Goal: Register for event/course

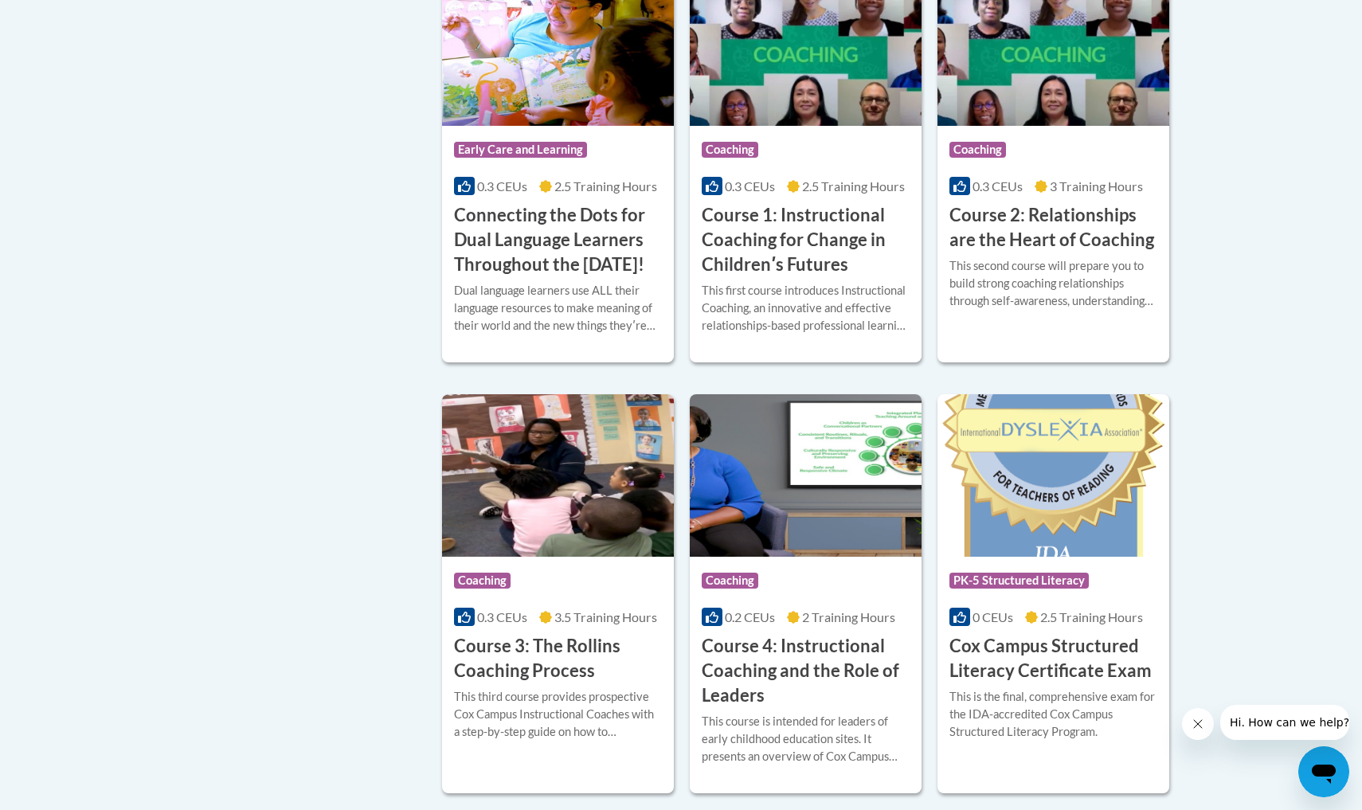
scroll to position [919, 0]
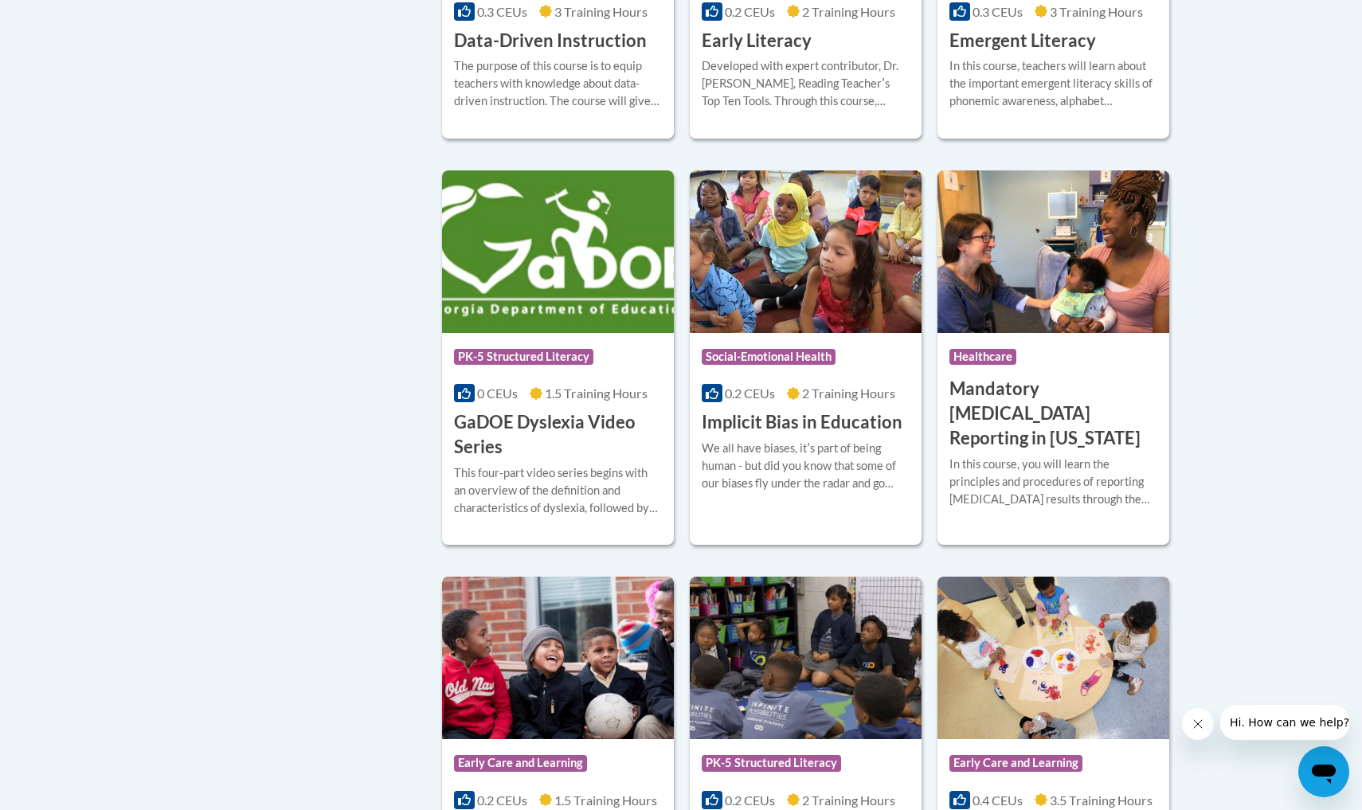
scroll to position [1952, 0]
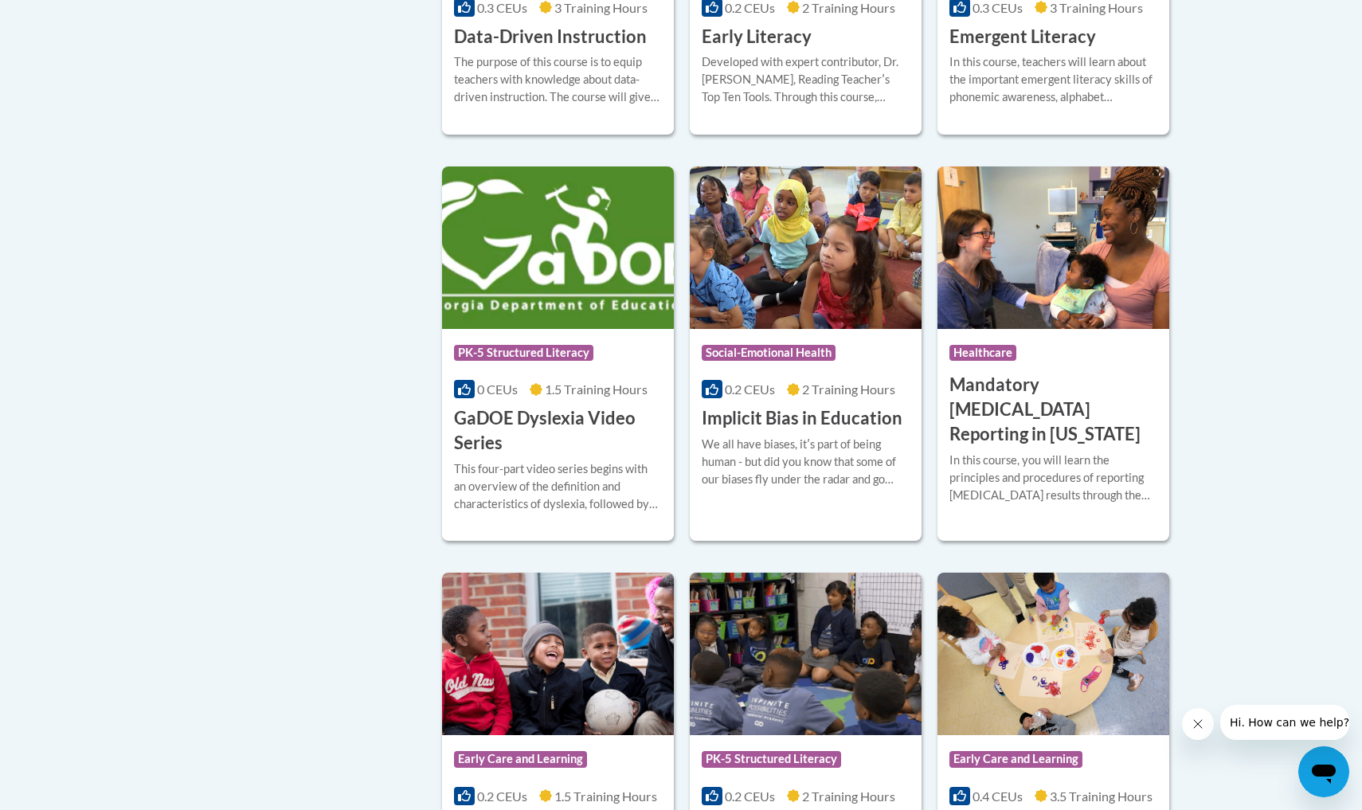
click at [517, 439] on h3 "GaDOE Dyslexia Video Series" at bounding box center [558, 430] width 208 height 49
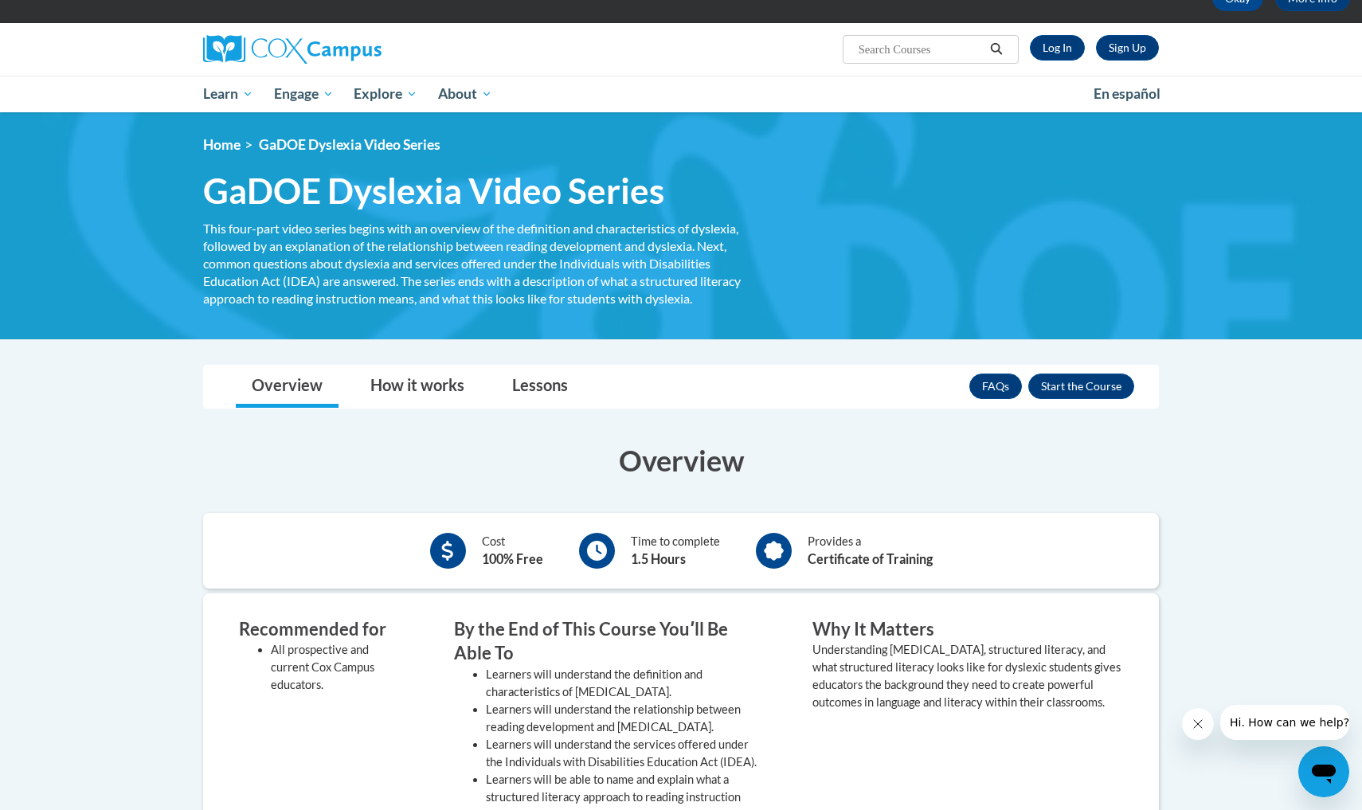
scroll to position [101, 0]
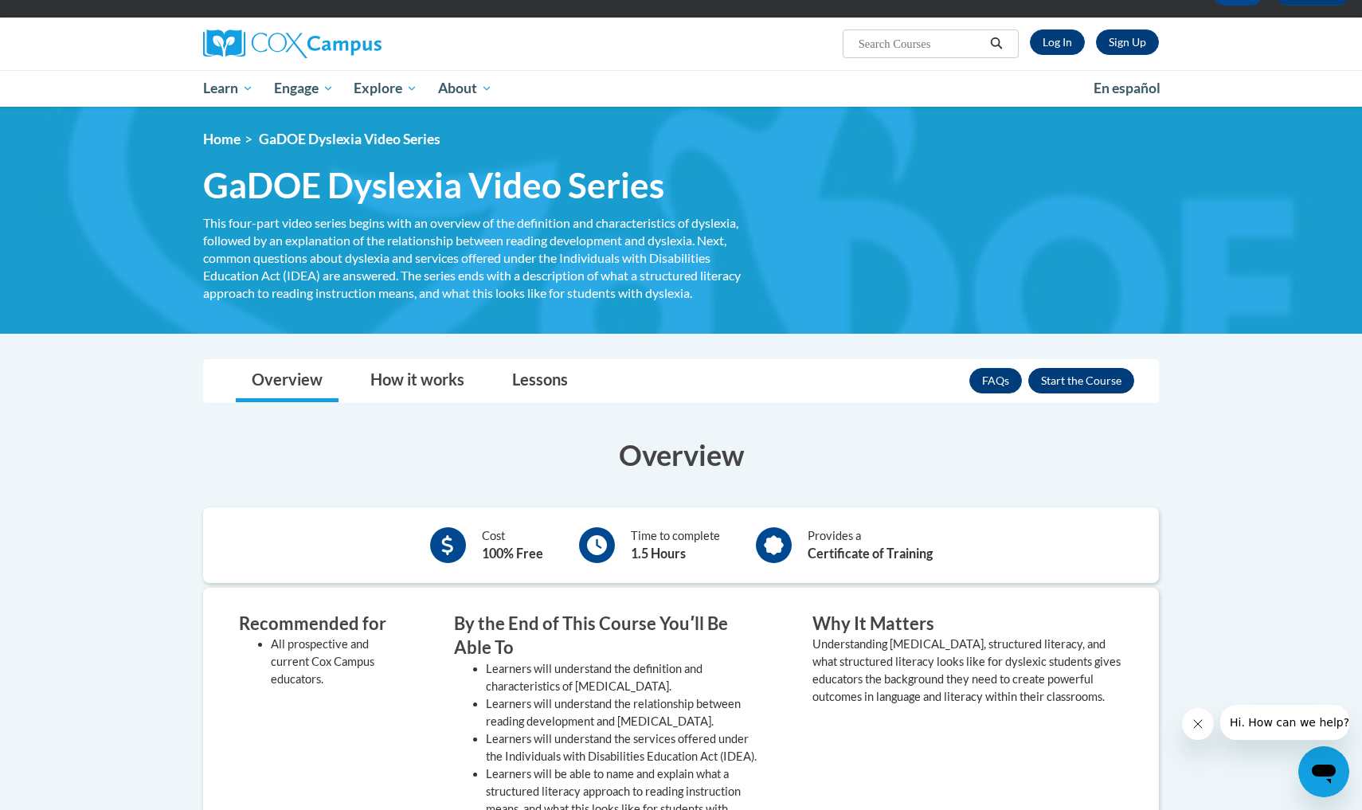
click at [1068, 384] on button "Enroll" at bounding box center [1081, 380] width 106 height 25
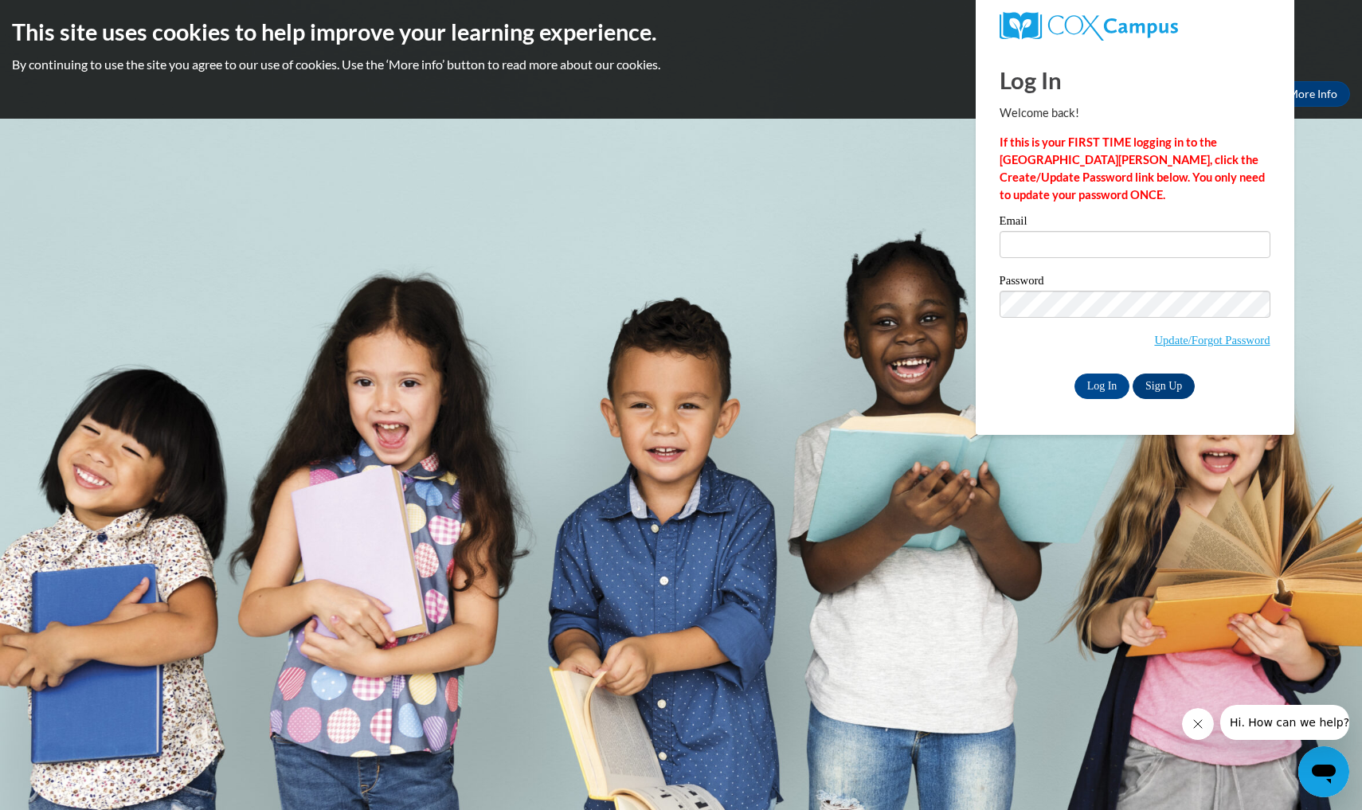
click at [1168, 389] on link "Sign Up" at bounding box center [1163, 385] width 62 height 25
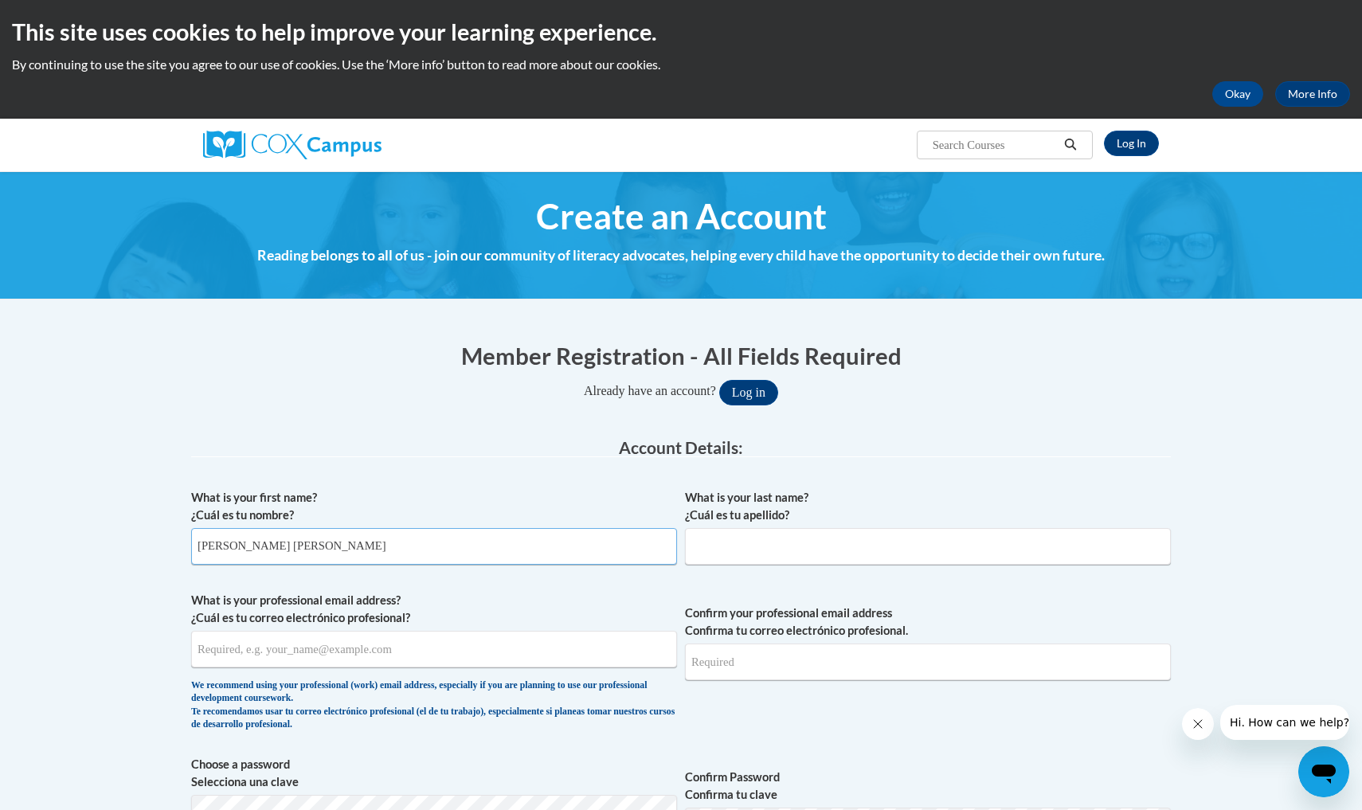
type input "Kerisa Tina"
type input "Taylor"
type input "ktaylor@liberty.k12.ga.us"
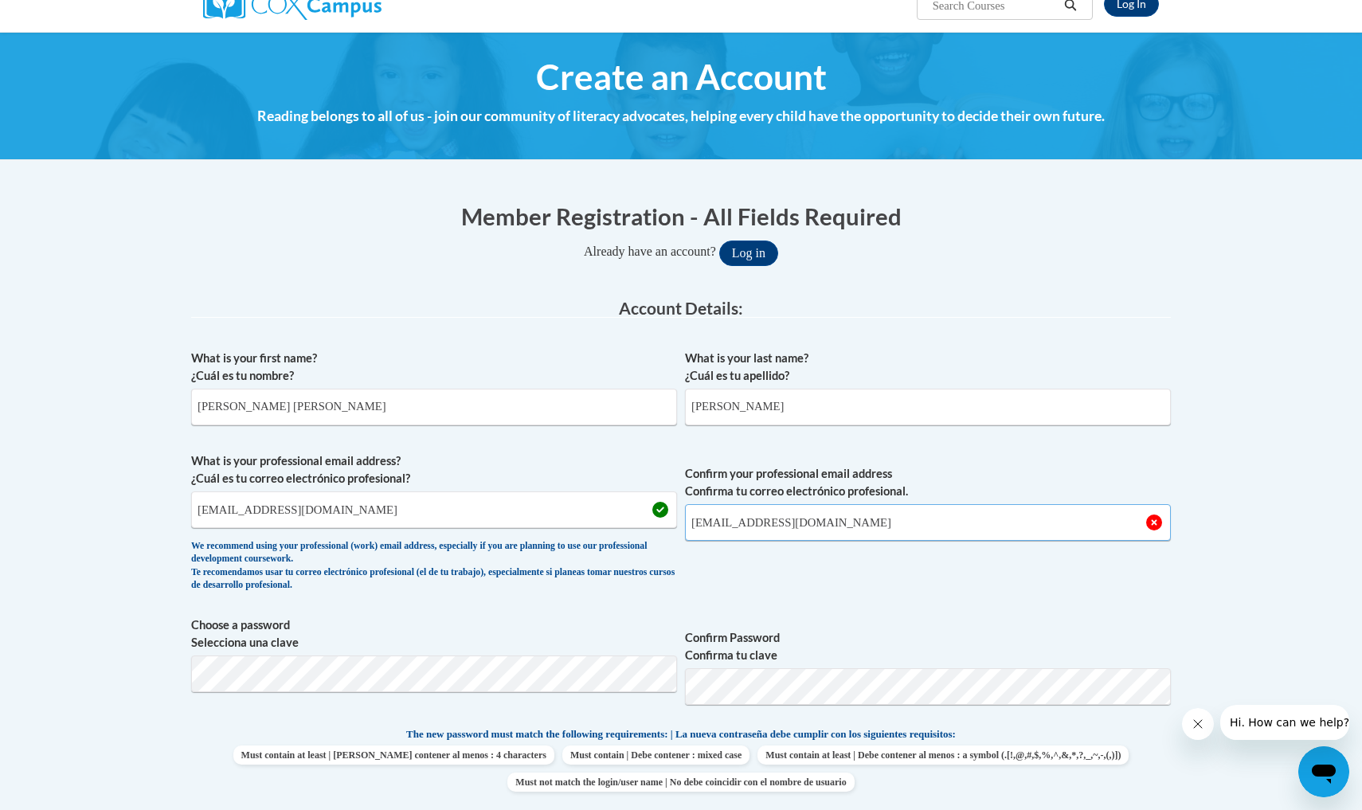
scroll to position [144, 0]
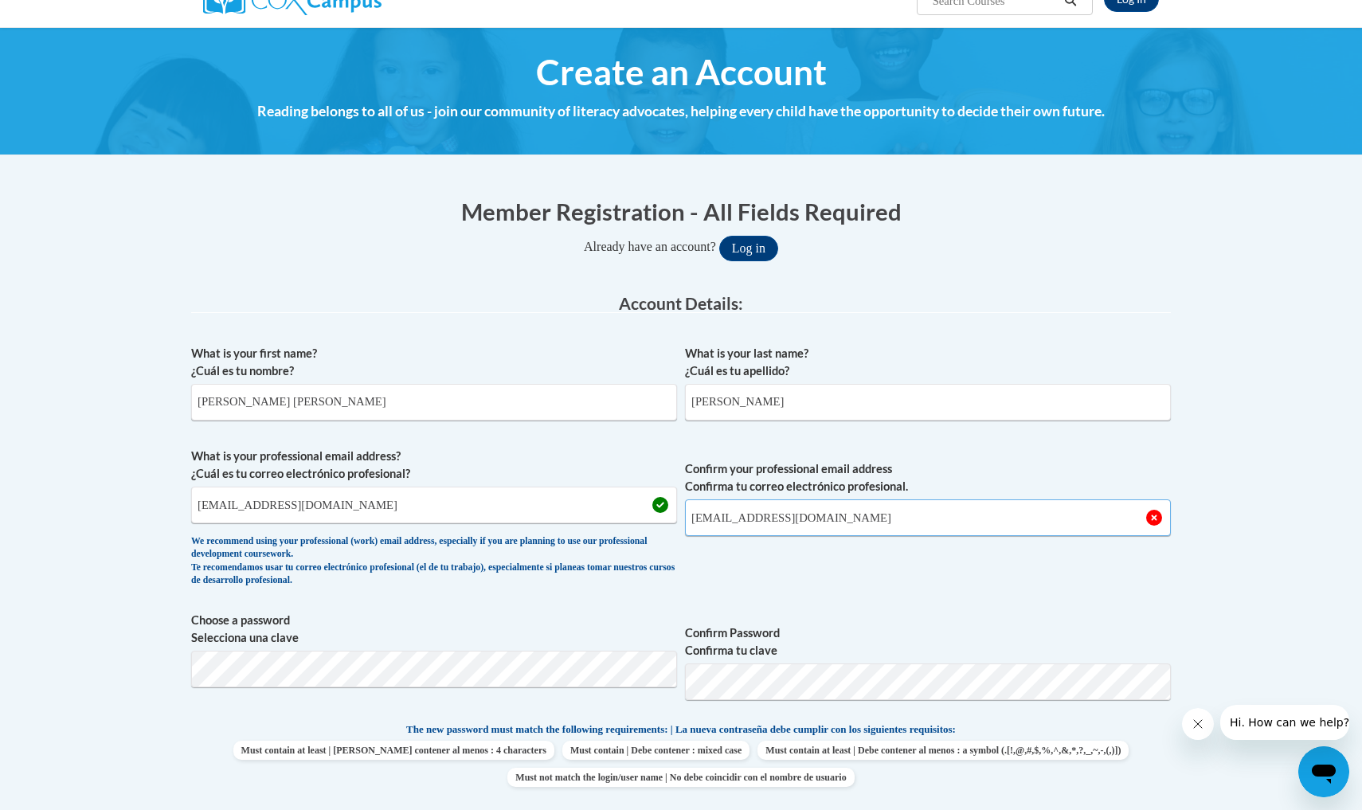
type input "ktaylor@liberty.k12.ga.us"
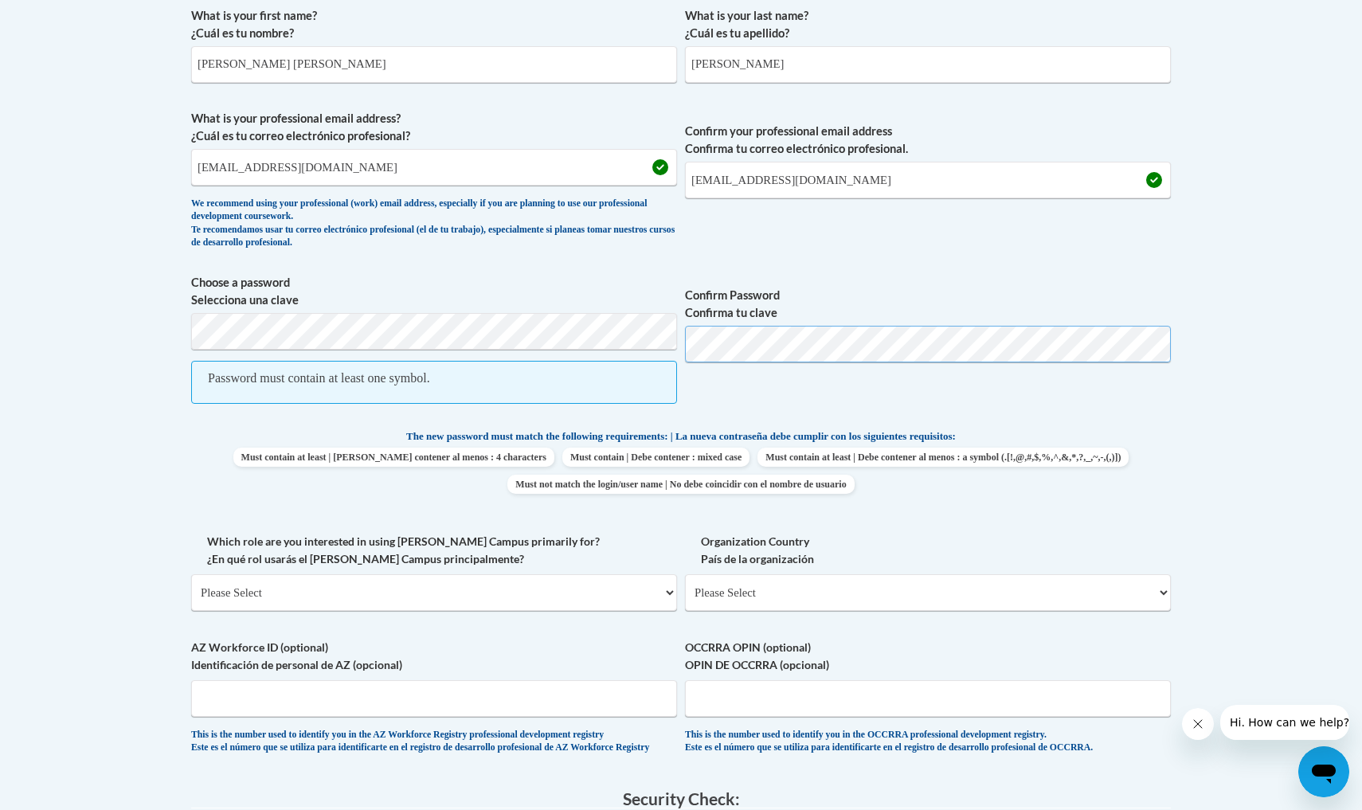
scroll to position [496, 0]
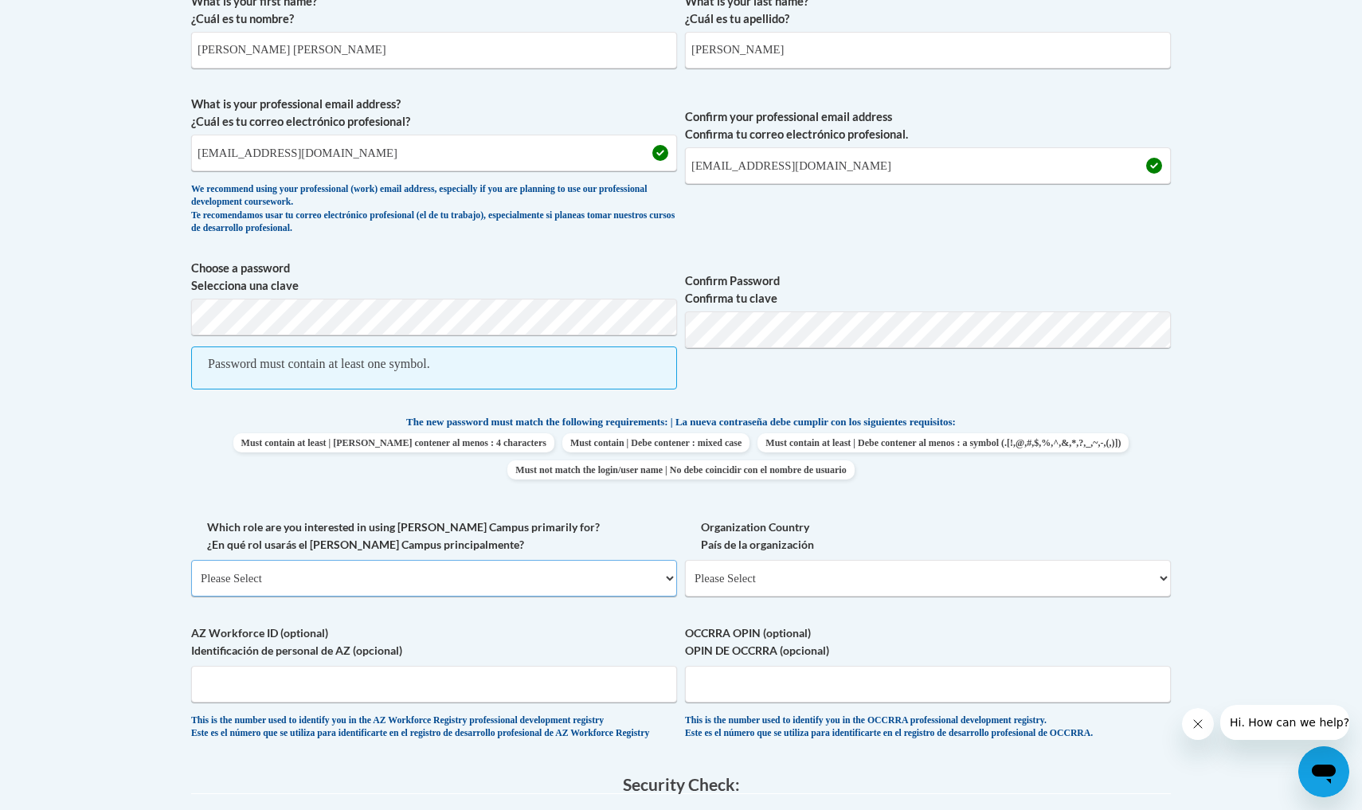
select select "fbf2d438-af2f-41f8-98f1-81c410e29de3"
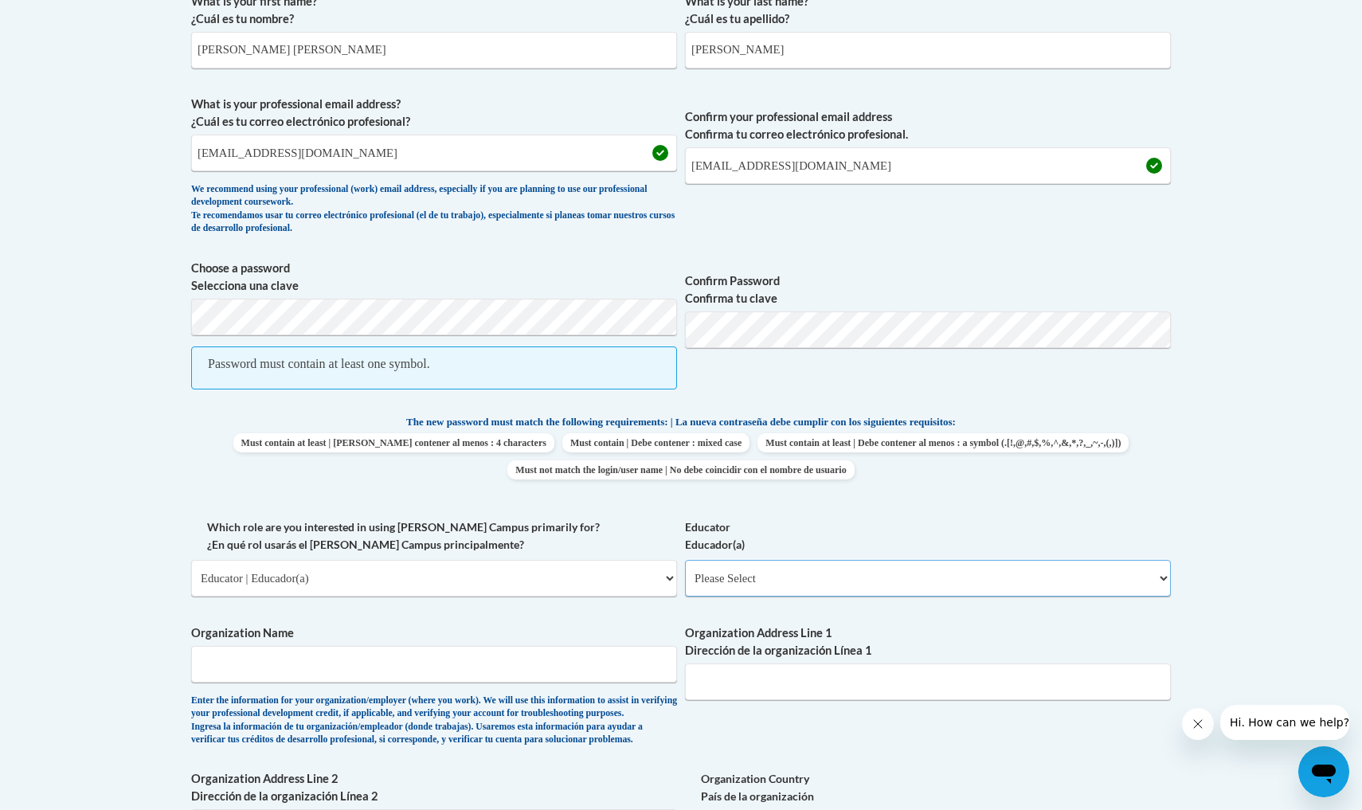
select select "8e40623d-54d0-45cd-9f92-5df65cd3f8cf"
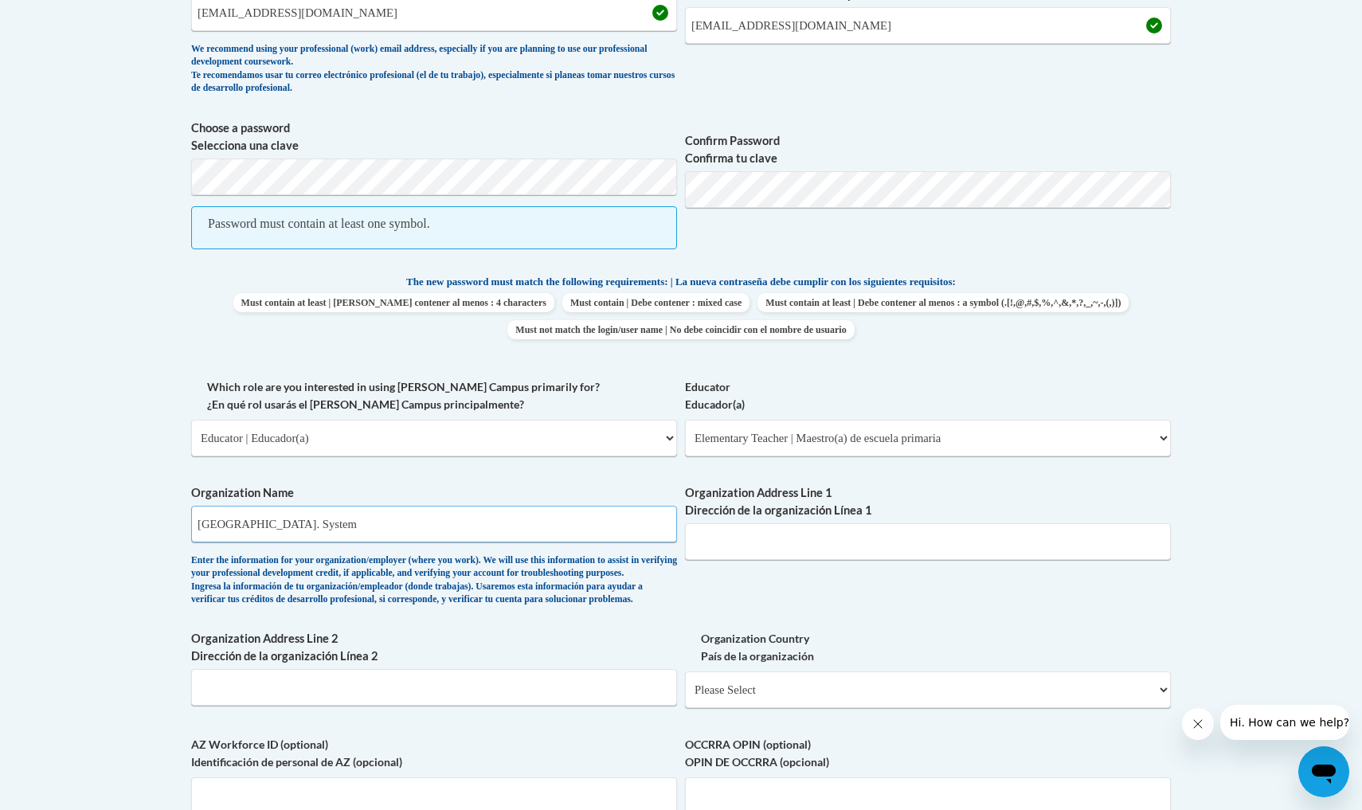
scroll to position [635, 0]
type input "Liberty County School. System"
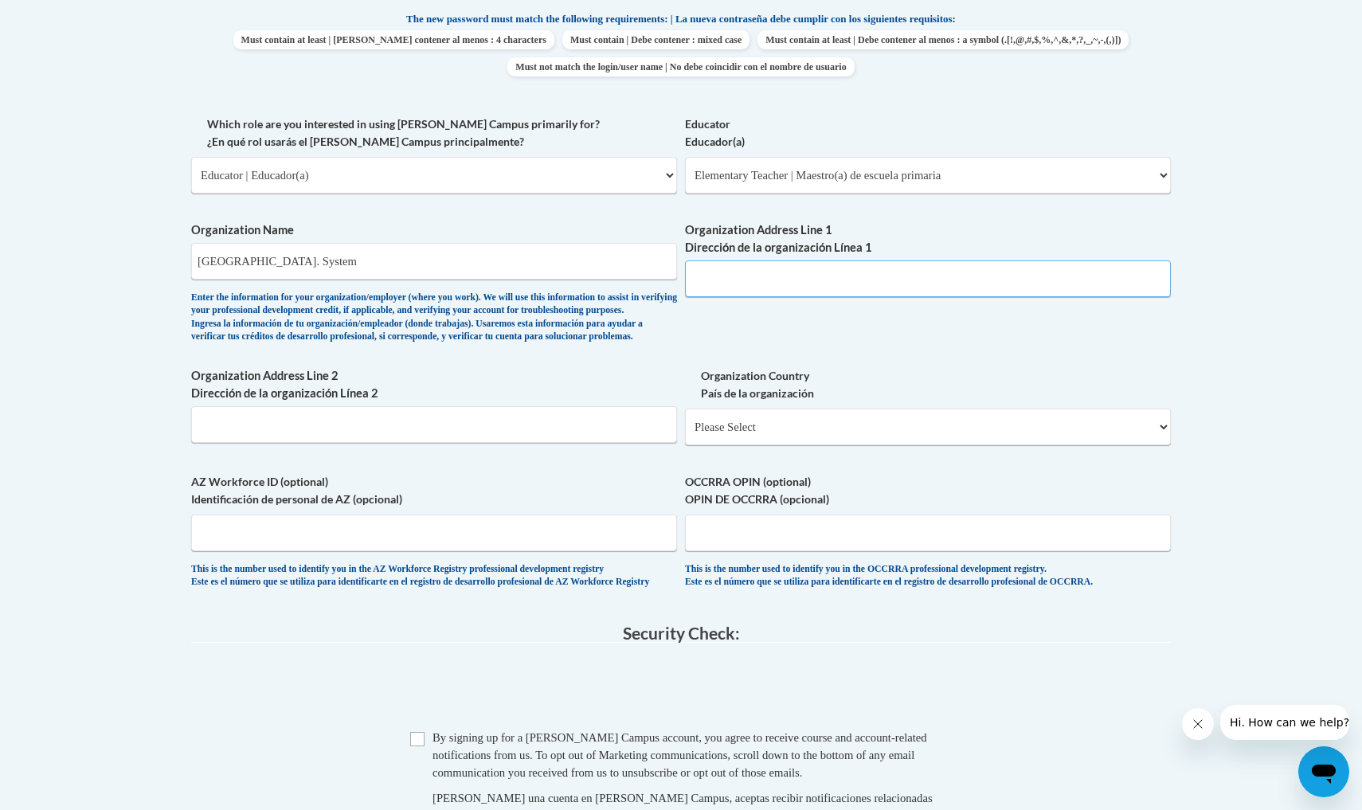
scroll to position [994, 0]
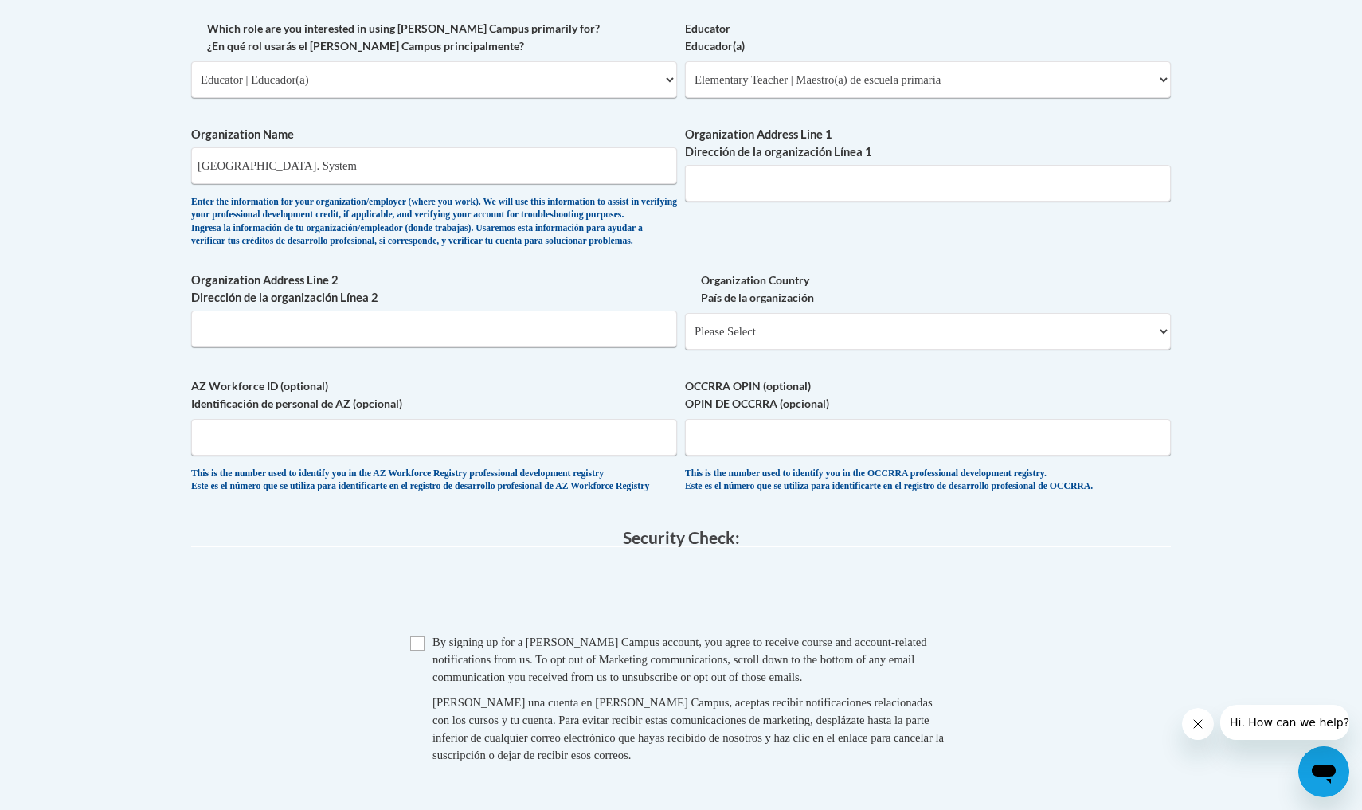
click at [423, 651] on input "Checkbox" at bounding box center [417, 643] width 14 height 14
checkbox input "true"
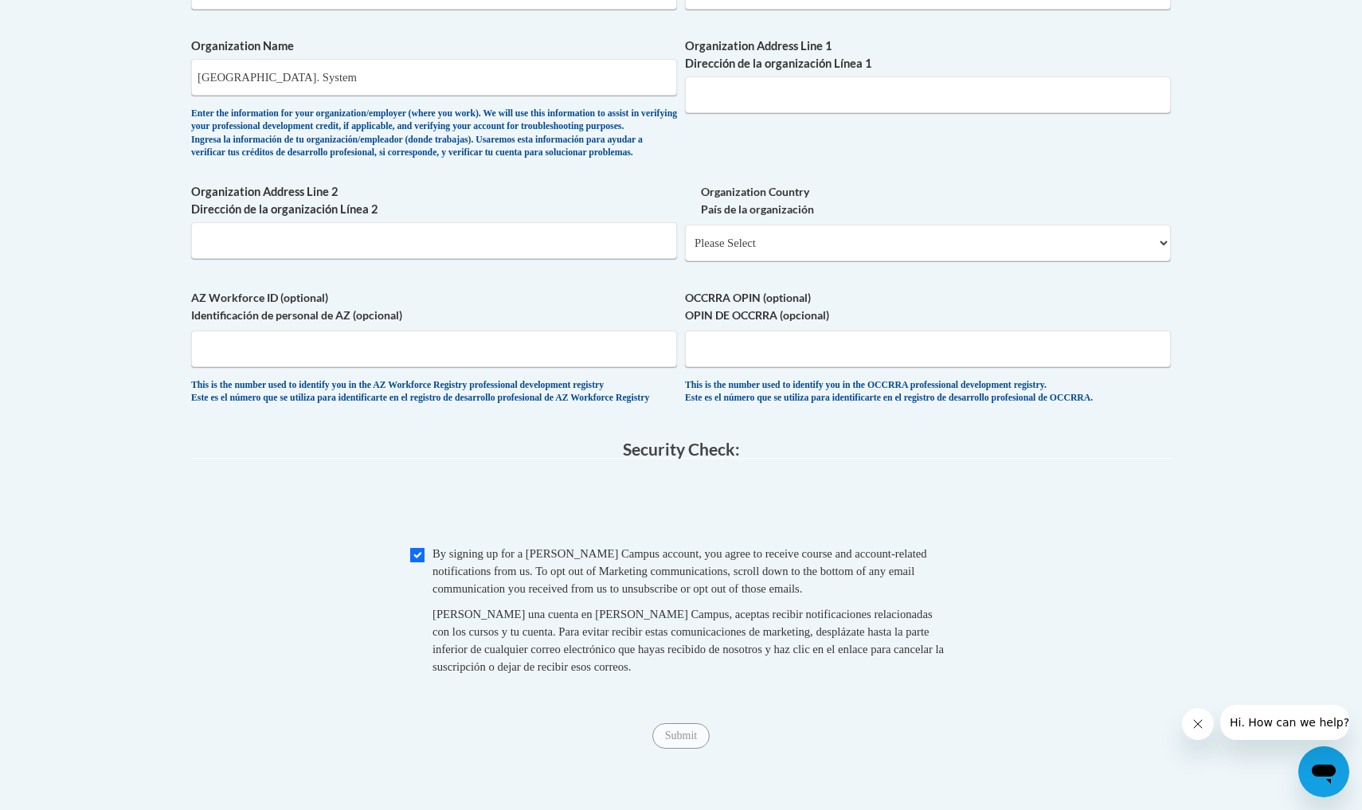
scroll to position [1048, 0]
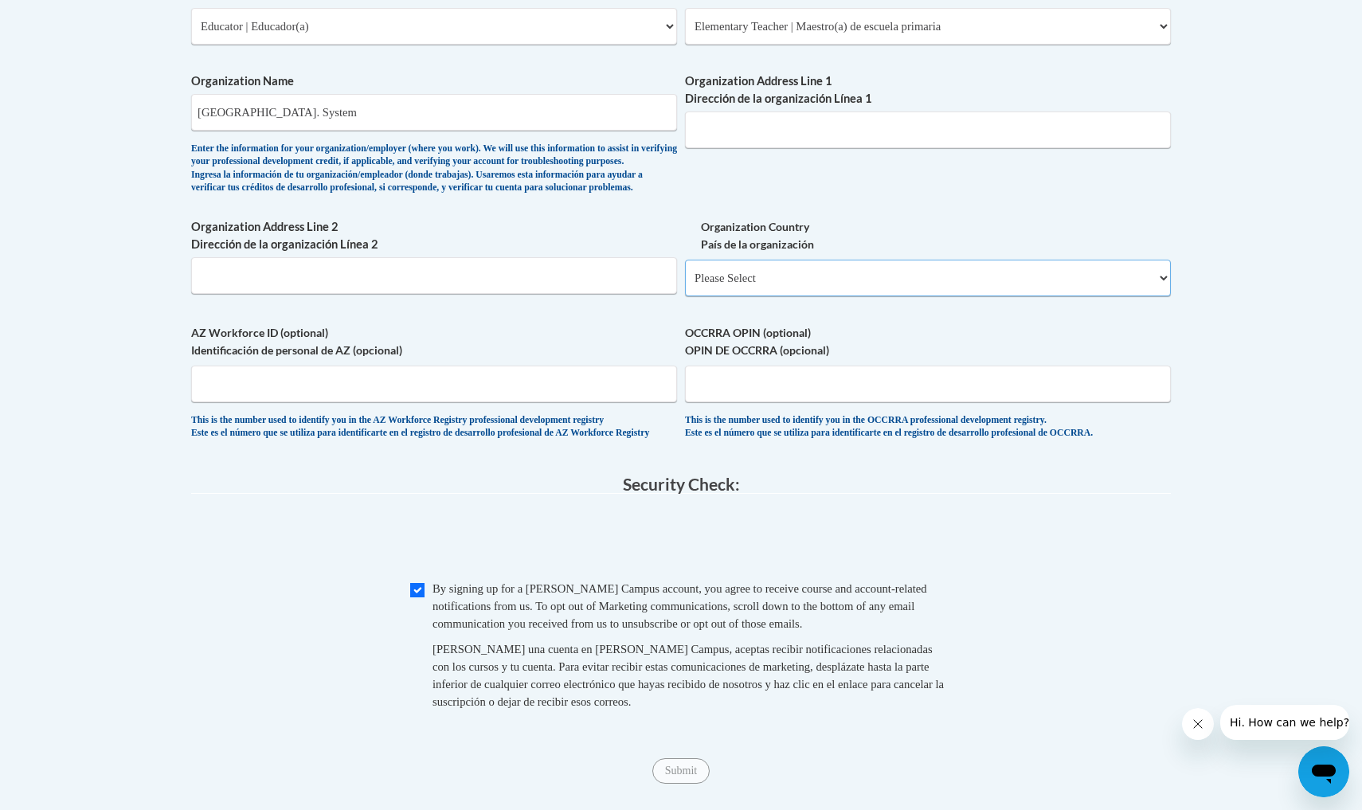
select select "ad49bcad-a171-4b2e-b99c-48b446064914"
select select
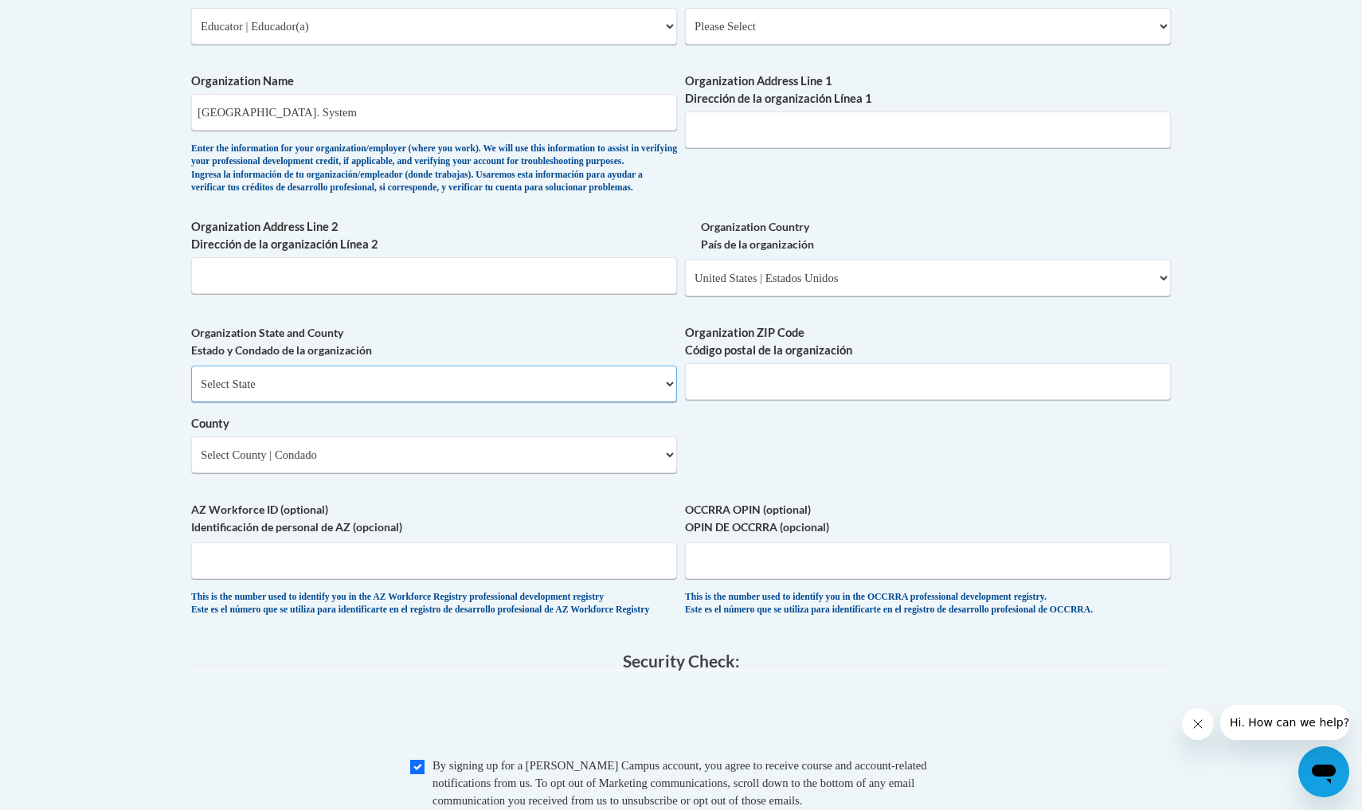
select select "Georgia"
click at [431, 455] on select "County" at bounding box center [434, 454] width 486 height 37
click at [443, 444] on select "County" at bounding box center [434, 454] width 486 height 37
select select "Liberty"
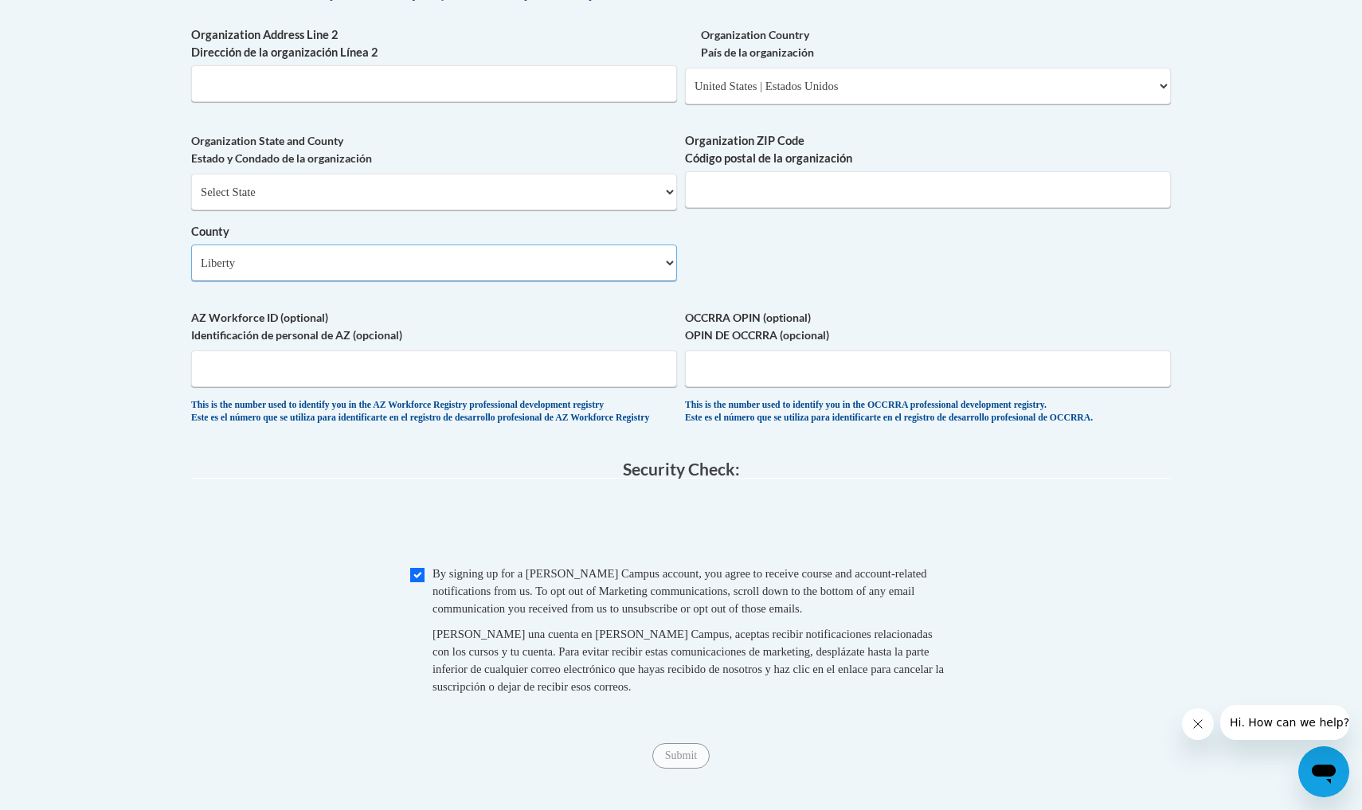
scroll to position [1272, 0]
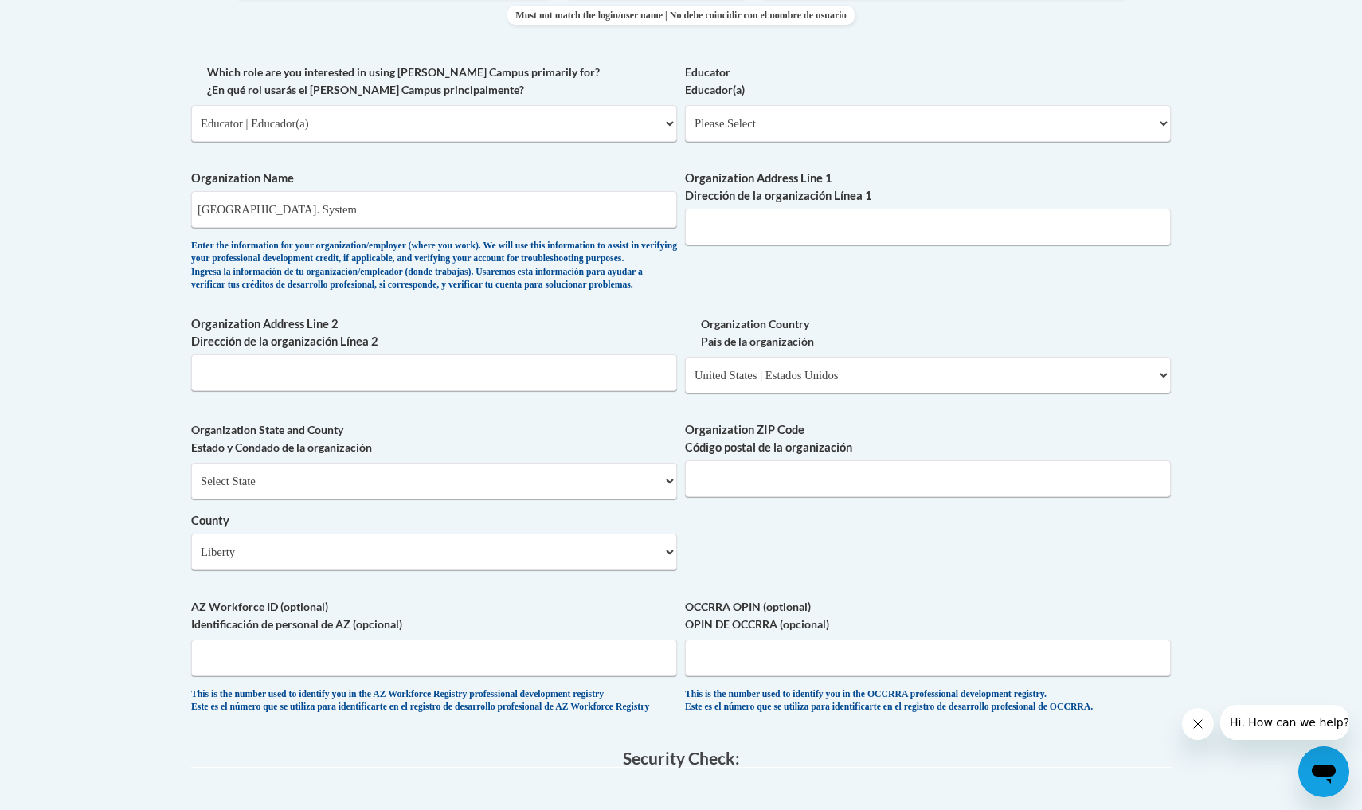
scroll to position [912, 0]
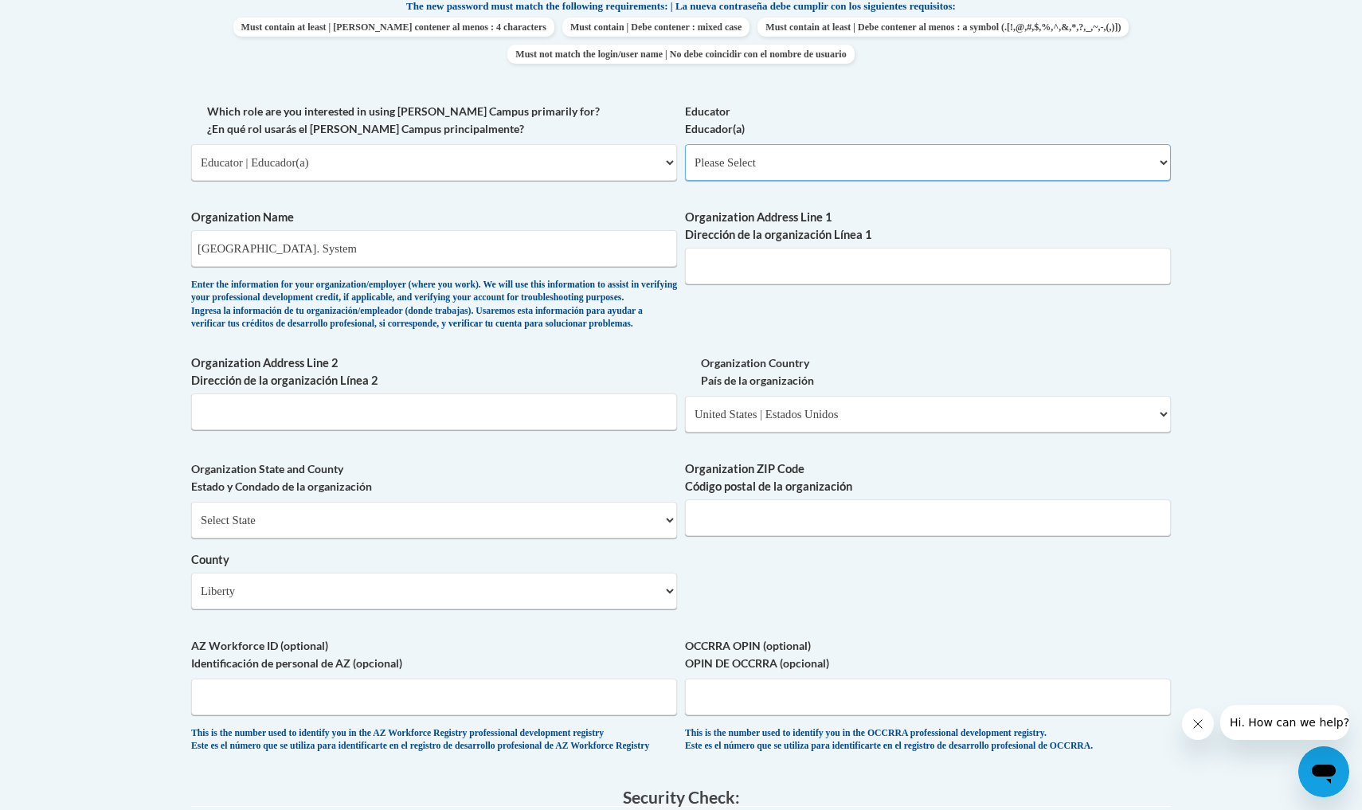
select select "8e40623d-54d0-45cd-9f92-5df65cd3f8cf"
select select "null"
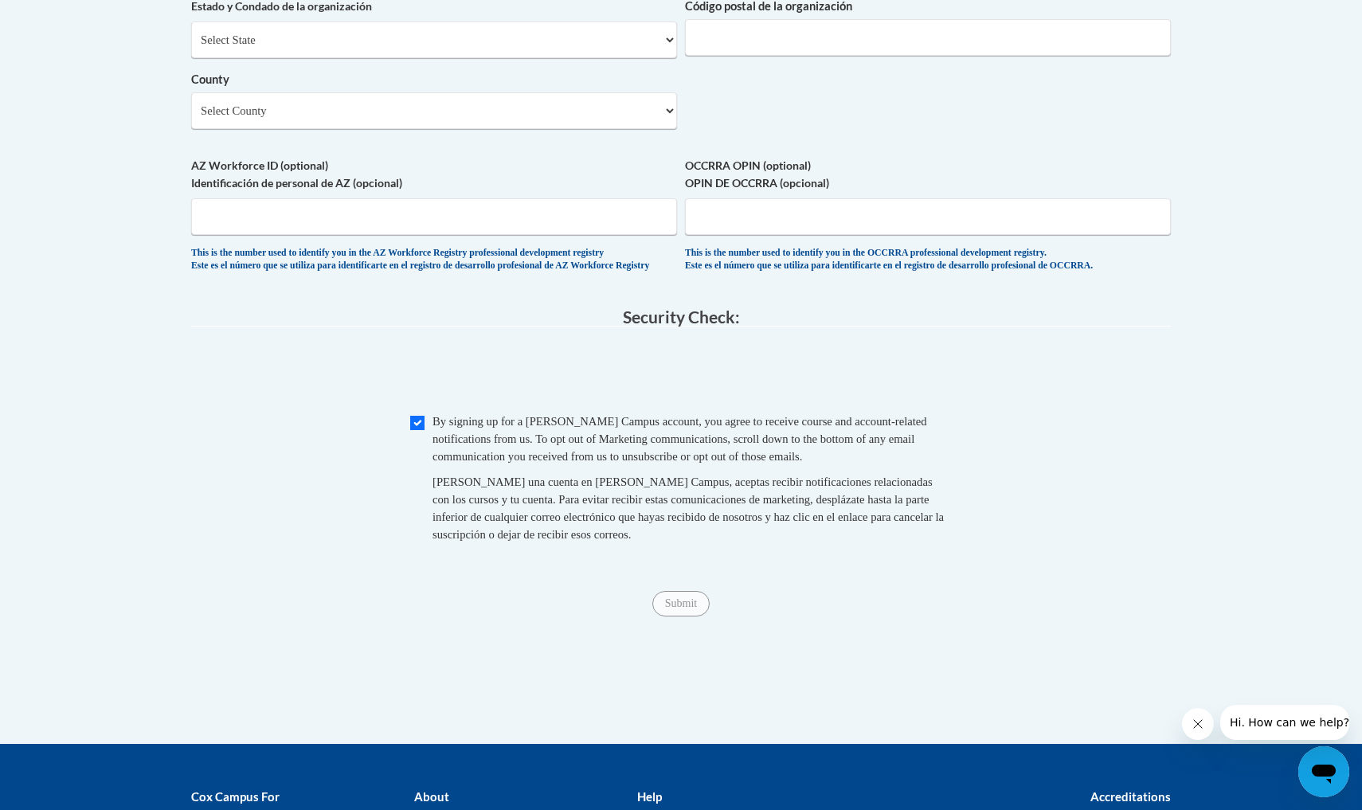
scroll to position [1394, 0]
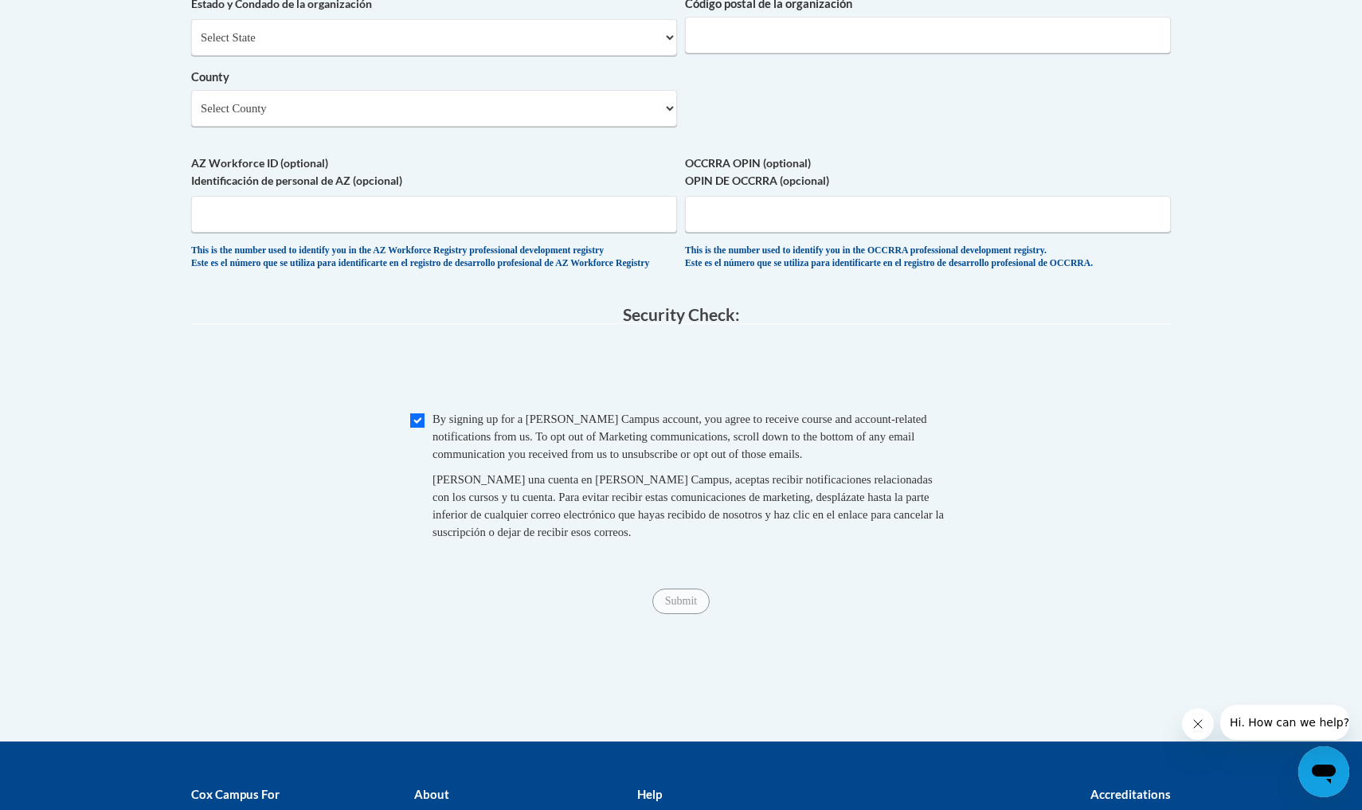
click at [679, 601] on span "Submit" at bounding box center [680, 599] width 57 height 13
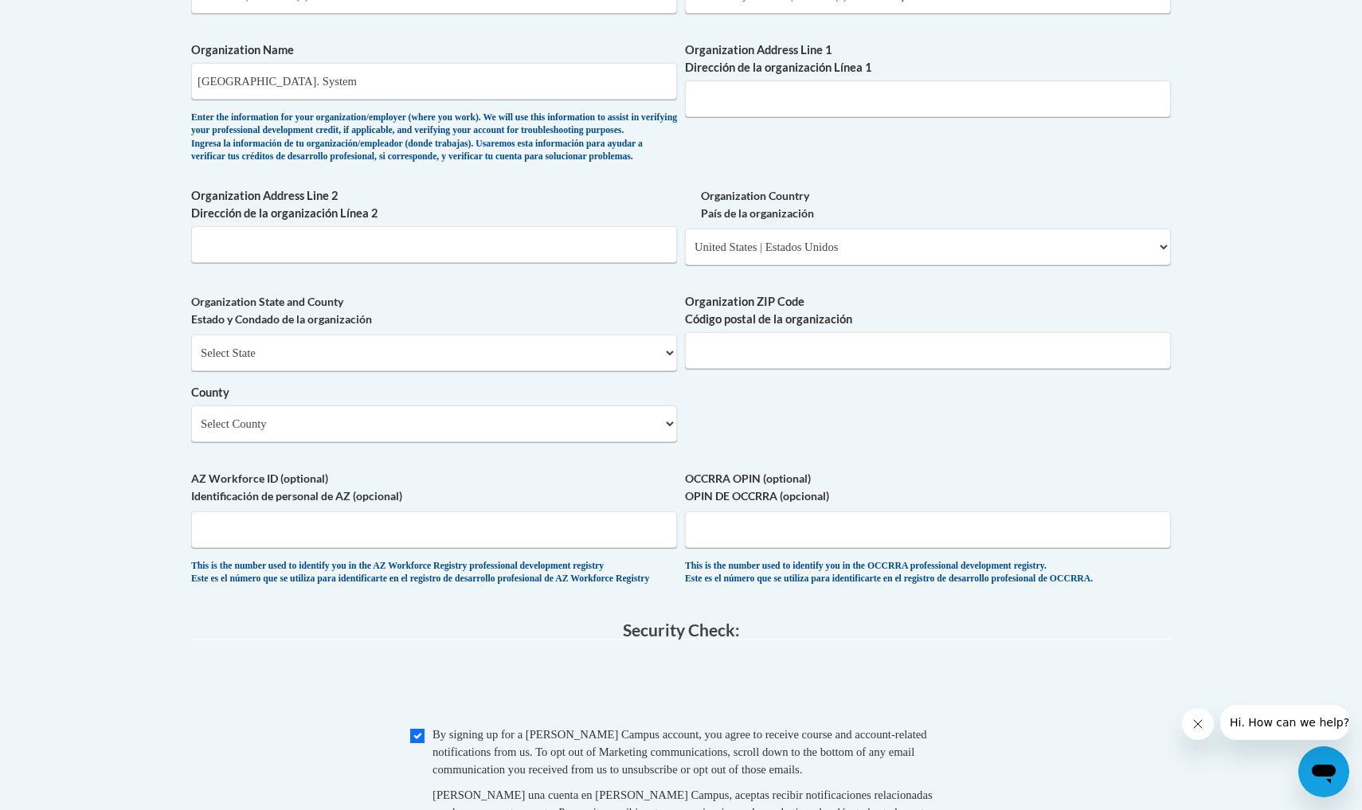
scroll to position [1079, 0]
select select "Georgia"
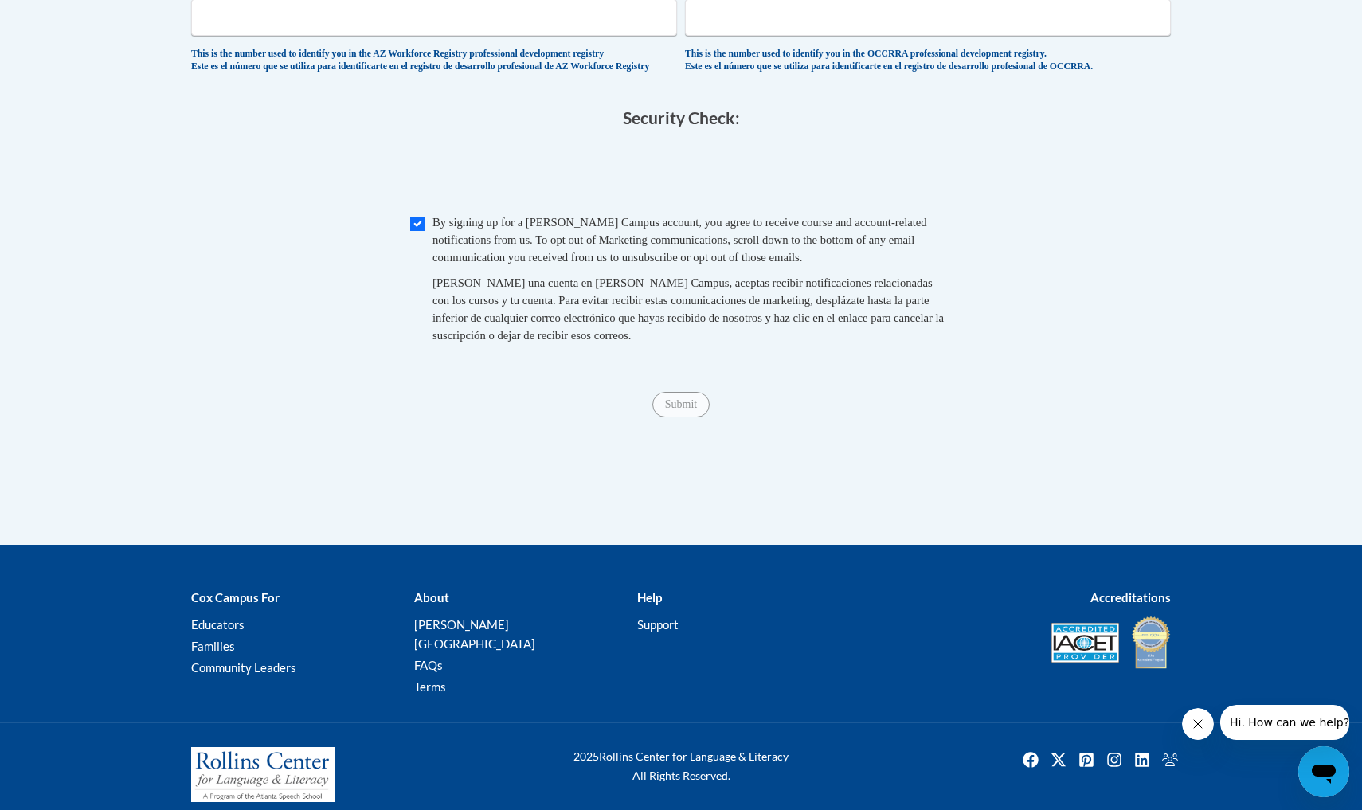
scroll to position [1590, 0]
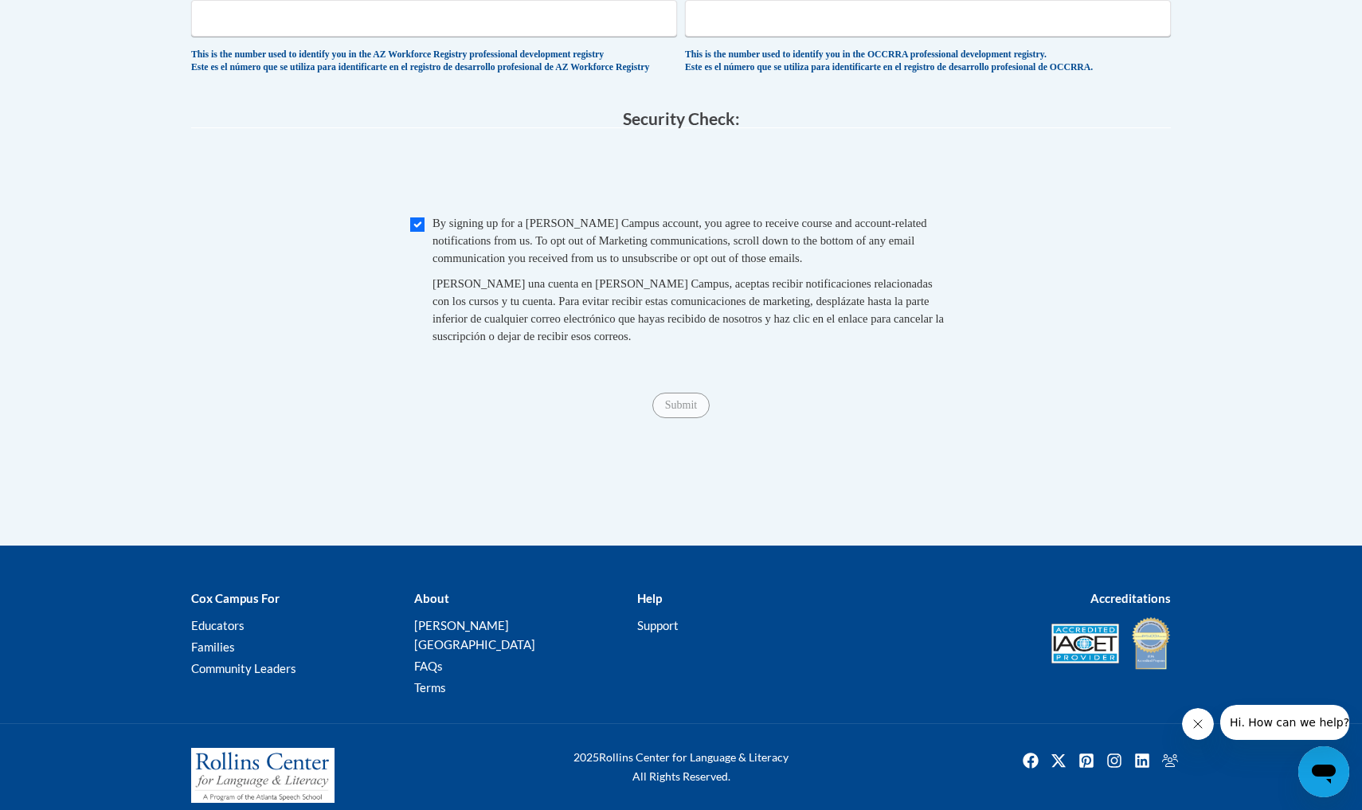
click at [663, 404] on span "Submit" at bounding box center [680, 403] width 57 height 13
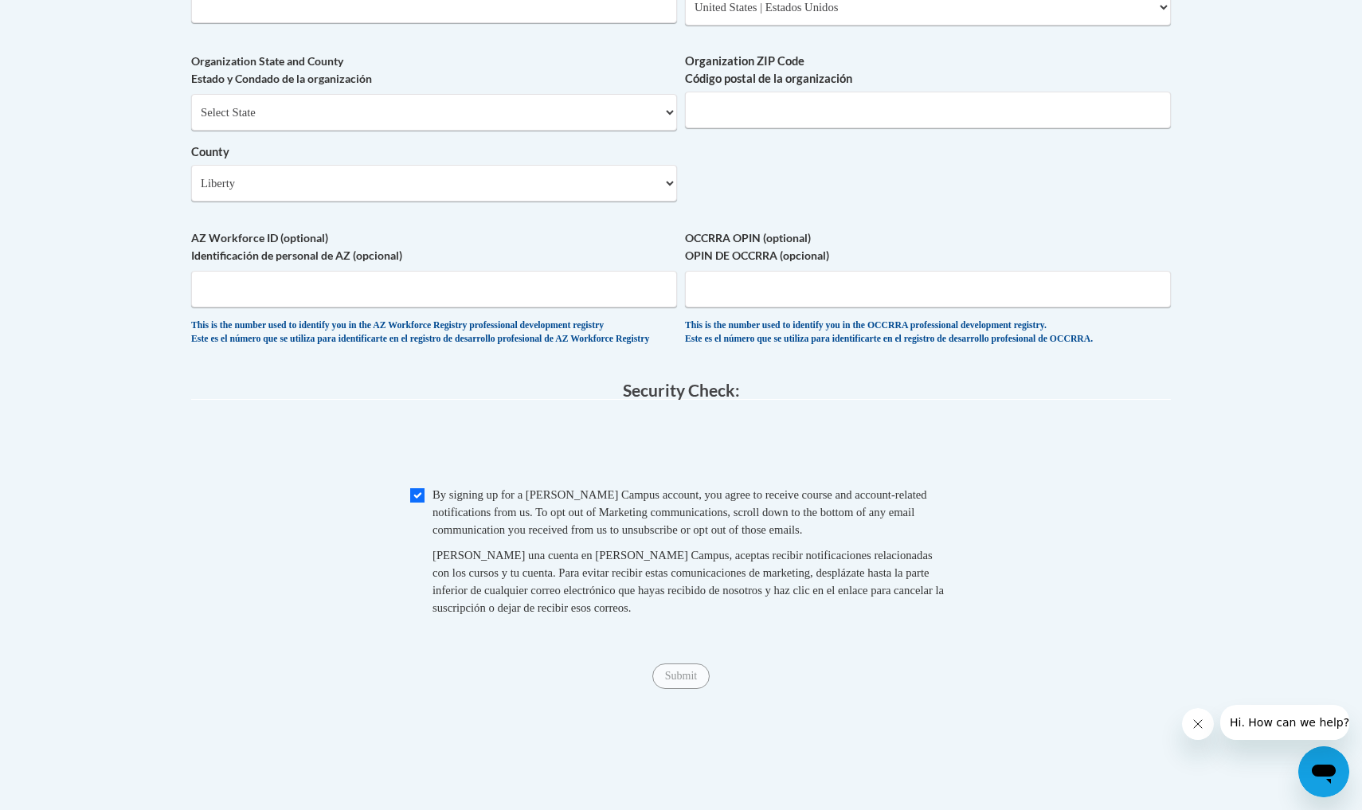
scroll to position [1277, 0]
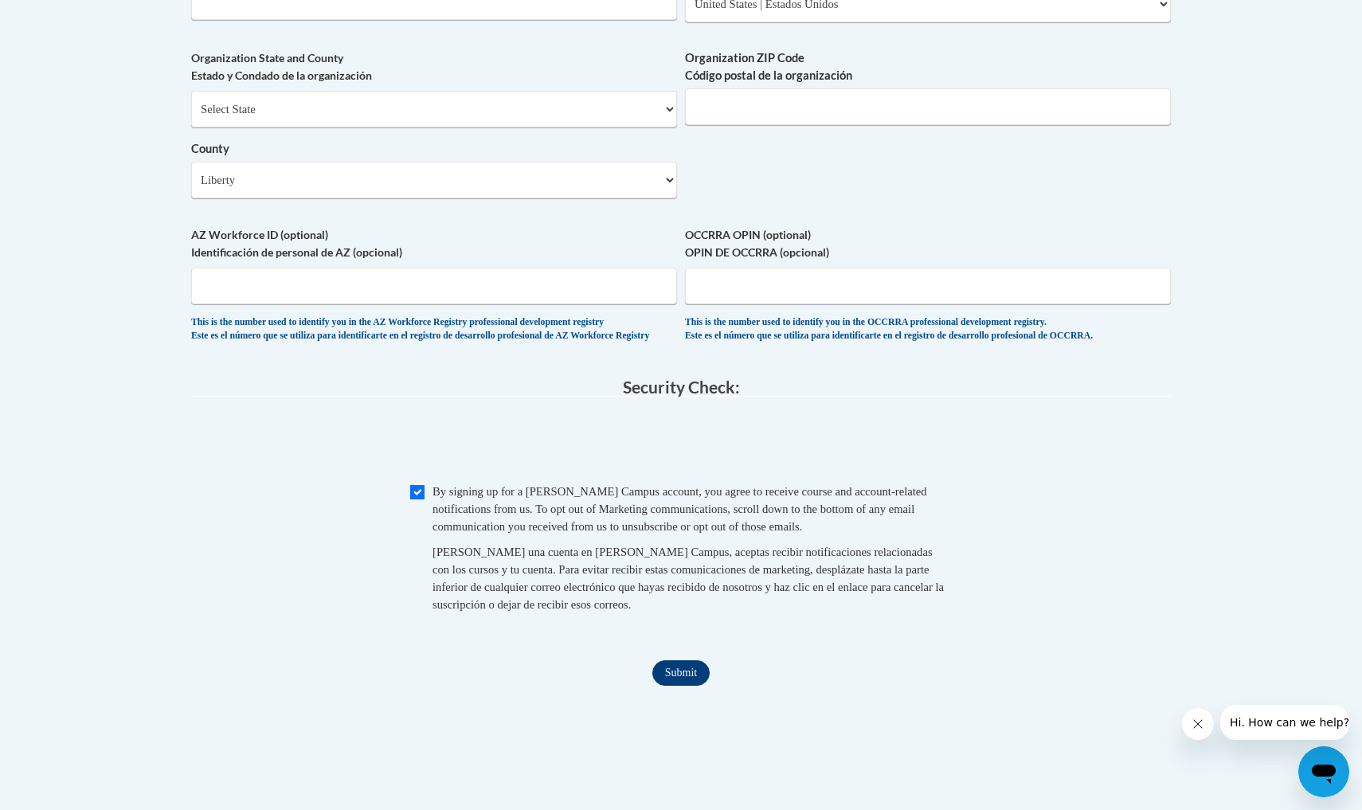
click at [676, 680] on input "Submit" at bounding box center [680, 672] width 57 height 25
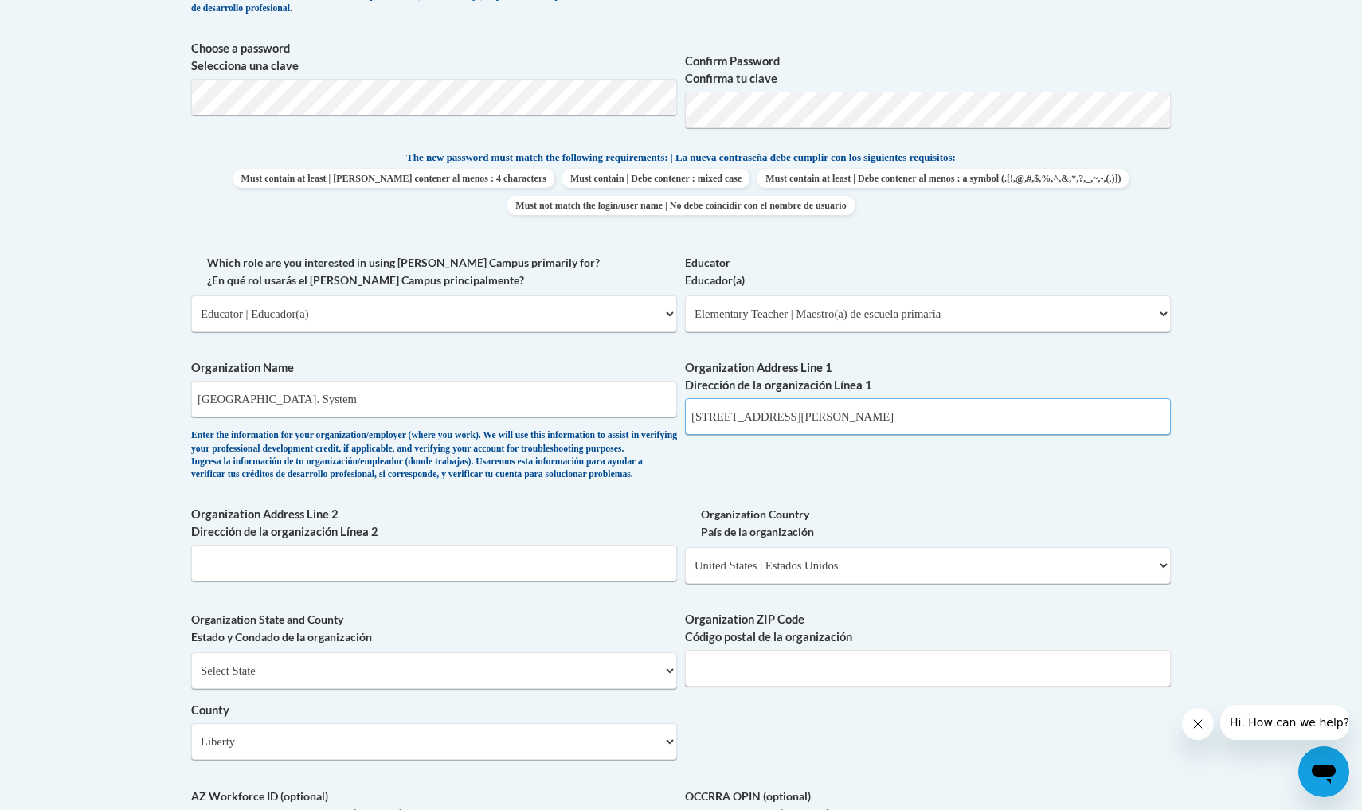
type input "635 Taylor Road"
type input "Hinesville"
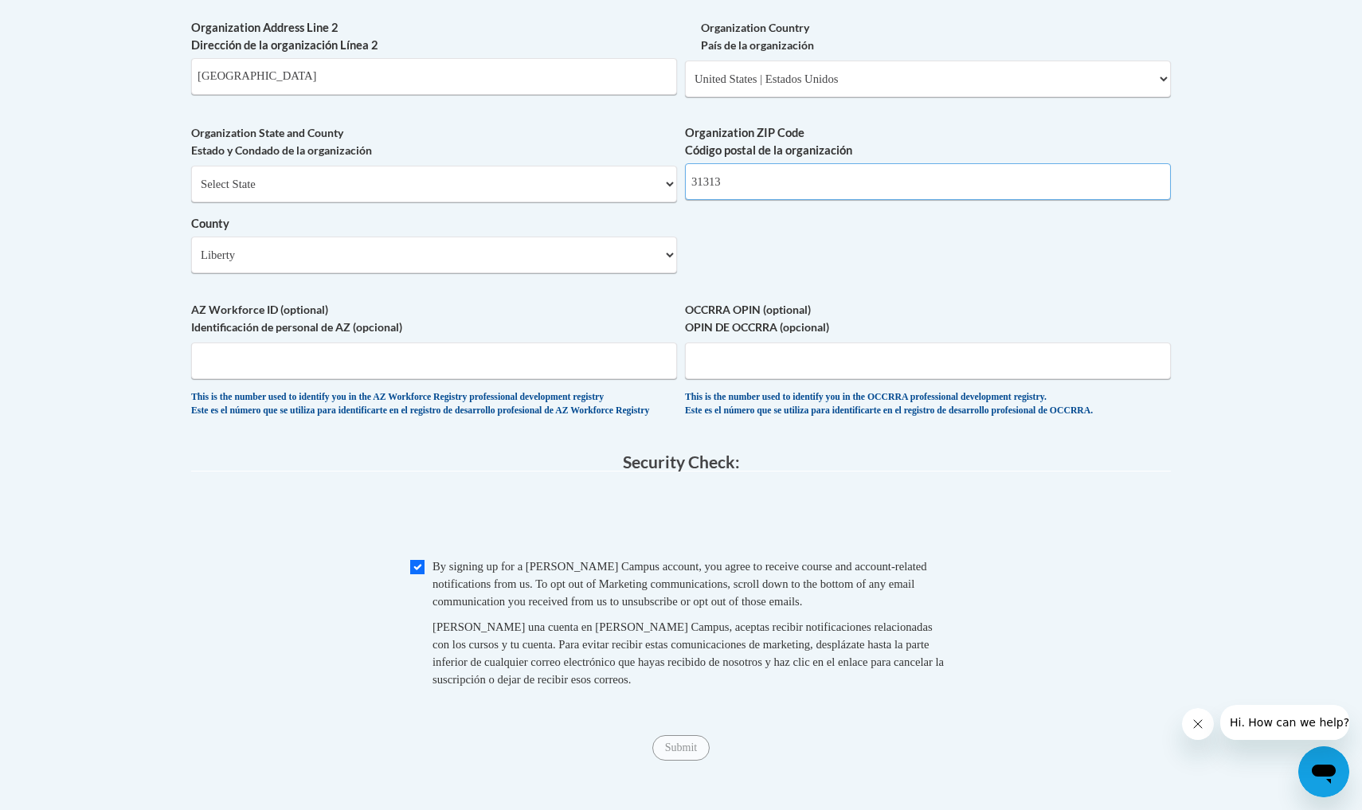
scroll to position [1210, 0]
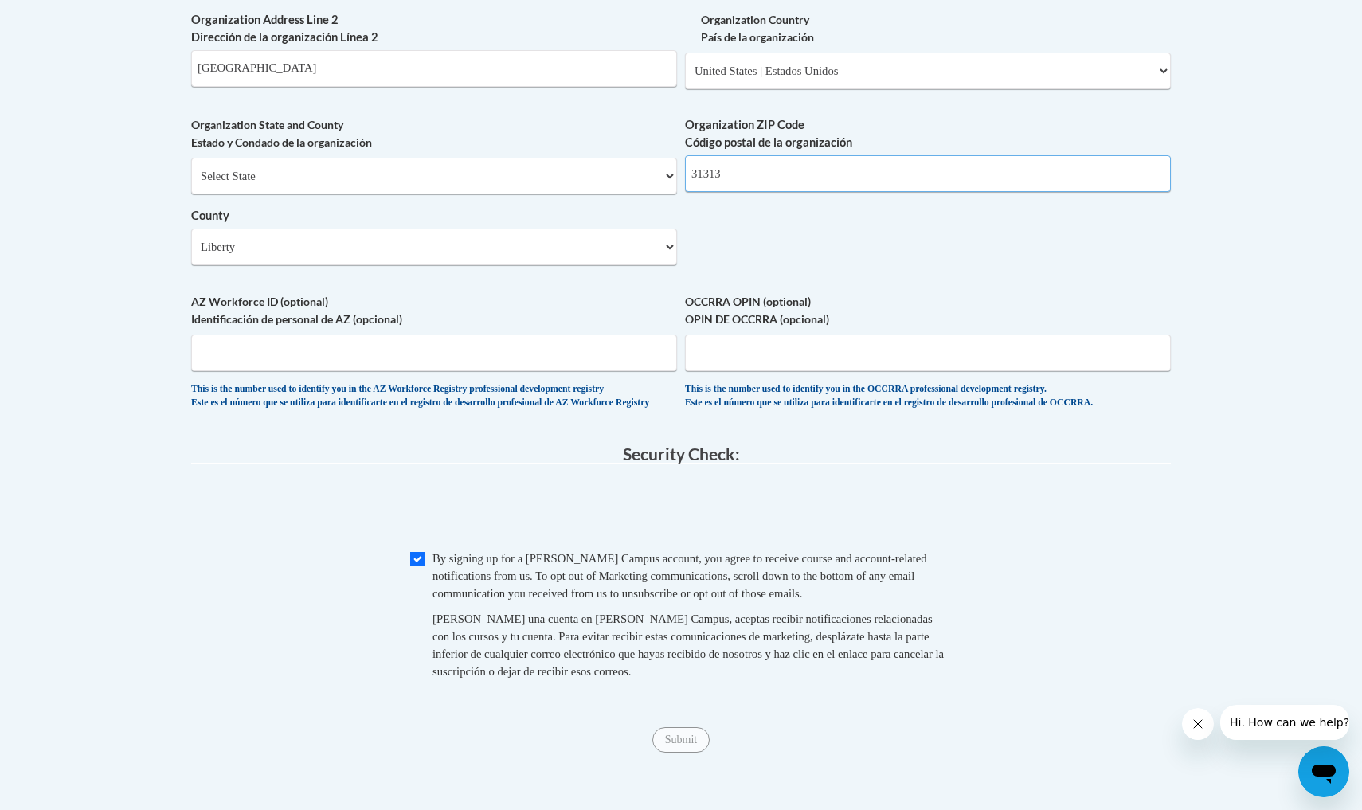
type input "31313"
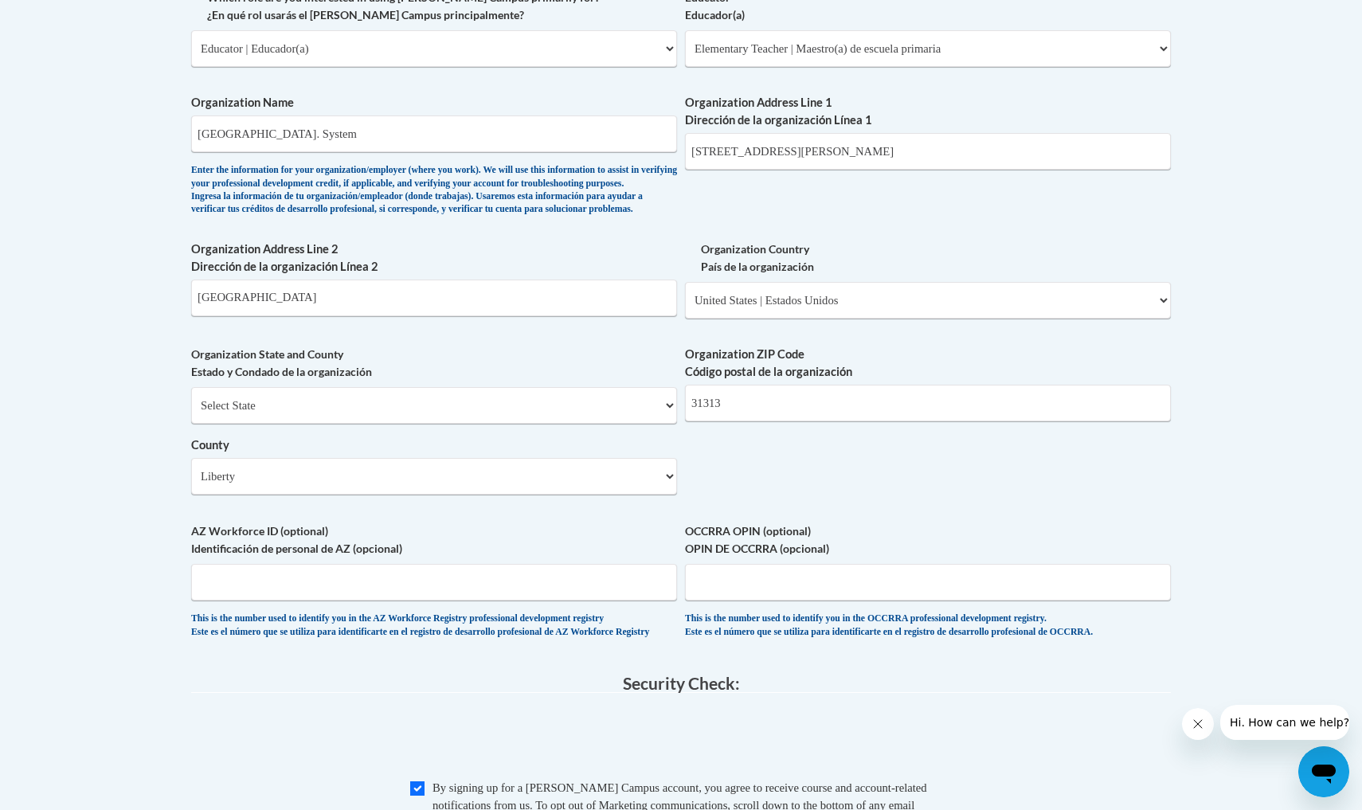
scroll to position [976, 0]
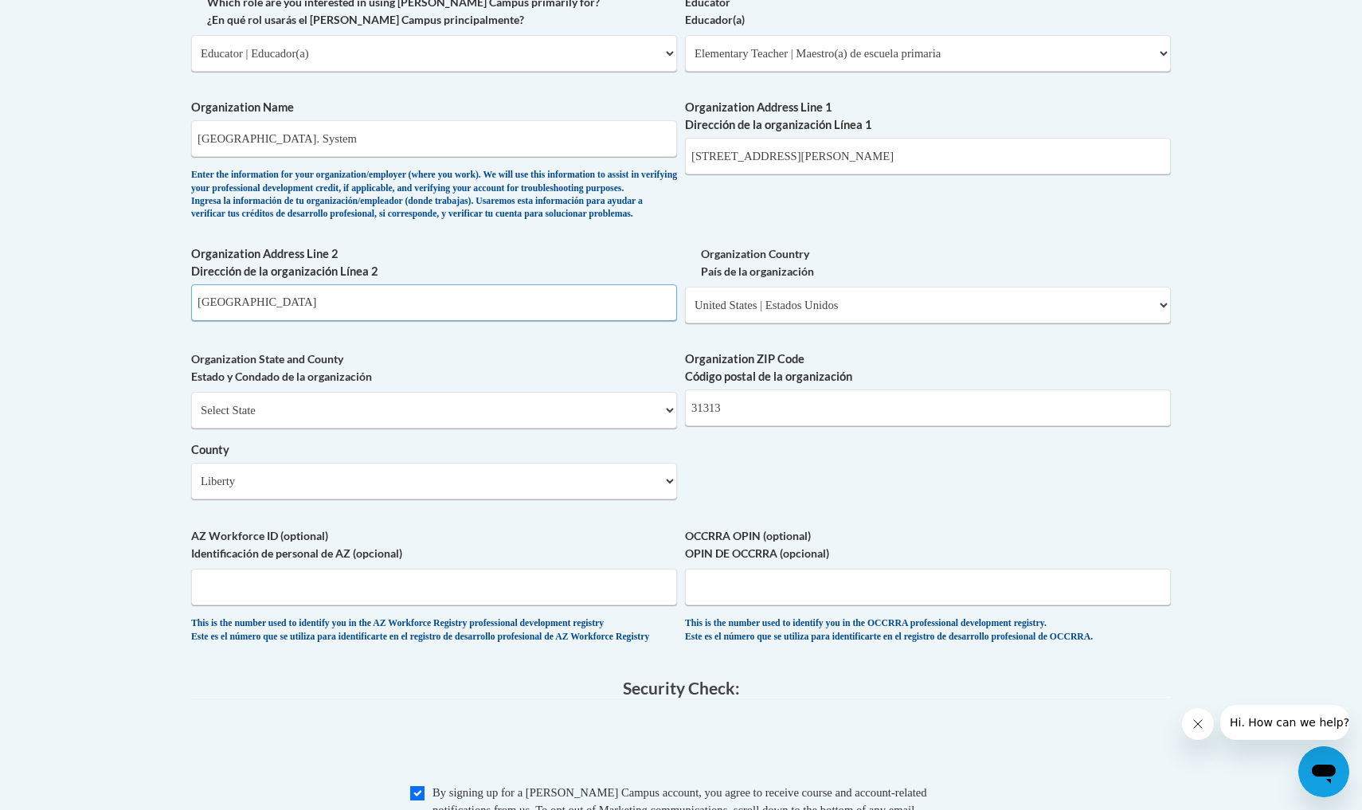
click at [632, 321] on input "Hinesville" at bounding box center [434, 302] width 486 height 37
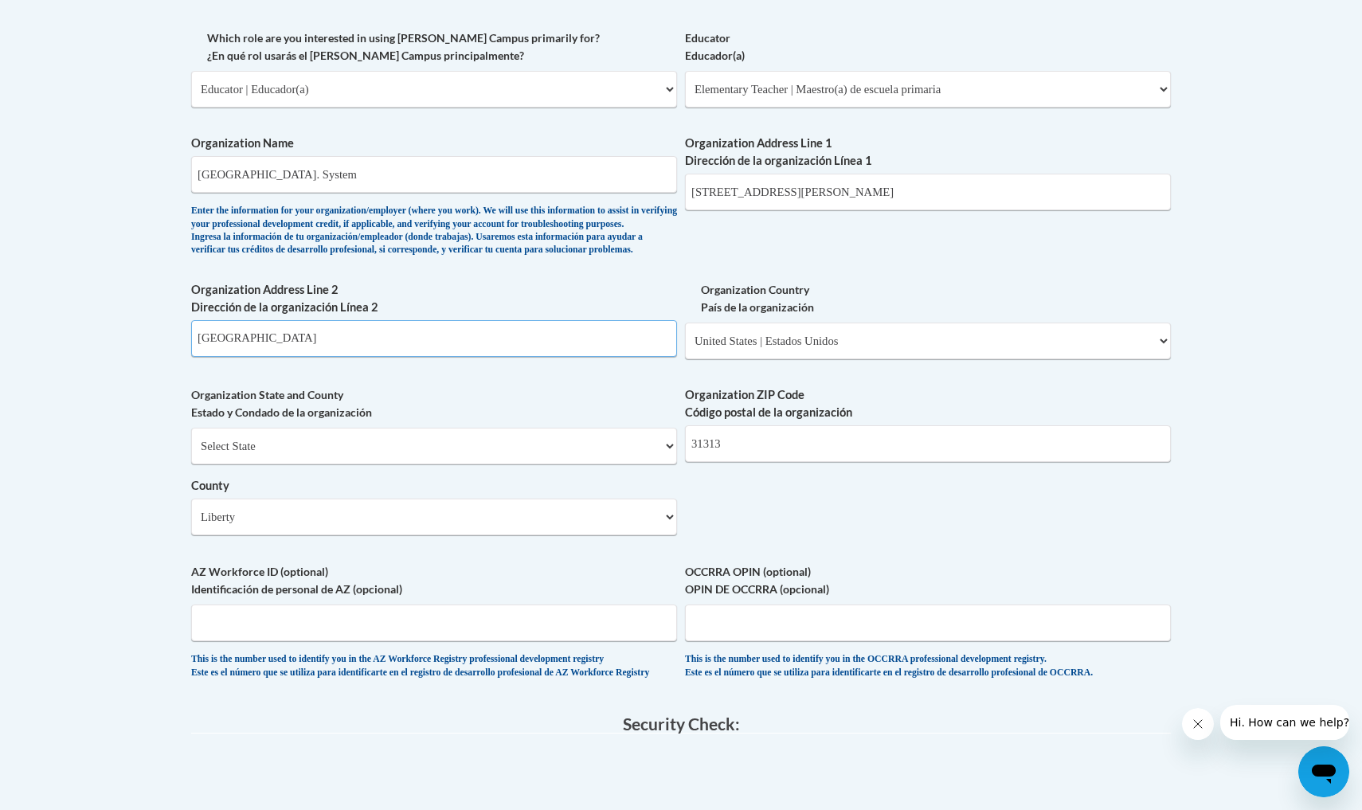
scroll to position [940, 0]
click at [501, 169] on input "Liberty County School. System" at bounding box center [434, 174] width 486 height 37
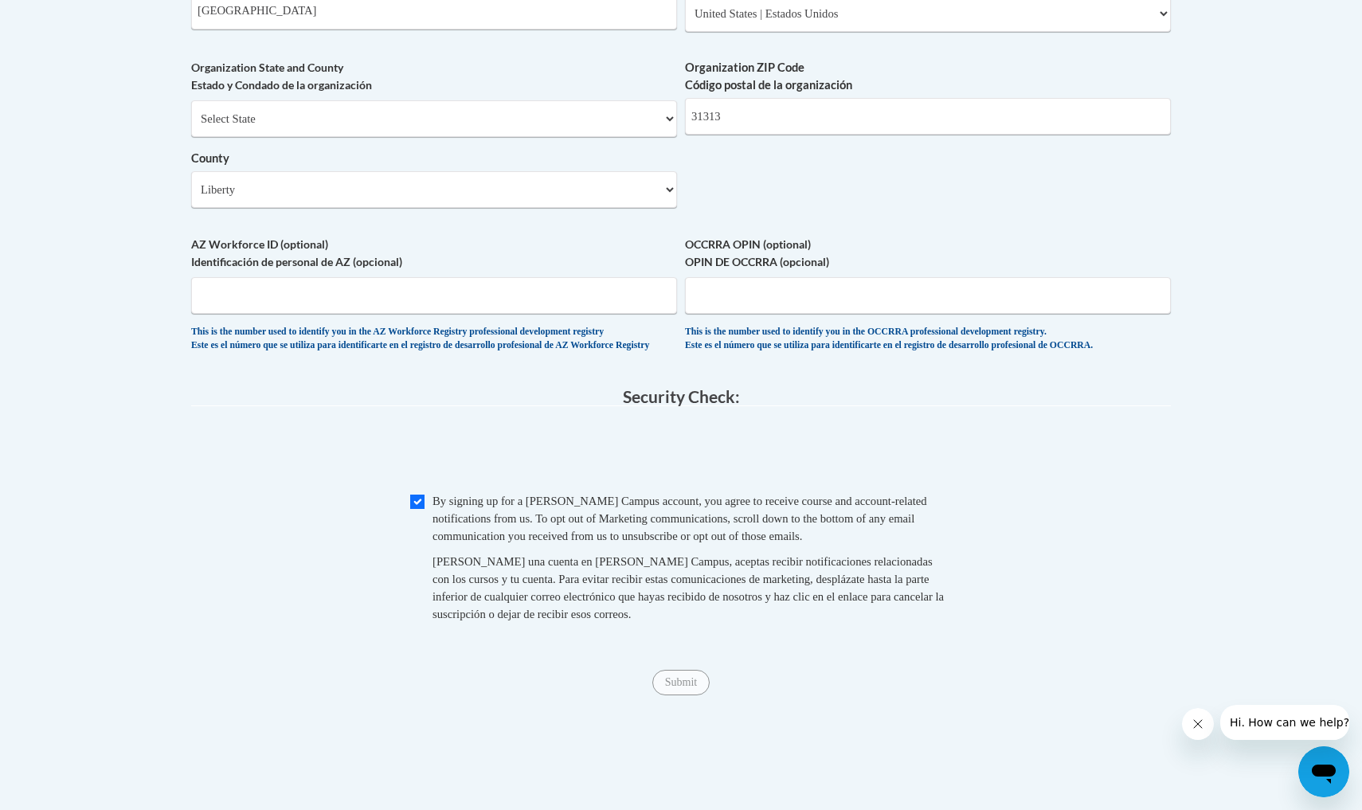
scroll to position [1303, 0]
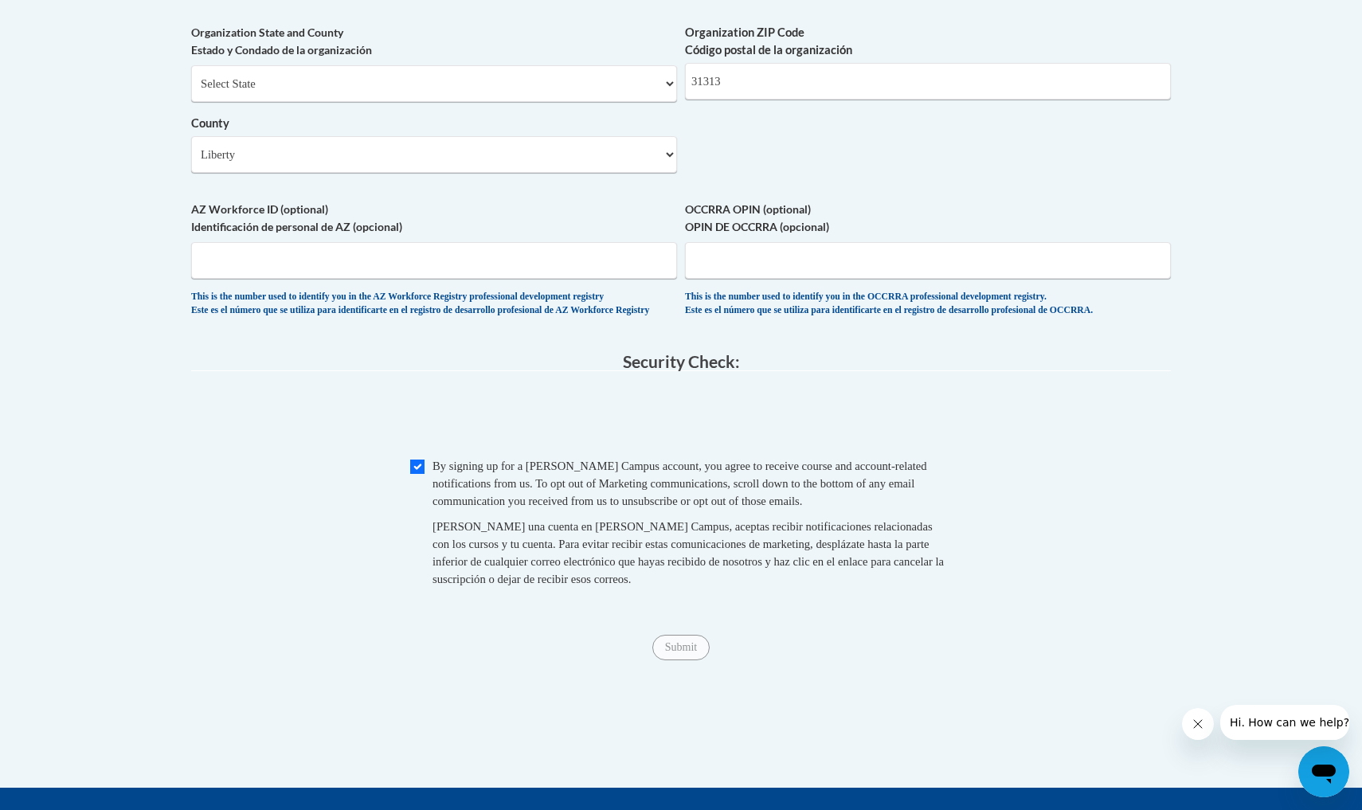
type input "Button Gwinnet Elementary School"
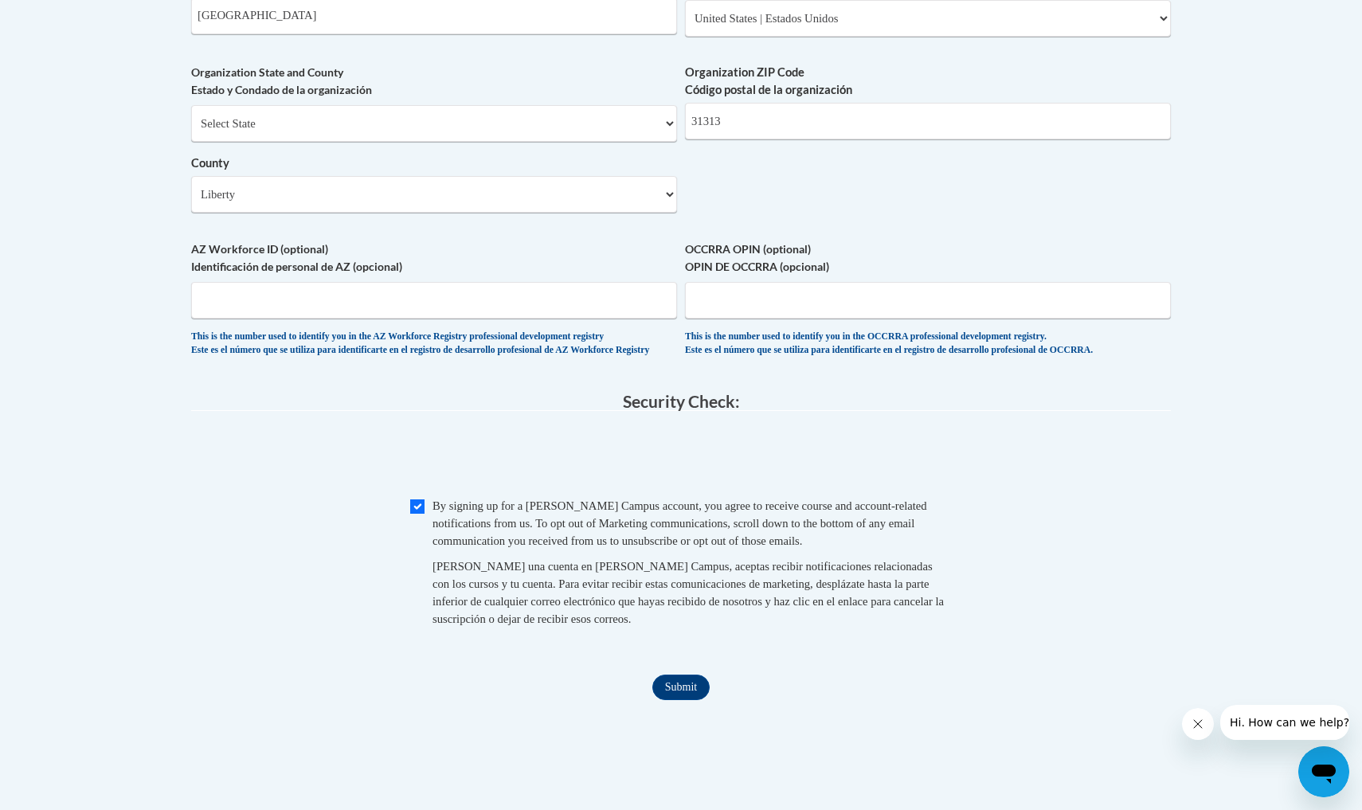
scroll to position [1268, 0]
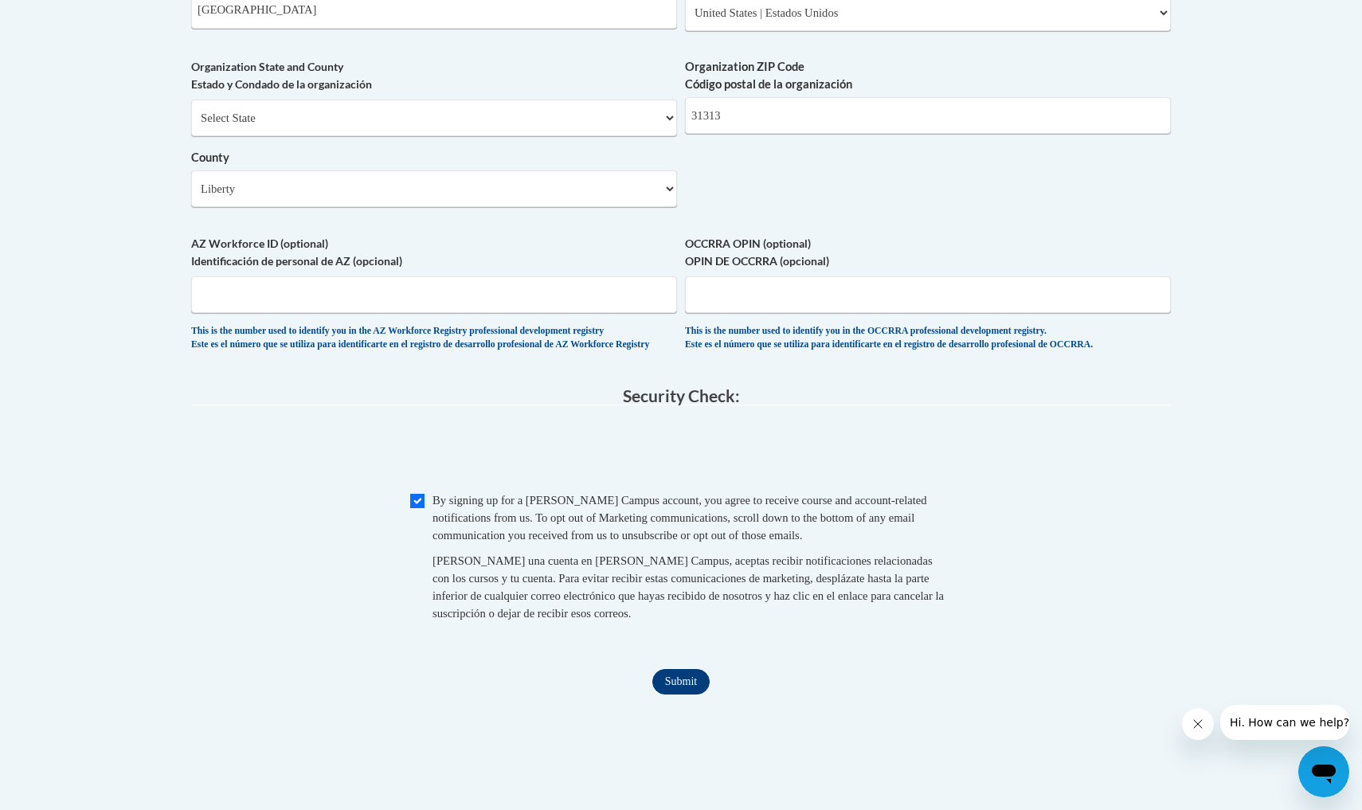
click at [677, 689] on input "Submit" at bounding box center [680, 681] width 57 height 25
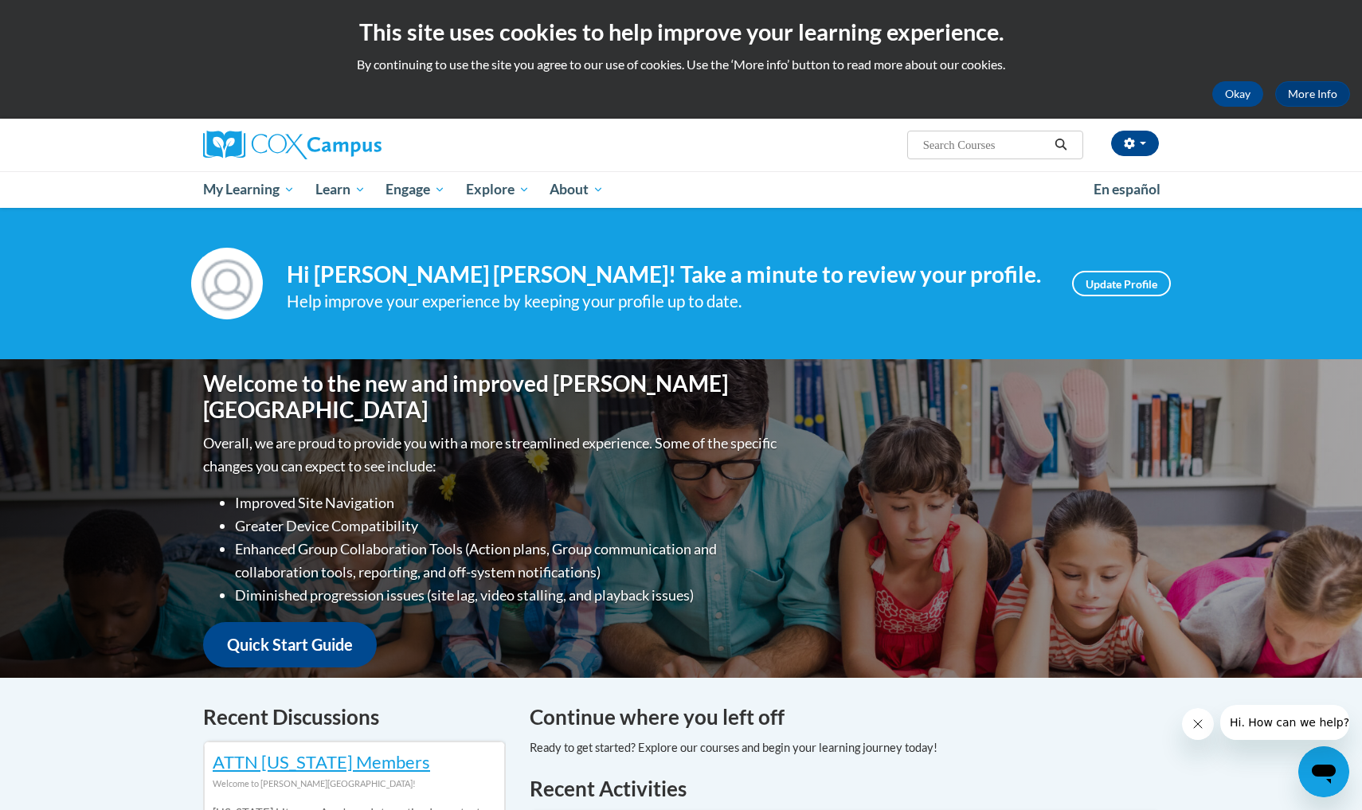
click at [940, 147] on input "Search..." at bounding box center [984, 144] width 127 height 19
type input "dyslexia"
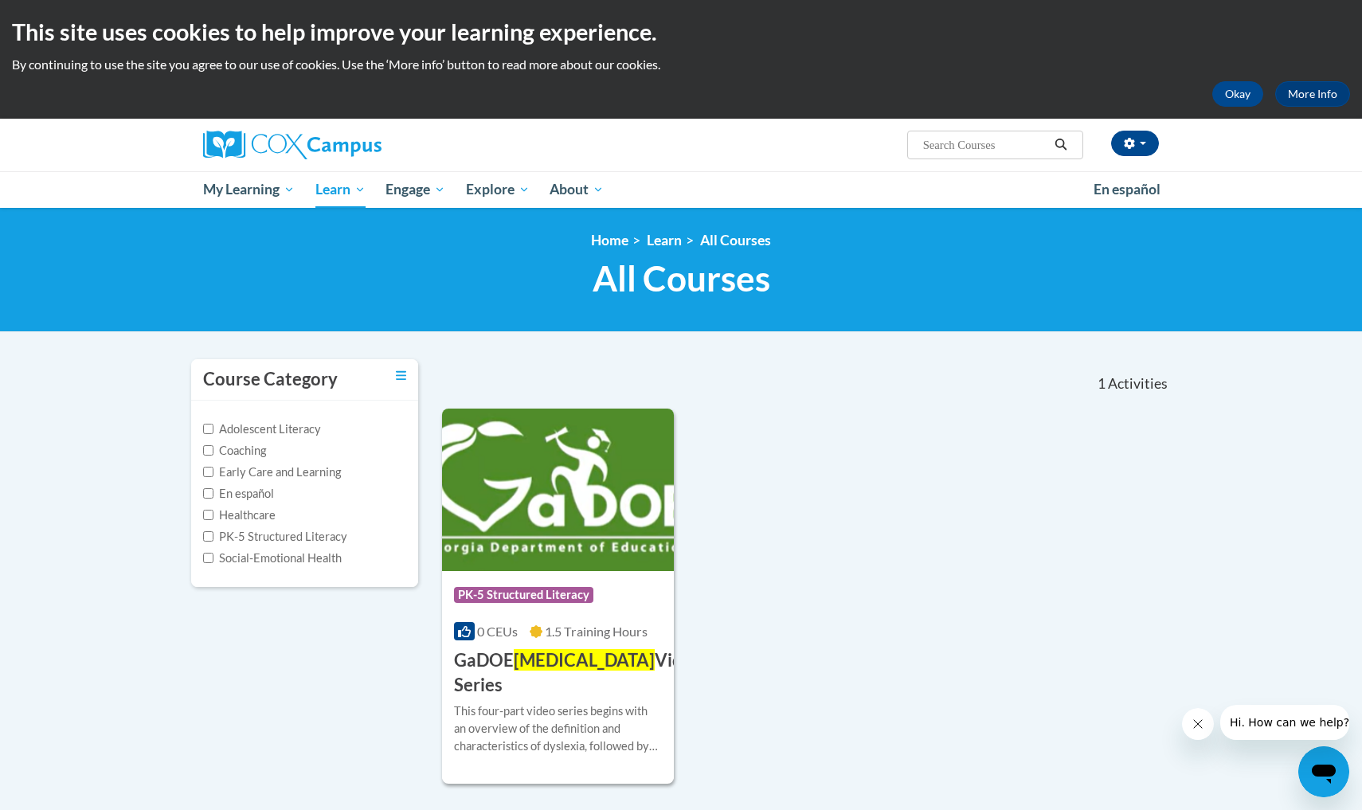
type input "dyslexia"
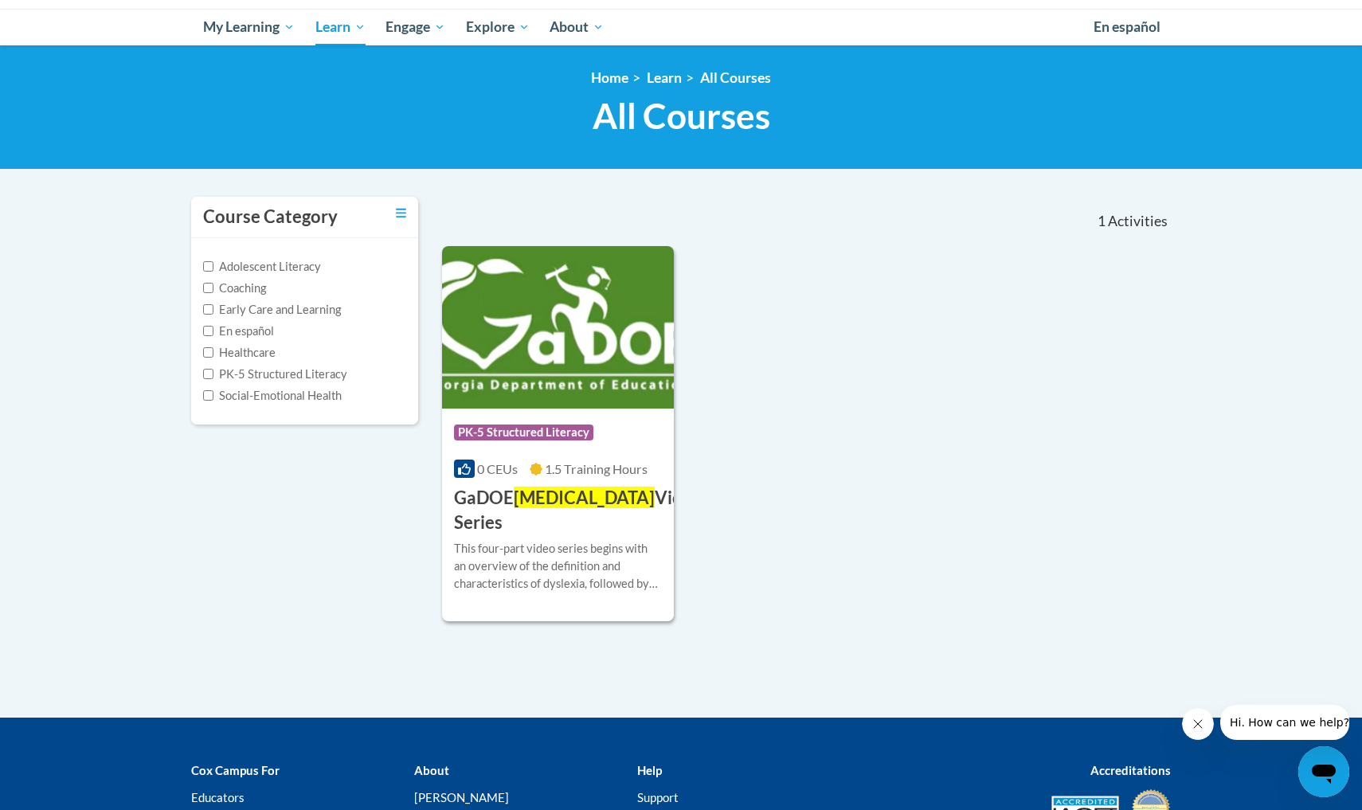
scroll to position [166, 0]
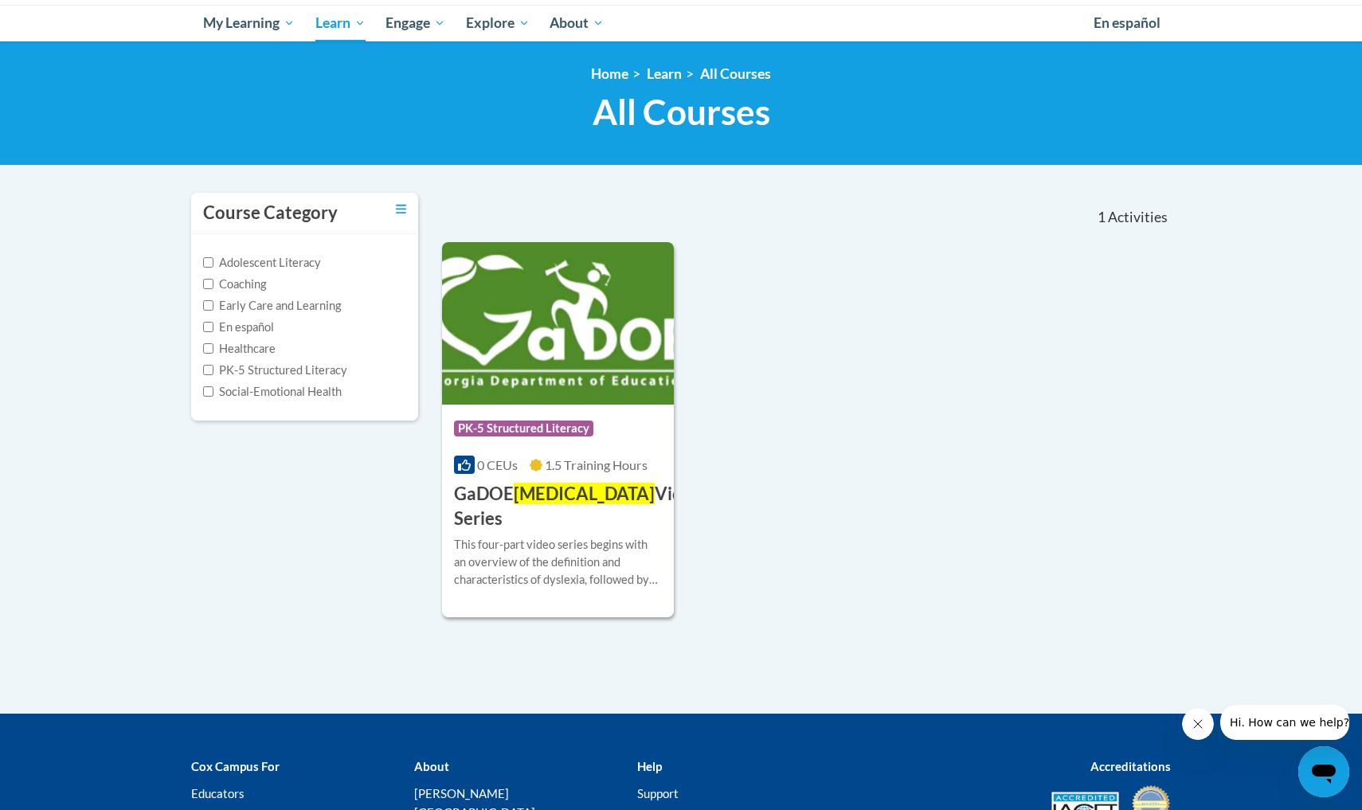
click at [529, 506] on h3 "GaDOE Dyslexia Video Series" at bounding box center [578, 506] width 248 height 49
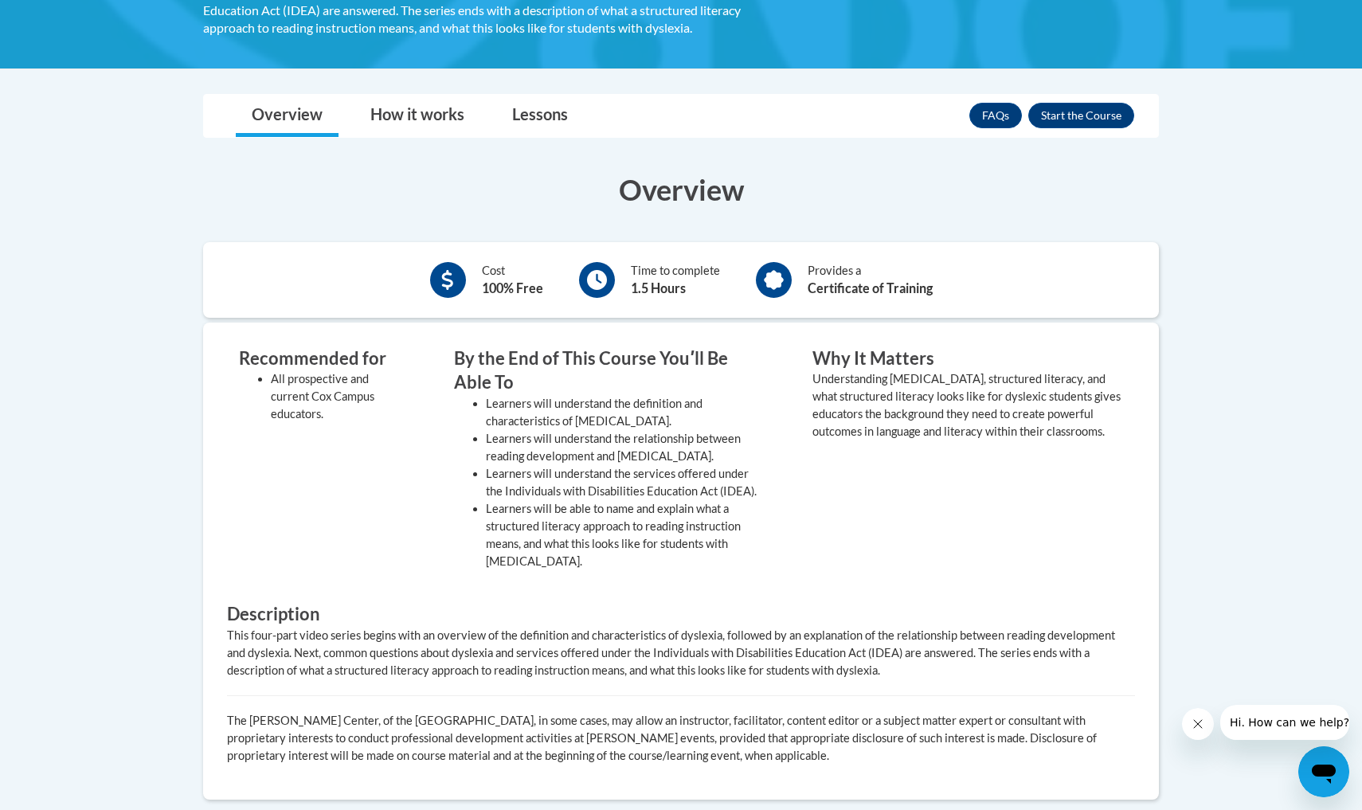
scroll to position [346, 0]
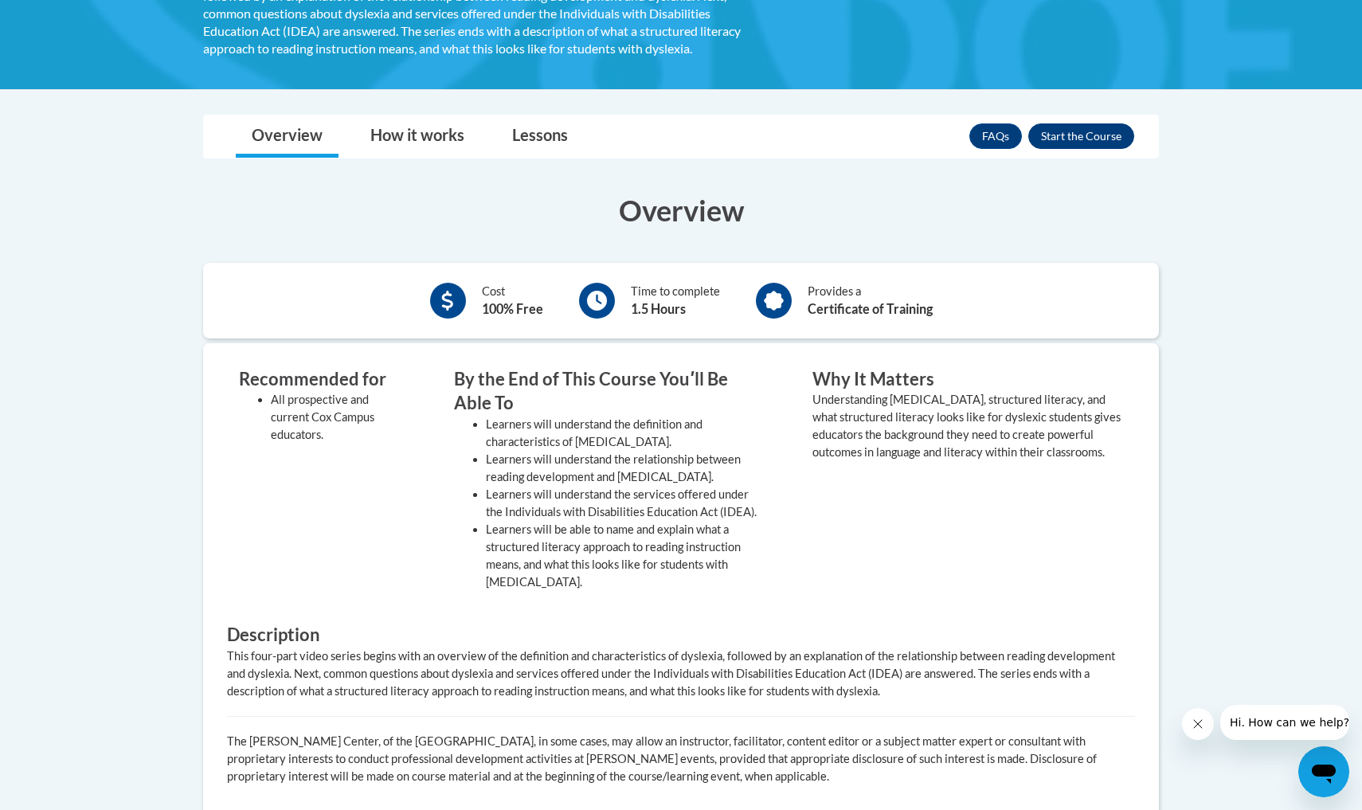
click at [1061, 135] on button "Enroll" at bounding box center [1081, 135] width 106 height 25
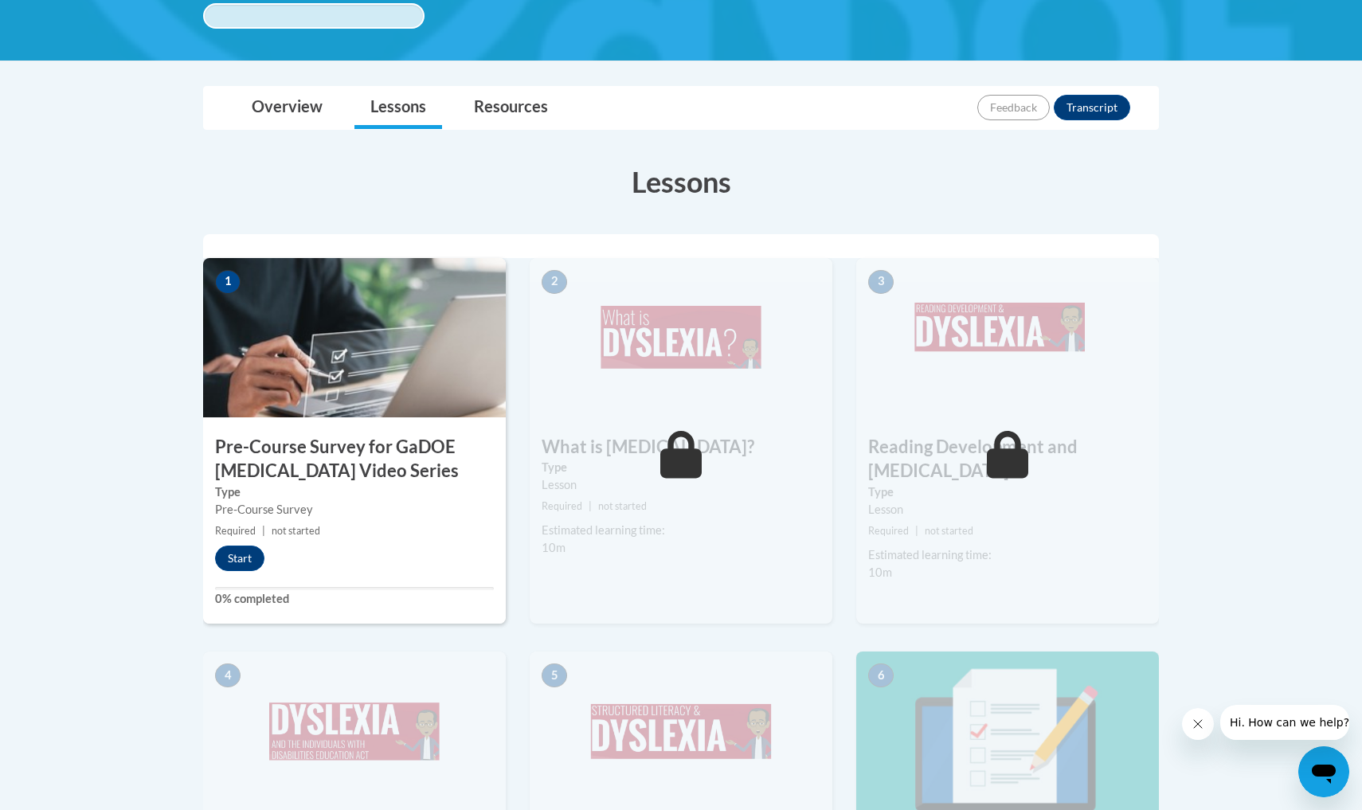
scroll to position [326, 0]
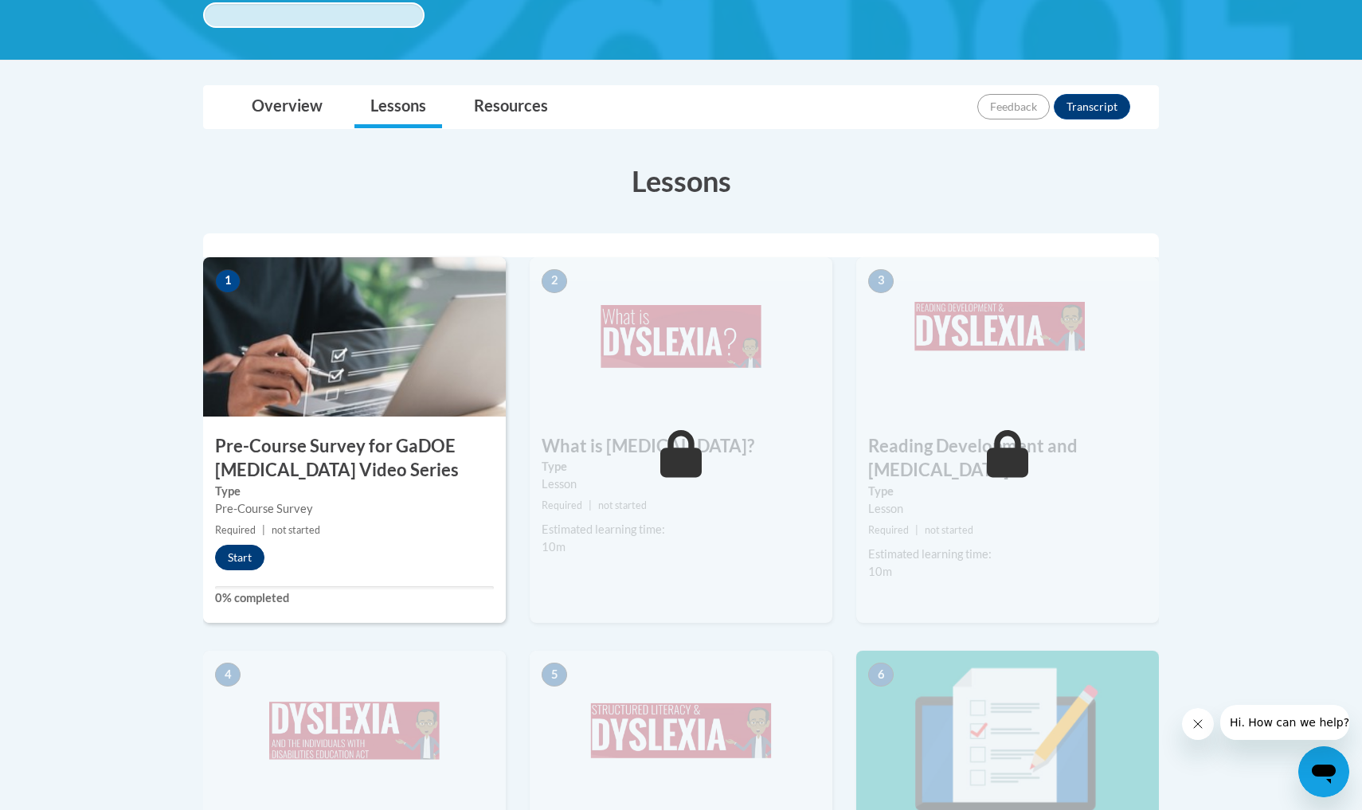
click at [239, 555] on button "Start" at bounding box center [239, 557] width 49 height 25
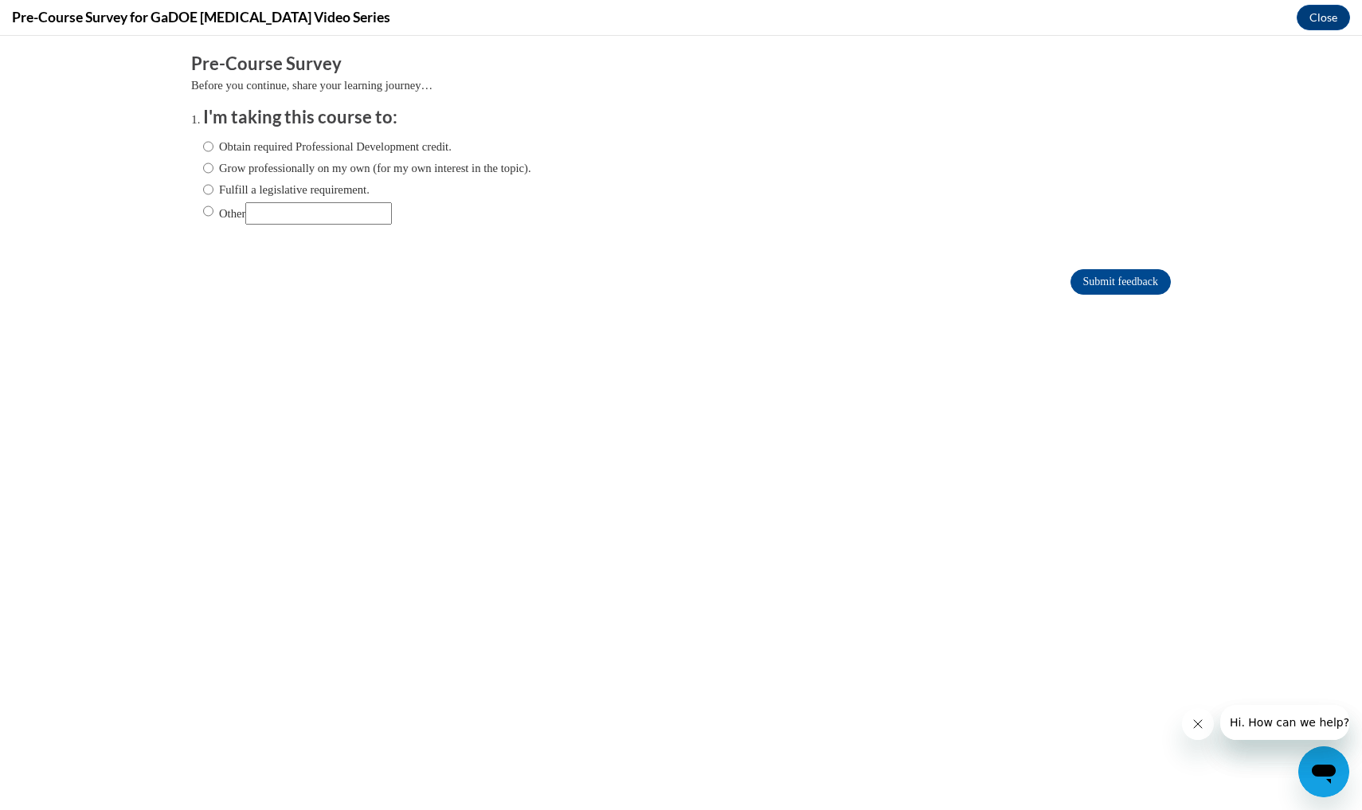
scroll to position [0, 0]
click at [209, 212] on input "Other" at bounding box center [208, 211] width 10 height 18
radio input "true"
click at [277, 219] on input "Other" at bounding box center [318, 213] width 147 height 22
type input "Master Degree"
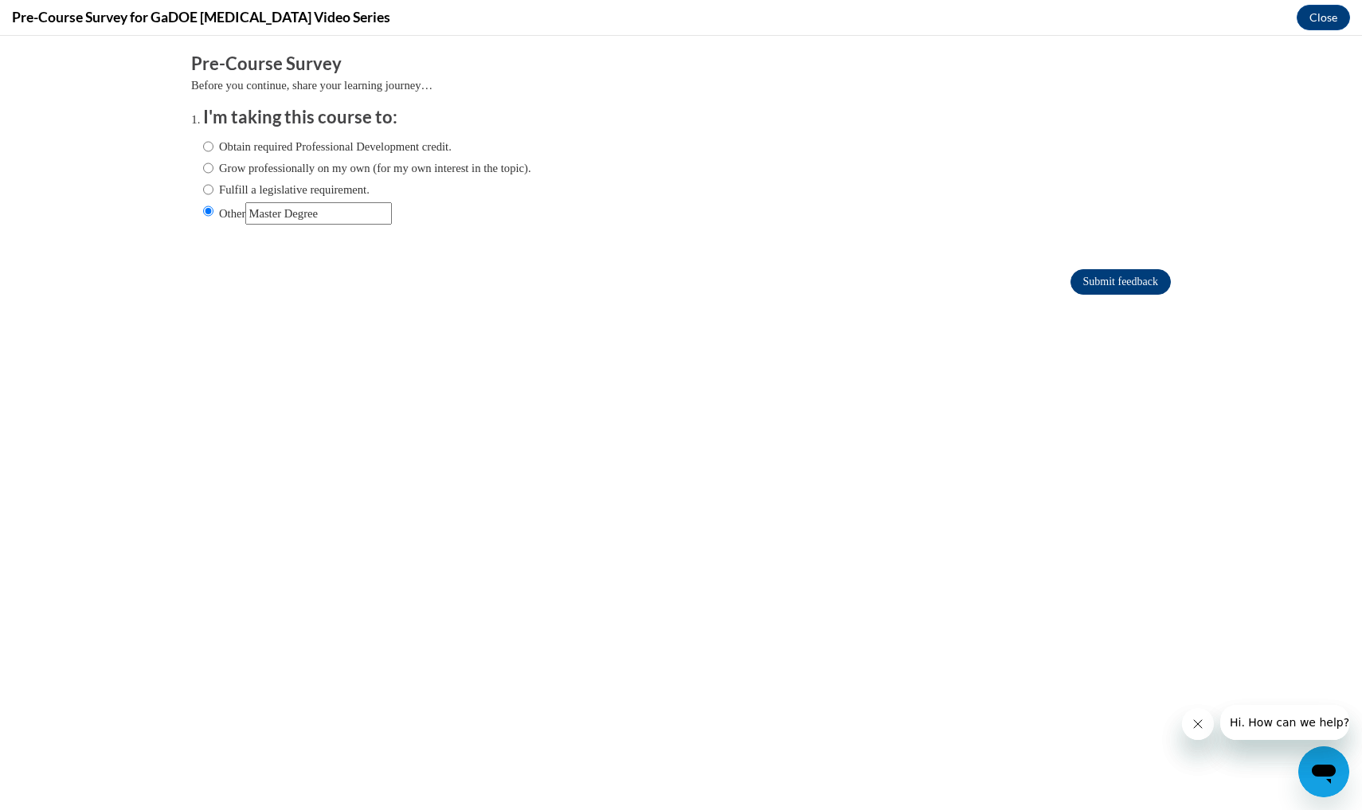
click at [1093, 286] on input "Submit feedback" at bounding box center [1120, 281] width 100 height 25
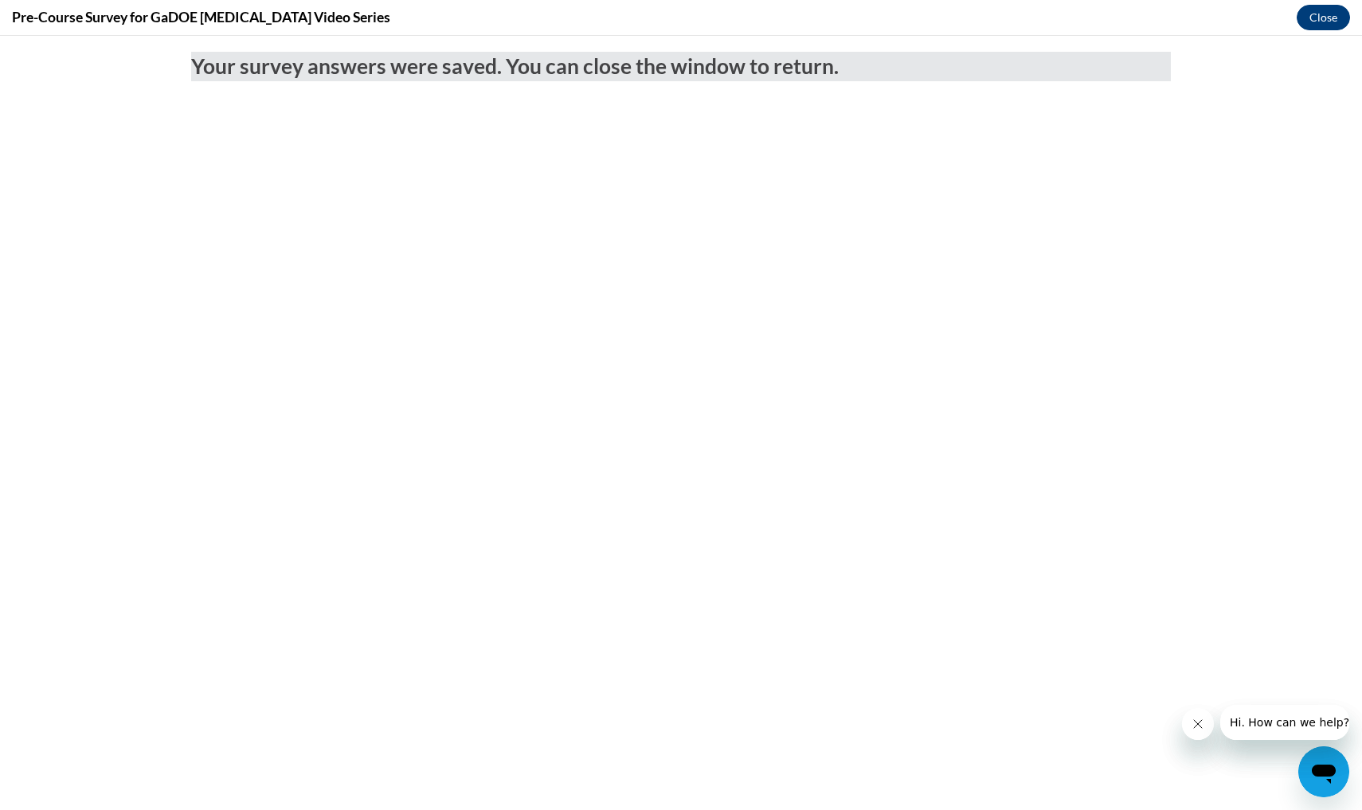
click at [1317, 21] on button "Close" at bounding box center [1322, 17] width 53 height 25
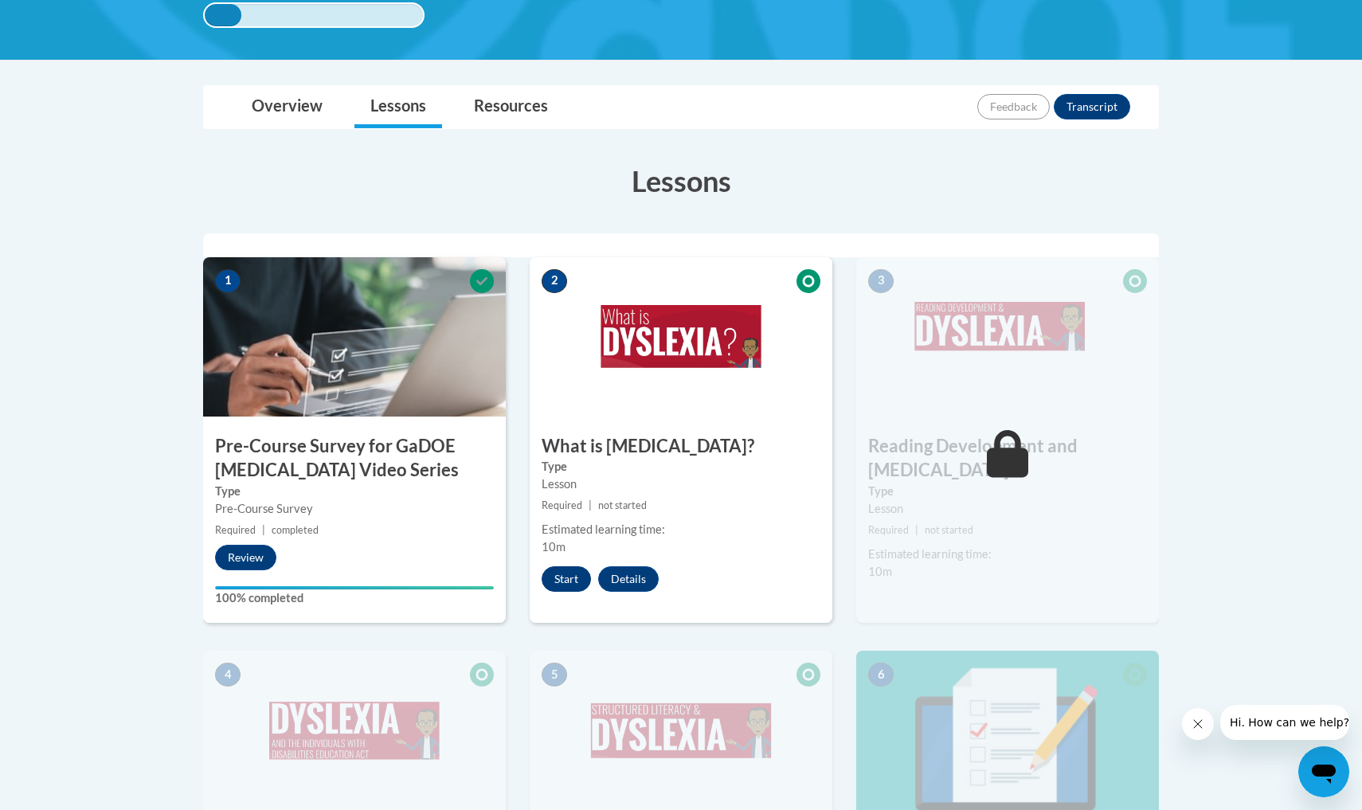
click at [560, 577] on button "Start" at bounding box center [565, 578] width 49 height 25
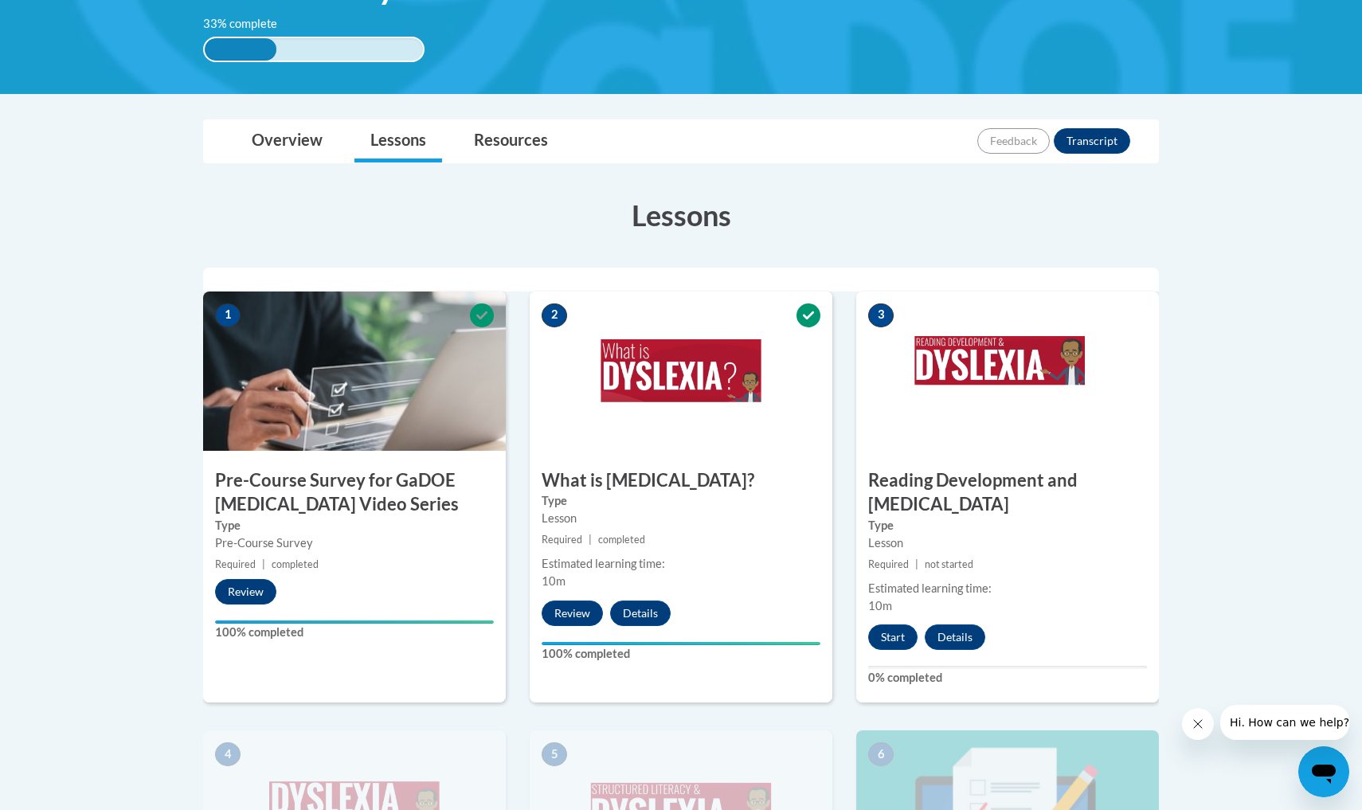
scroll to position [294, 0]
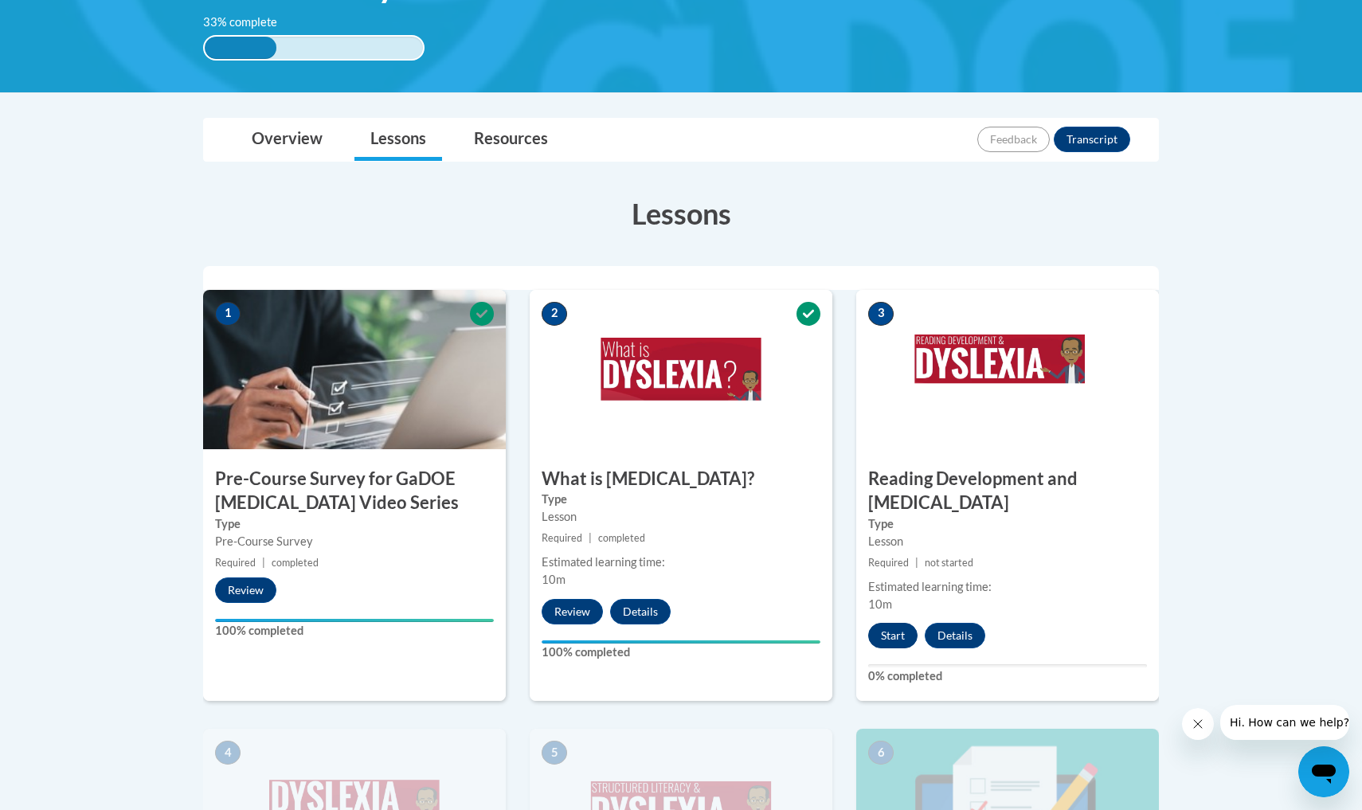
click at [897, 623] on button "Start" at bounding box center [892, 635] width 49 height 25
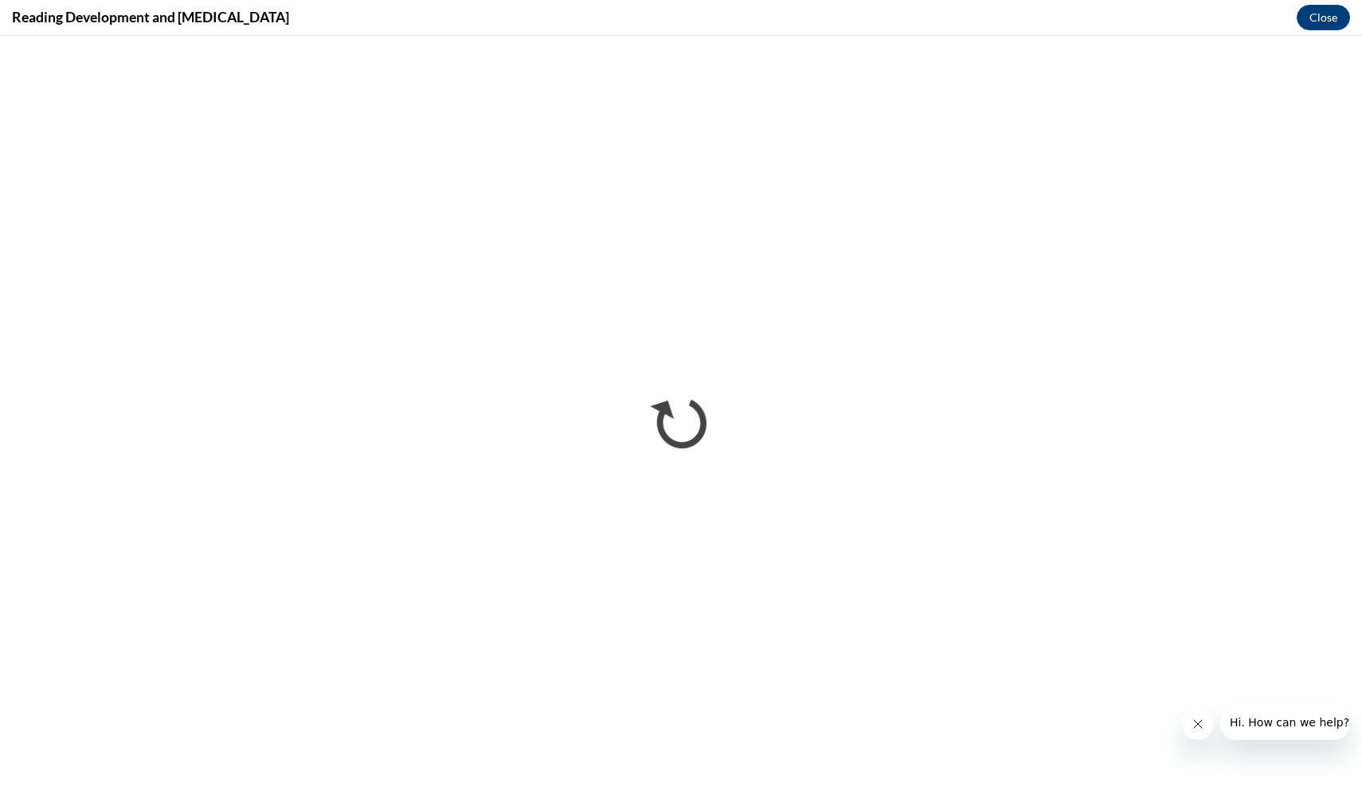
scroll to position [0, 0]
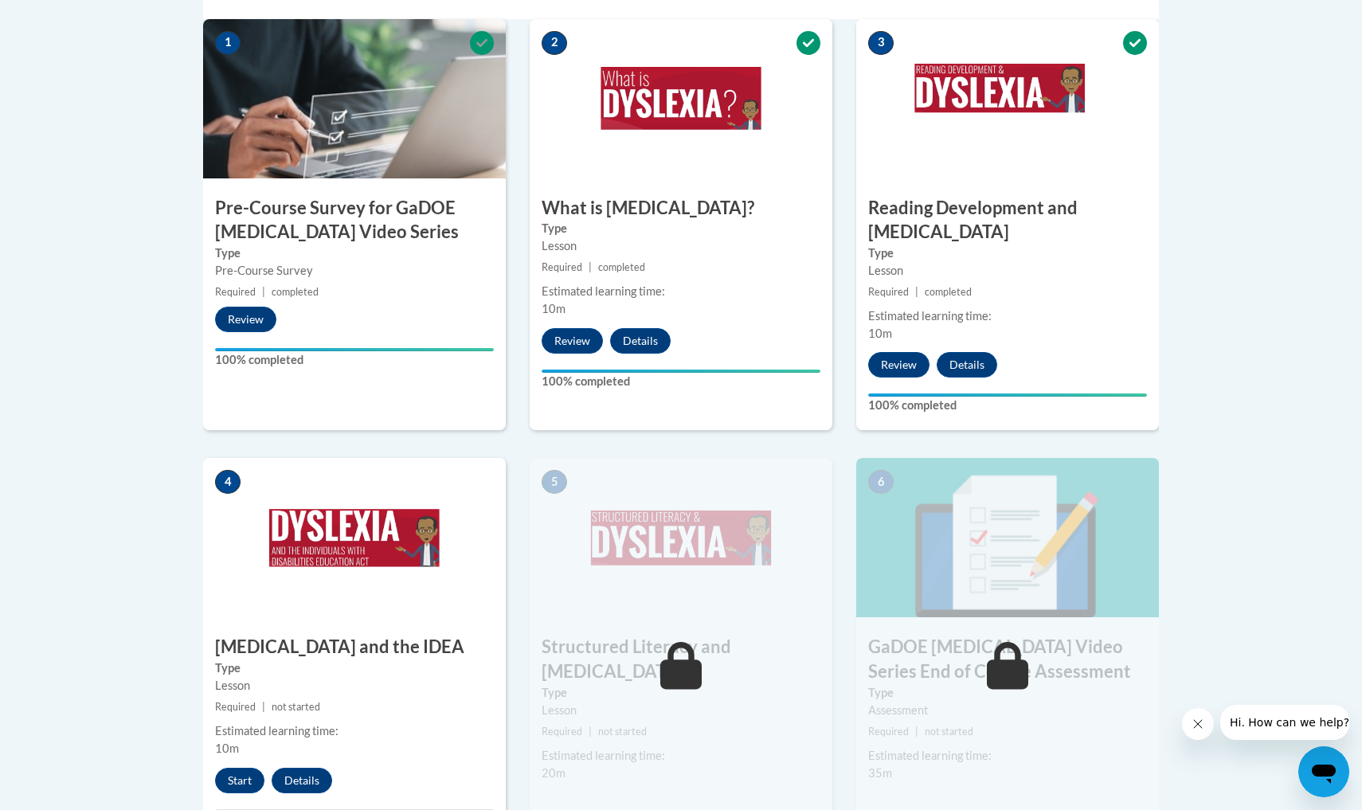
scroll to position [568, 0]
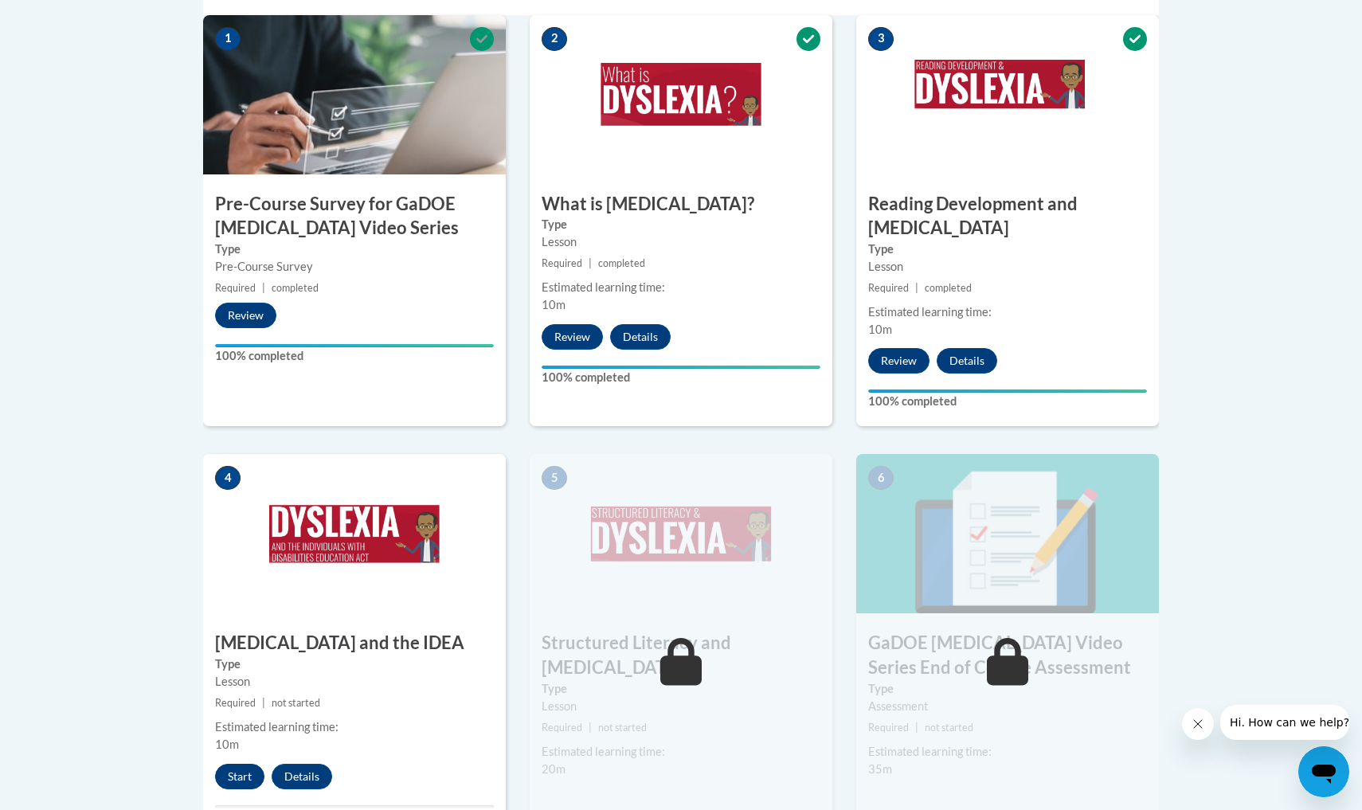
click at [240, 764] on button "Start" at bounding box center [239, 776] width 49 height 25
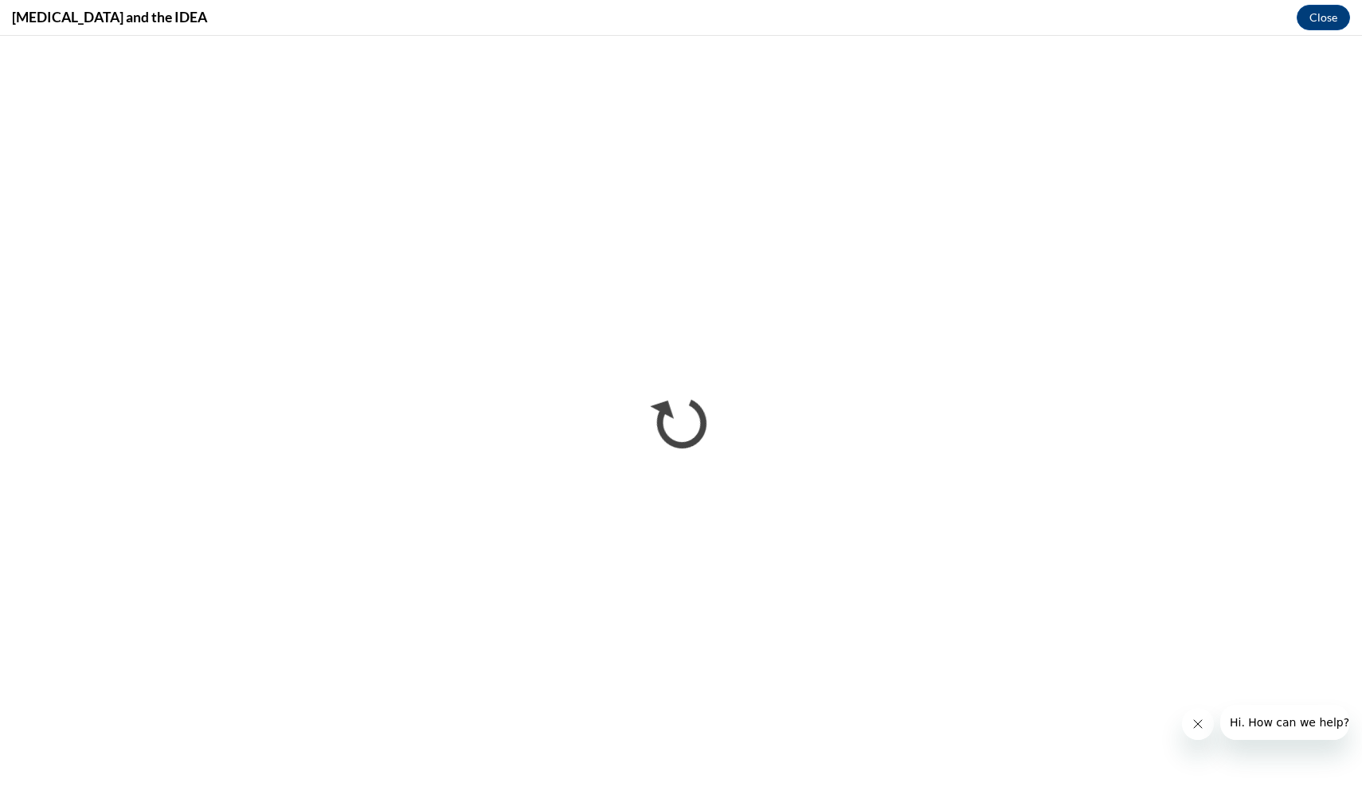
scroll to position [0, 0]
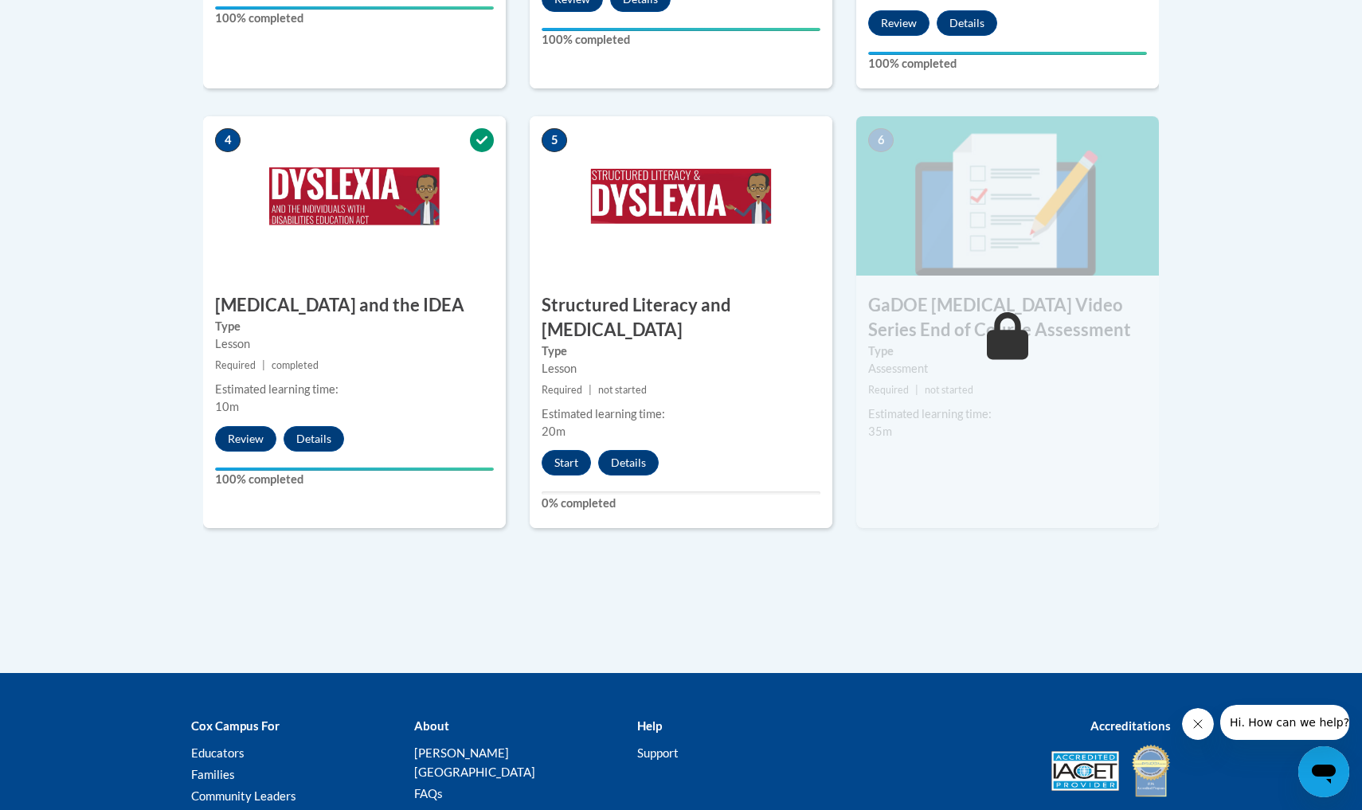
scroll to position [905, 0]
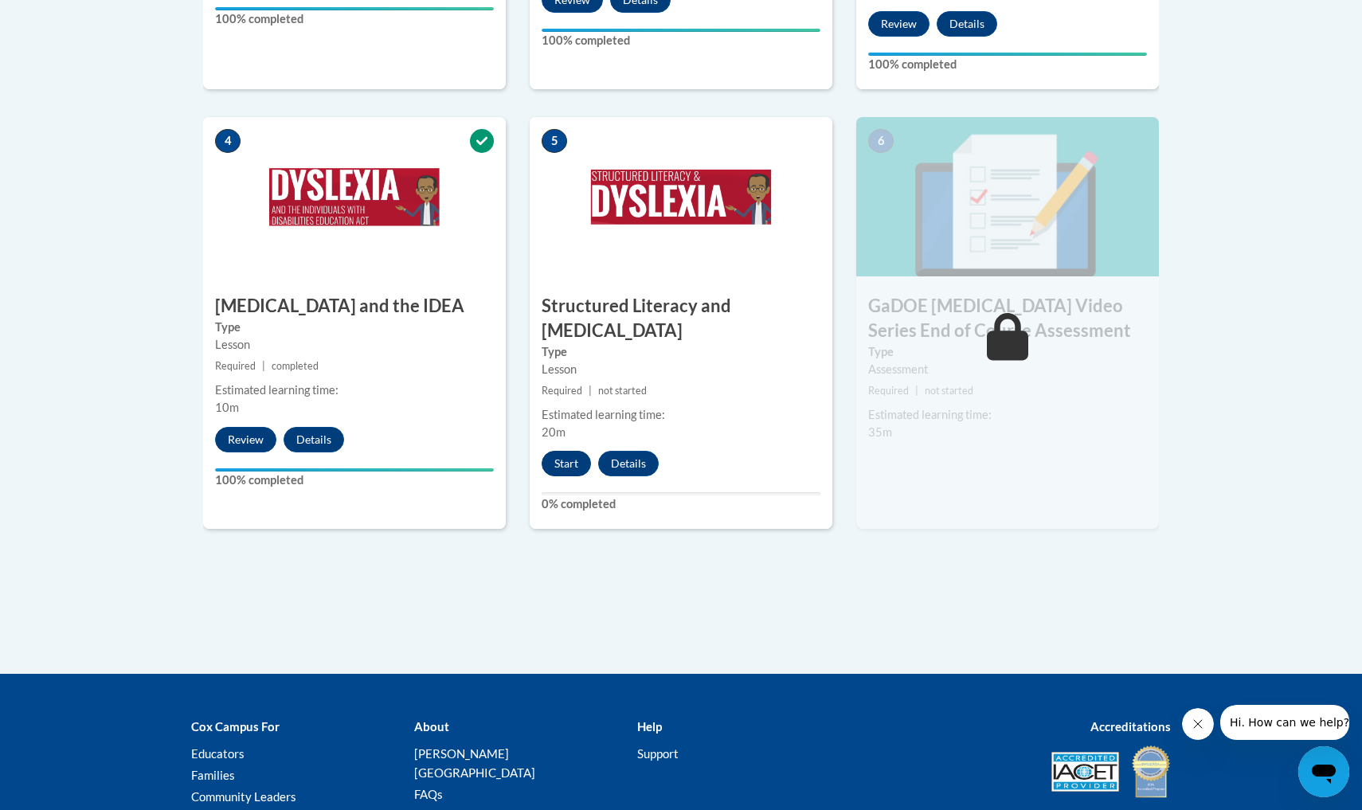
click at [566, 451] on button "Start" at bounding box center [565, 463] width 49 height 25
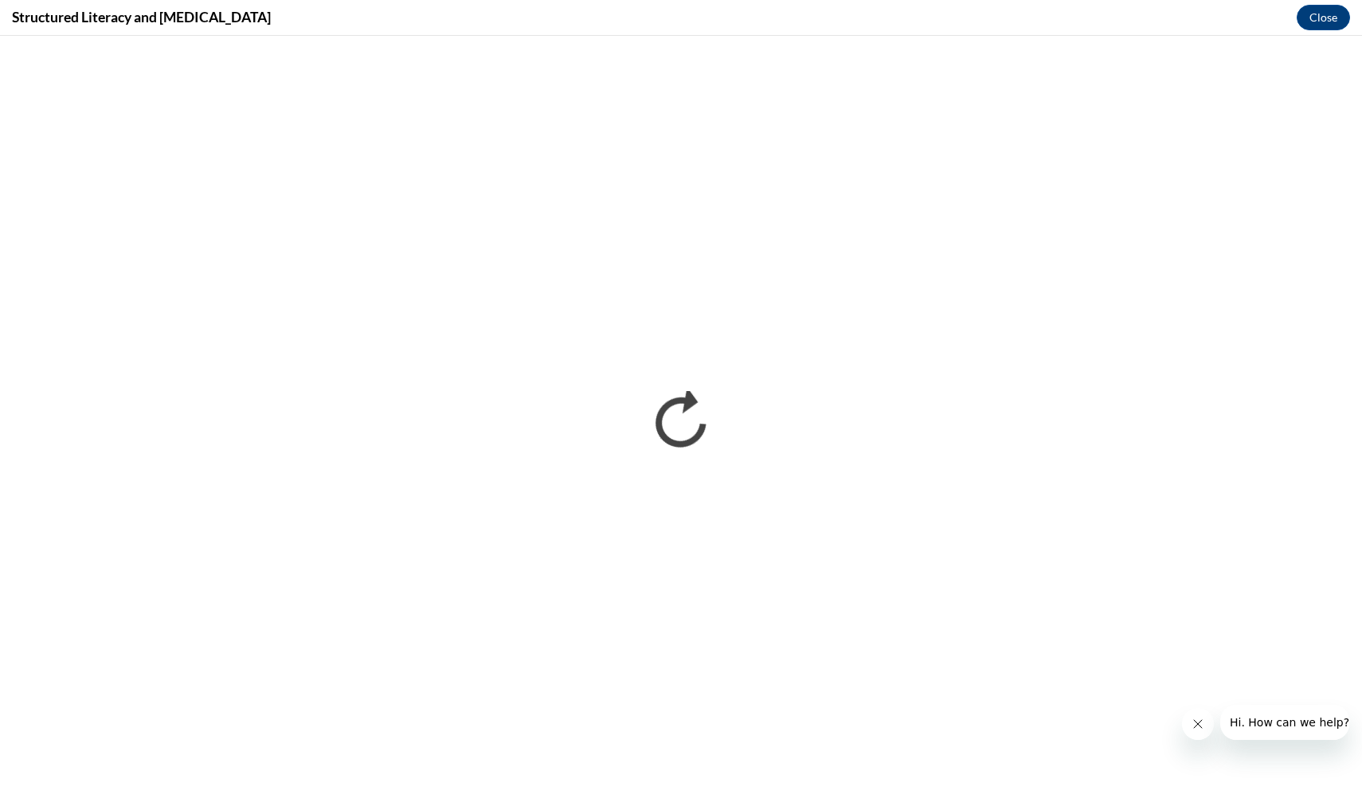
scroll to position [0, 0]
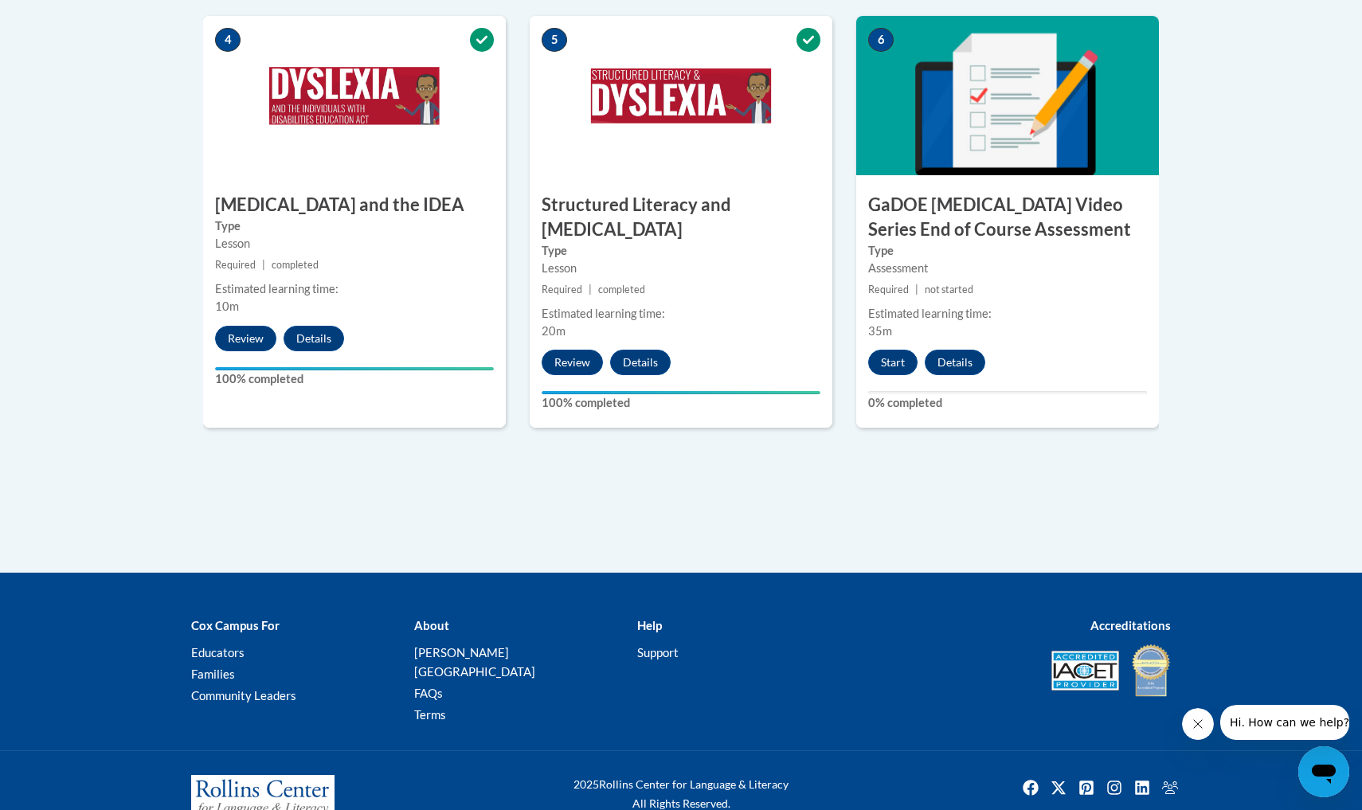
scroll to position [1005, 0]
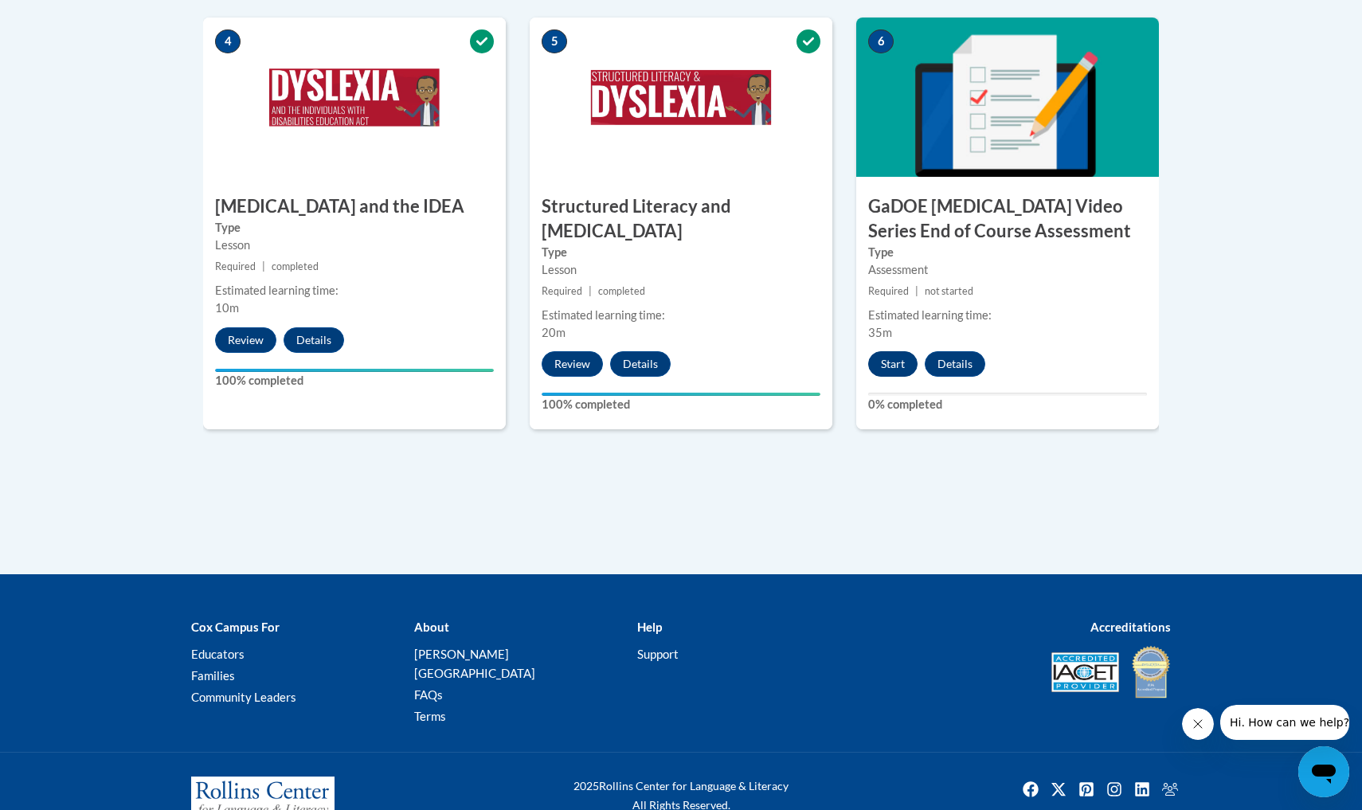
click at [893, 351] on button "Start" at bounding box center [892, 363] width 49 height 25
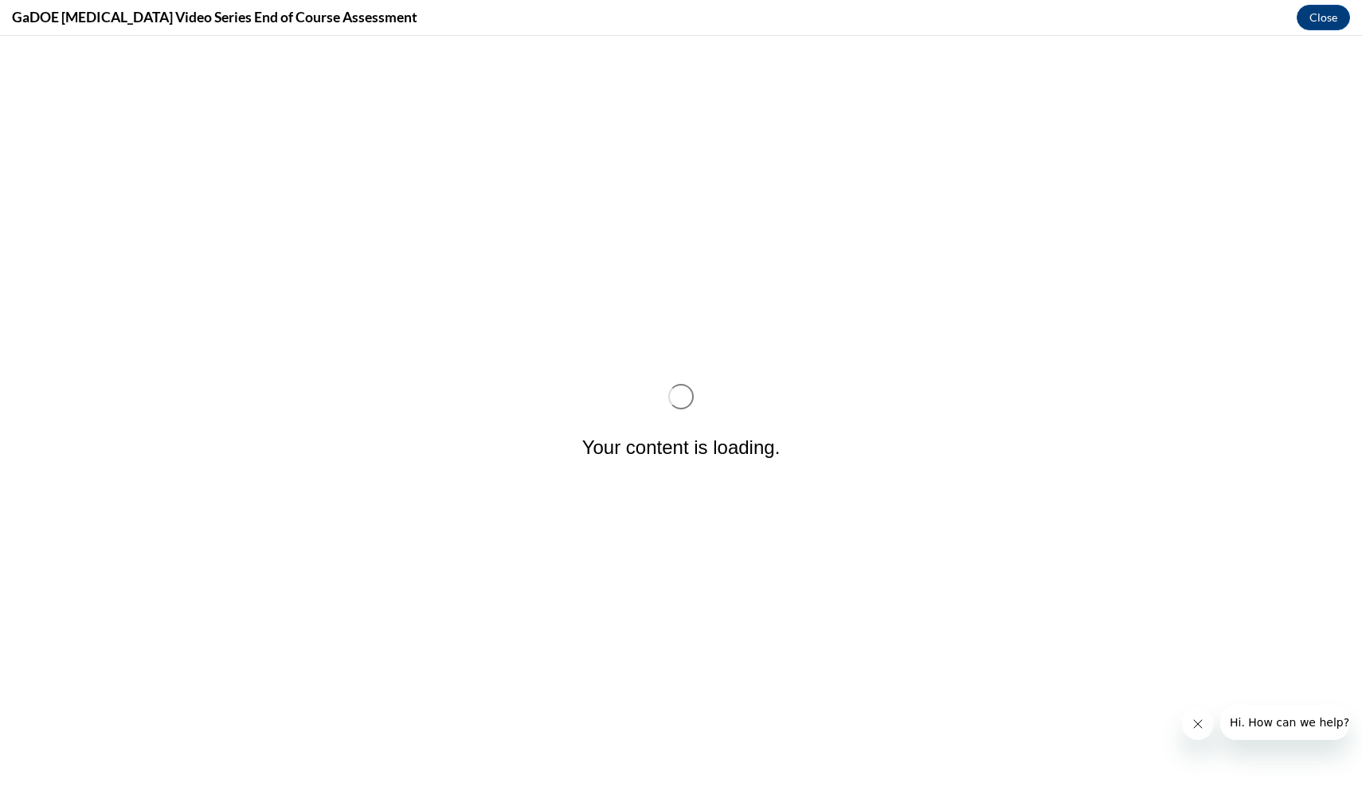
scroll to position [0, 0]
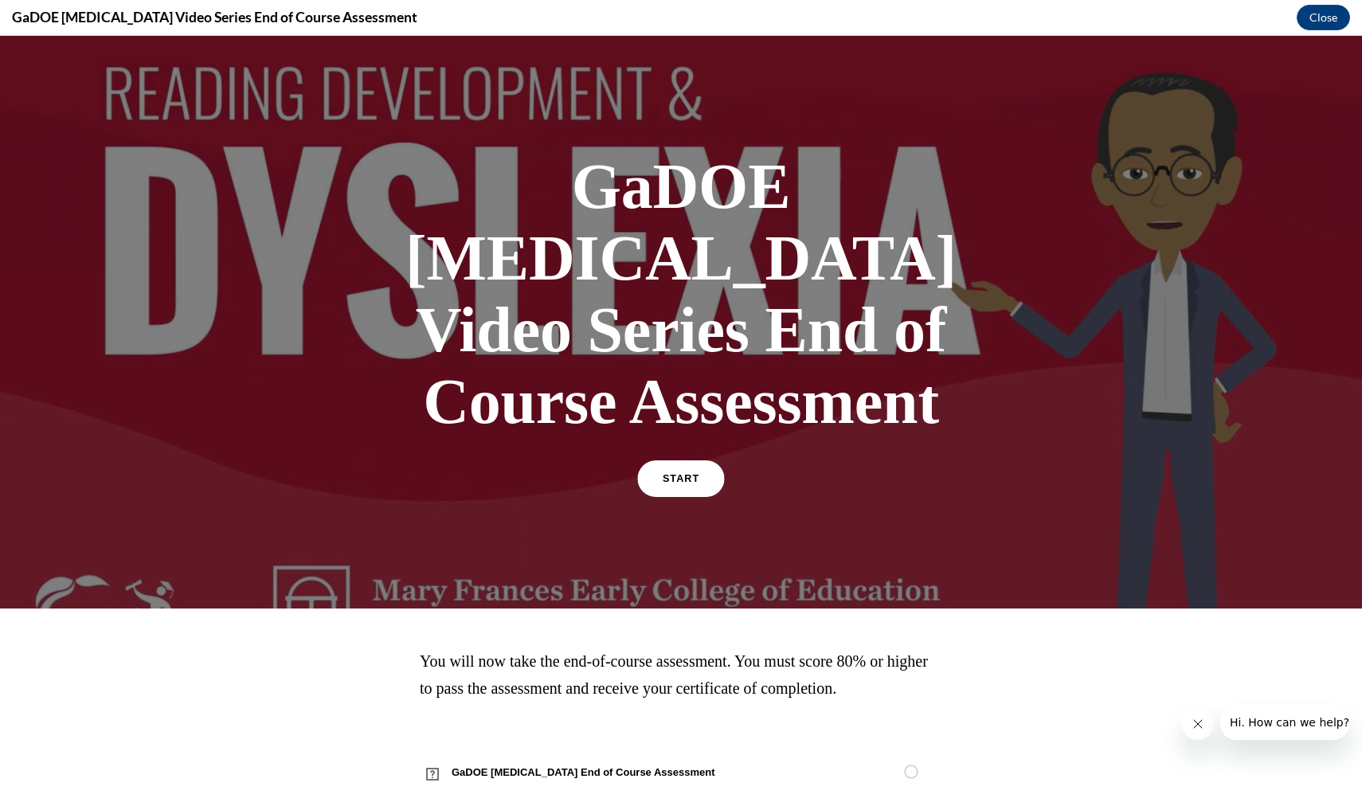
click at [689, 473] on span "START" at bounding box center [680, 479] width 37 height 12
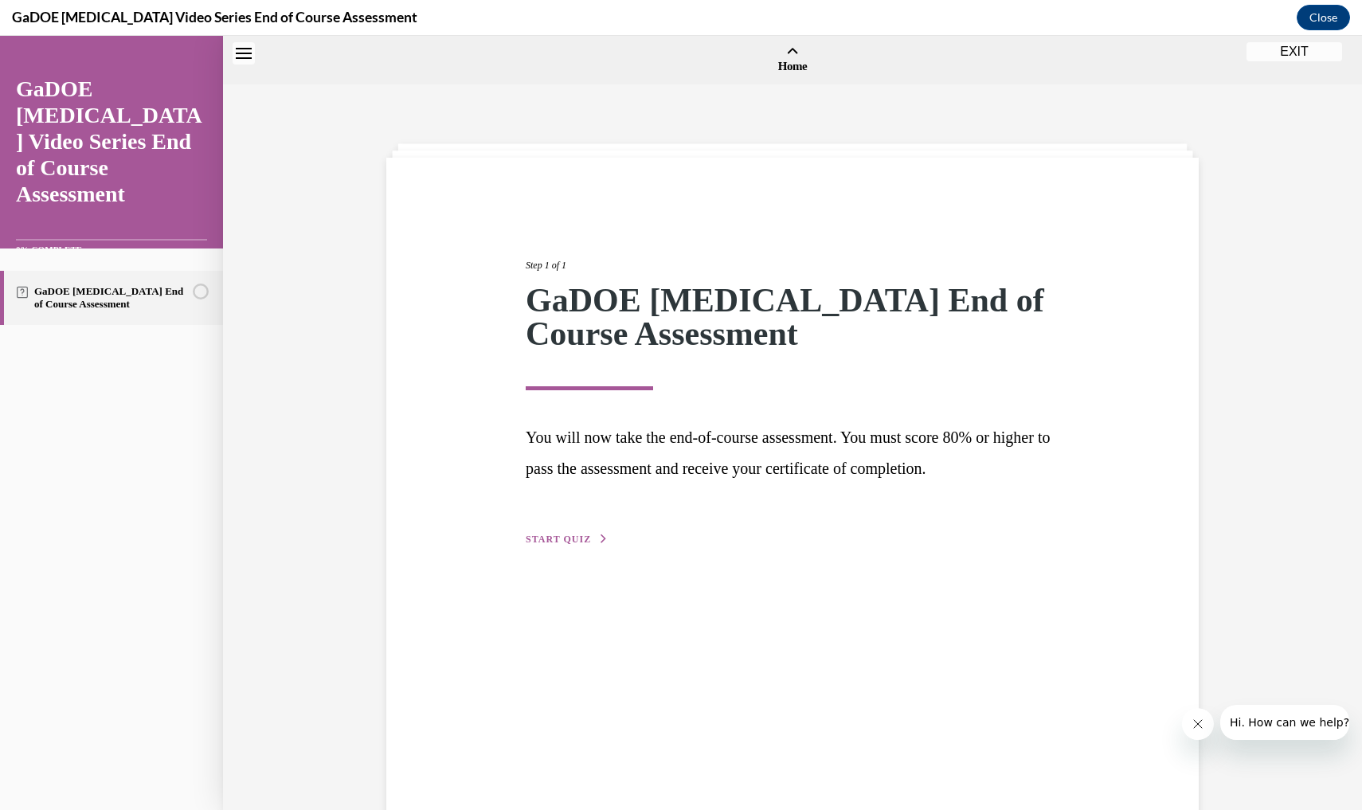
scroll to position [49, 0]
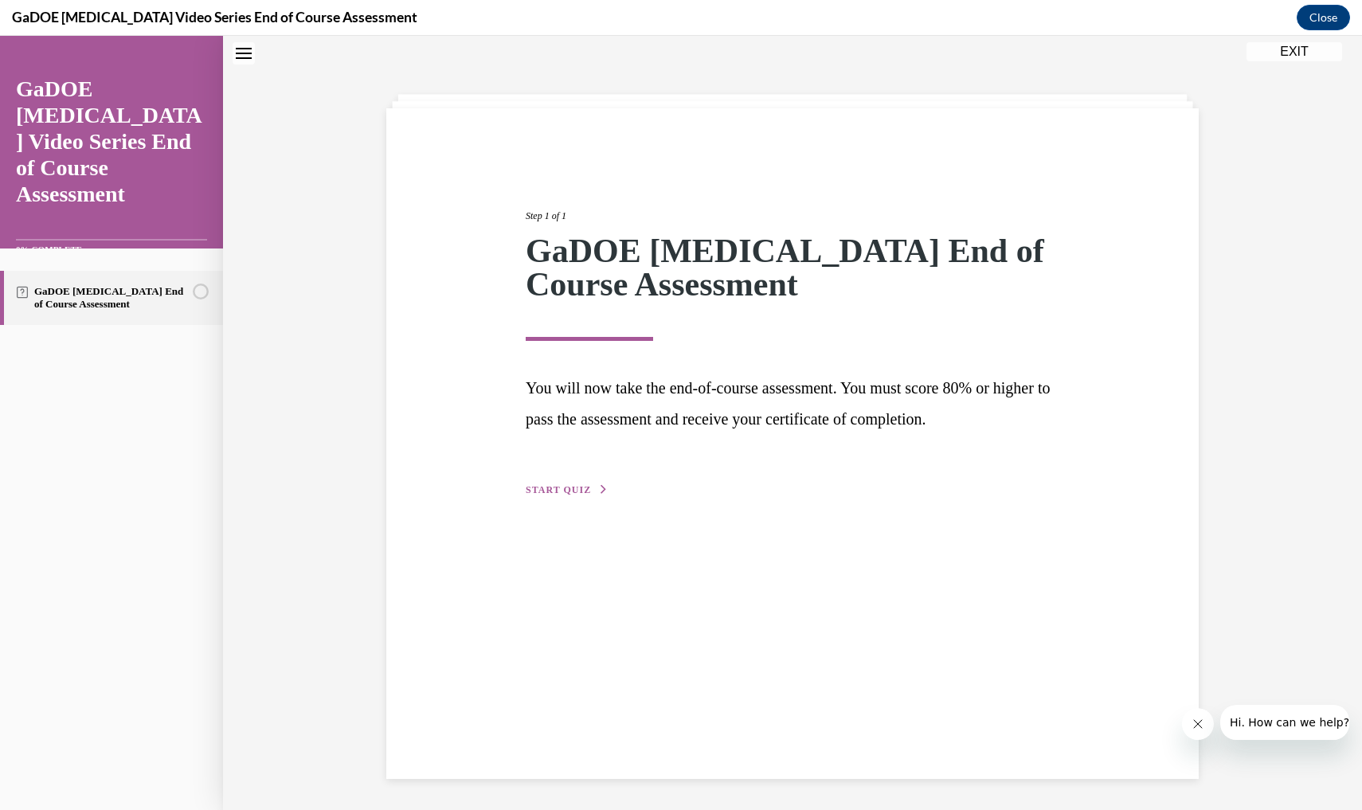
click at [568, 494] on button "START QUIZ" at bounding box center [567, 490] width 83 height 14
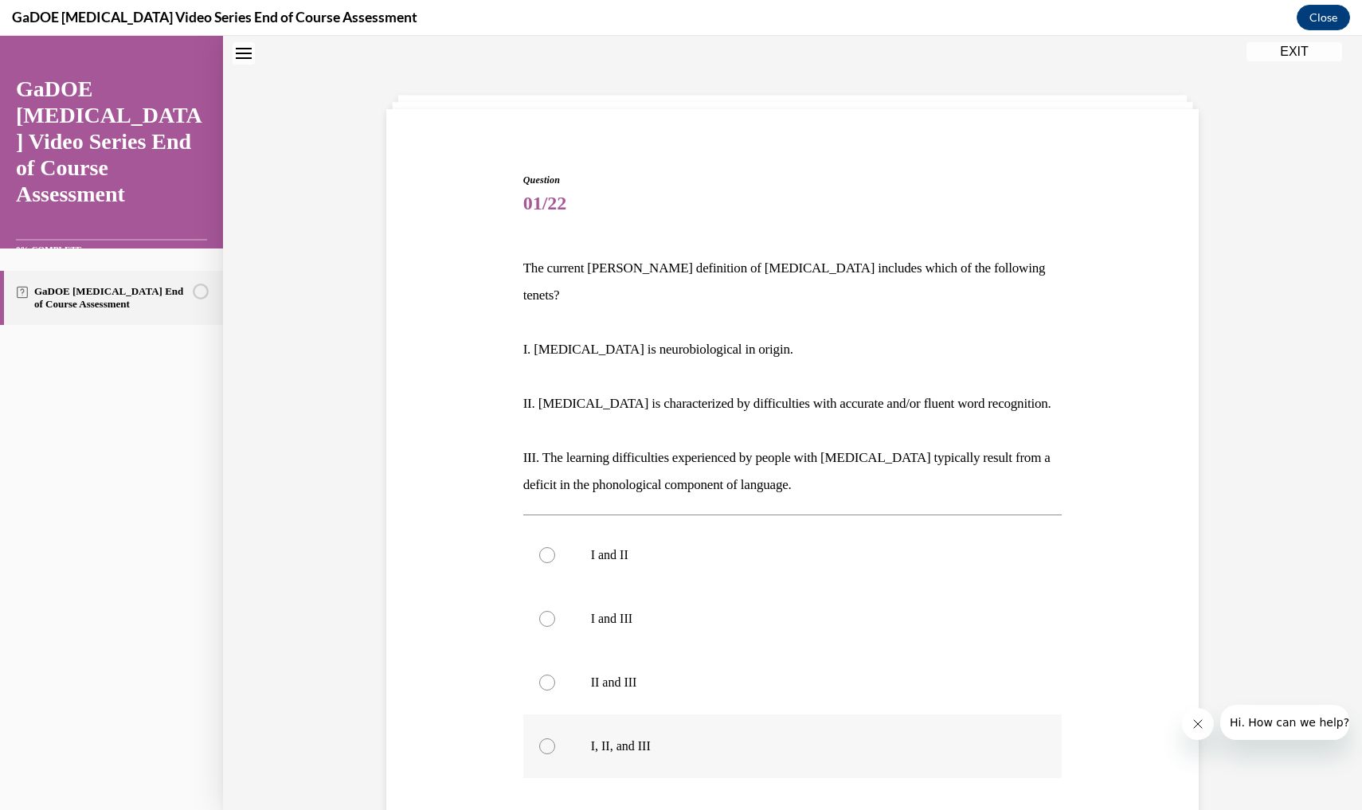
click at [543, 738] on div at bounding box center [547, 746] width 16 height 16
click at [543, 738] on input "I, II, and III" at bounding box center [547, 746] width 16 height 16
radio input "true"
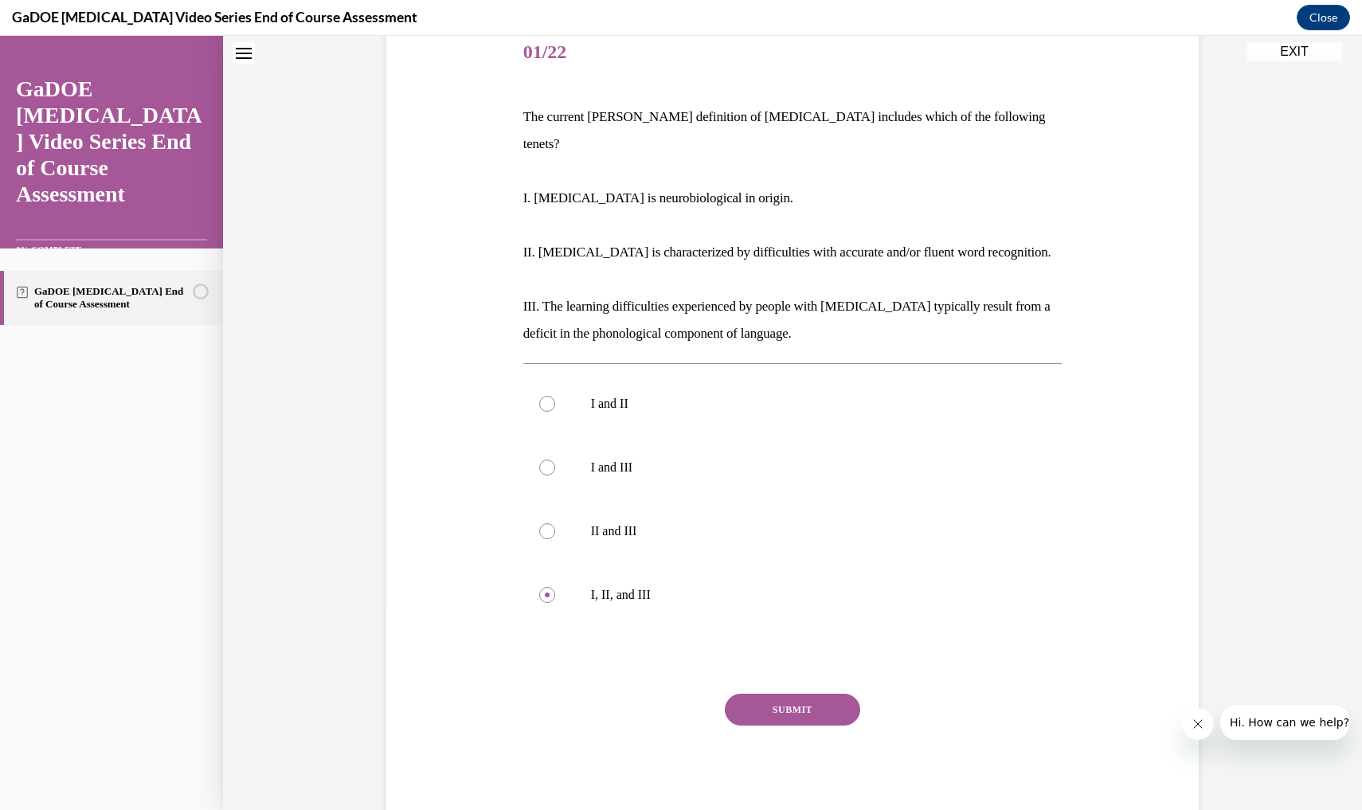
click at [796, 694] on button "SUBMIT" at bounding box center [792, 710] width 135 height 32
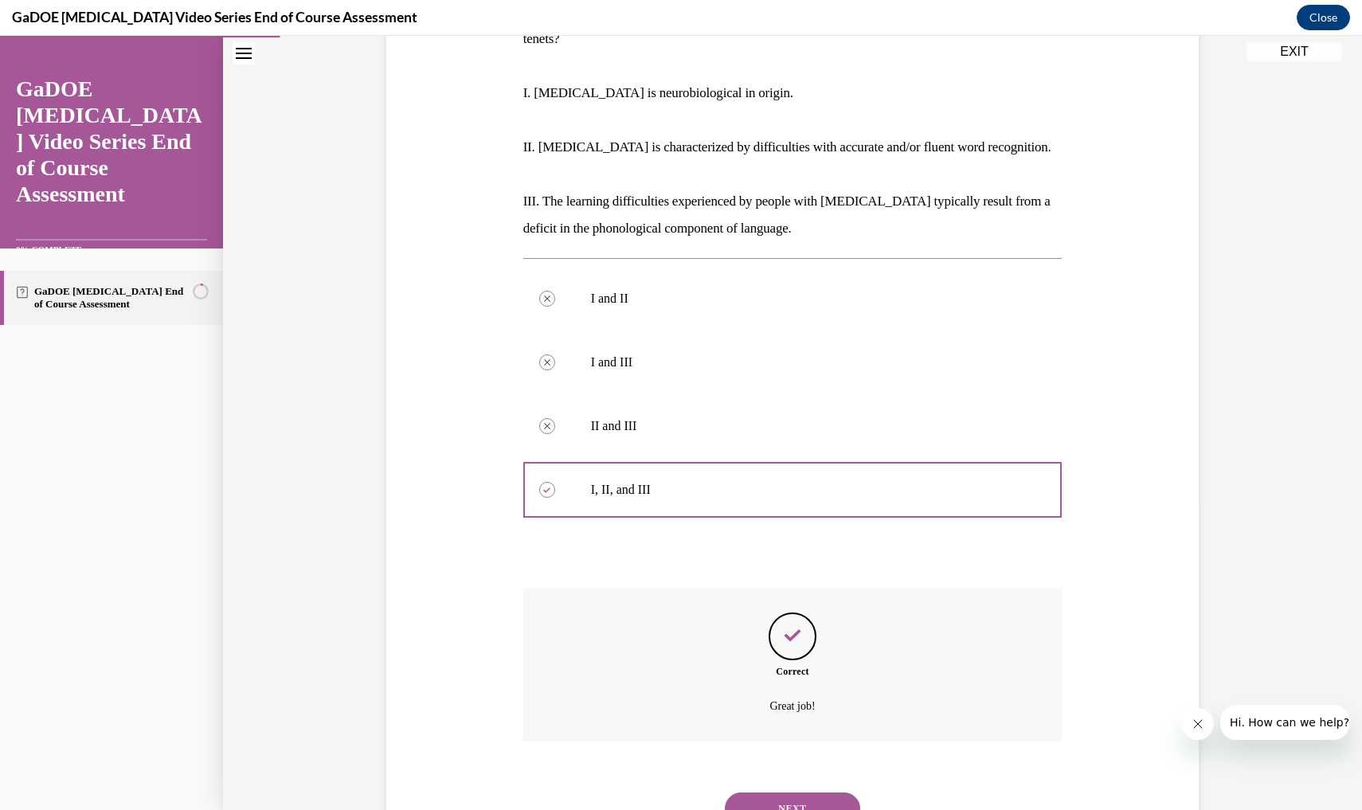
scroll to position [311, 0]
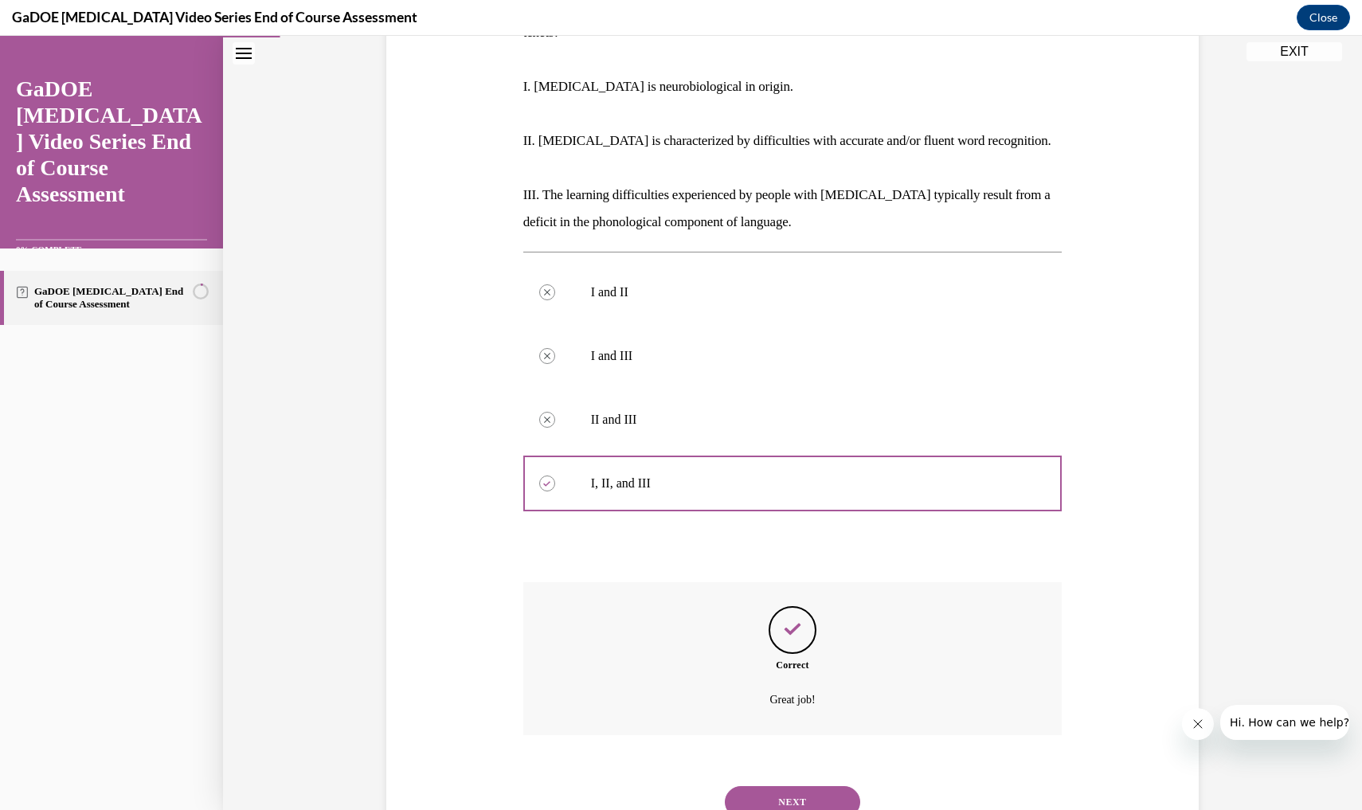
click at [786, 786] on button "NEXT" at bounding box center [792, 802] width 135 height 32
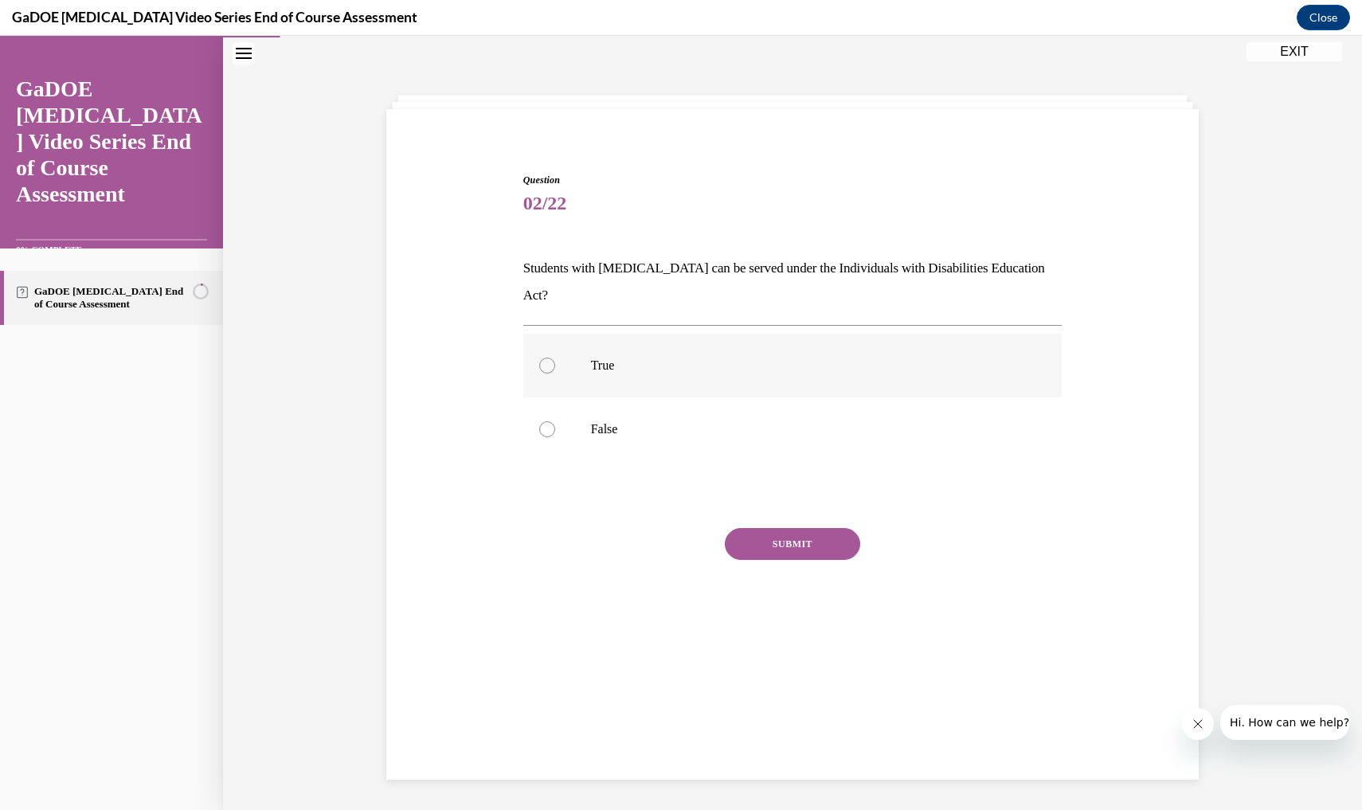
click at [607, 334] on label "True" at bounding box center [792, 366] width 539 height 64
click at [555, 357] on input "True" at bounding box center [547, 365] width 16 height 16
radio input "true"
click at [755, 528] on button "SUBMIT" at bounding box center [792, 544] width 135 height 32
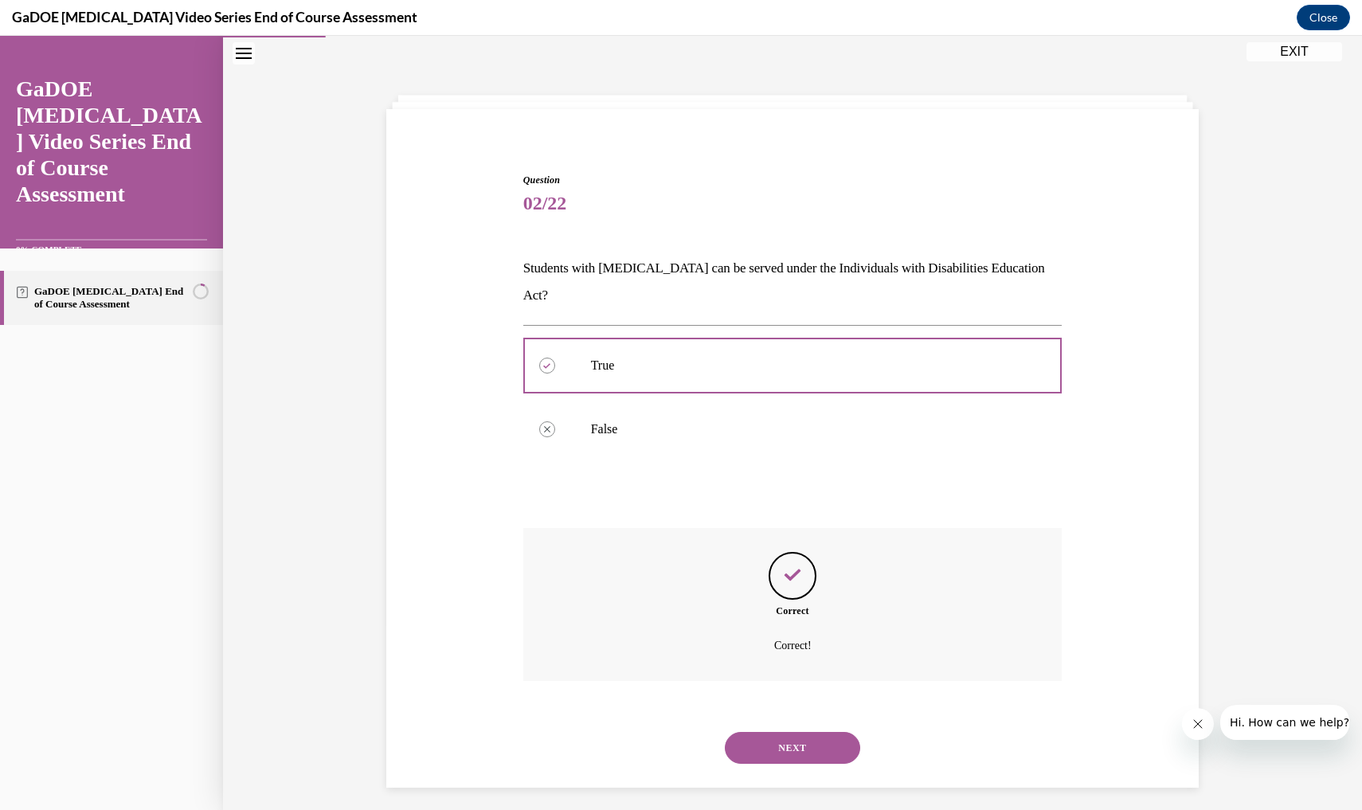
scroll to position [50, 0]
click at [747, 730] on button "NEXT" at bounding box center [792, 746] width 135 height 32
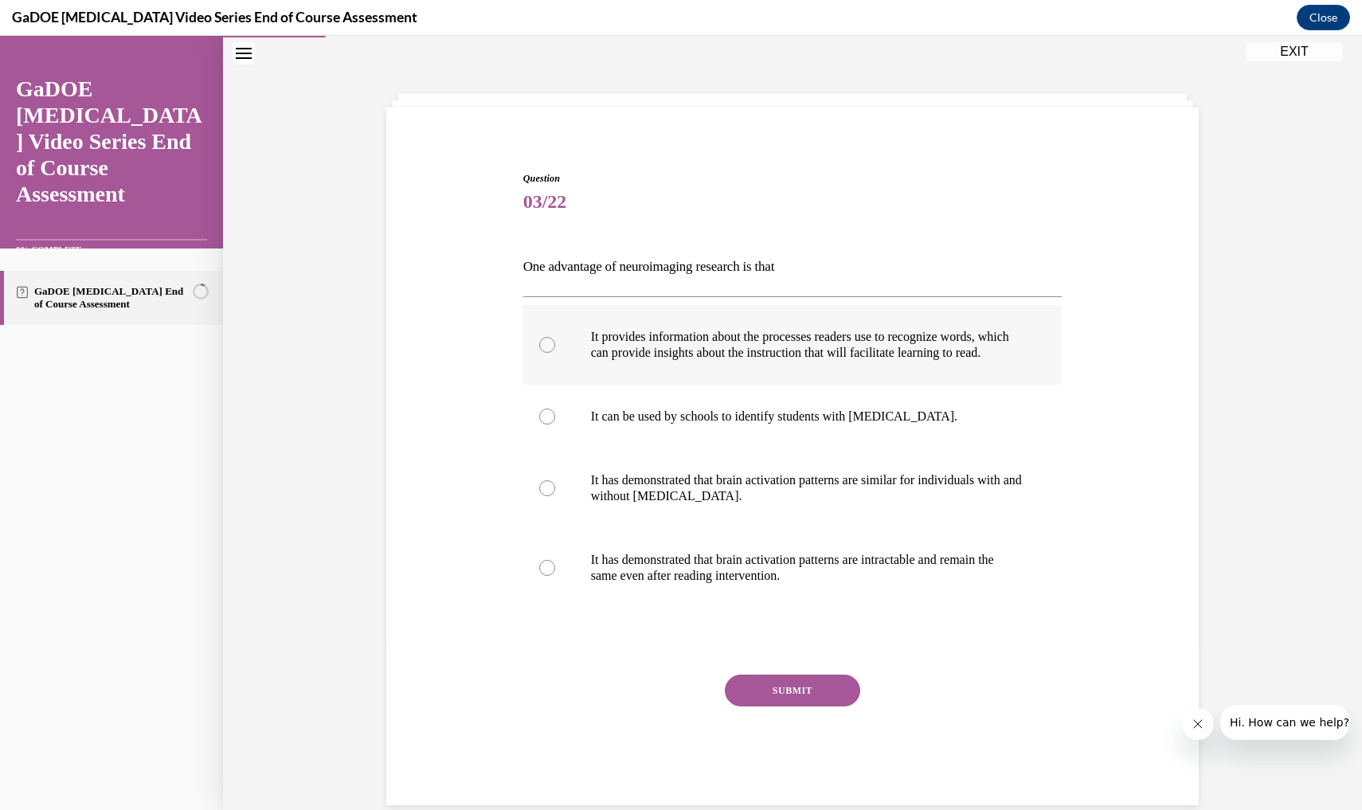
click at [821, 355] on p "It provides information about the processes readers use to recognize words, whi…" at bounding box center [807, 345] width 432 height 32
click at [555, 353] on input "It provides information about the processes readers use to recognize words, whi…" at bounding box center [547, 345] width 16 height 16
radio input "true"
click at [776, 706] on button "SUBMIT" at bounding box center [792, 690] width 135 height 32
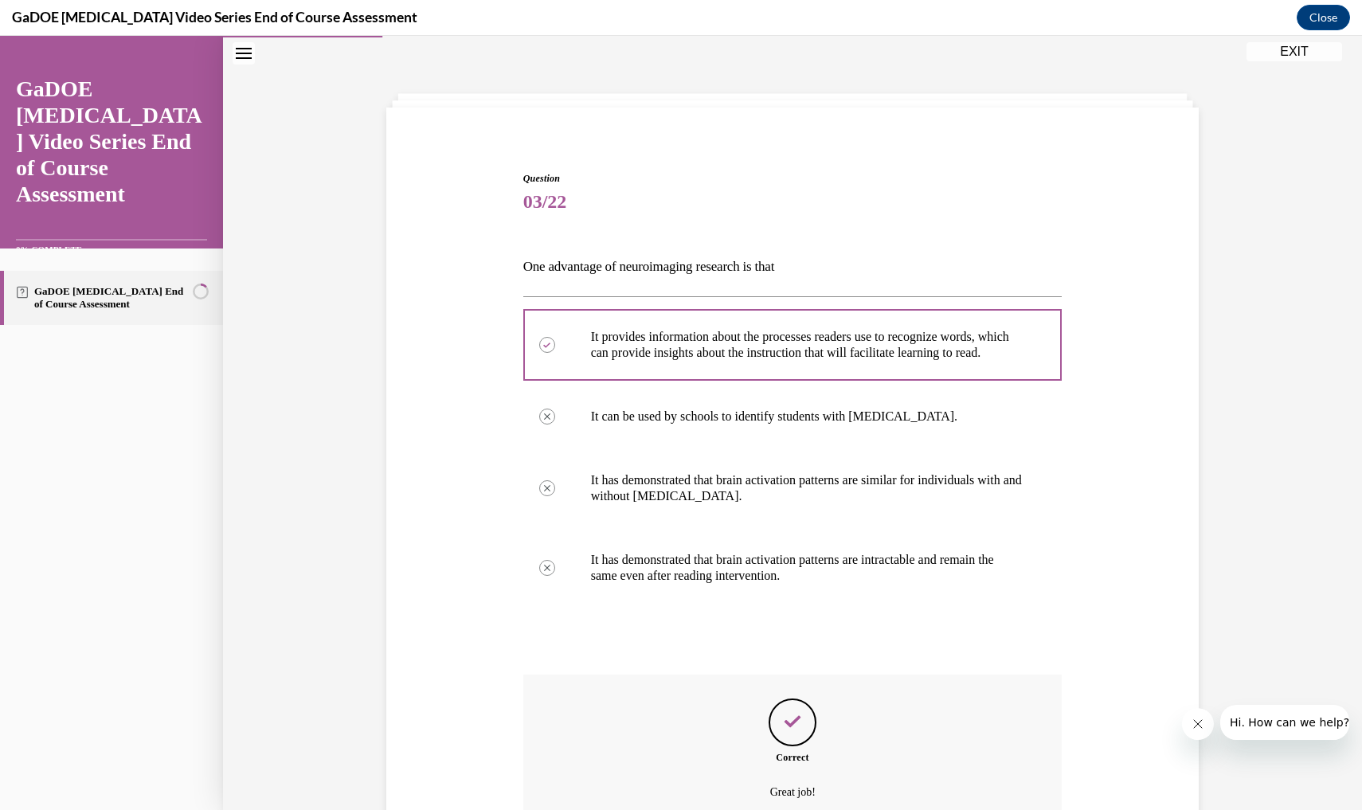
scroll to position [202, 0]
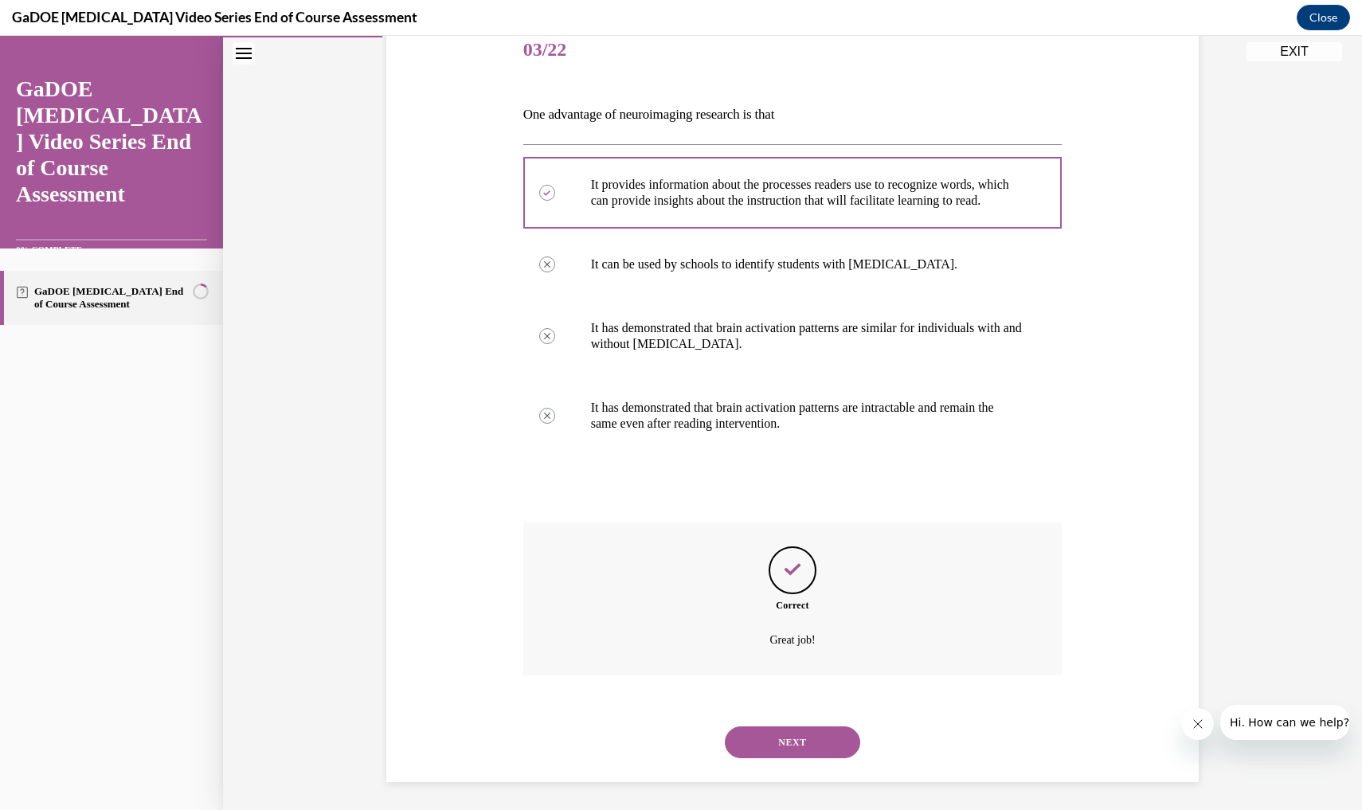
click at [779, 741] on button "NEXT" at bounding box center [792, 742] width 135 height 32
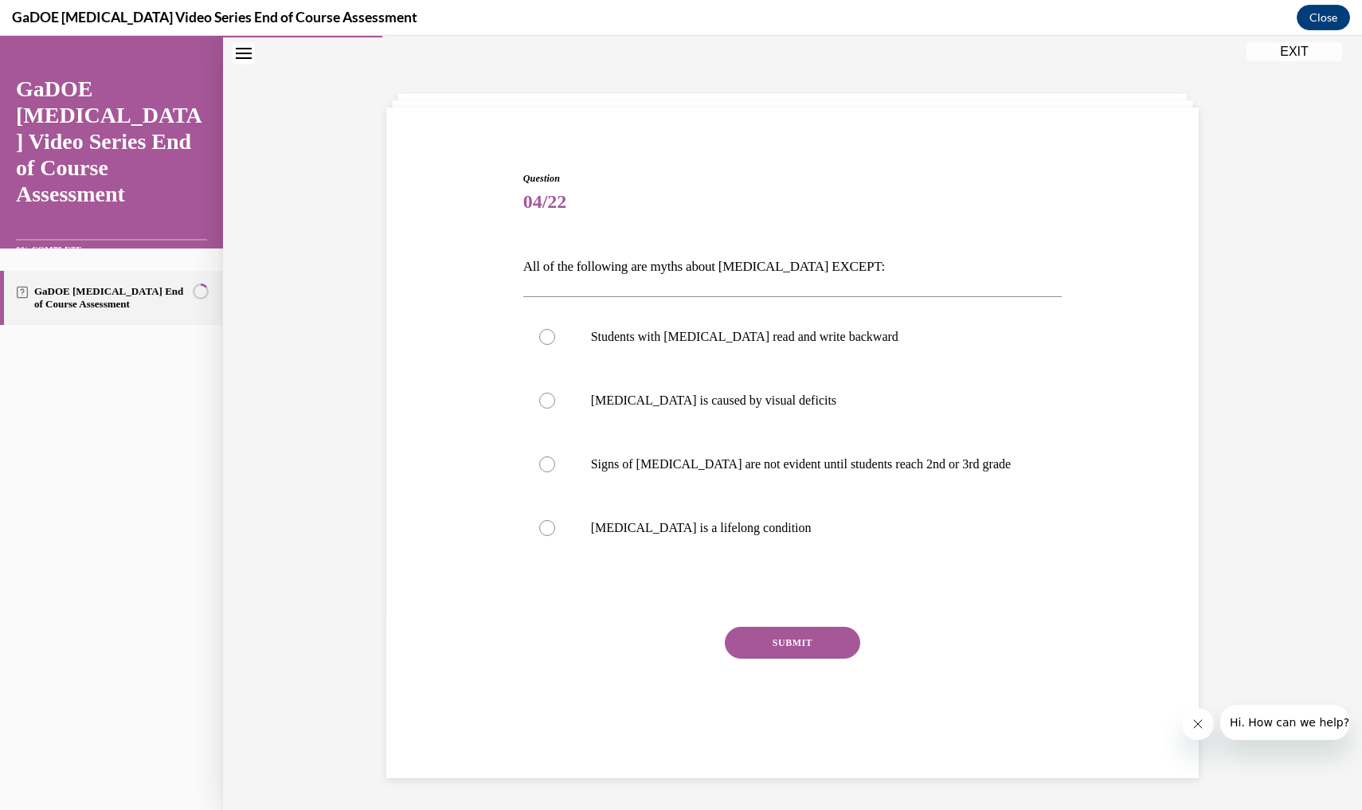
scroll to position [50, 0]
click at [724, 533] on p "Dyslexia is a lifelong condition" at bounding box center [807, 528] width 432 height 16
click at [555, 533] on input "Dyslexia is a lifelong condition" at bounding box center [547, 528] width 16 height 16
radio input "true"
click at [771, 639] on button "SUBMIT" at bounding box center [792, 643] width 135 height 32
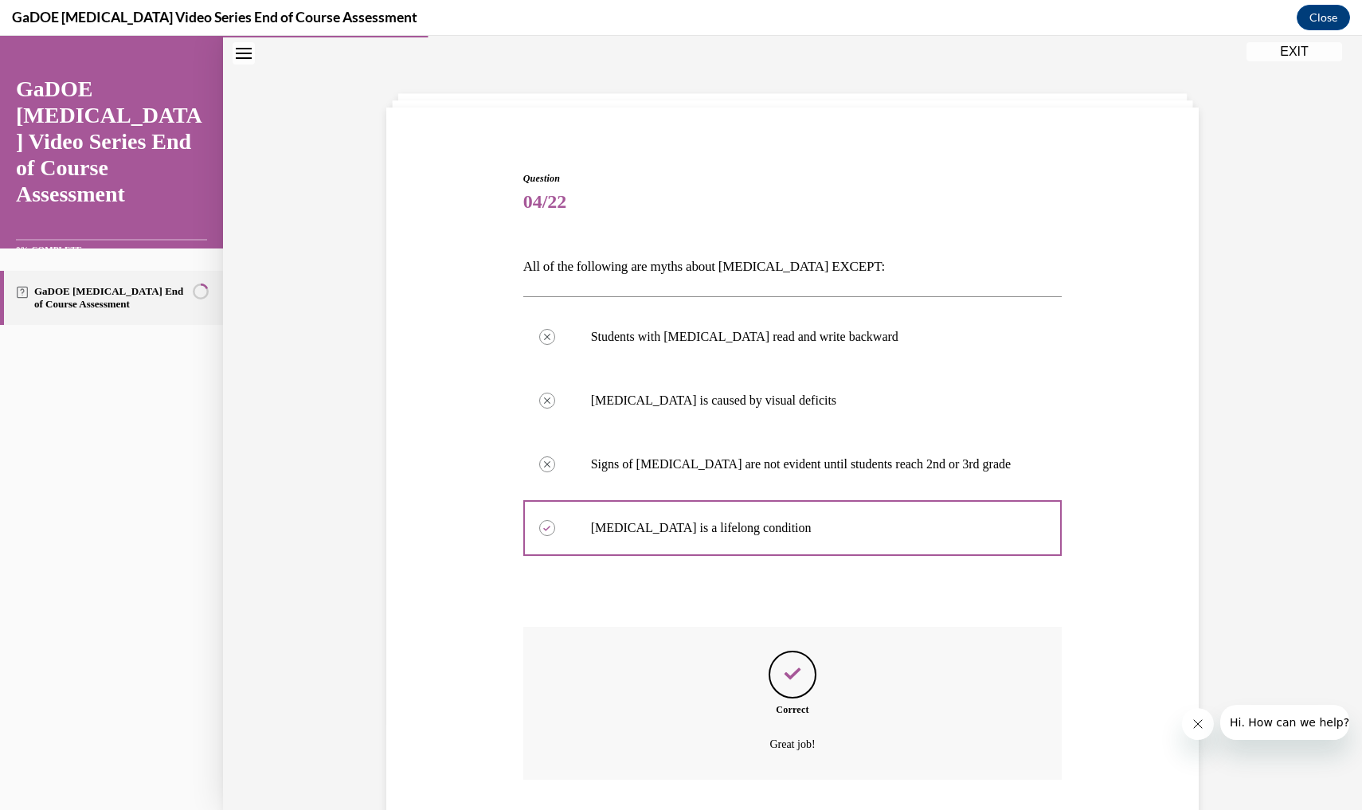
scroll to position [139, 0]
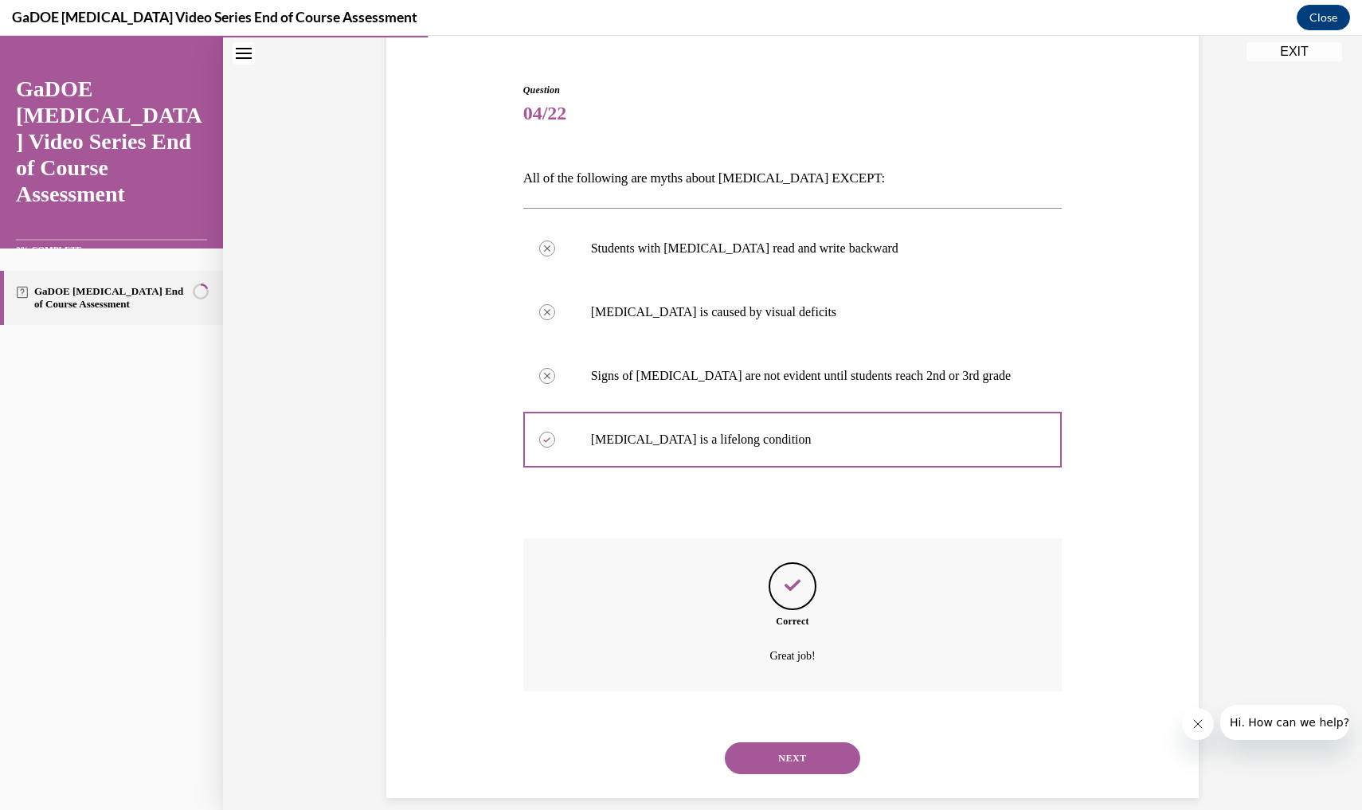
click at [779, 742] on button "NEXT" at bounding box center [792, 758] width 135 height 32
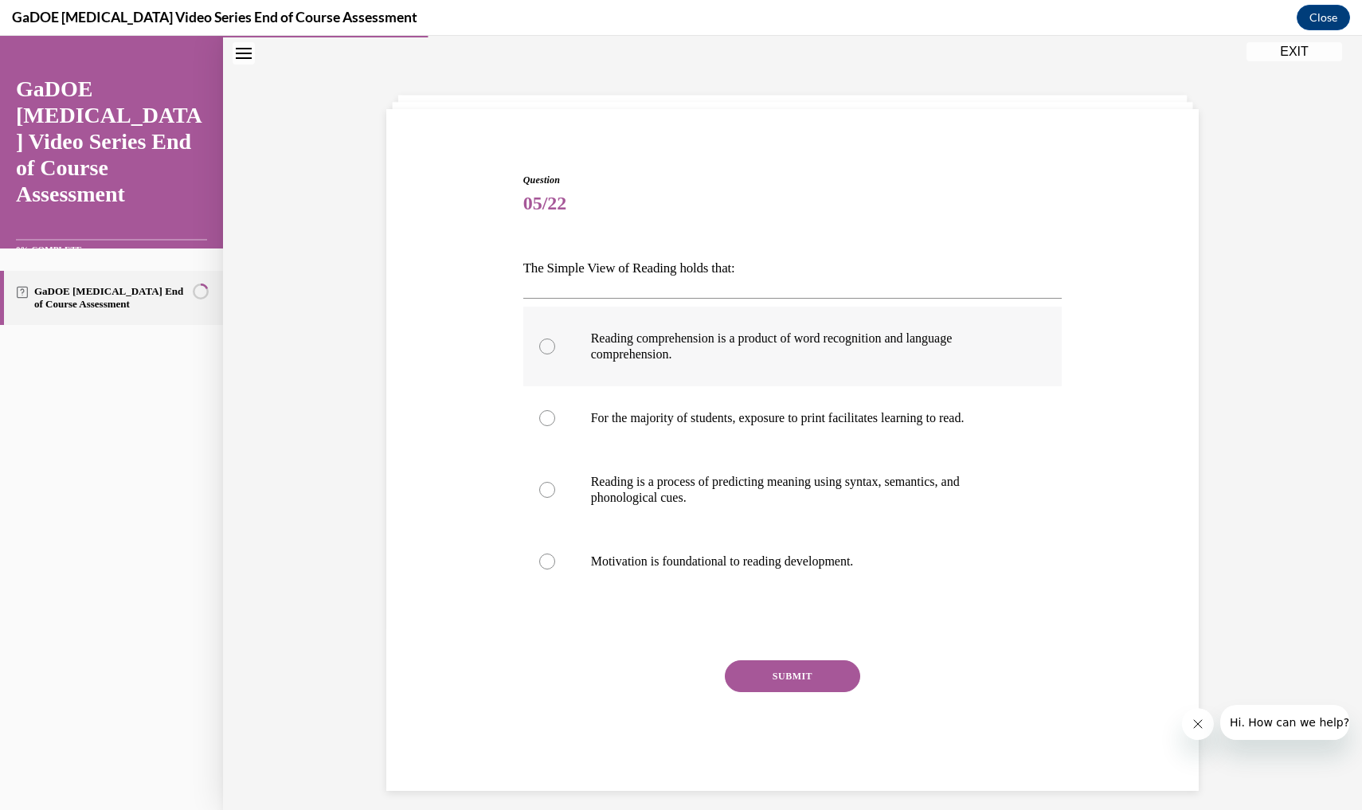
click at [801, 338] on p "Reading comprehension is a product of word recognition and language comprehensi…" at bounding box center [807, 346] width 432 height 32
click at [555, 338] on input "Reading comprehension is a product of word recognition and language comprehensi…" at bounding box center [547, 346] width 16 height 16
radio input "true"
click at [793, 678] on button "SUBMIT" at bounding box center [792, 676] width 135 height 32
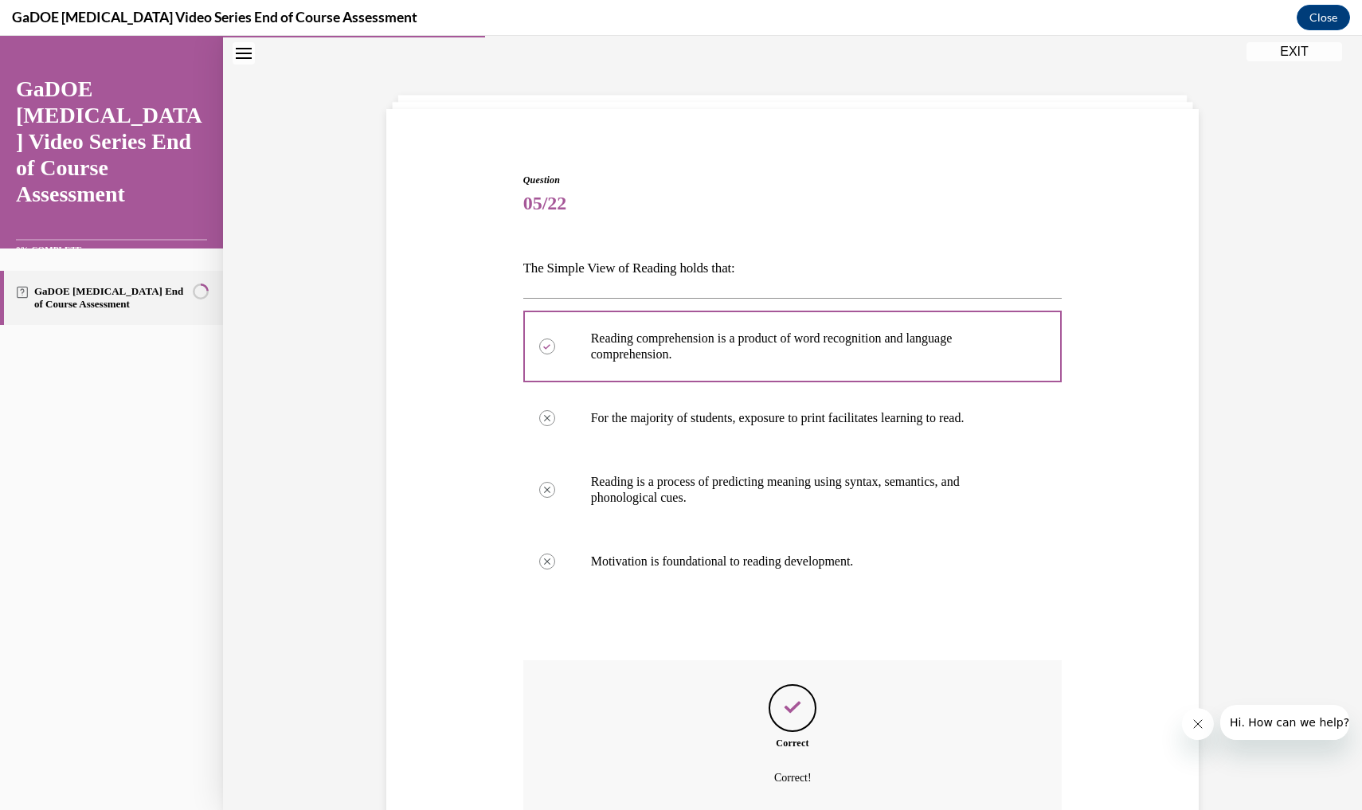
scroll to position [170, 0]
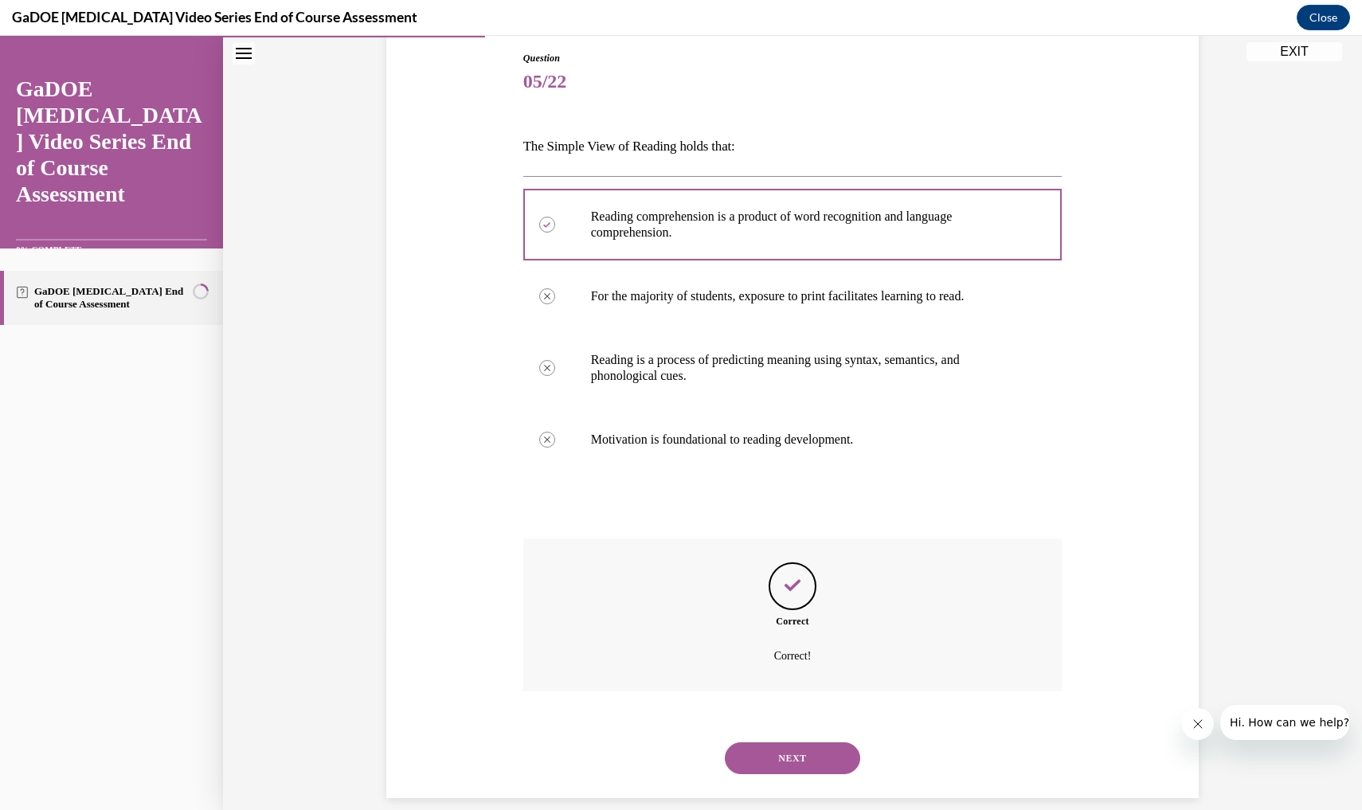
click at [789, 742] on button "NEXT" at bounding box center [792, 758] width 135 height 32
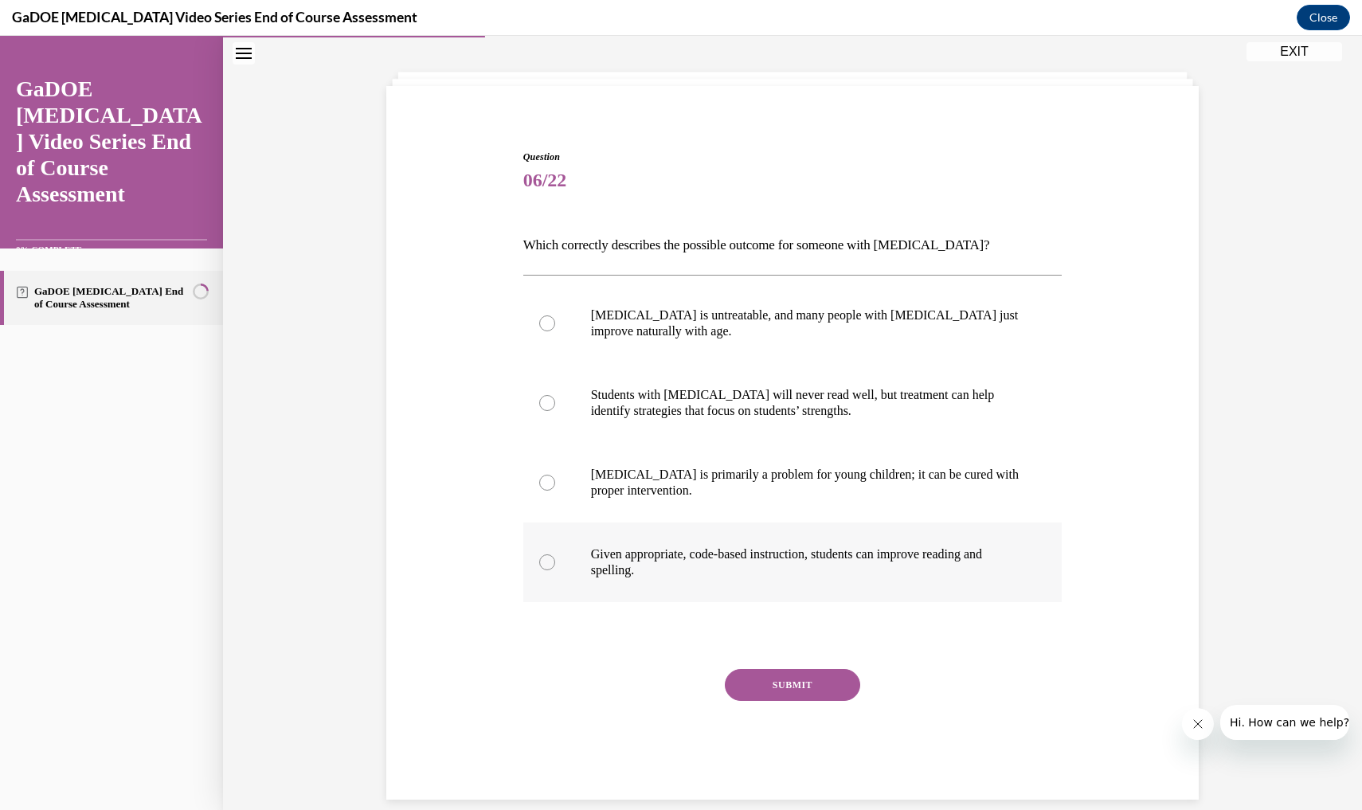
click at [783, 548] on p "Given appropriate, code-based instruction, students can improve reading and spe…" at bounding box center [807, 562] width 432 height 32
click at [555, 554] on input "Given appropriate, code-based instruction, students can improve reading and spe…" at bounding box center [547, 562] width 16 height 16
radio input "true"
click at [801, 686] on button "SUBMIT" at bounding box center [792, 685] width 135 height 32
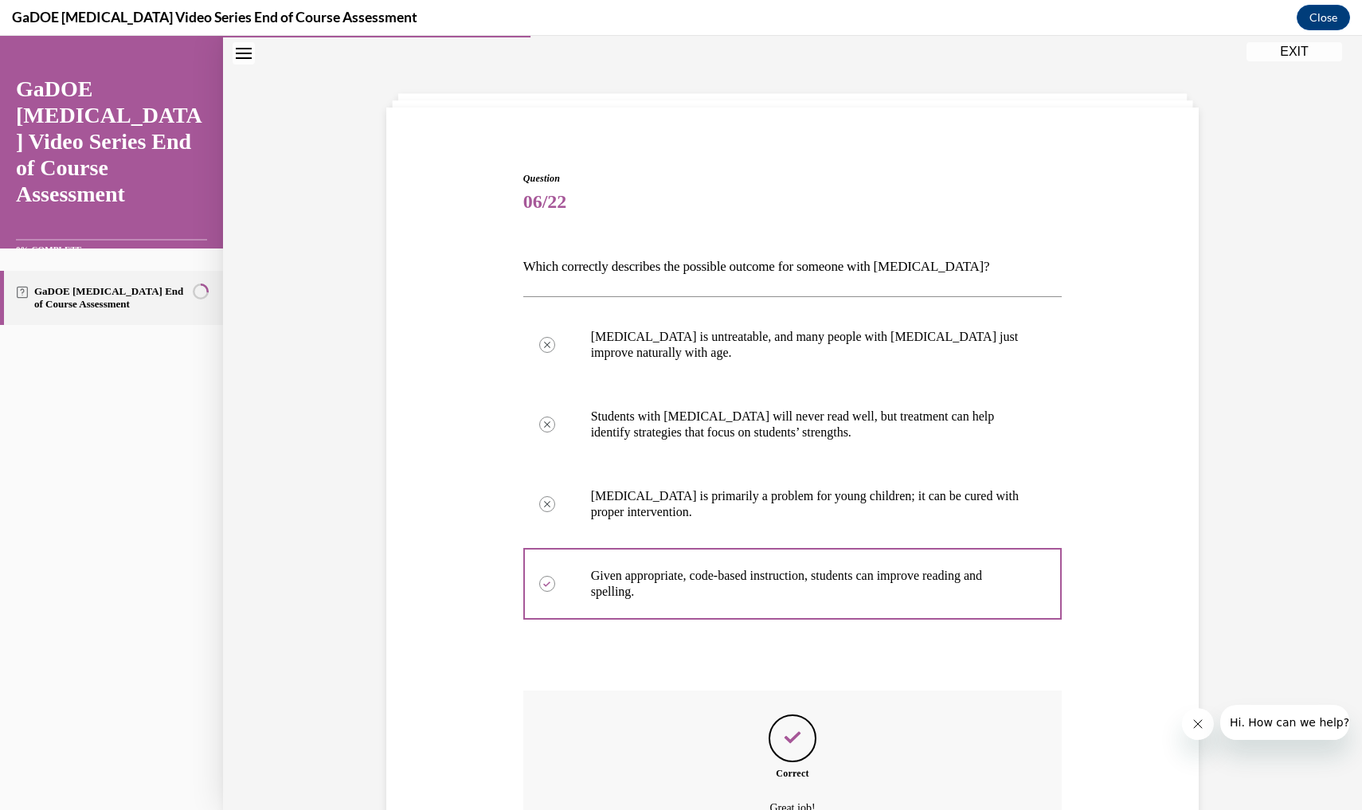
scroll to position [202, 0]
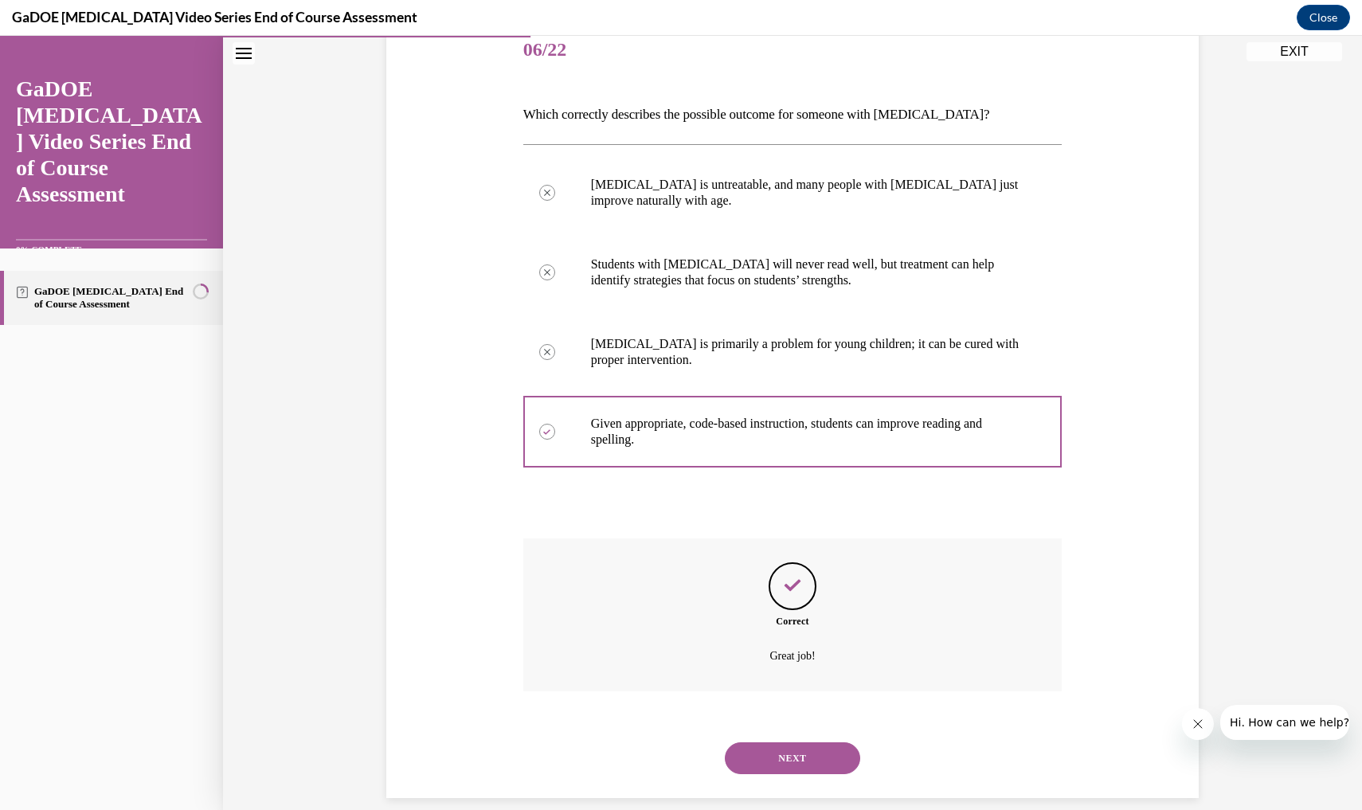
click at [805, 742] on button "NEXT" at bounding box center [792, 758] width 135 height 32
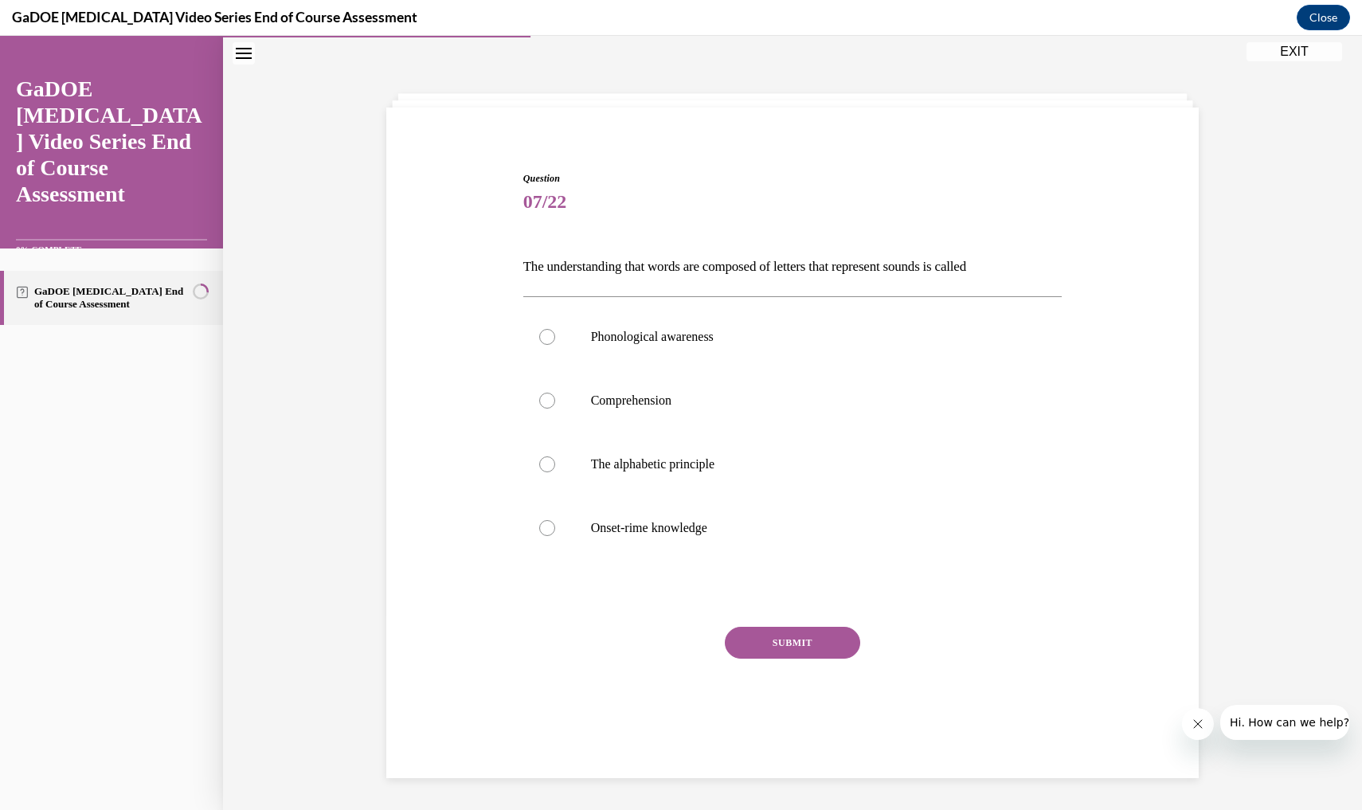
scroll to position [50, 0]
click at [715, 184] on span "Question" at bounding box center [792, 178] width 539 height 14
click at [545, 184] on span "Question" at bounding box center [792, 178] width 539 height 14
click at [682, 190] on span "07/22" at bounding box center [792, 202] width 539 height 32
click at [615, 178] on span "Question" at bounding box center [792, 178] width 539 height 14
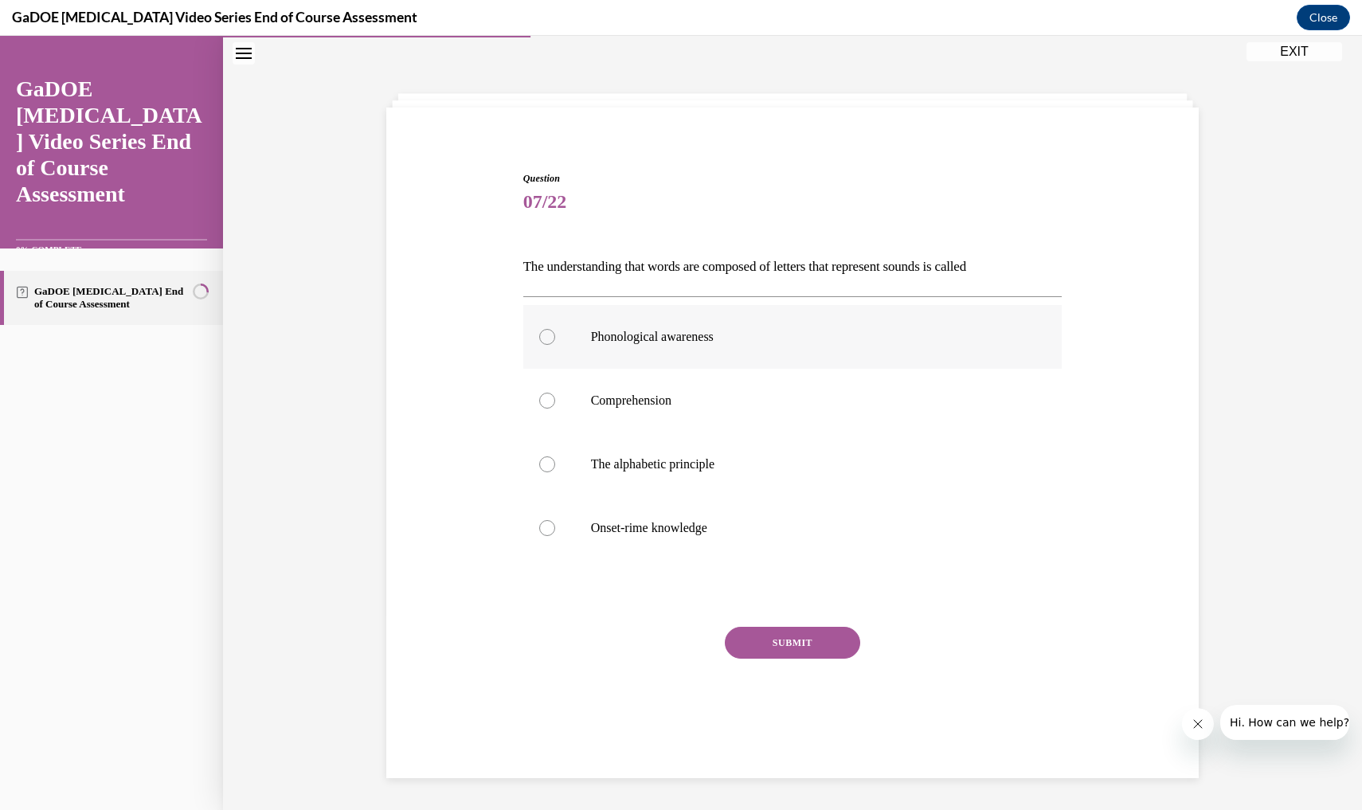
click at [581, 339] on label "Phonological awareness" at bounding box center [792, 337] width 539 height 64
click at [555, 339] on input "Phonological awareness" at bounding box center [547, 337] width 16 height 16
radio input "true"
click at [764, 497] on label "Onset-rime knowledge" at bounding box center [792, 528] width 539 height 64
click at [555, 520] on input "Onset-rime knowledge" at bounding box center [547, 528] width 16 height 16
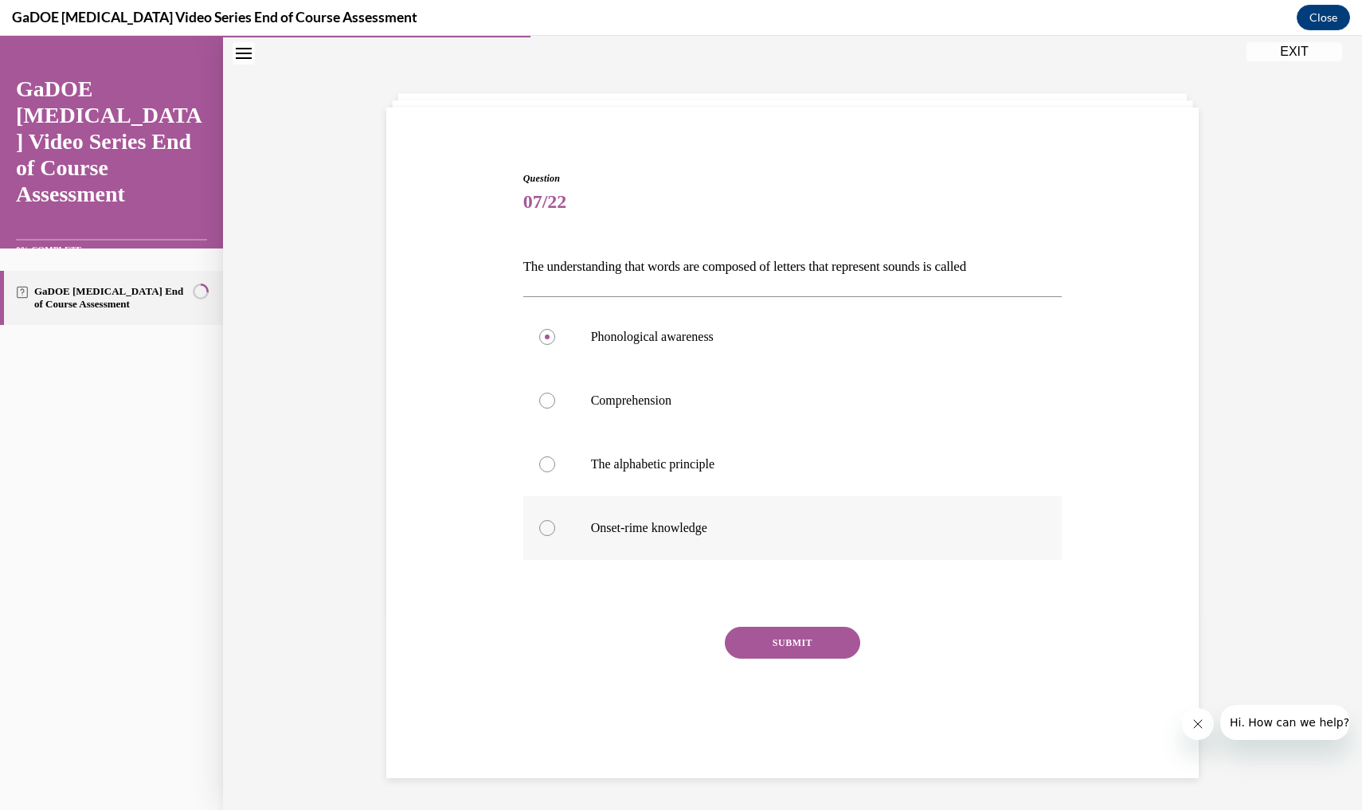
radio input "true"
click at [701, 187] on span "07/22" at bounding box center [792, 202] width 539 height 32
click at [662, 222] on div "Question 07/22 The understanding that words are composed of letters that repres…" at bounding box center [792, 464] width 539 height 586
click at [648, 258] on p "The understanding that words are composed of letters that represent sounds is c…" at bounding box center [792, 266] width 539 height 27
click at [617, 368] on label "Phonological awareness" at bounding box center [792, 337] width 539 height 64
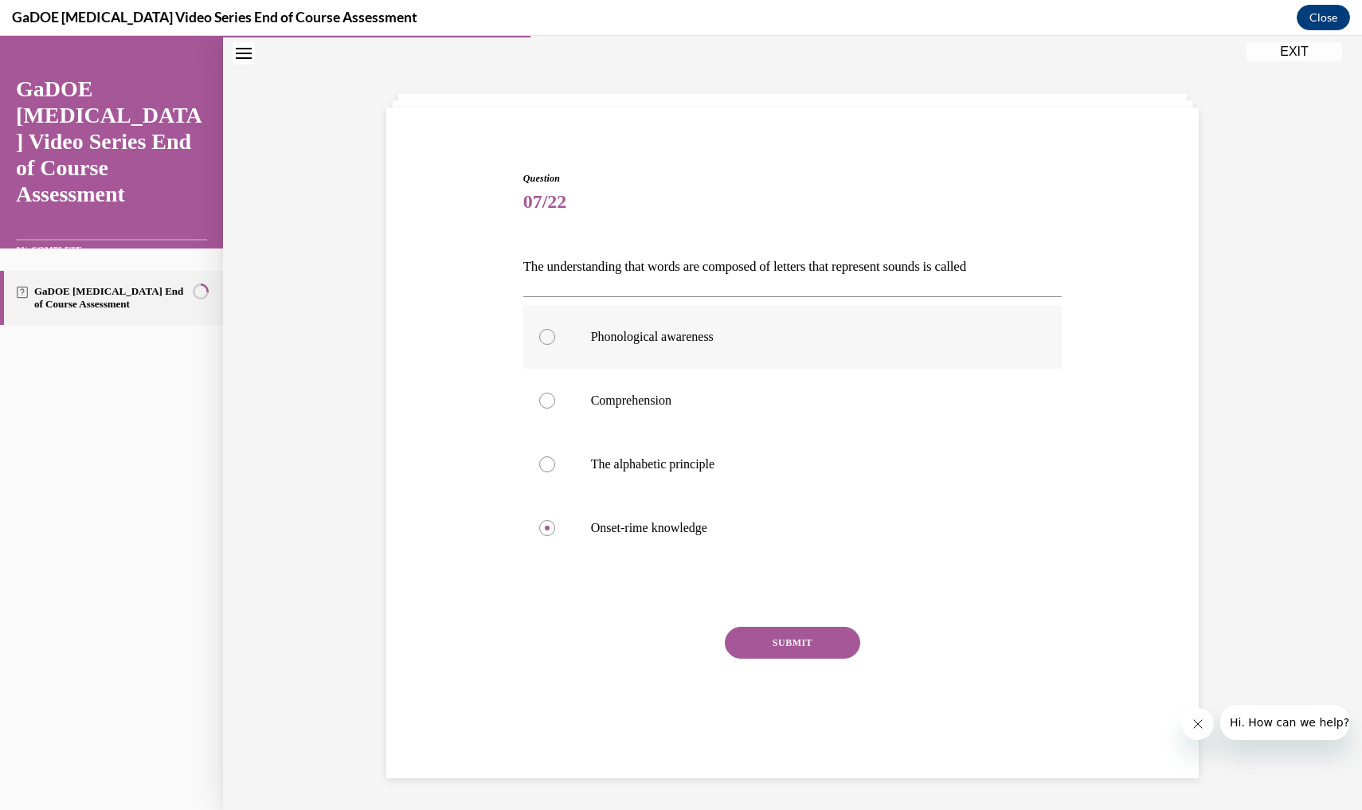
click at [555, 345] on input "Phonological awareness" at bounding box center [547, 337] width 16 height 16
radio input "true"
click at [826, 615] on div "Question 07/22 The understanding that words are composed of letters that repres…" at bounding box center [792, 464] width 539 height 586
click at [837, 789] on div "Question 07/22 The understanding that words are composed of letters that repres…" at bounding box center [792, 423] width 1139 height 774
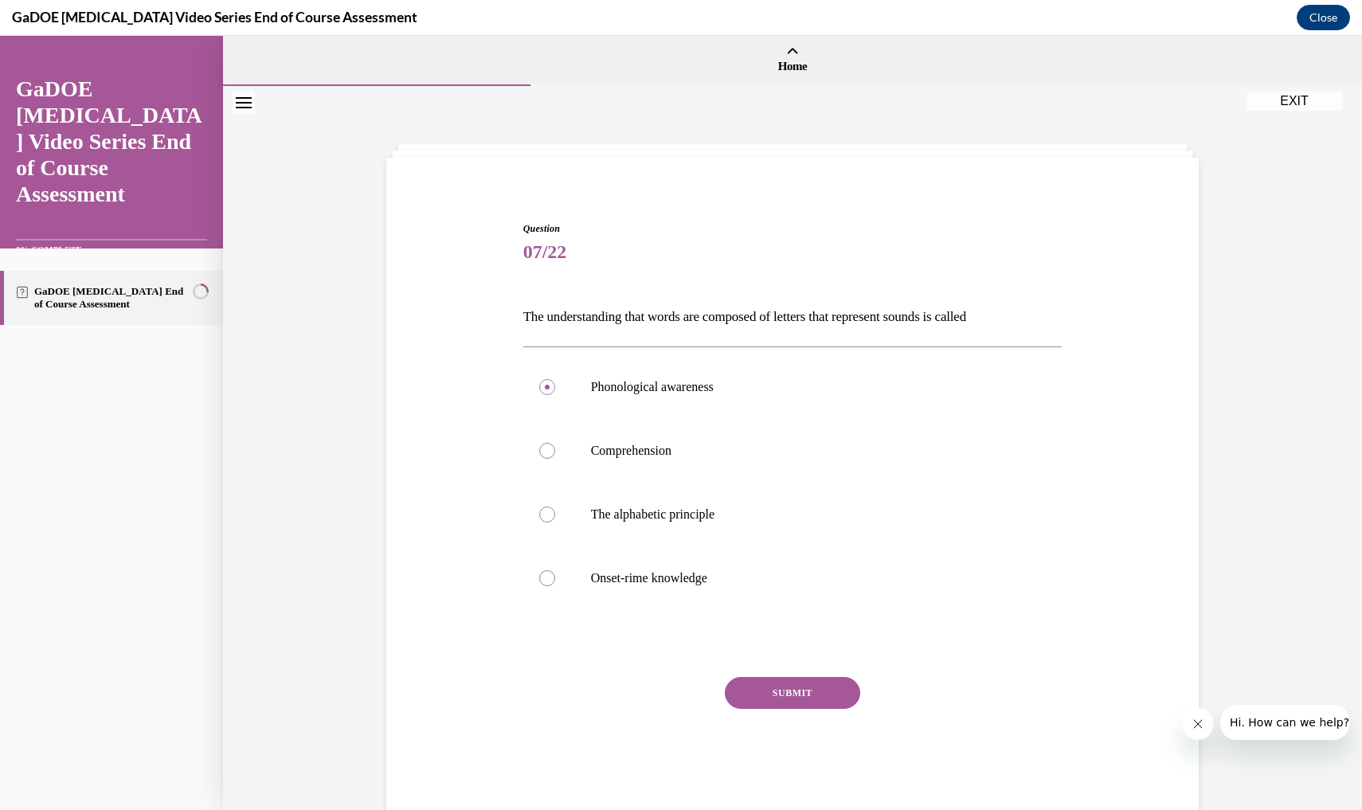
scroll to position [0, 0]
click at [768, 696] on button "SUBMIT" at bounding box center [792, 693] width 135 height 32
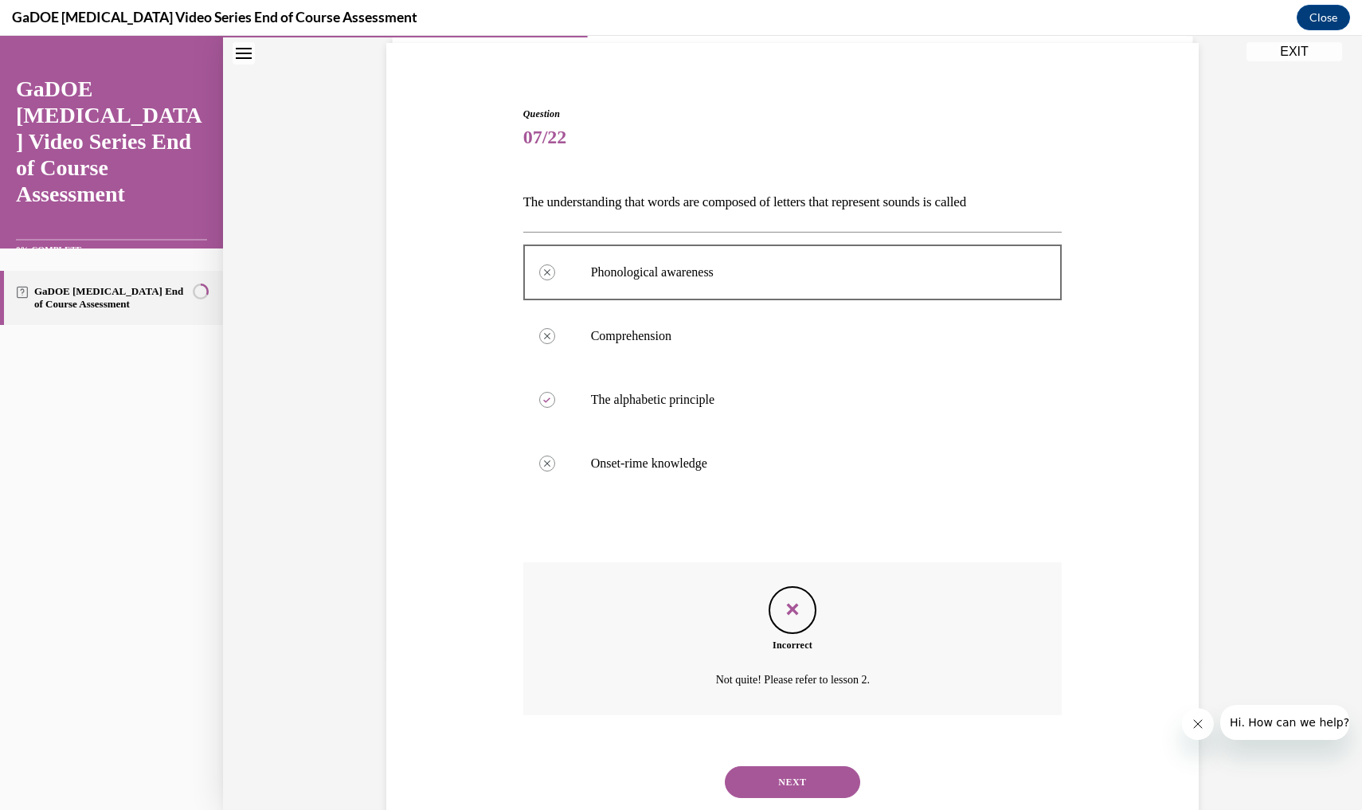
scroll to position [139, 0]
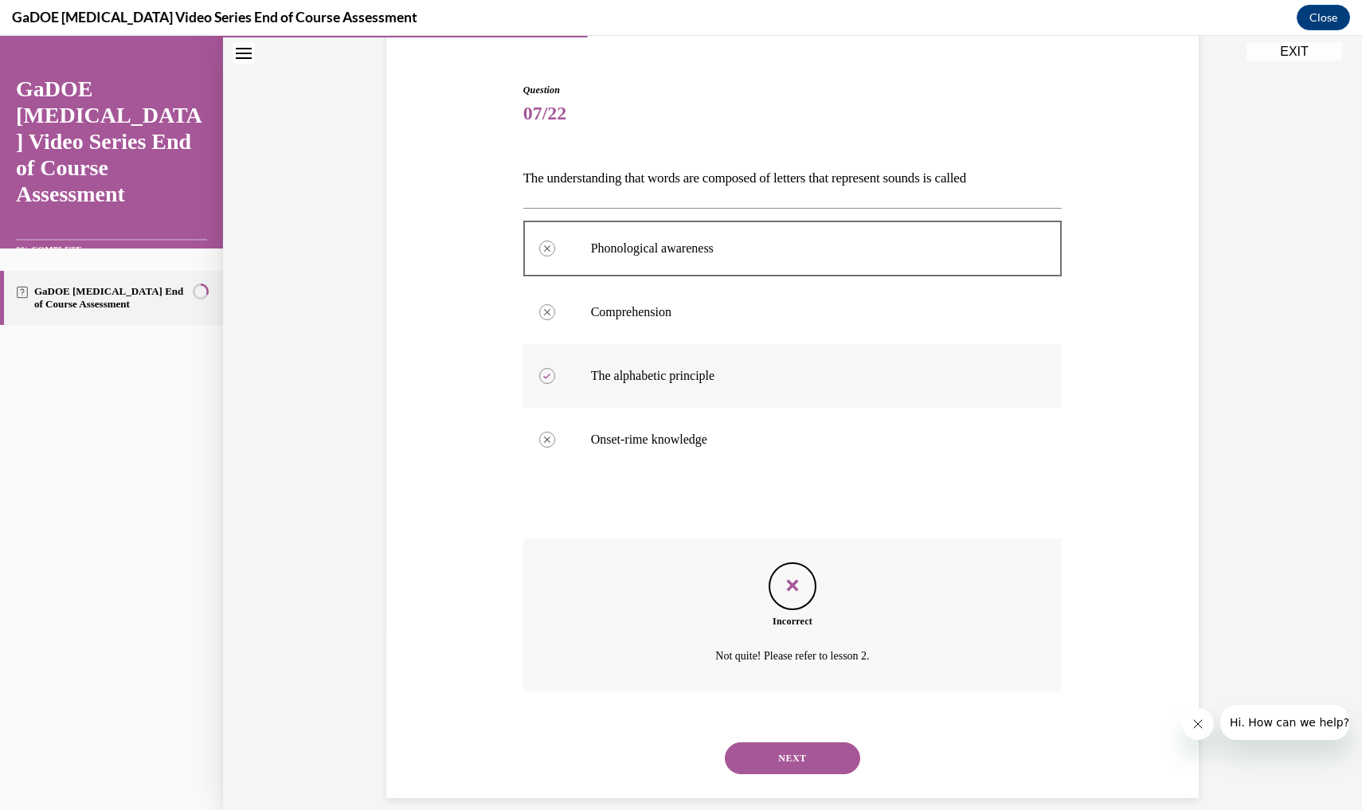
click at [676, 373] on p "The alphabetic principle" at bounding box center [807, 376] width 432 height 16
click at [782, 742] on button "NEXT" at bounding box center [792, 758] width 135 height 32
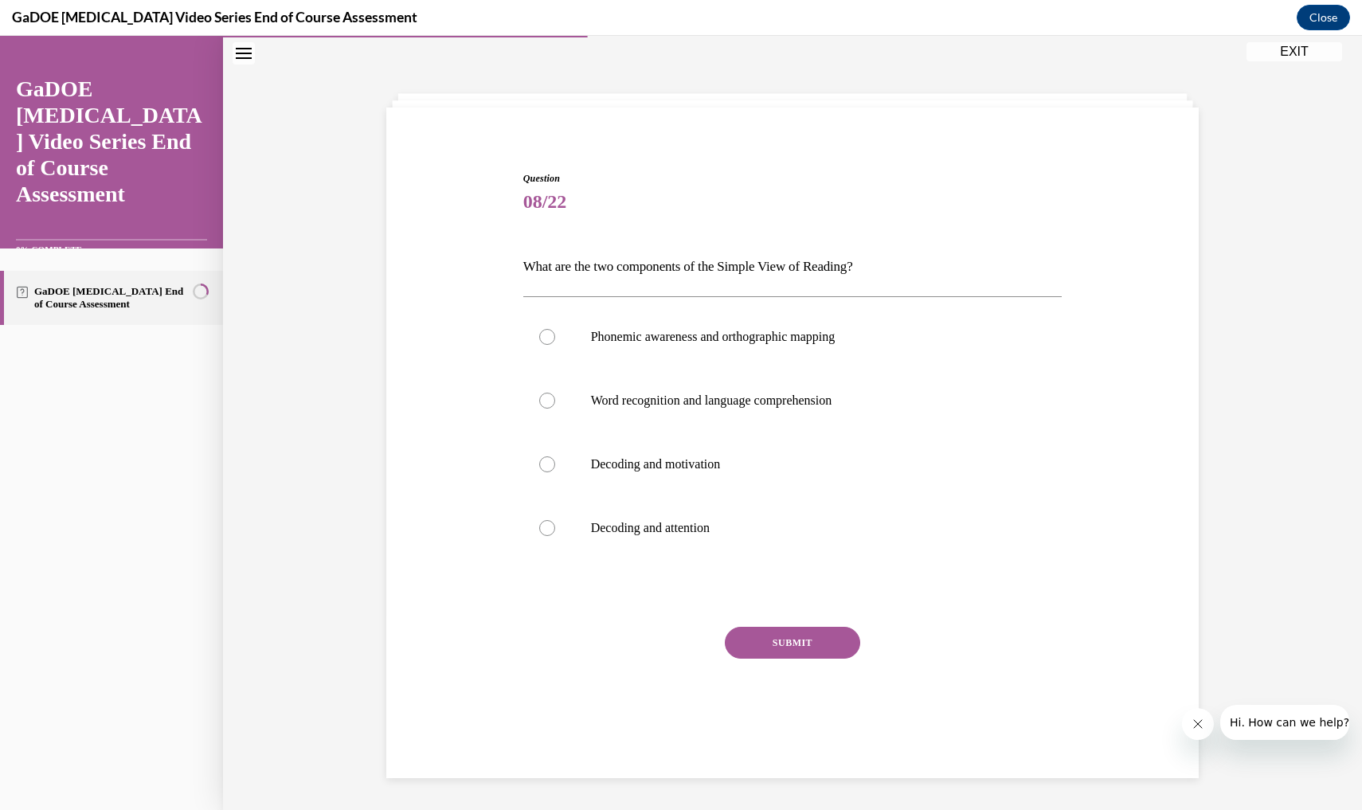
scroll to position [50, 0]
click at [768, 384] on label "Word recognition and language comprehension" at bounding box center [792, 401] width 539 height 64
click at [555, 393] on input "Word recognition and language comprehension" at bounding box center [547, 401] width 16 height 16
radio input "true"
click at [782, 649] on button "SUBMIT" at bounding box center [792, 643] width 135 height 32
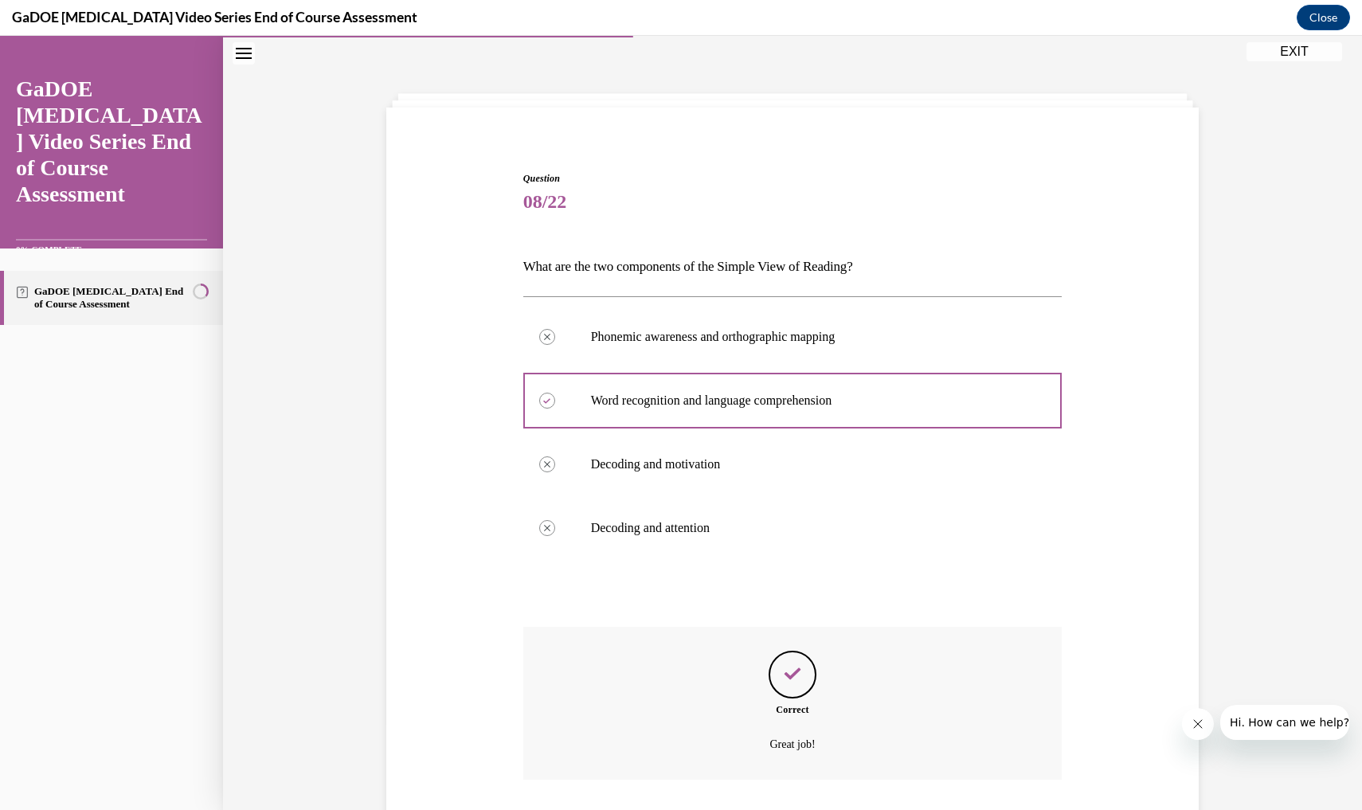
click at [785, 748] on p "Great job!" at bounding box center [792, 744] width 419 height 19
click at [822, 745] on p "Great job!" at bounding box center [792, 744] width 419 height 19
click at [924, 776] on div "Correct Great job!" at bounding box center [792, 703] width 539 height 153
click at [1160, 809] on div "Question 08/22 What are the two components of the Simple View of Reading? Phone…" at bounding box center [792, 504] width 820 height 763
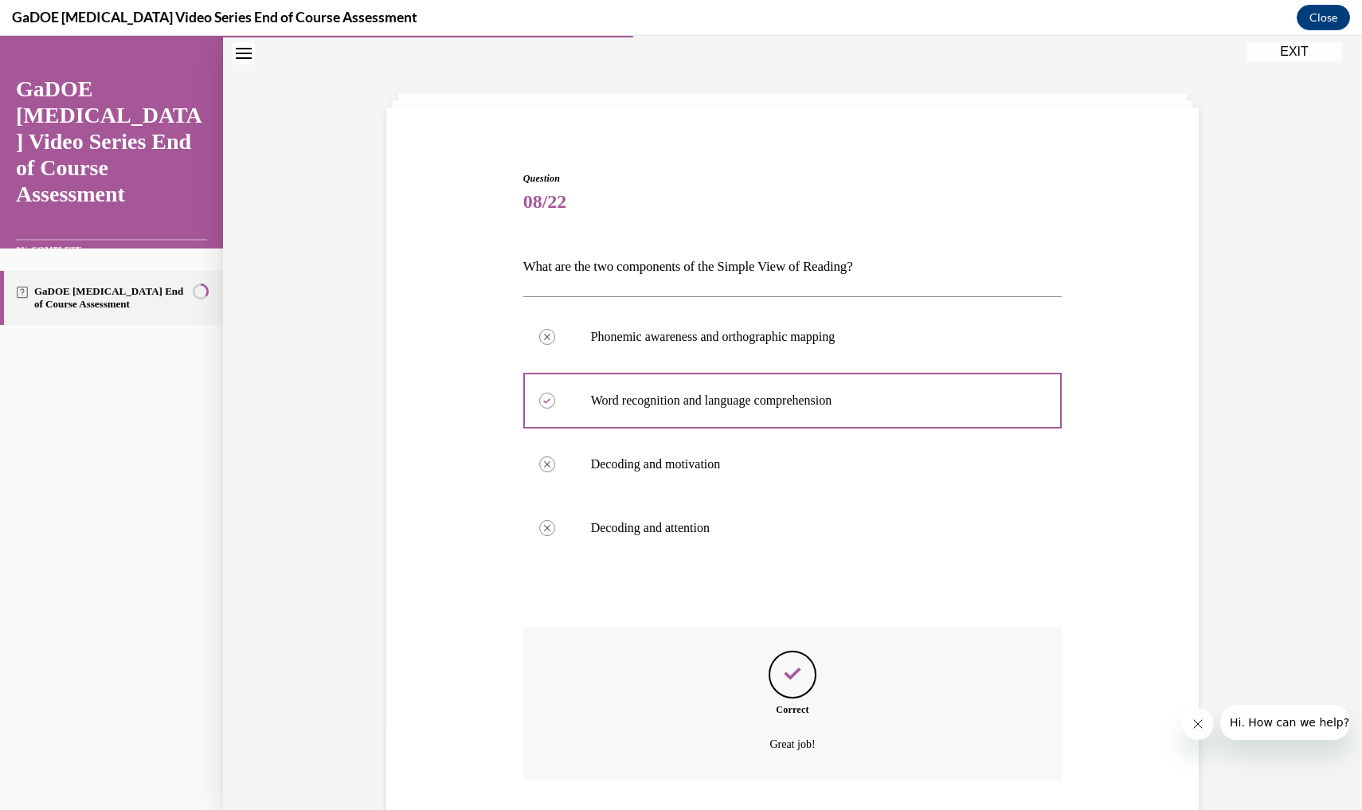
click at [1199, 725] on icon "Close message from company" at bounding box center [1197, 723] width 13 height 13
click at [825, 734] on div "Great job!" at bounding box center [792, 744] width 539 height 23
click at [802, 735] on p "Great job!" at bounding box center [792, 744] width 419 height 19
click at [807, 782] on div "Correct Great job!" at bounding box center [792, 715] width 539 height 177
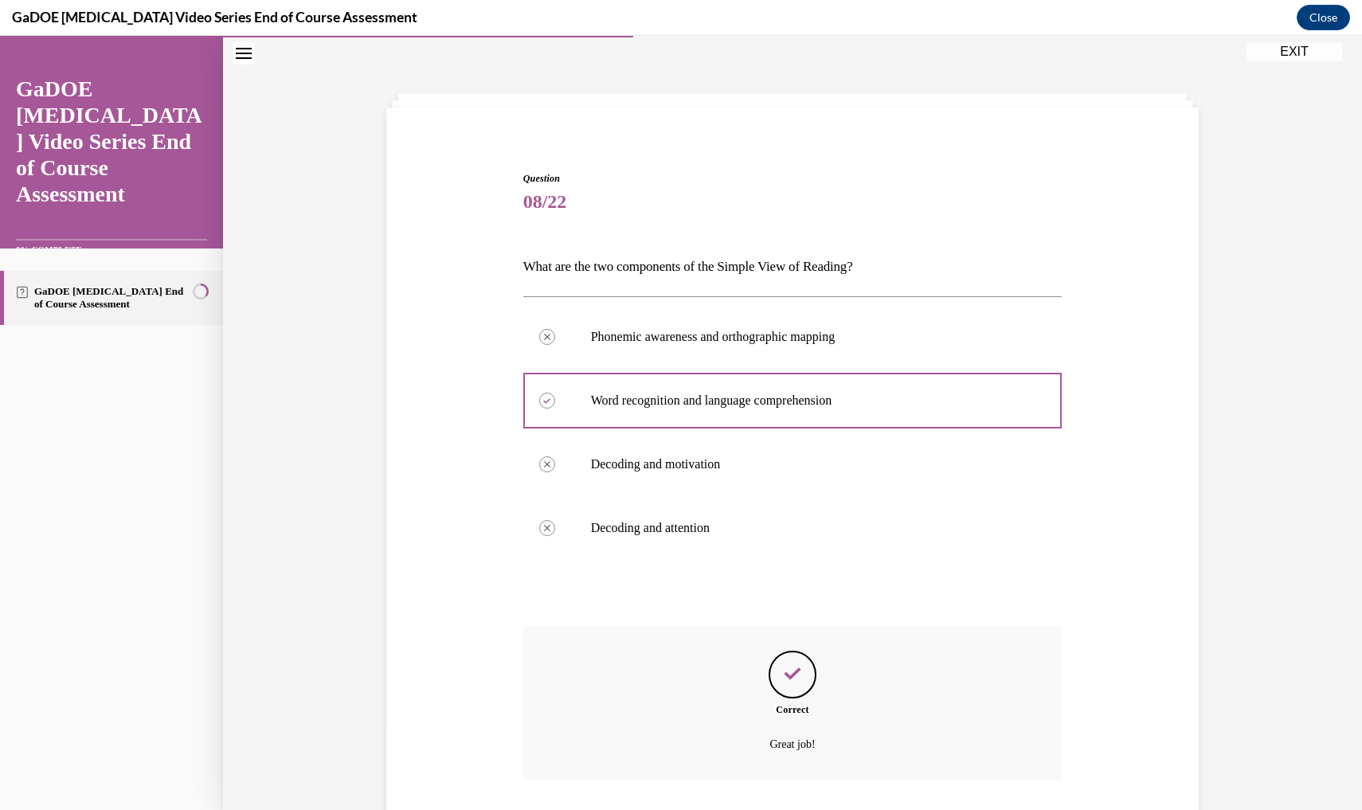
click at [813, 763] on div "Correct Great job!" at bounding box center [792, 703] width 539 height 153
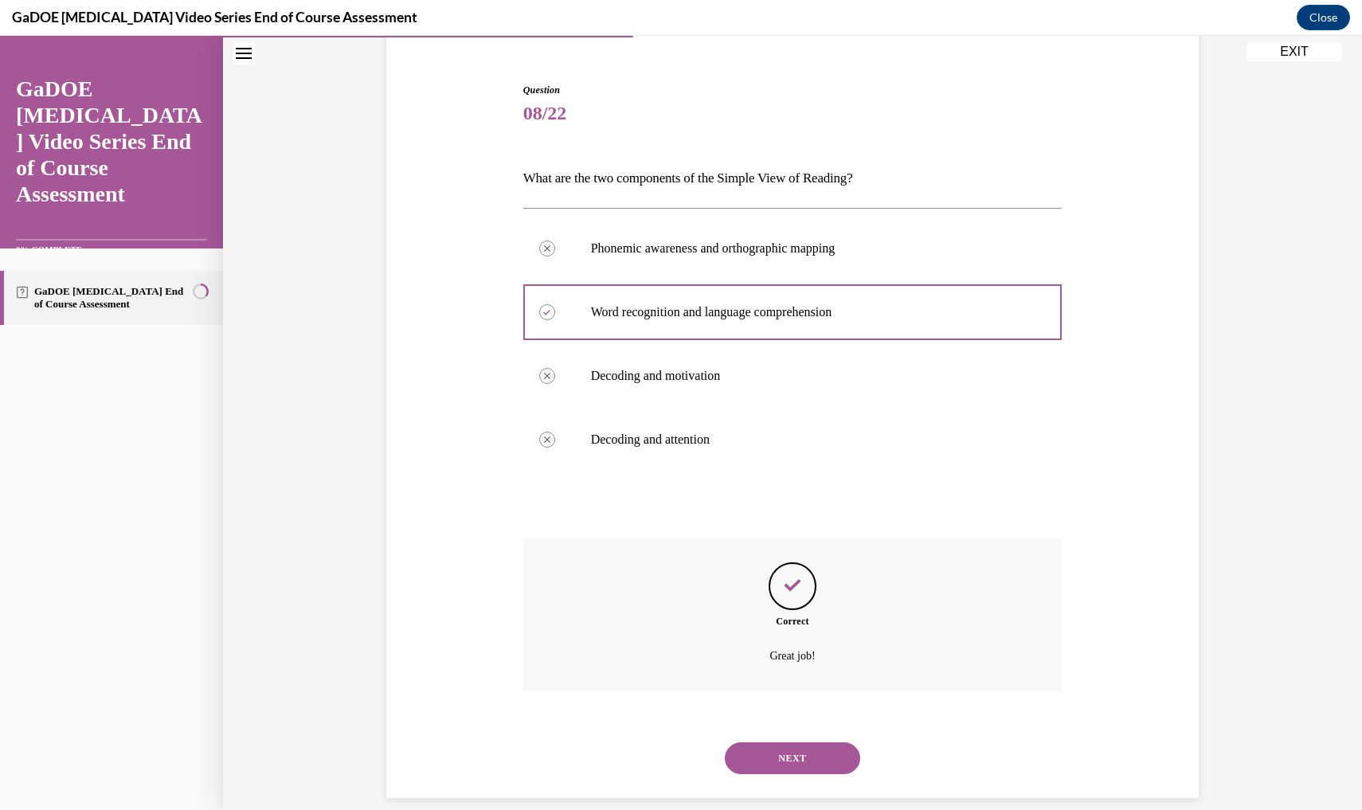
click at [815, 742] on button "NEXT" at bounding box center [792, 758] width 135 height 32
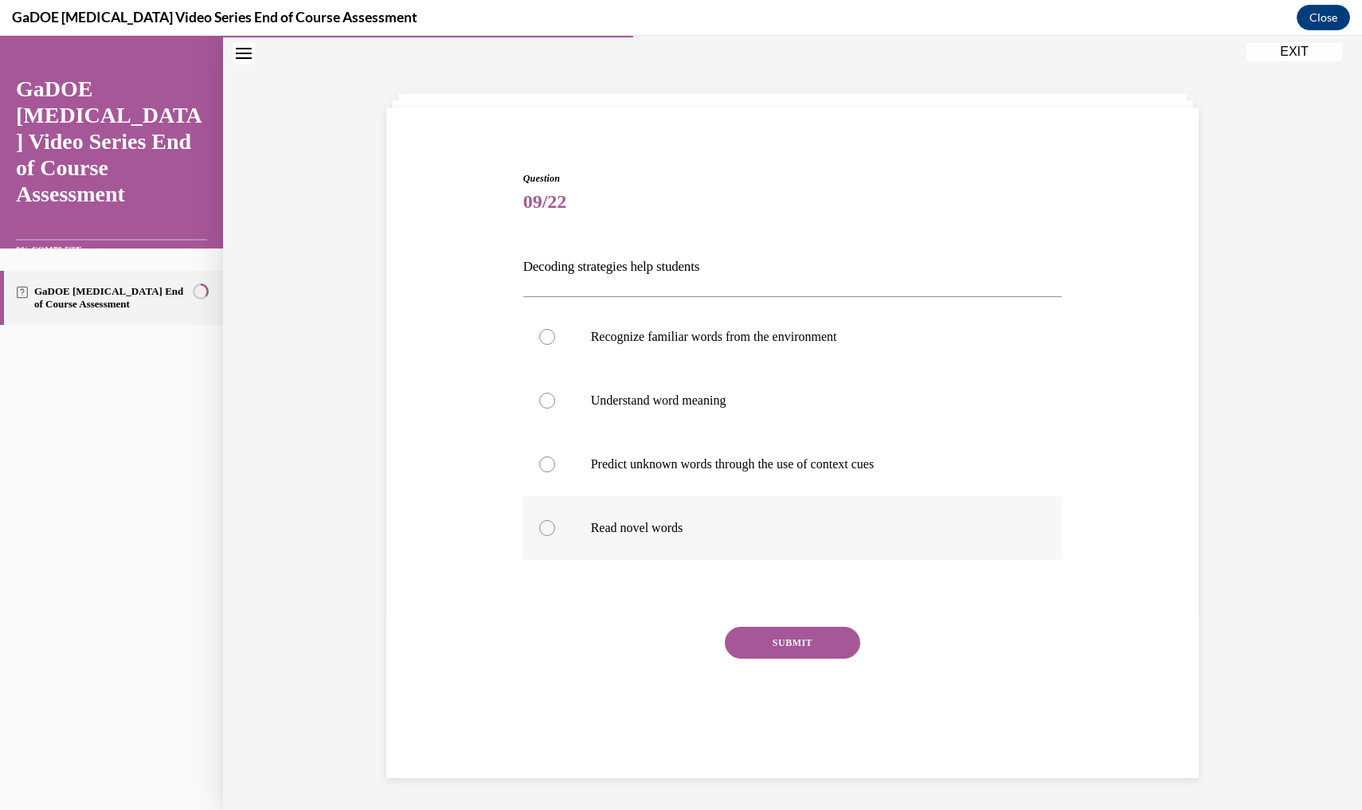
click at [817, 537] on label "Read novel words" at bounding box center [792, 528] width 539 height 64
click at [555, 536] on input "Read novel words" at bounding box center [547, 528] width 16 height 16
radio input "true"
click at [817, 559] on label "Read novel words" at bounding box center [792, 528] width 539 height 64
click at [555, 536] on input "Read novel words" at bounding box center [547, 528] width 16 height 16
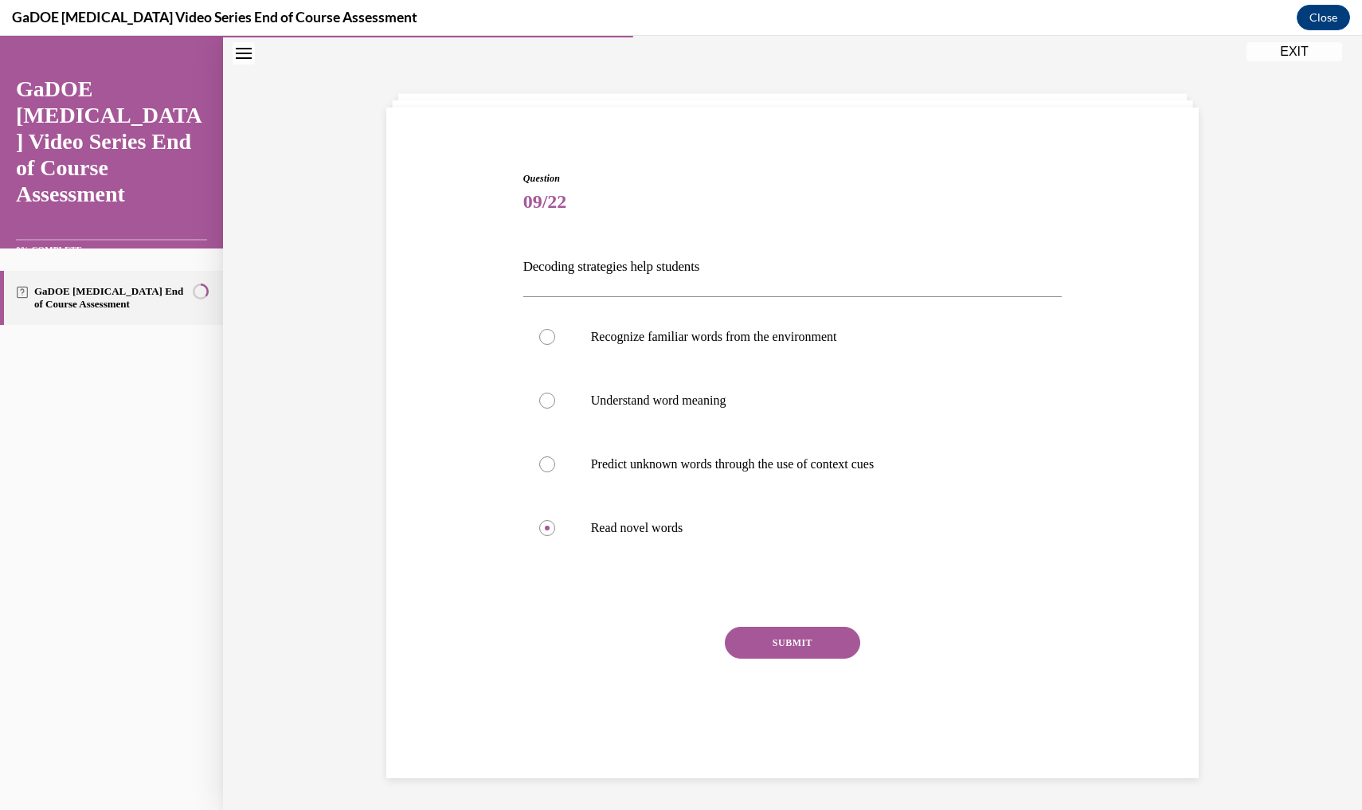
click at [821, 616] on div "Question 09/22 Decoding strategies help students Recognize familiar words from …" at bounding box center [792, 464] width 539 height 586
click at [799, 553] on label "Read novel words" at bounding box center [792, 528] width 539 height 64
click at [555, 536] on input "Read novel words" at bounding box center [547, 528] width 16 height 16
click at [786, 683] on div "SUBMIT" at bounding box center [792, 667] width 539 height 80
click at [788, 654] on button "SUBMIT" at bounding box center [792, 643] width 135 height 32
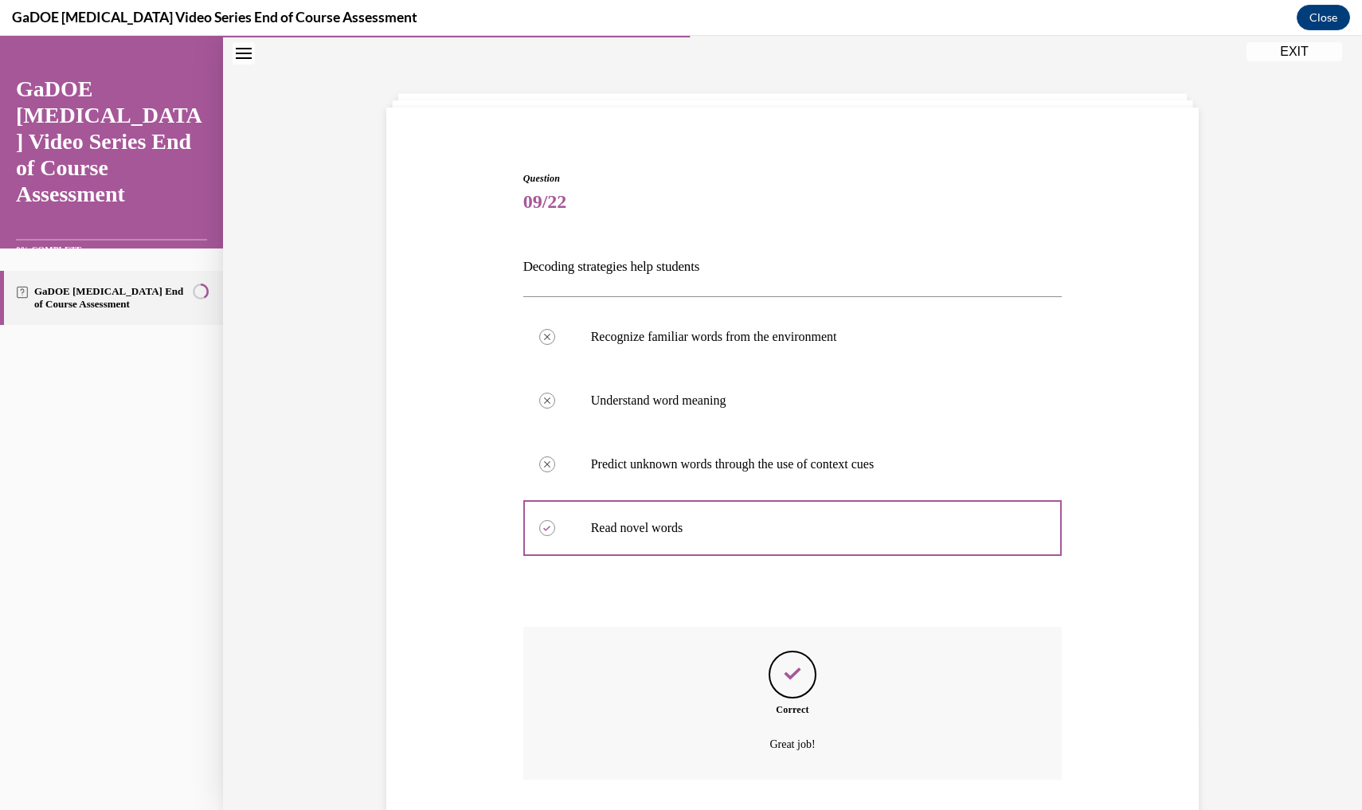
click at [786, 774] on div "Correct Great job!" at bounding box center [792, 703] width 539 height 153
click at [831, 739] on p "Great job!" at bounding box center [792, 744] width 419 height 19
click at [940, 783] on div "Correct Great job!" at bounding box center [792, 715] width 539 height 177
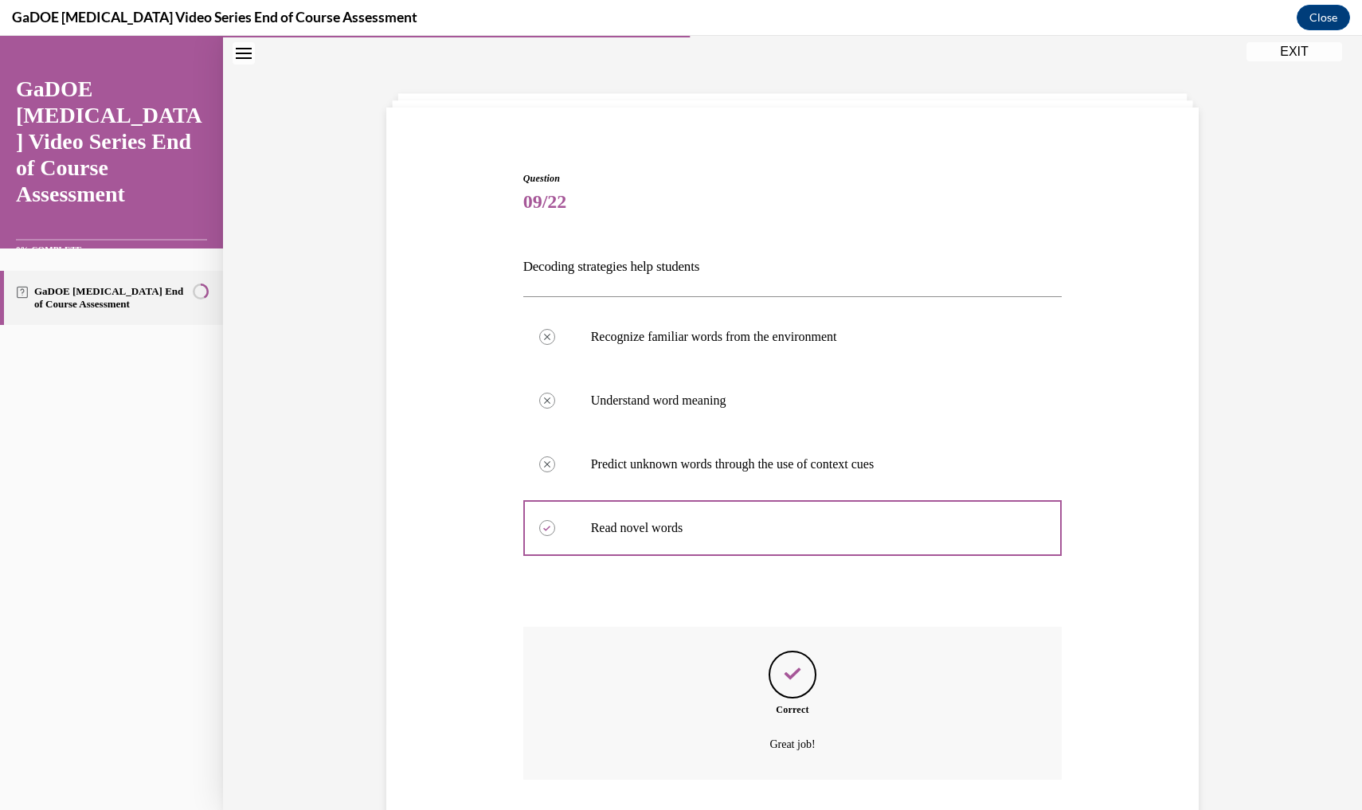
click at [810, 748] on p "Great job!" at bounding box center [792, 744] width 419 height 19
click at [797, 725] on div "Correct Great job!" at bounding box center [792, 703] width 539 height 153
click at [883, 727] on div "Correct Great job!" at bounding box center [792, 703] width 539 height 153
click at [803, 736] on p "Great job!" at bounding box center [792, 744] width 419 height 19
click at [784, 776] on div "Correct Great job!" at bounding box center [792, 703] width 539 height 153
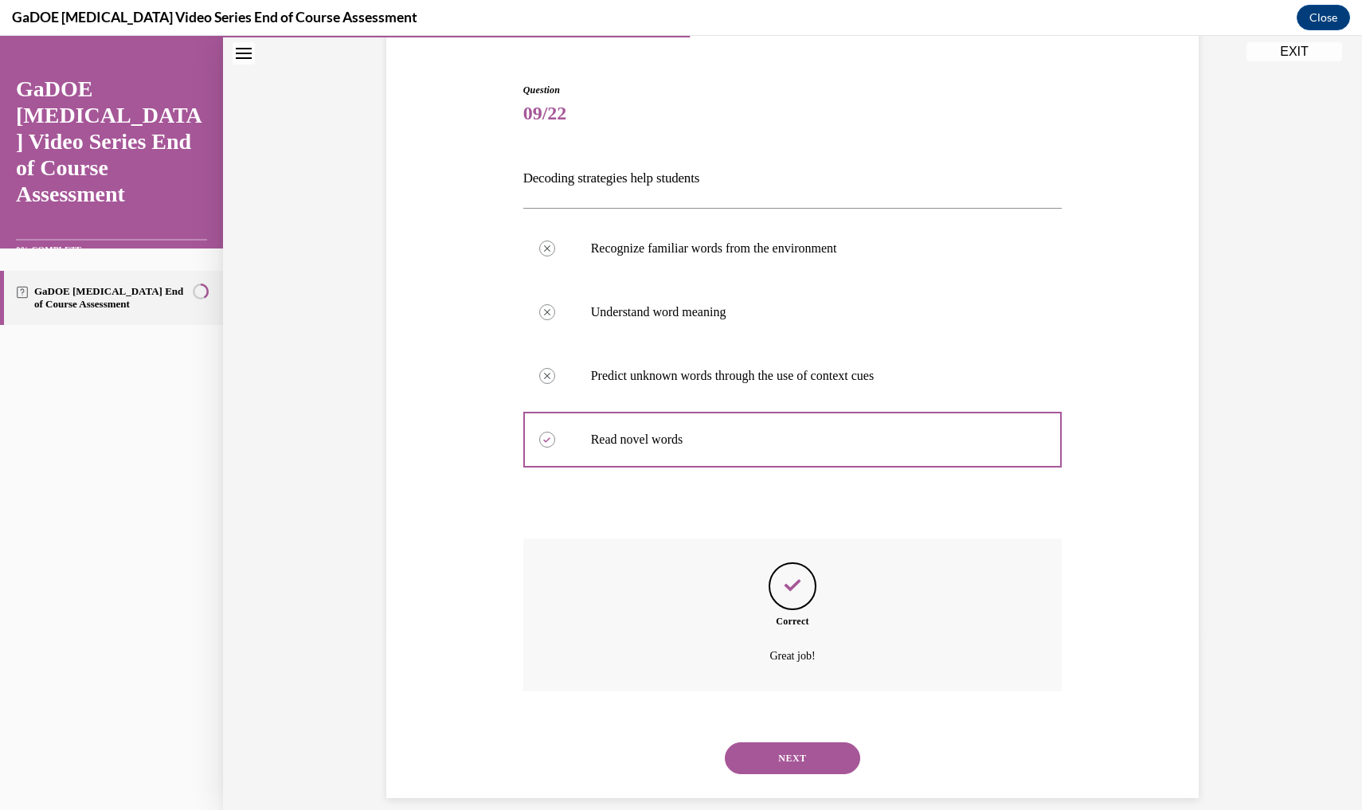
click at [786, 742] on button "NEXT" at bounding box center [792, 758] width 135 height 32
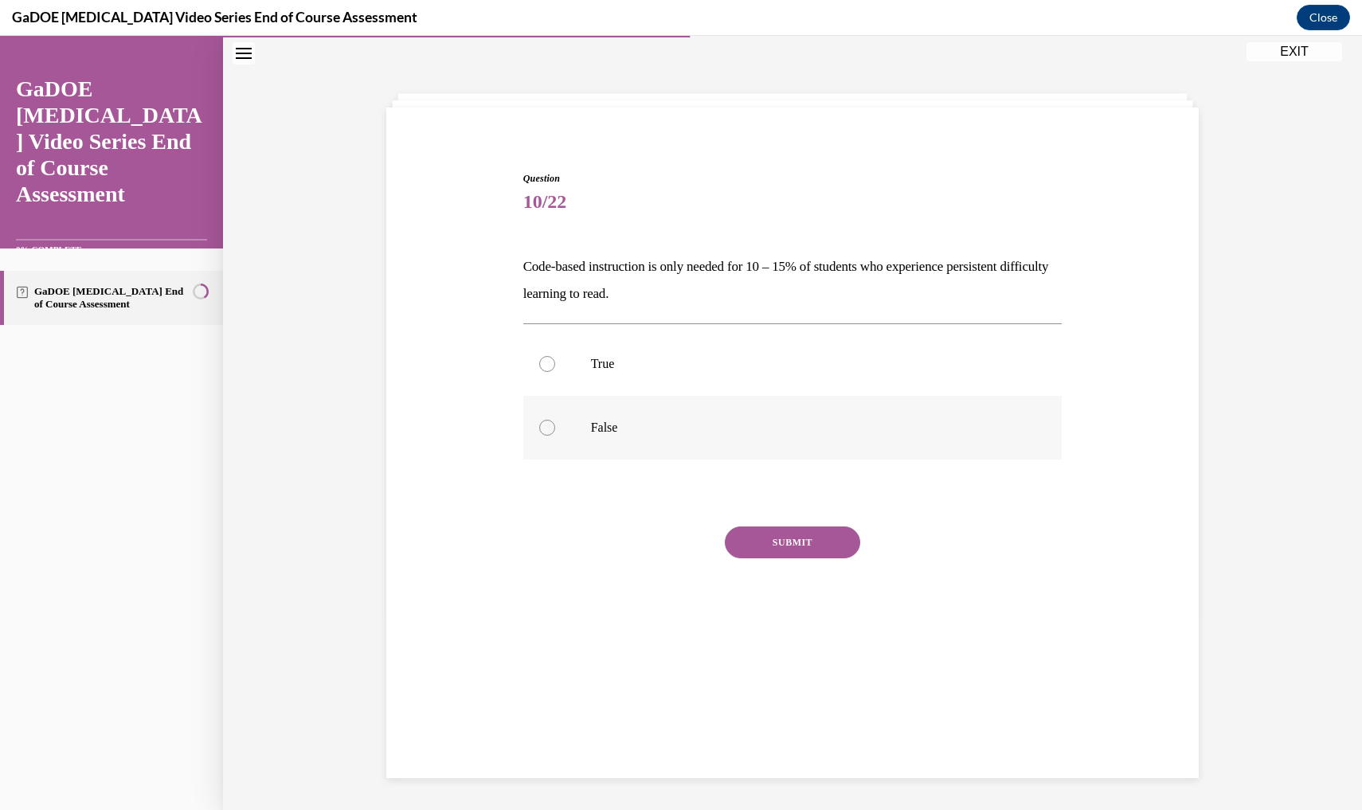
click at [631, 422] on p "False" at bounding box center [807, 428] width 432 height 16
click at [555, 422] on input "False" at bounding box center [547, 428] width 16 height 16
radio input "true"
click at [791, 541] on button "SUBMIT" at bounding box center [792, 542] width 135 height 32
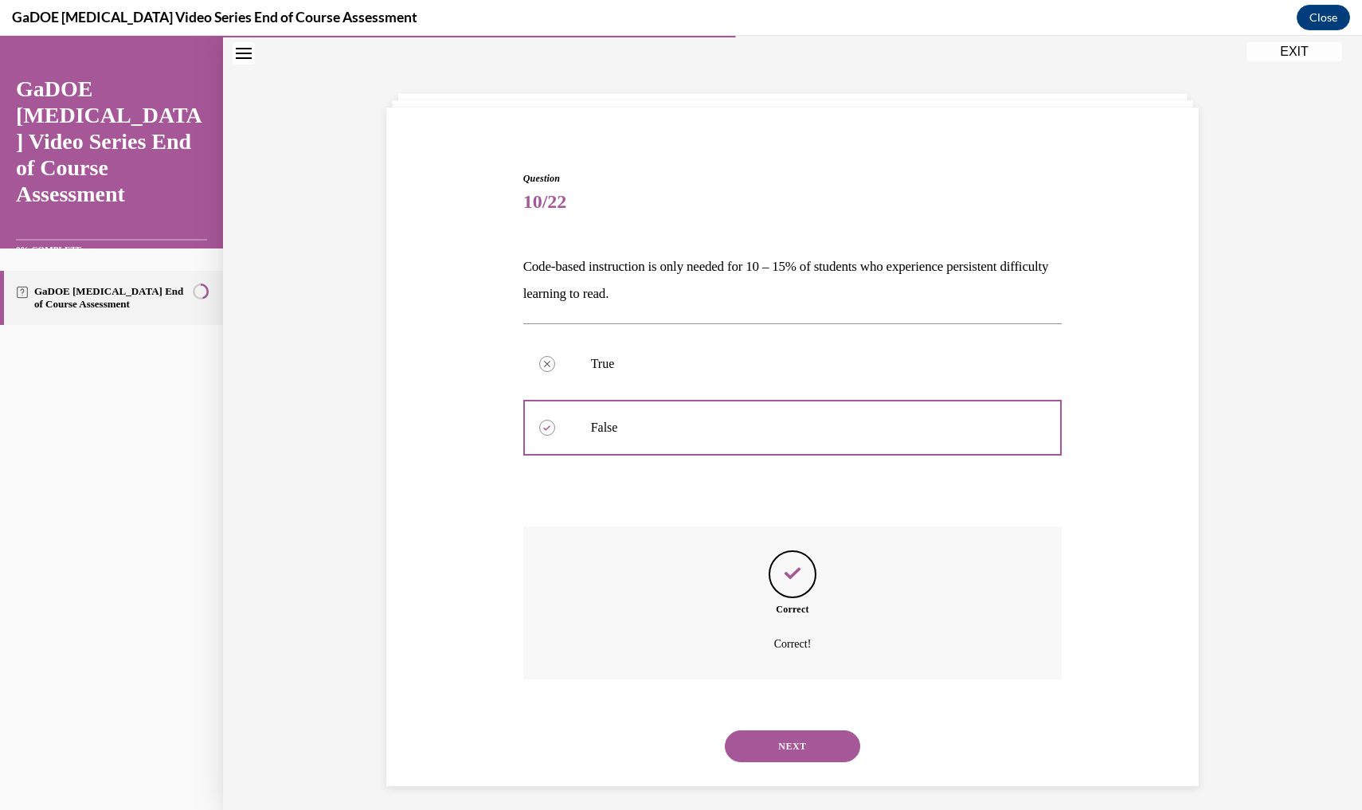
click at [788, 730] on button "NEXT" at bounding box center [792, 746] width 135 height 32
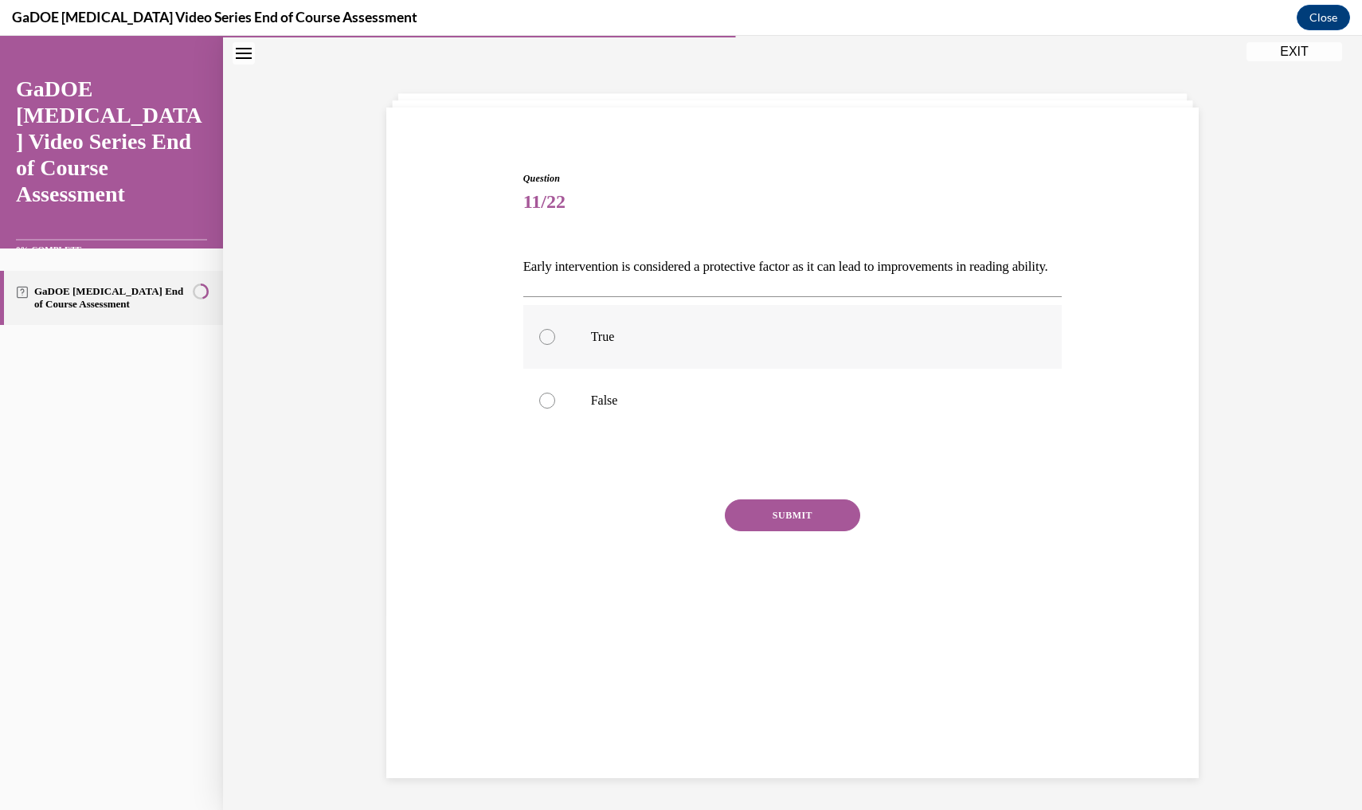
click at [718, 345] on p "True" at bounding box center [807, 337] width 432 height 16
click at [555, 345] on input "True" at bounding box center [547, 337] width 16 height 16
radio input "true"
click at [777, 531] on button "SUBMIT" at bounding box center [792, 515] width 135 height 32
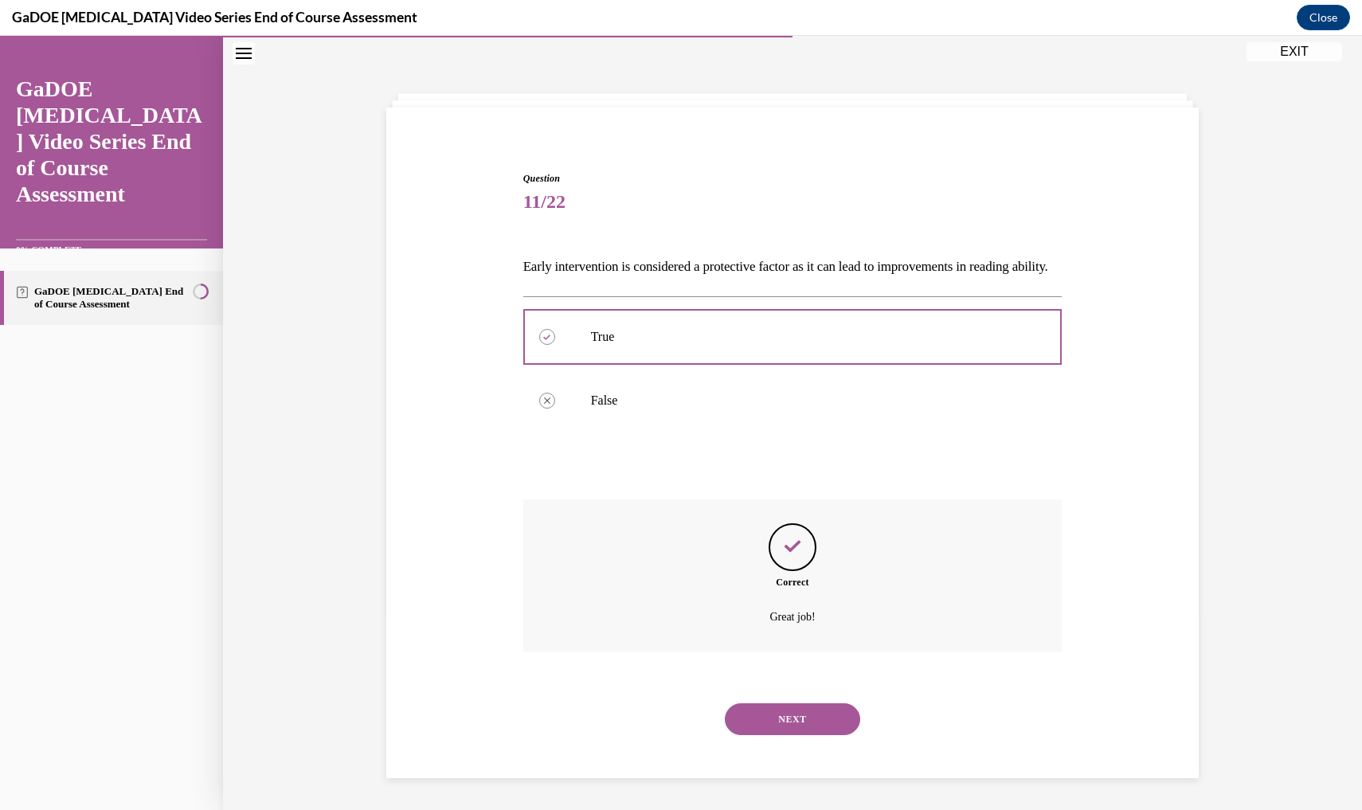
click at [787, 731] on button "NEXT" at bounding box center [792, 719] width 135 height 32
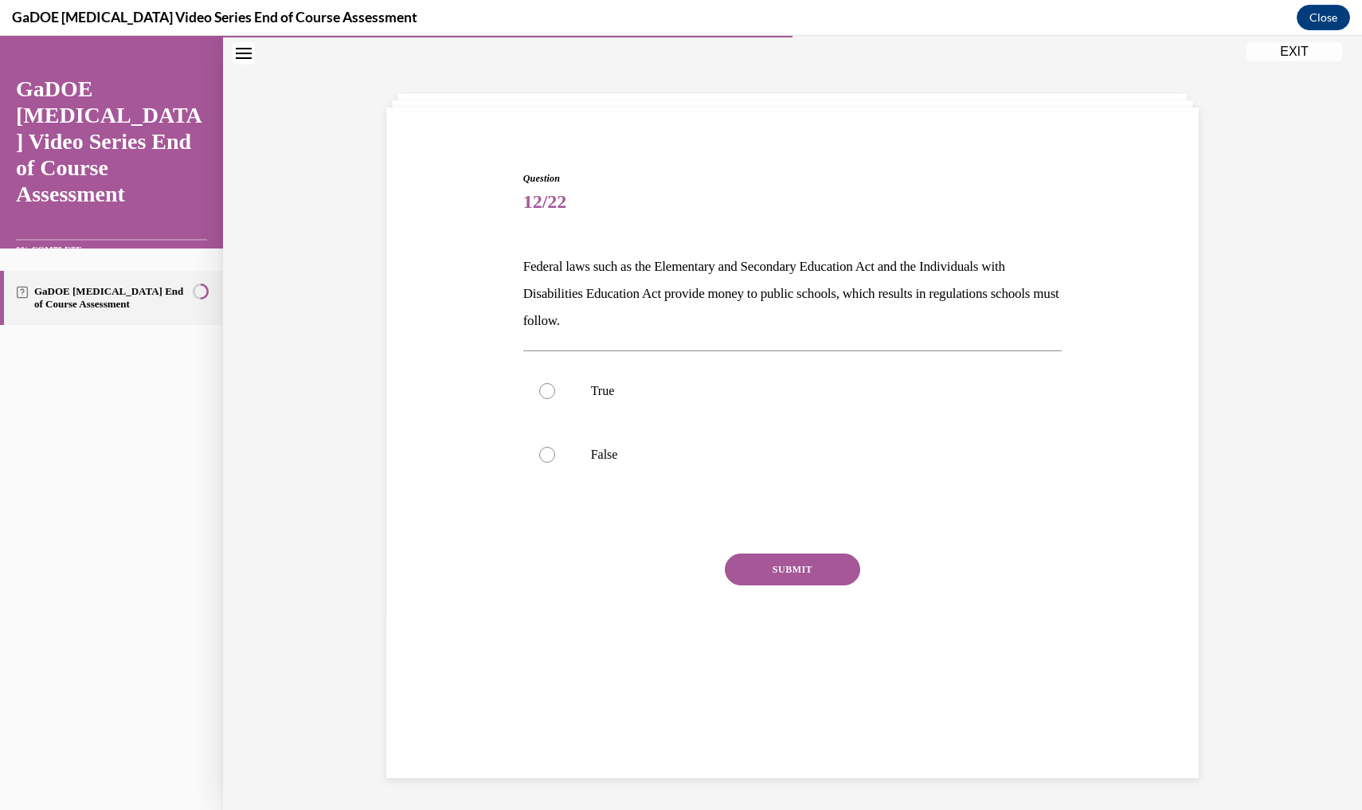
scroll to position [49, 0]
click at [611, 382] on label "True" at bounding box center [792, 393] width 539 height 64
click at [555, 385] on input "True" at bounding box center [547, 393] width 16 height 16
radio input "true"
click at [787, 570] on button "SUBMIT" at bounding box center [792, 571] width 135 height 32
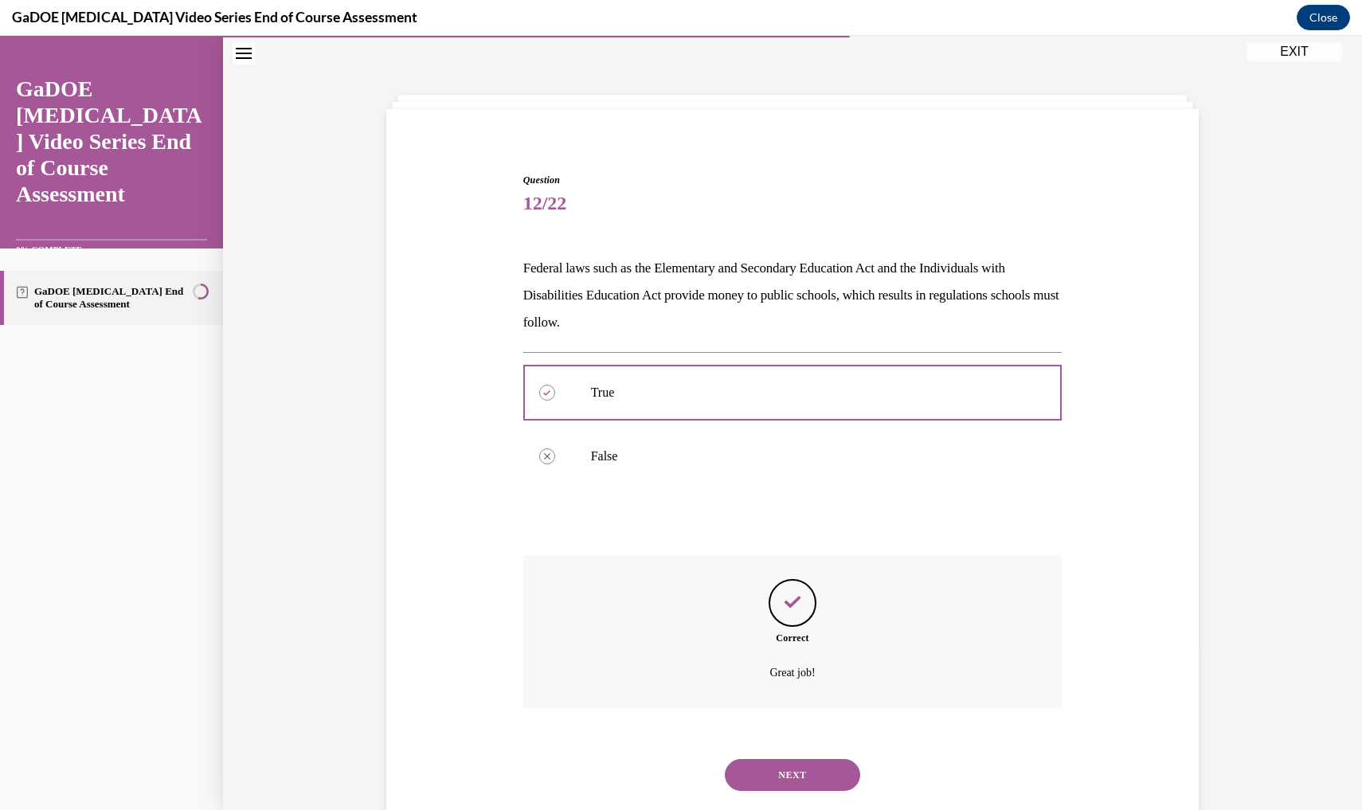
scroll to position [65, 0]
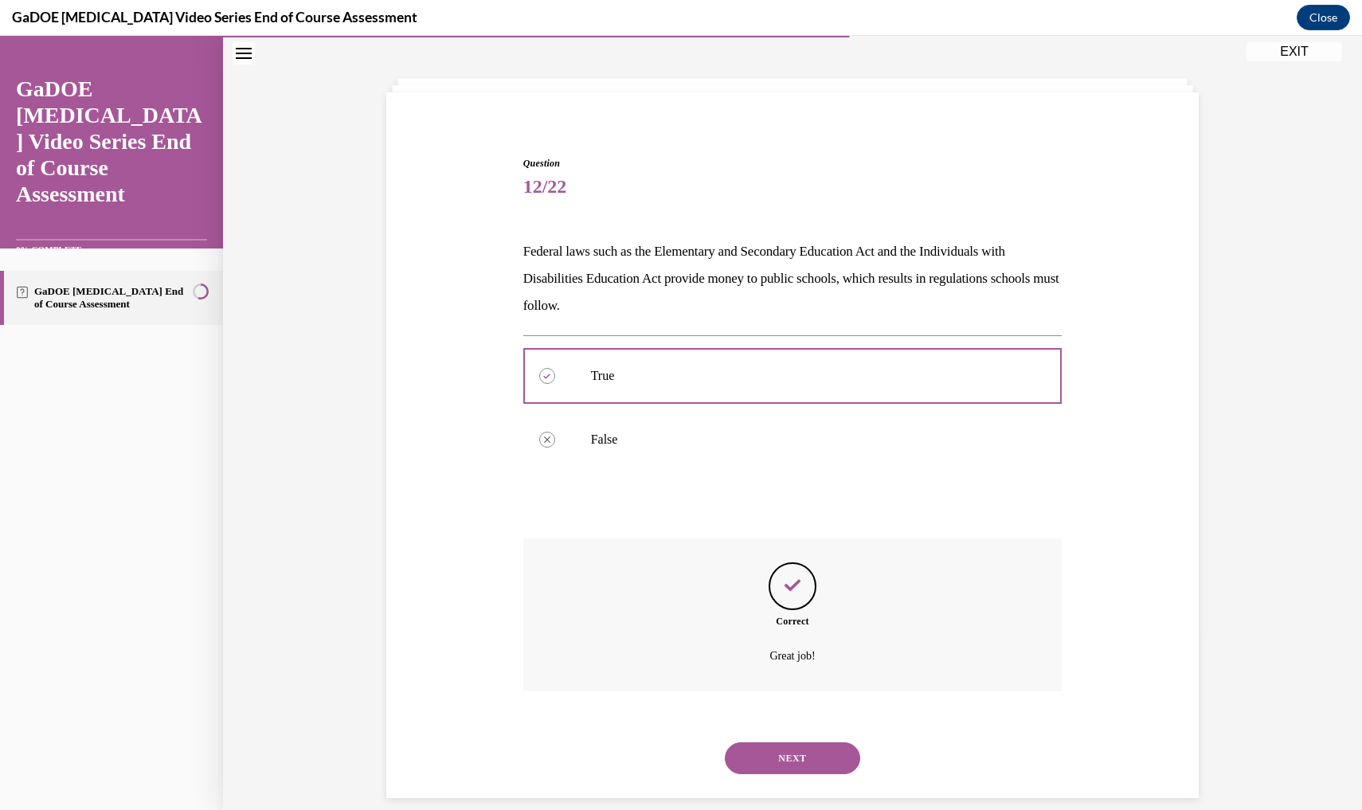
click at [778, 742] on button "NEXT" at bounding box center [792, 758] width 135 height 32
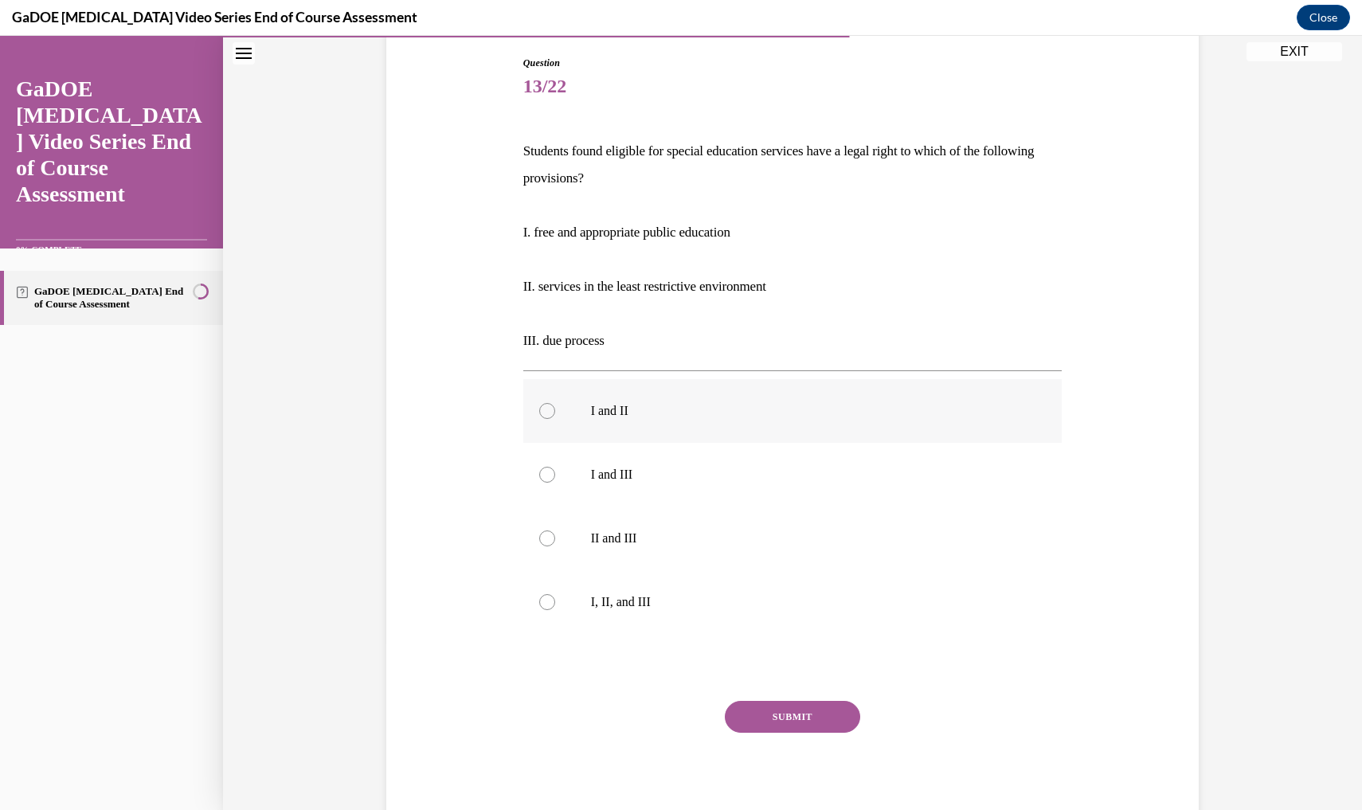
scroll to position [170, 0]
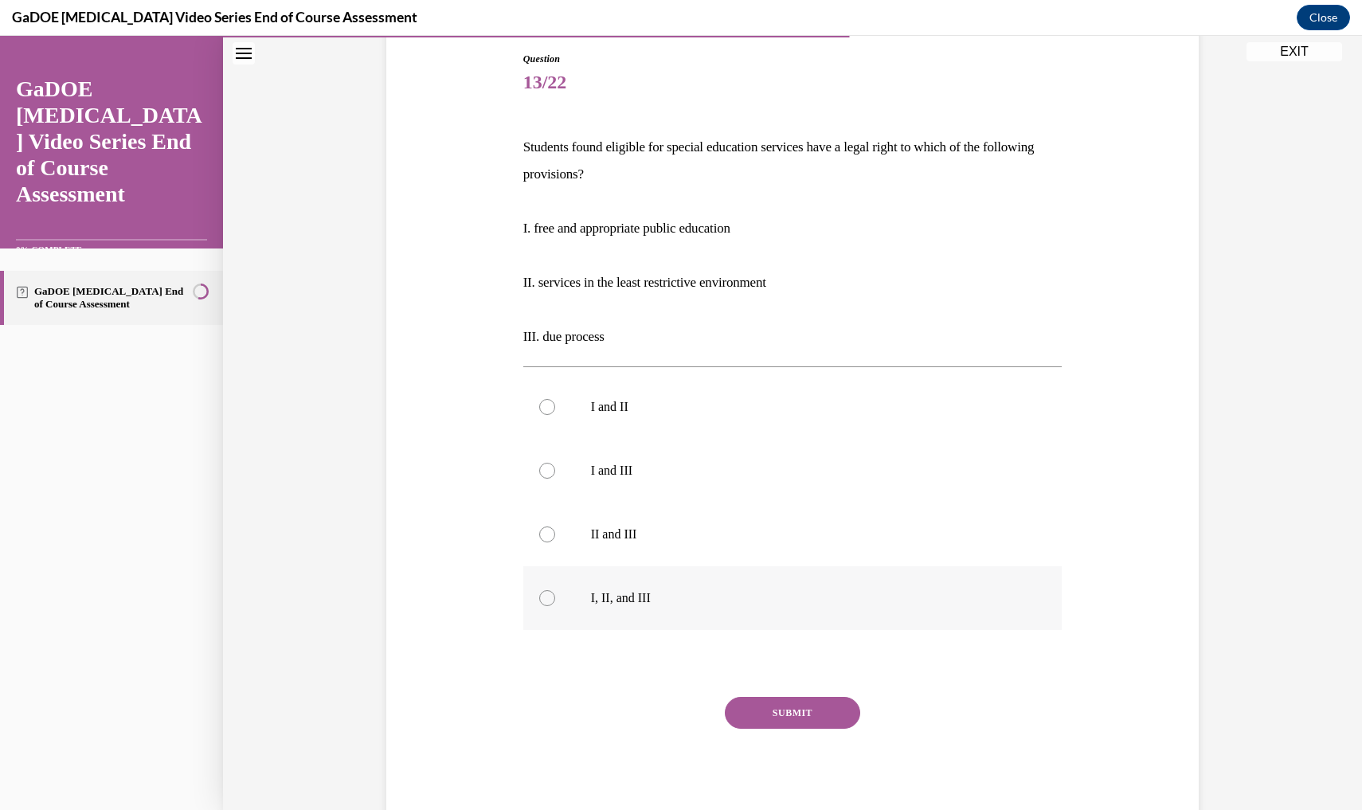
click at [751, 597] on p "I, II, and III" at bounding box center [807, 598] width 432 height 16
click at [555, 597] on input "I, II, and III" at bounding box center [547, 598] width 16 height 16
radio input "true"
click at [787, 709] on button "SUBMIT" at bounding box center [792, 713] width 135 height 32
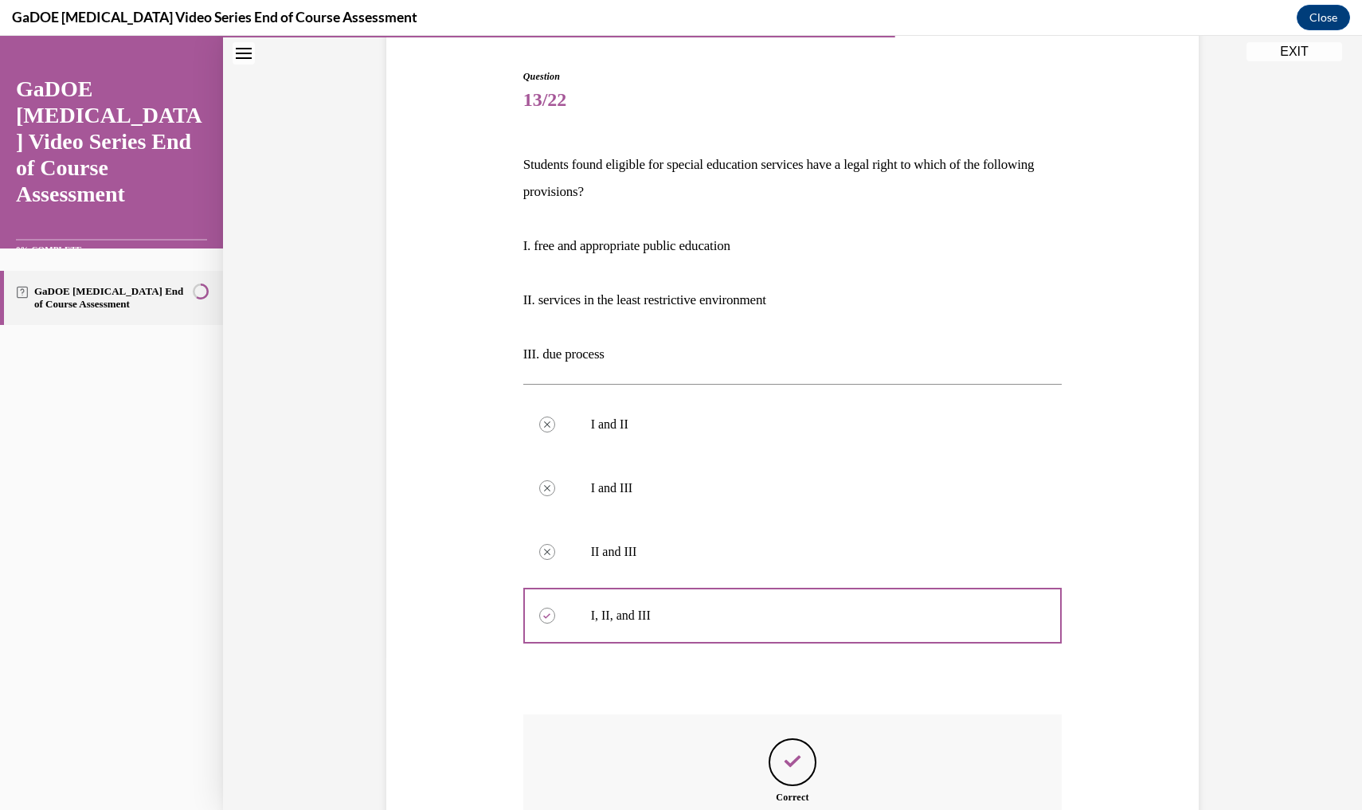
scroll to position [328, 0]
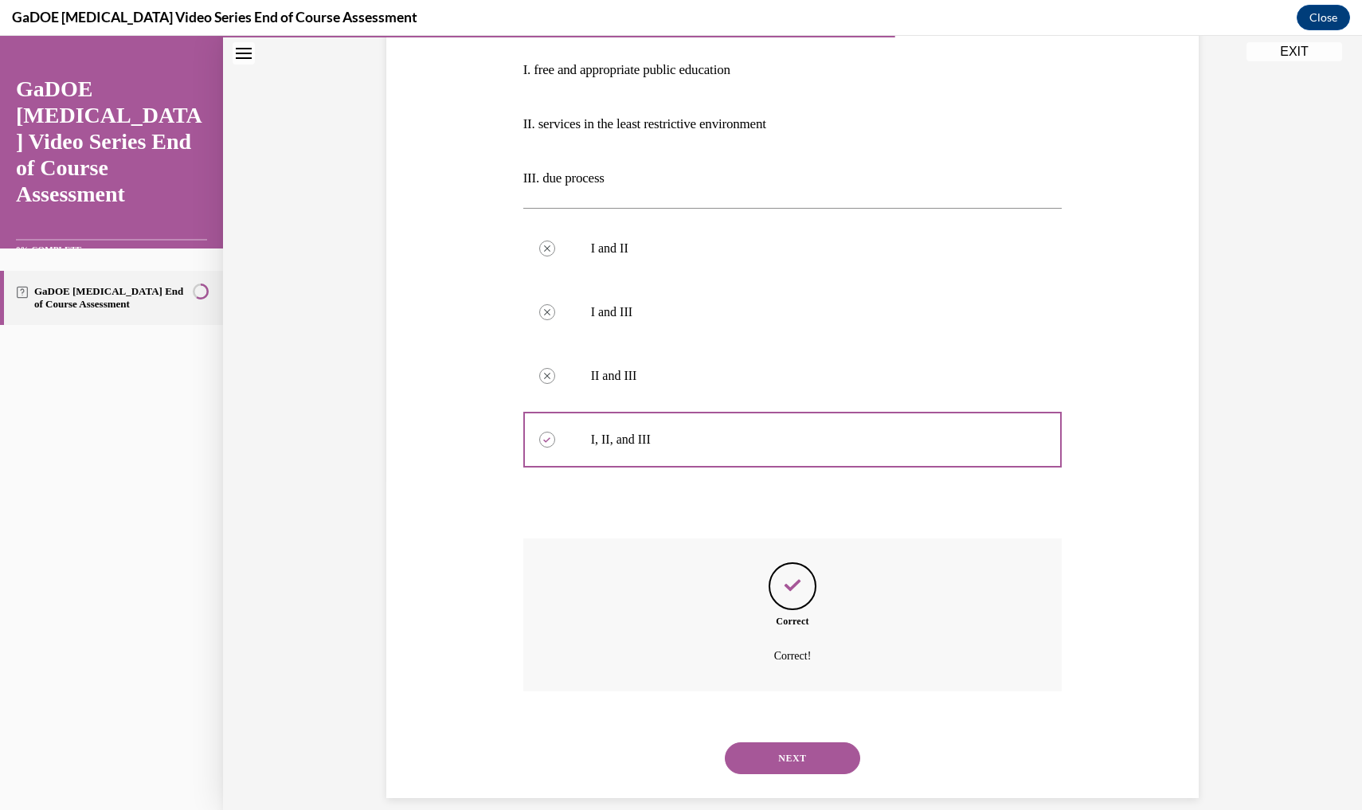
click at [795, 744] on button "NEXT" at bounding box center [792, 758] width 135 height 32
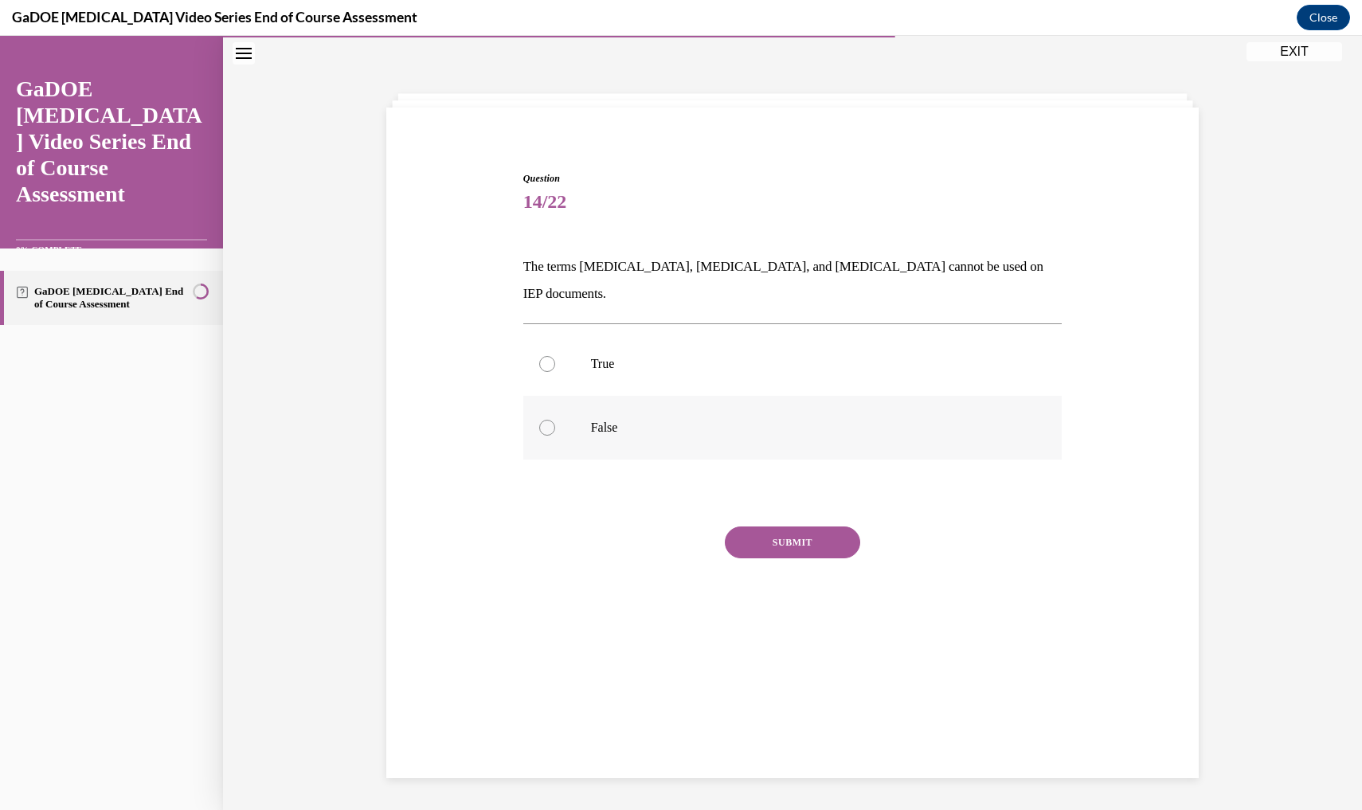
click at [752, 420] on label "False" at bounding box center [792, 428] width 539 height 64
click at [555, 420] on input "False" at bounding box center [547, 428] width 16 height 16
radio input "true"
click at [778, 526] on button "SUBMIT" at bounding box center [792, 542] width 135 height 32
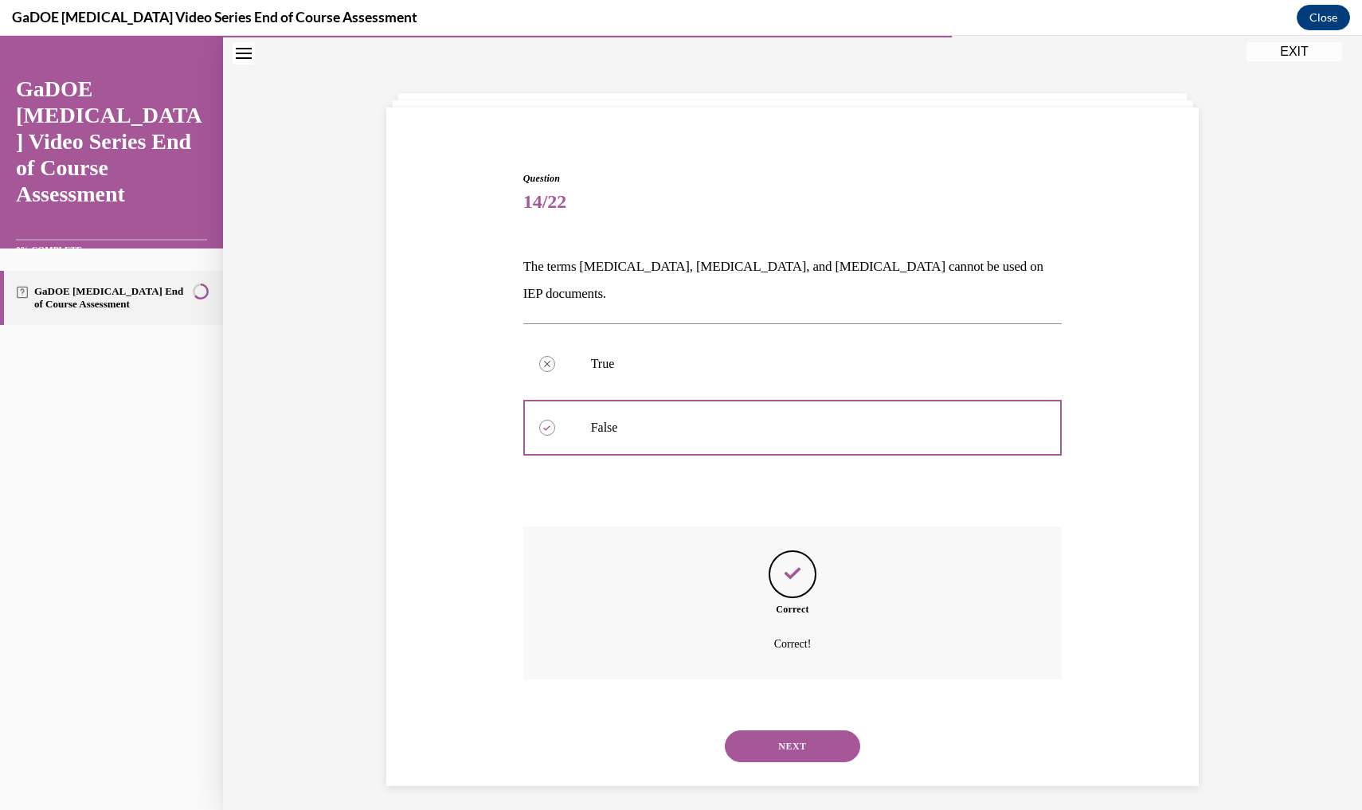
click at [799, 730] on button "NEXT" at bounding box center [792, 746] width 135 height 32
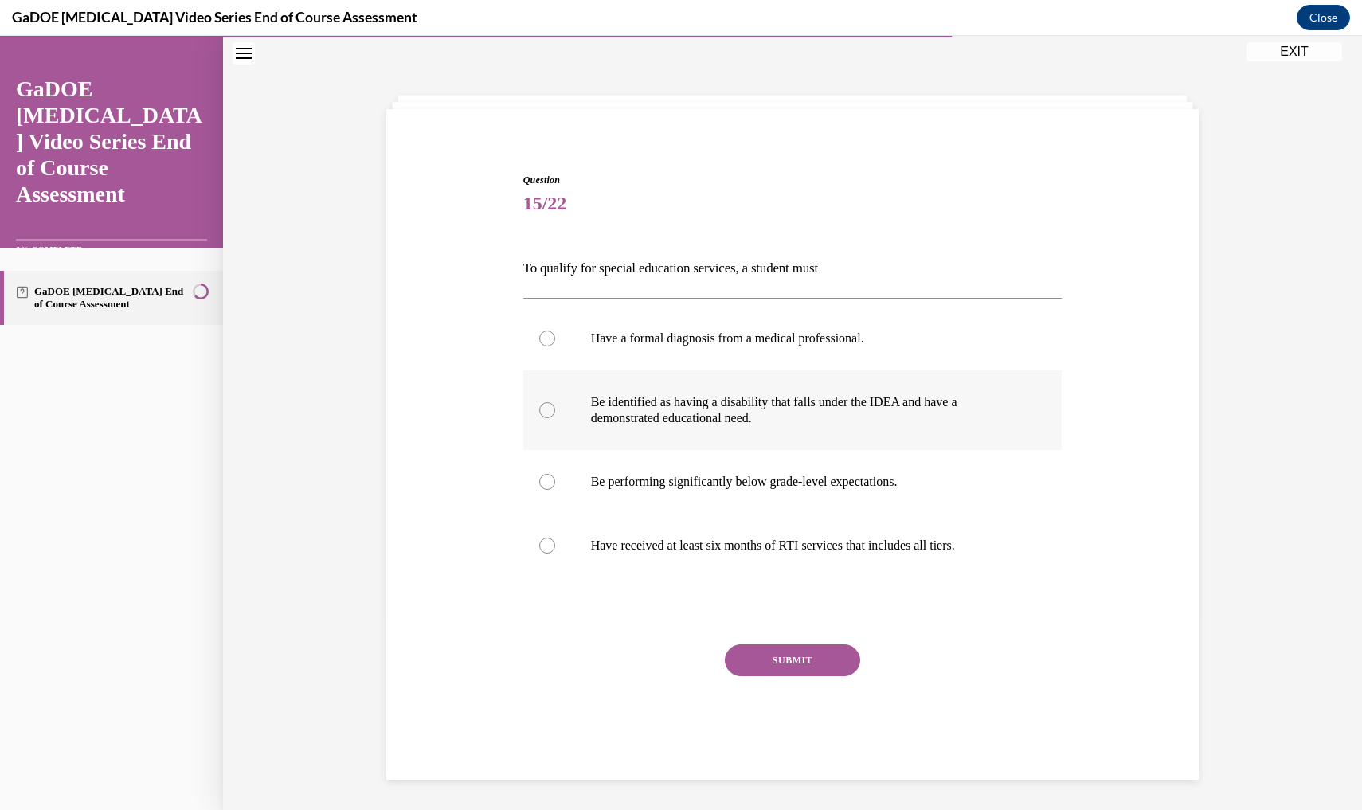
click at [834, 430] on label "Be identified as having a disability that falls under the IDEA and have a demon…" at bounding box center [792, 410] width 539 height 80
click at [555, 418] on input "Be identified as having a disability that falls under the IDEA and have a demon…" at bounding box center [547, 410] width 16 height 16
radio input "true"
click at [791, 662] on button "SUBMIT" at bounding box center [792, 660] width 135 height 32
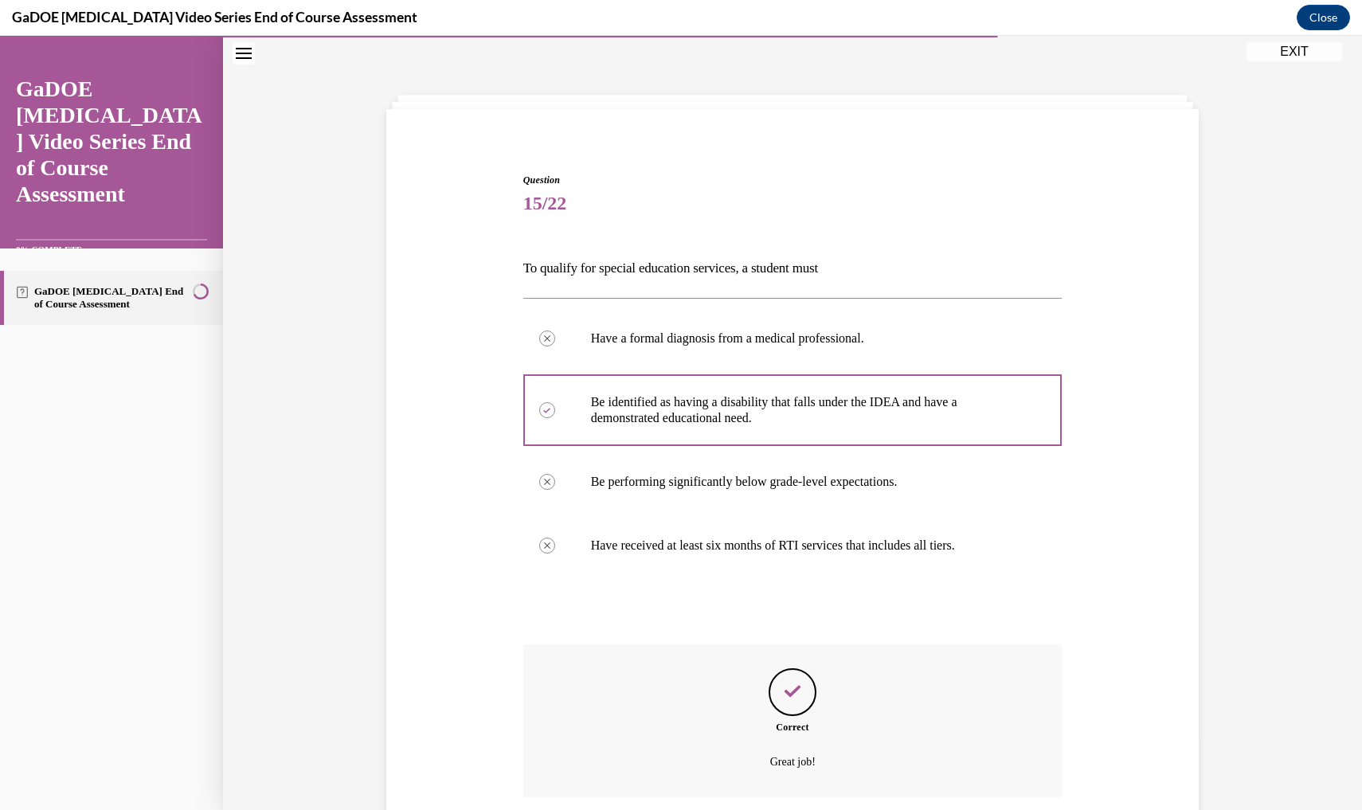
scroll to position [154, 0]
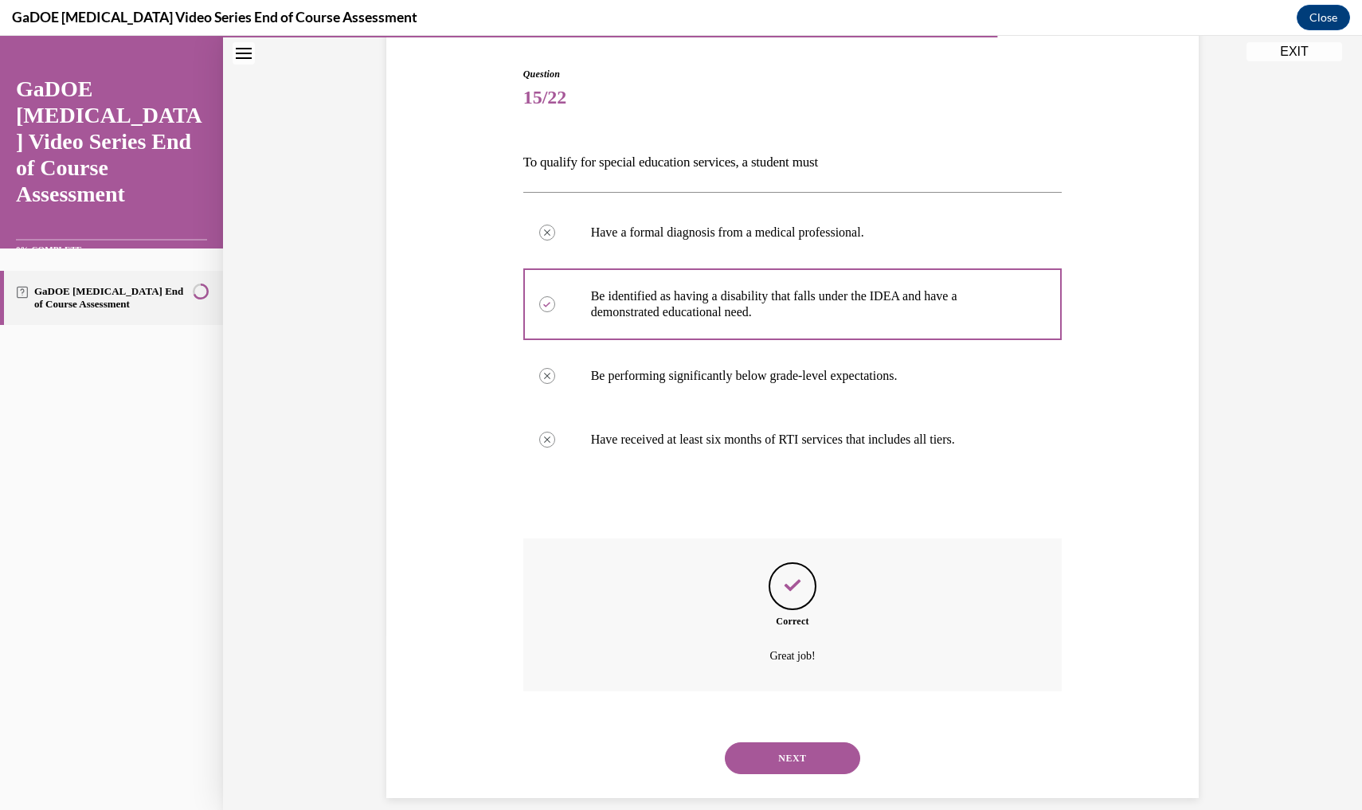
click at [791, 742] on button "NEXT" at bounding box center [792, 758] width 135 height 32
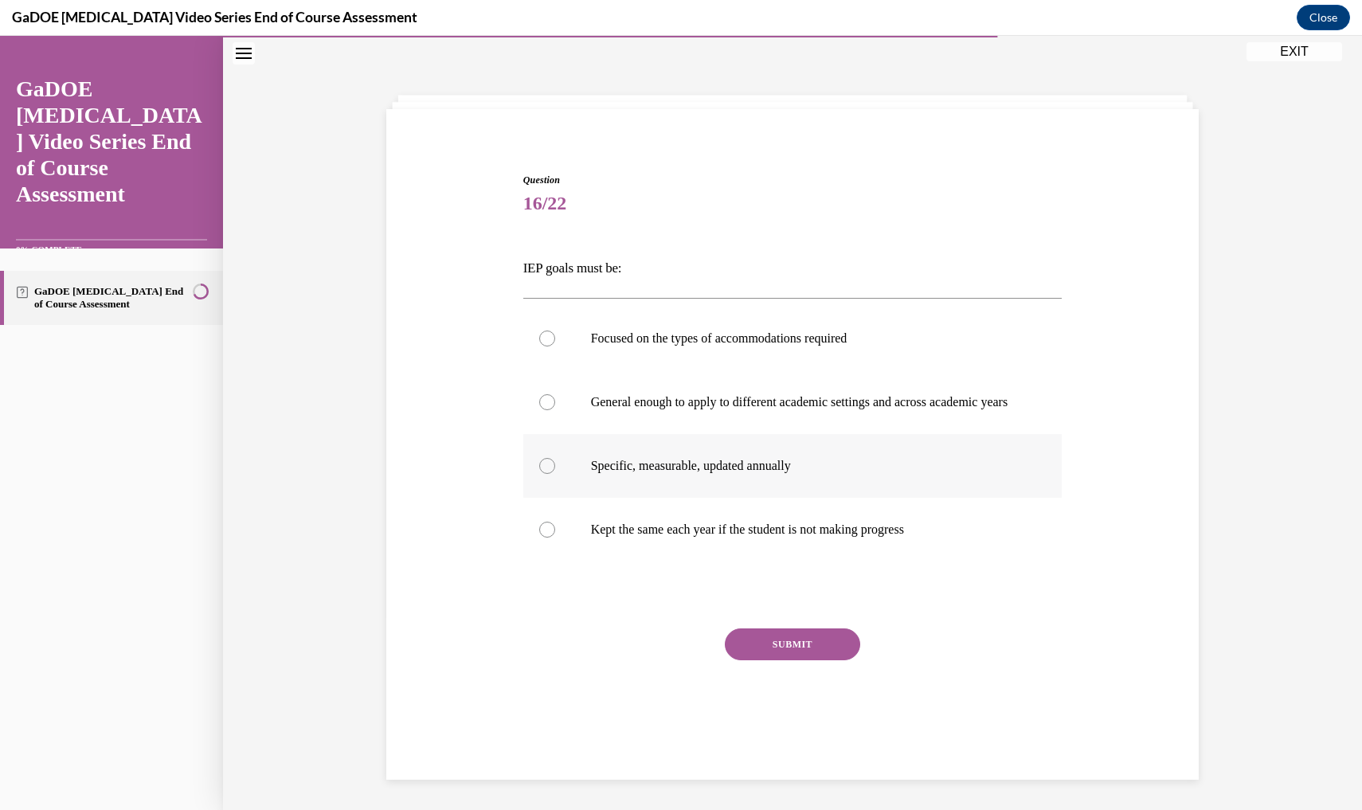
click at [805, 474] on p "Specific, measurable, updated annually" at bounding box center [807, 466] width 432 height 16
click at [555, 474] on input "Specific, measurable, updated annually" at bounding box center [547, 466] width 16 height 16
radio input "true"
click at [792, 657] on button "SUBMIT" at bounding box center [792, 644] width 135 height 32
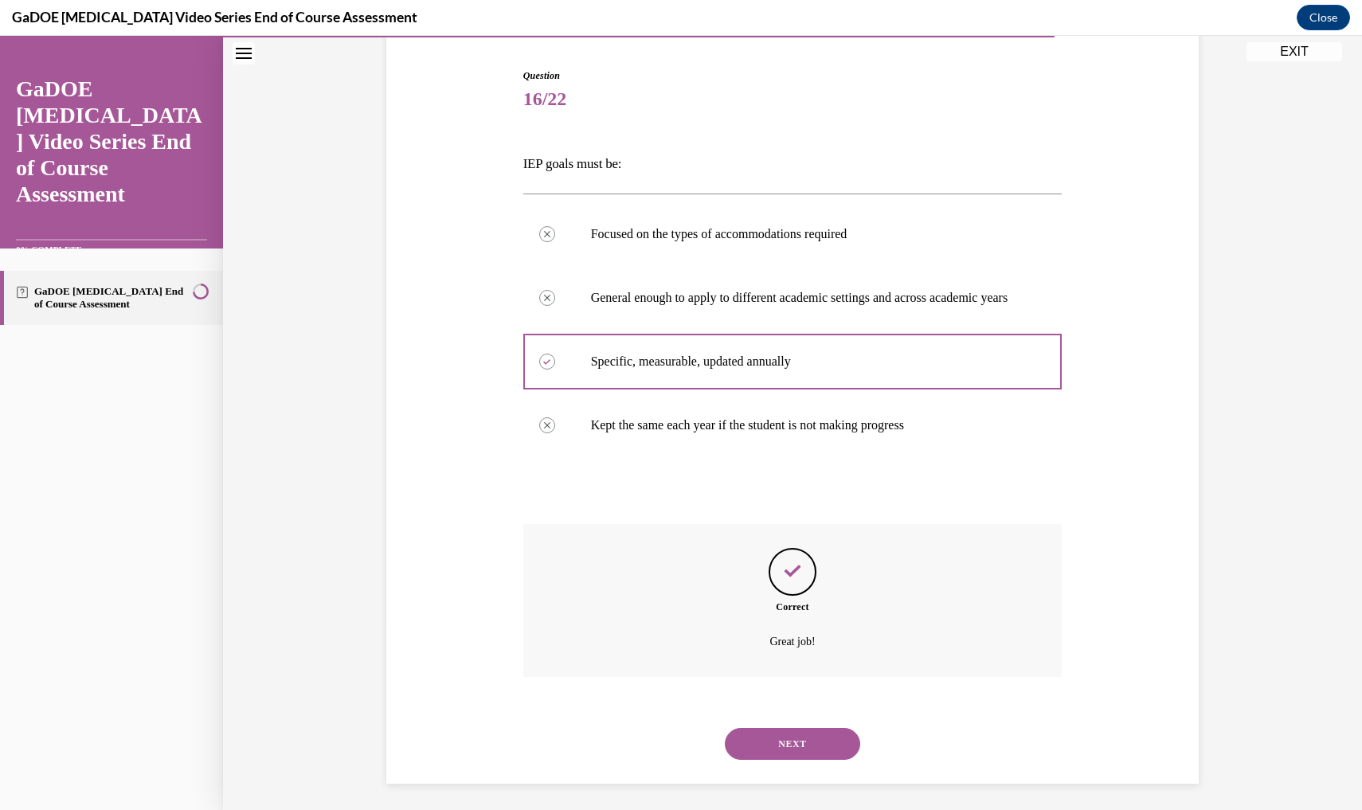
scroll to position [154, 0]
click at [799, 736] on button "NEXT" at bounding box center [792, 742] width 135 height 32
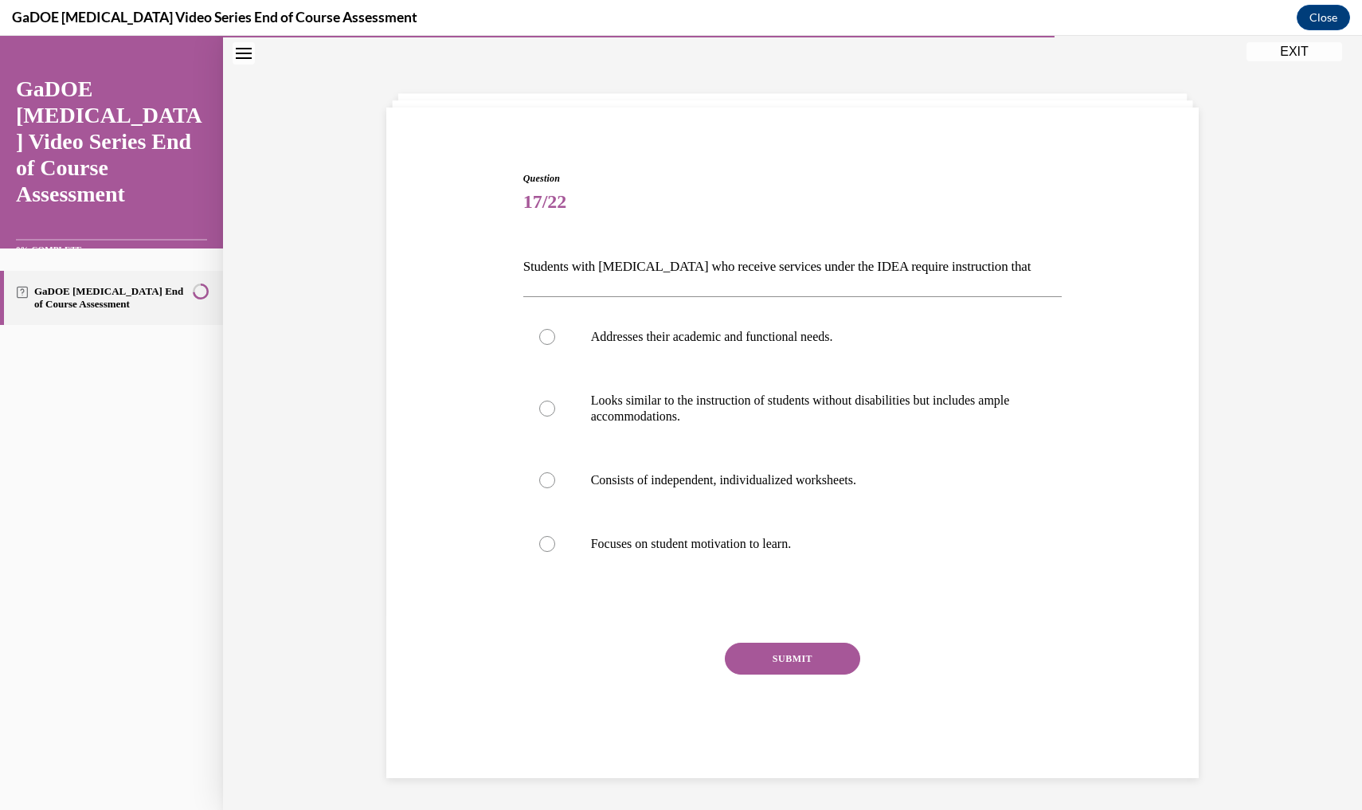
scroll to position [49, 0]
click at [831, 342] on p "Addresses their academic and functional needs." at bounding box center [807, 338] width 432 height 16
click at [555, 342] on input "Addresses their academic and functional needs." at bounding box center [547, 338] width 16 height 16
radio input "true"
click at [797, 666] on button "SUBMIT" at bounding box center [792, 660] width 135 height 32
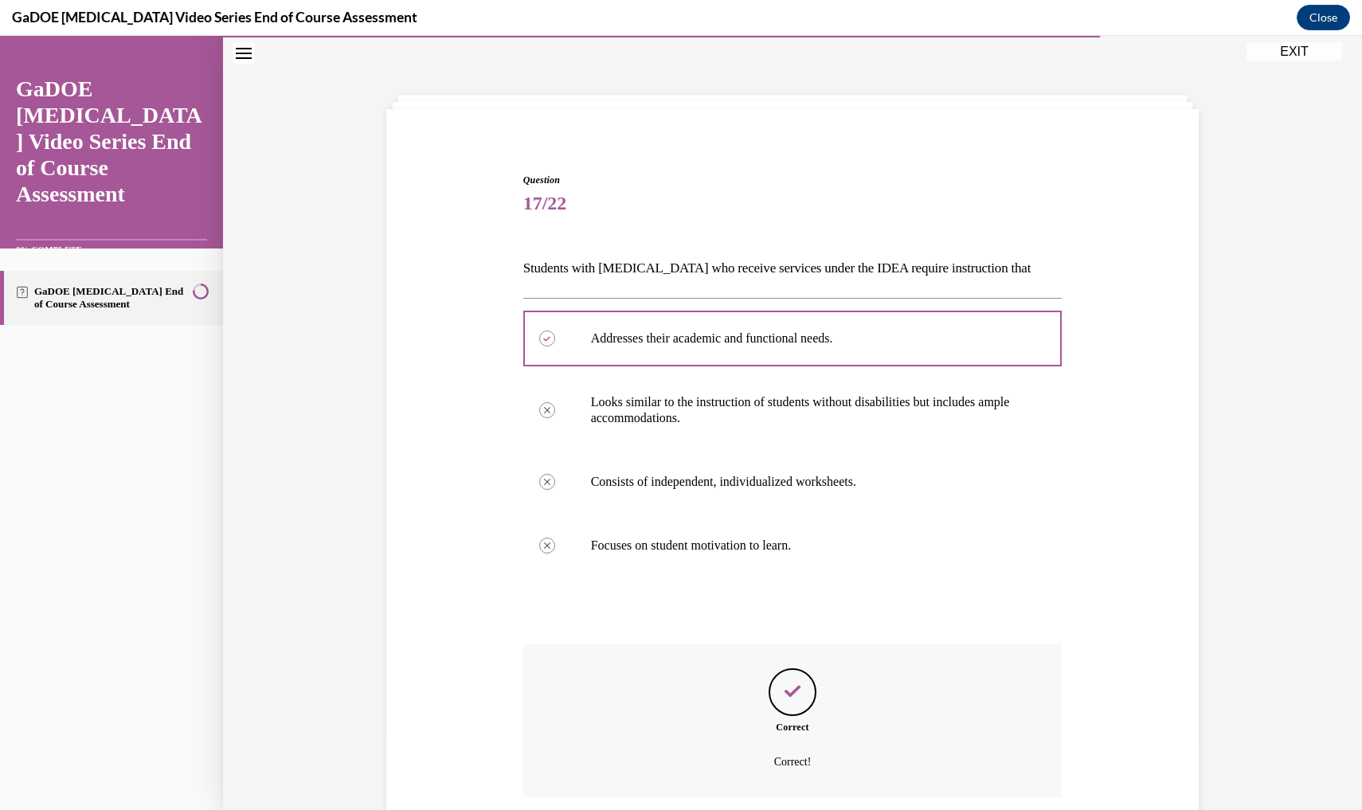
scroll to position [154, 0]
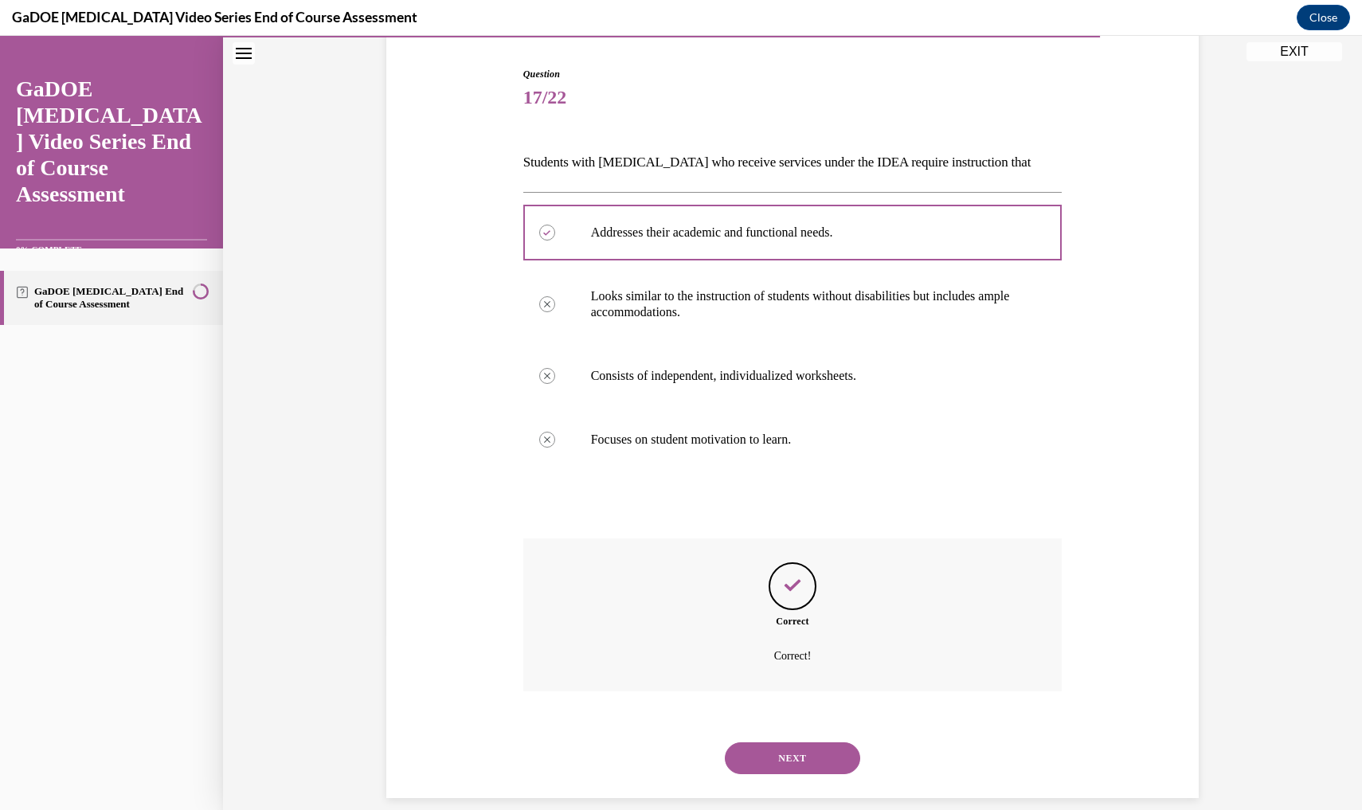
click at [802, 742] on button "NEXT" at bounding box center [792, 758] width 135 height 32
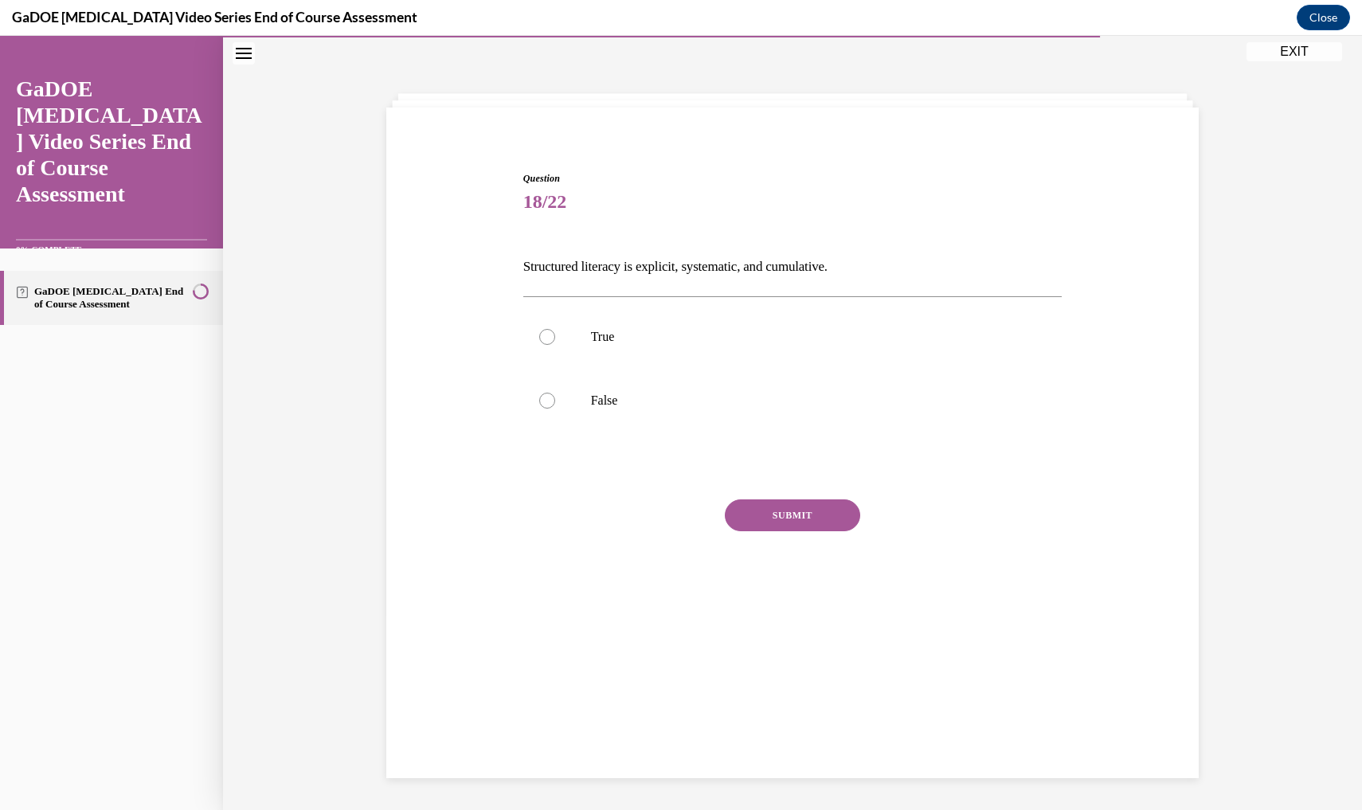
scroll to position [49, 0]
click at [742, 343] on p "True" at bounding box center [807, 338] width 432 height 16
click at [555, 343] on input "True" at bounding box center [547, 338] width 16 height 16
radio input "true"
click at [771, 524] on button "SUBMIT" at bounding box center [792, 517] width 135 height 32
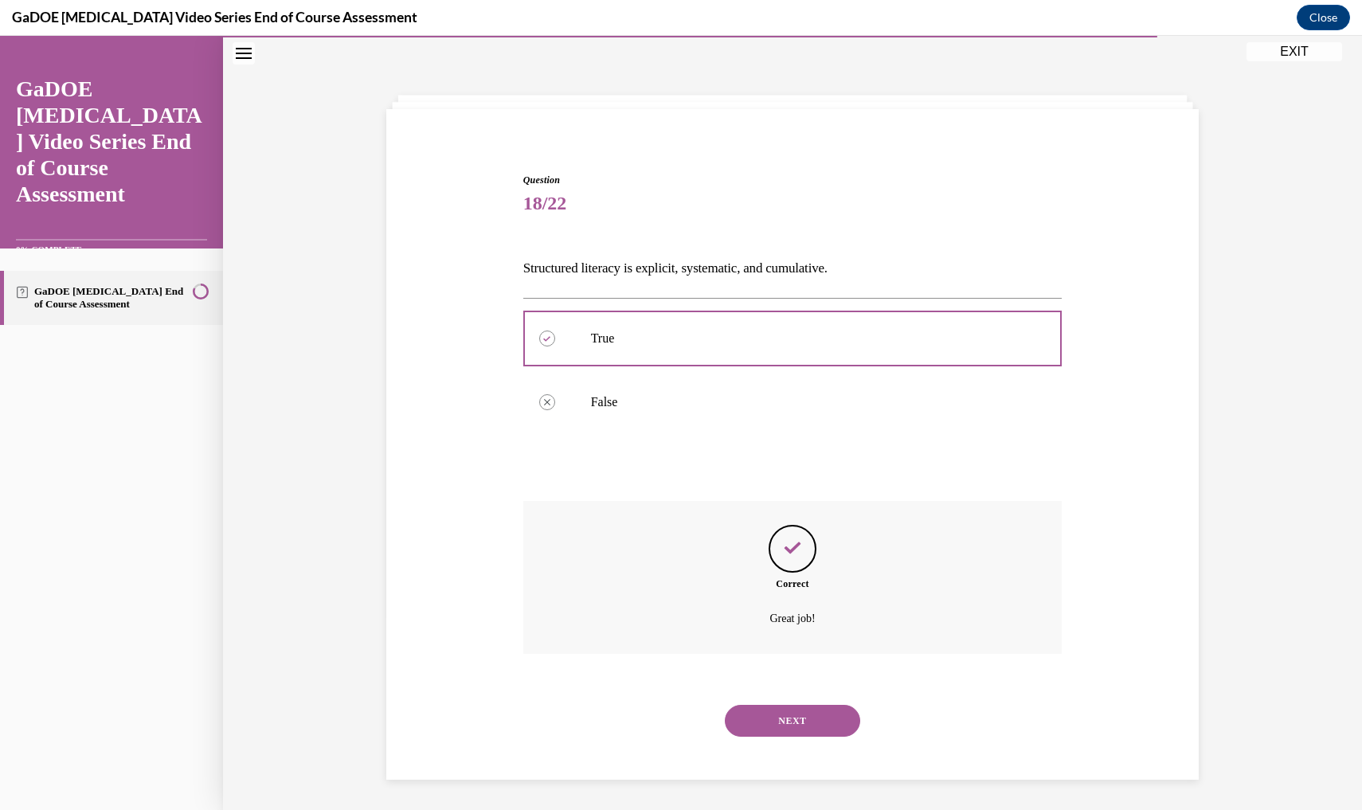
scroll to position [50, 0]
click at [799, 703] on button "NEXT" at bounding box center [792, 719] width 135 height 32
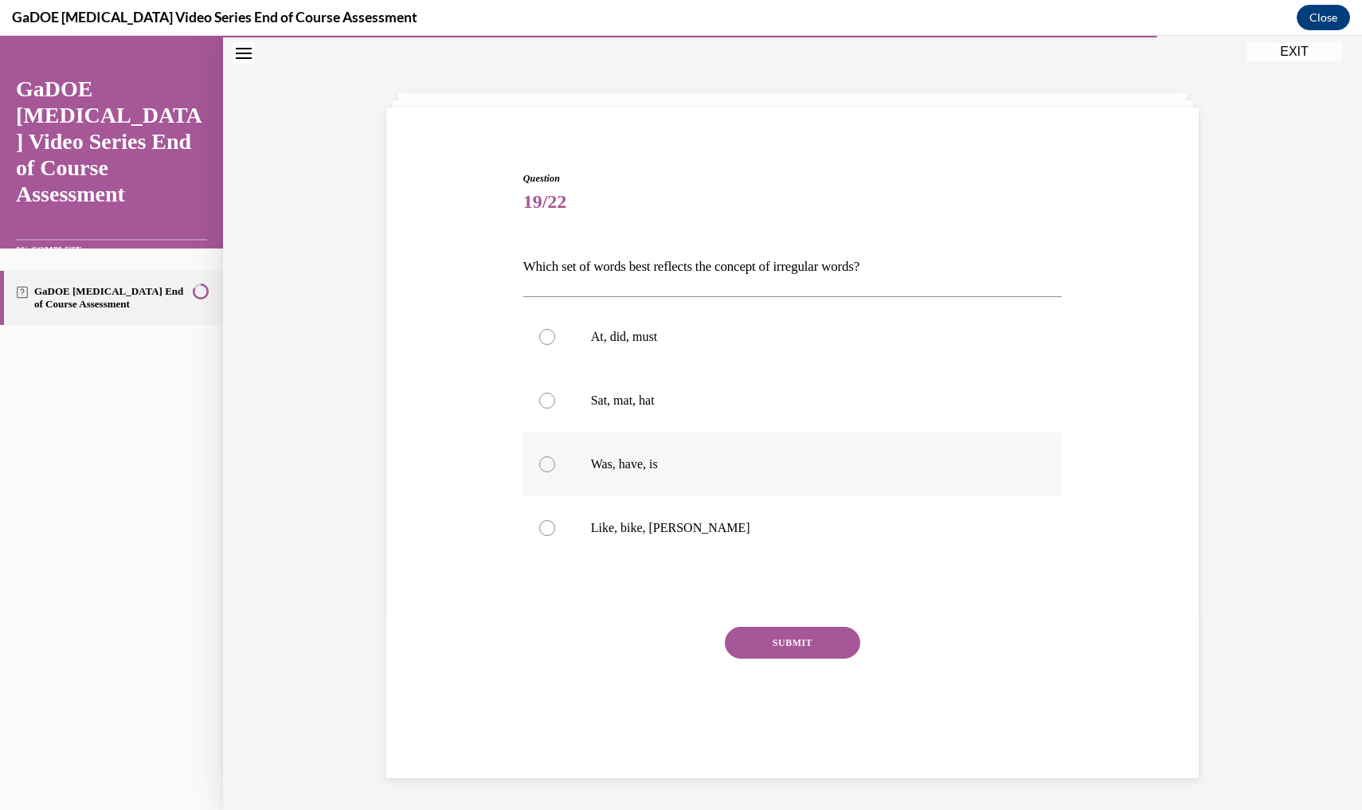
click at [713, 467] on p "Was, have, is" at bounding box center [807, 464] width 432 height 16
click at [555, 467] on input "Was, have, is" at bounding box center [547, 464] width 16 height 16
radio input "true"
click at [756, 660] on div "SUBMIT" at bounding box center [792, 667] width 539 height 80
click at [760, 646] on button "SUBMIT" at bounding box center [792, 643] width 135 height 32
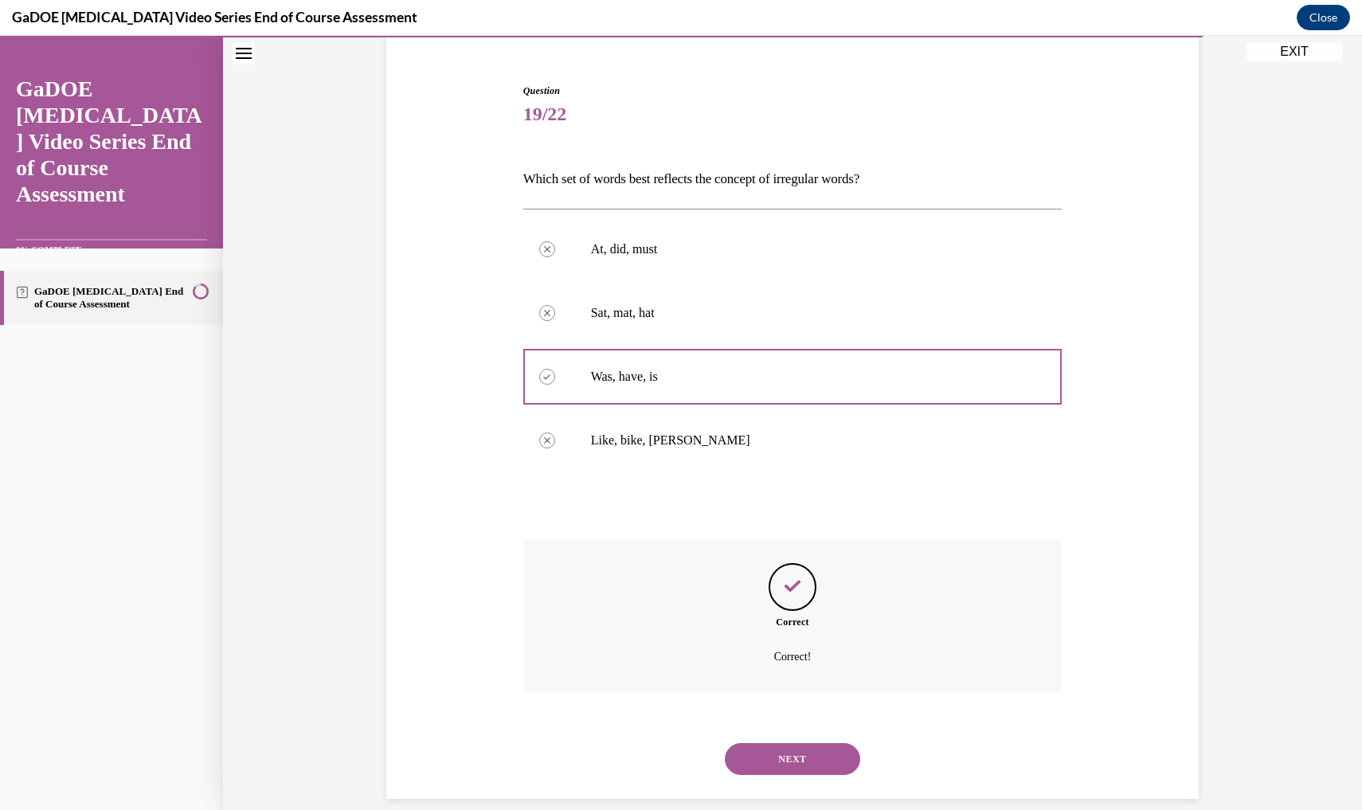
scroll to position [139, 0]
click at [776, 742] on button "NEXT" at bounding box center [792, 758] width 135 height 32
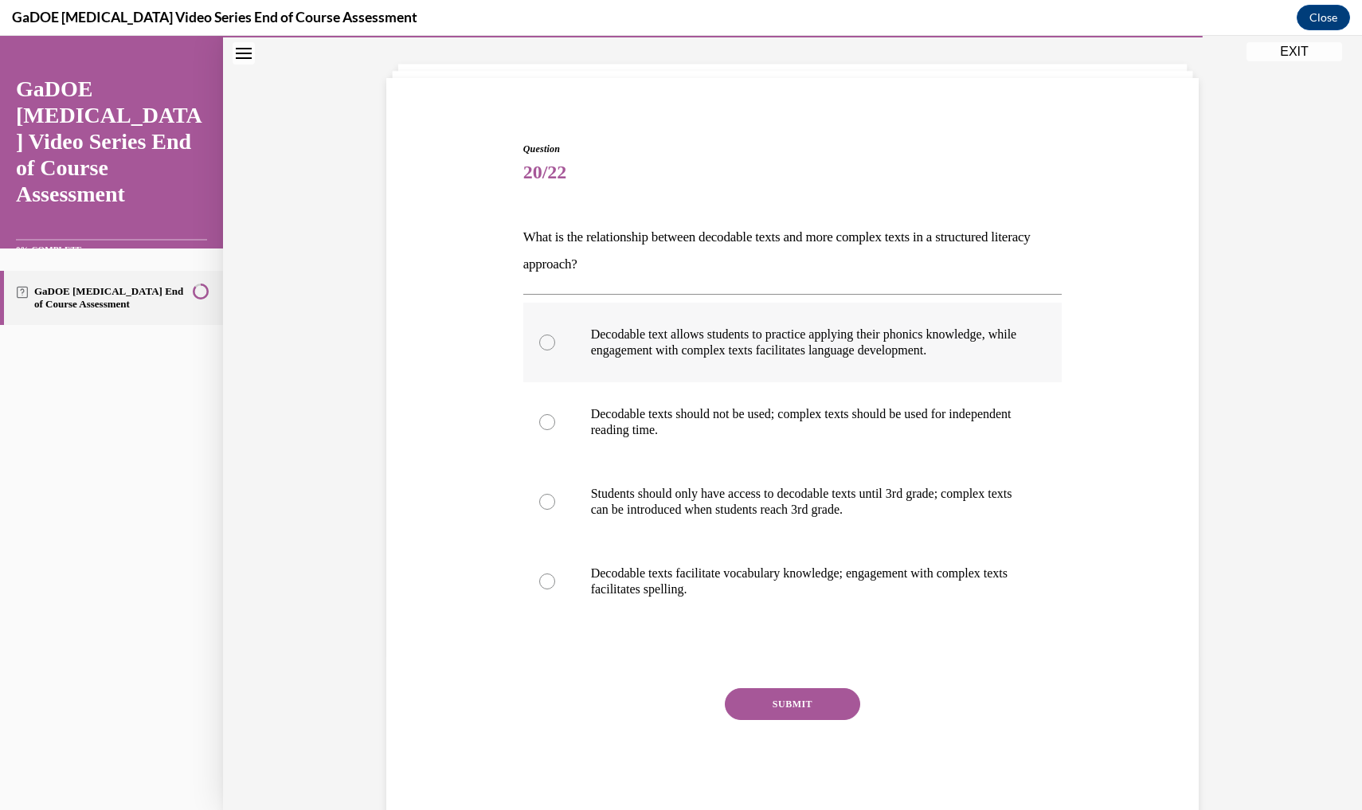
click at [719, 358] on label "Decodable text allows students to practice applying their phonics knowledge, wh…" at bounding box center [792, 343] width 539 height 80
click at [555, 350] on input "Decodable text allows students to practice applying their phonics knowledge, wh…" at bounding box center [547, 342] width 16 height 16
radio input "true"
click at [763, 706] on button "SUBMIT" at bounding box center [792, 704] width 135 height 32
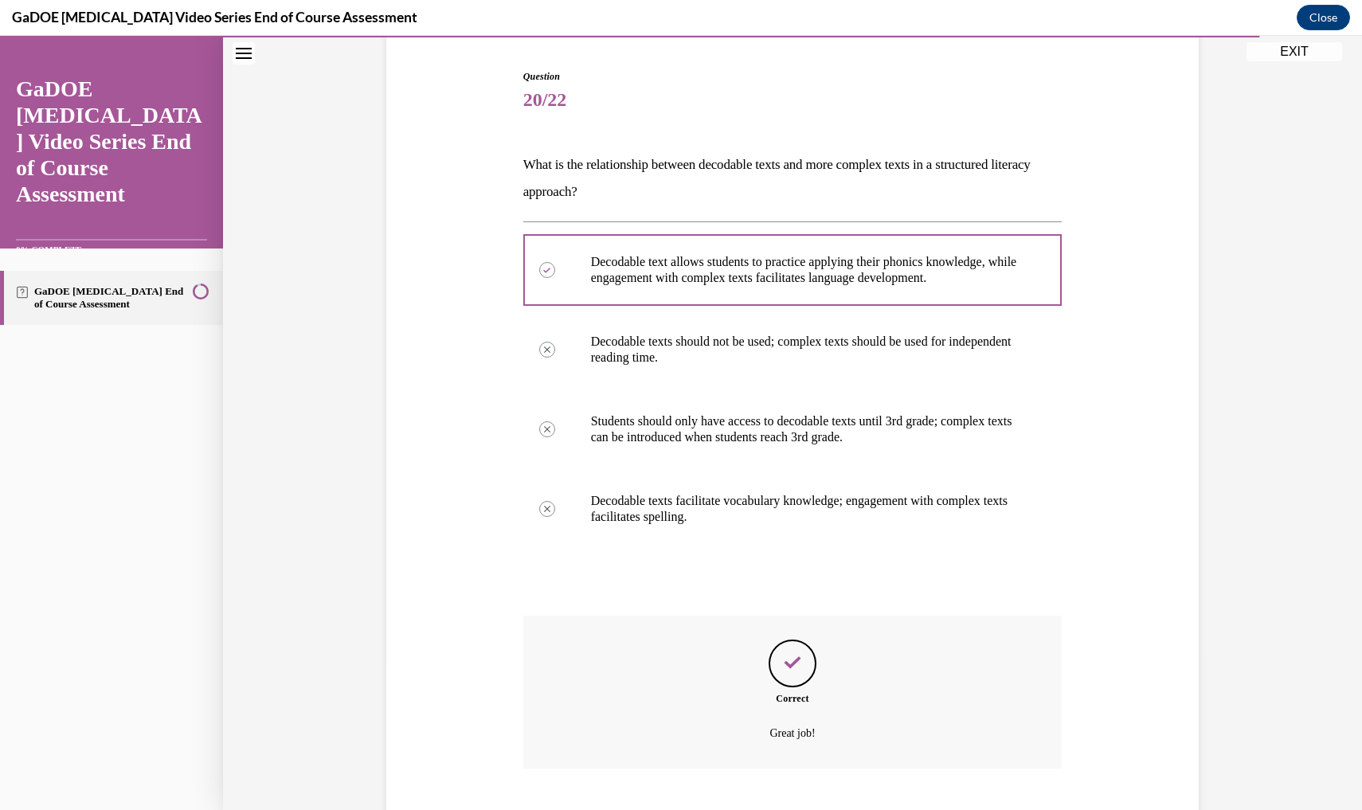
scroll to position [229, 0]
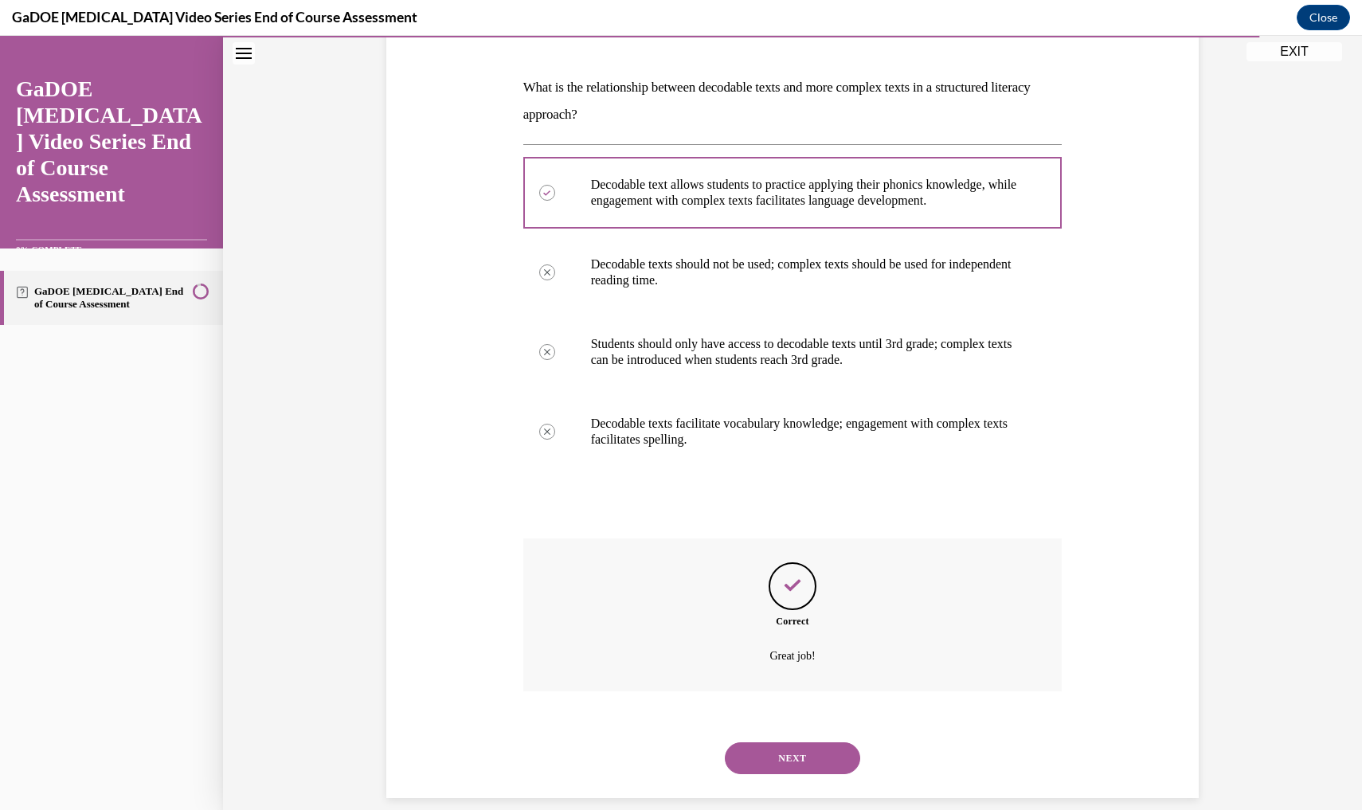
click at [787, 752] on button "NEXT" at bounding box center [792, 758] width 135 height 32
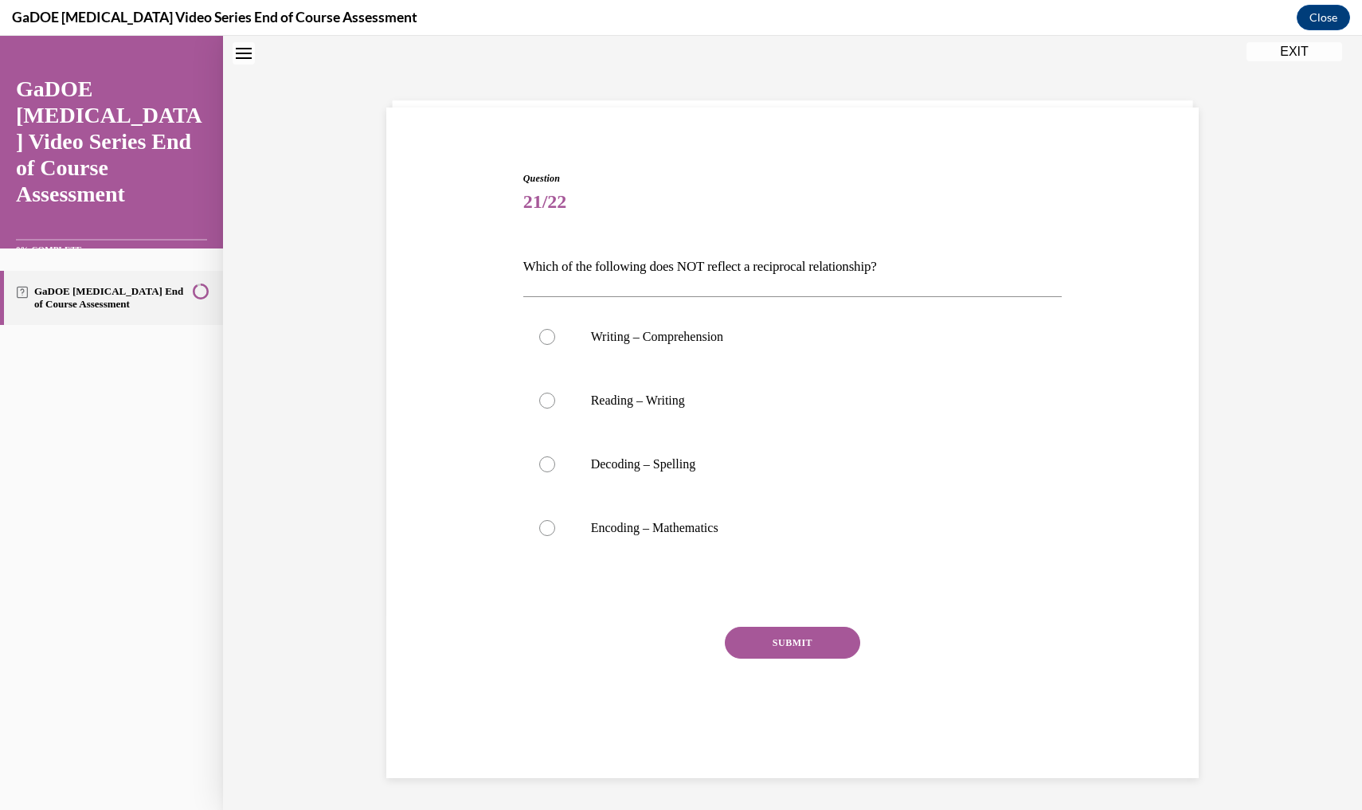
scroll to position [49, 0]
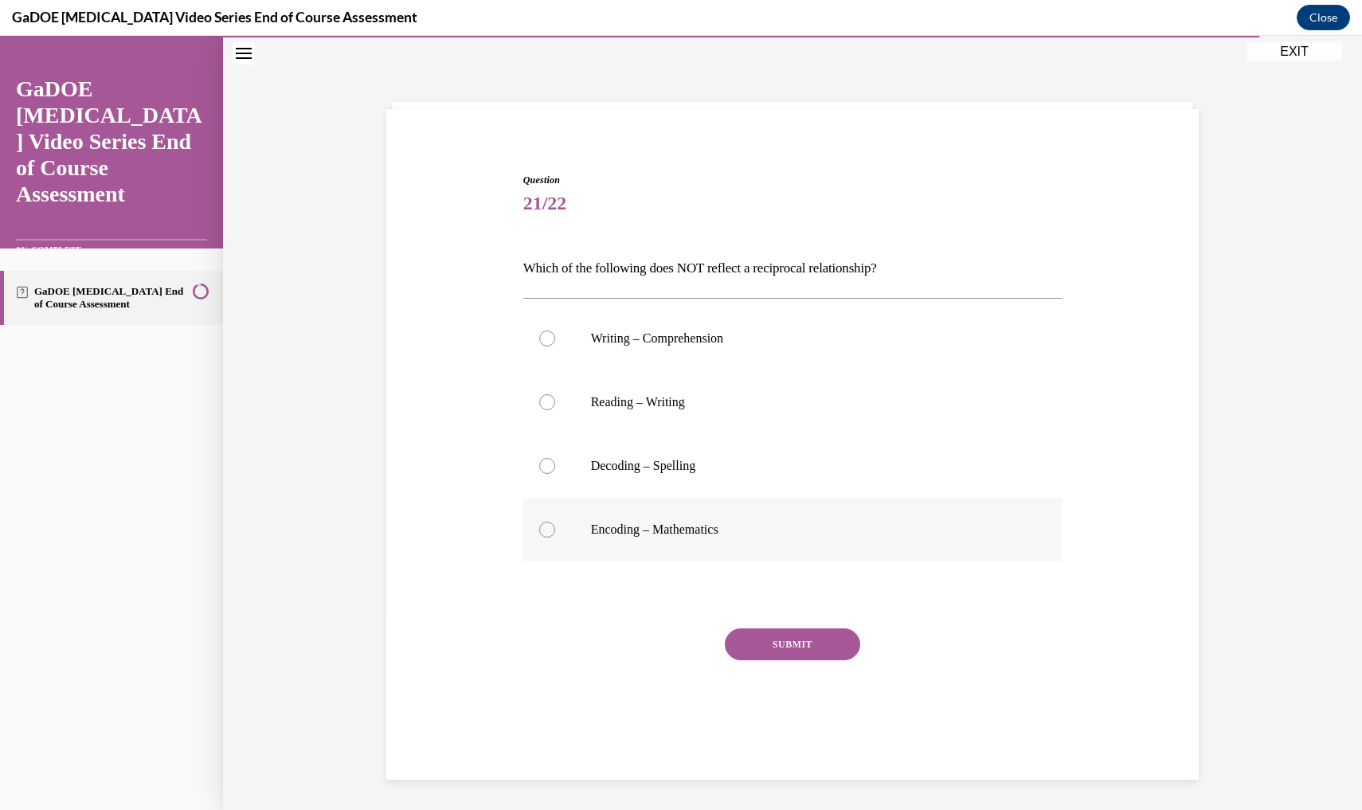
click at [748, 518] on label "Encoding – Mathematics" at bounding box center [792, 530] width 539 height 64
click at [555, 522] on input "Encoding – Mathematics" at bounding box center [547, 530] width 16 height 16
radio input "true"
click at [776, 641] on button "SUBMIT" at bounding box center [792, 644] width 135 height 32
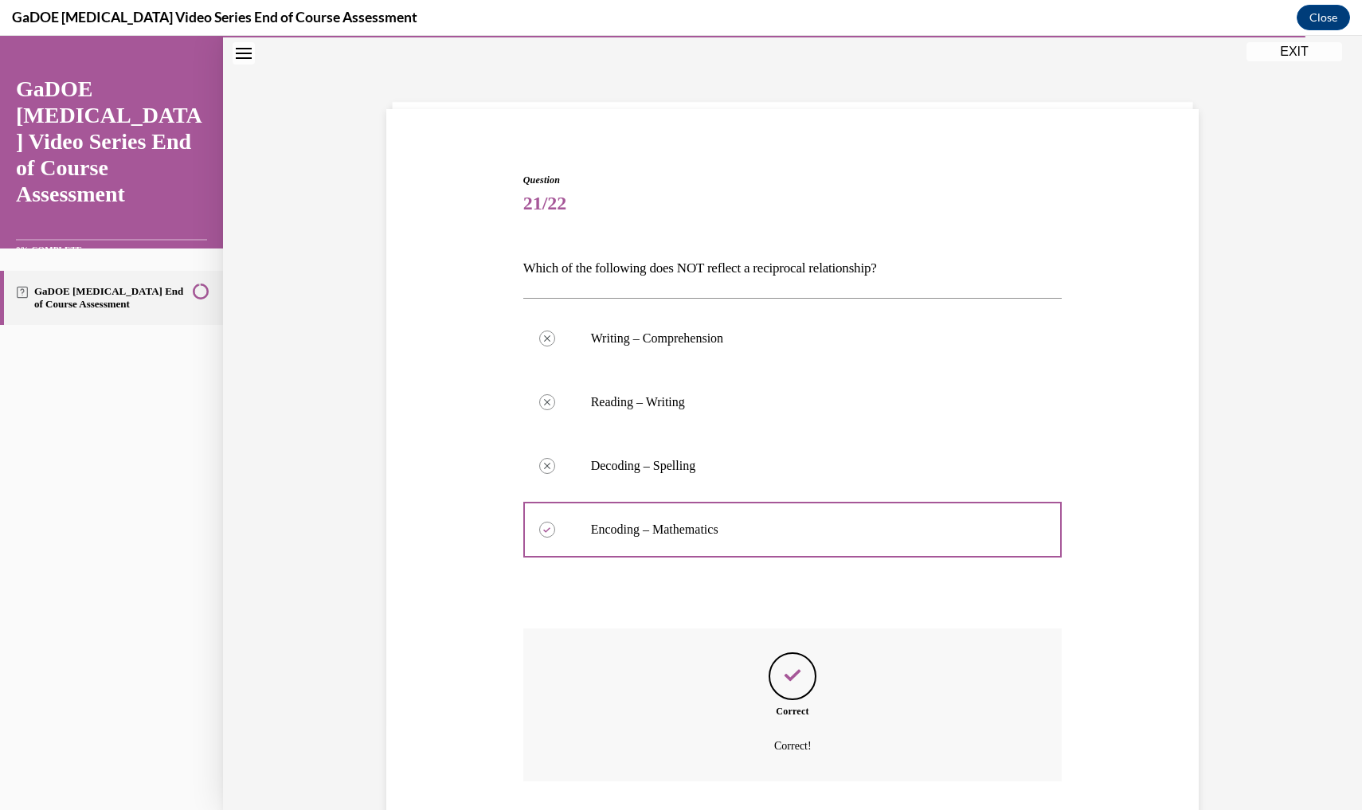
scroll to position [139, 0]
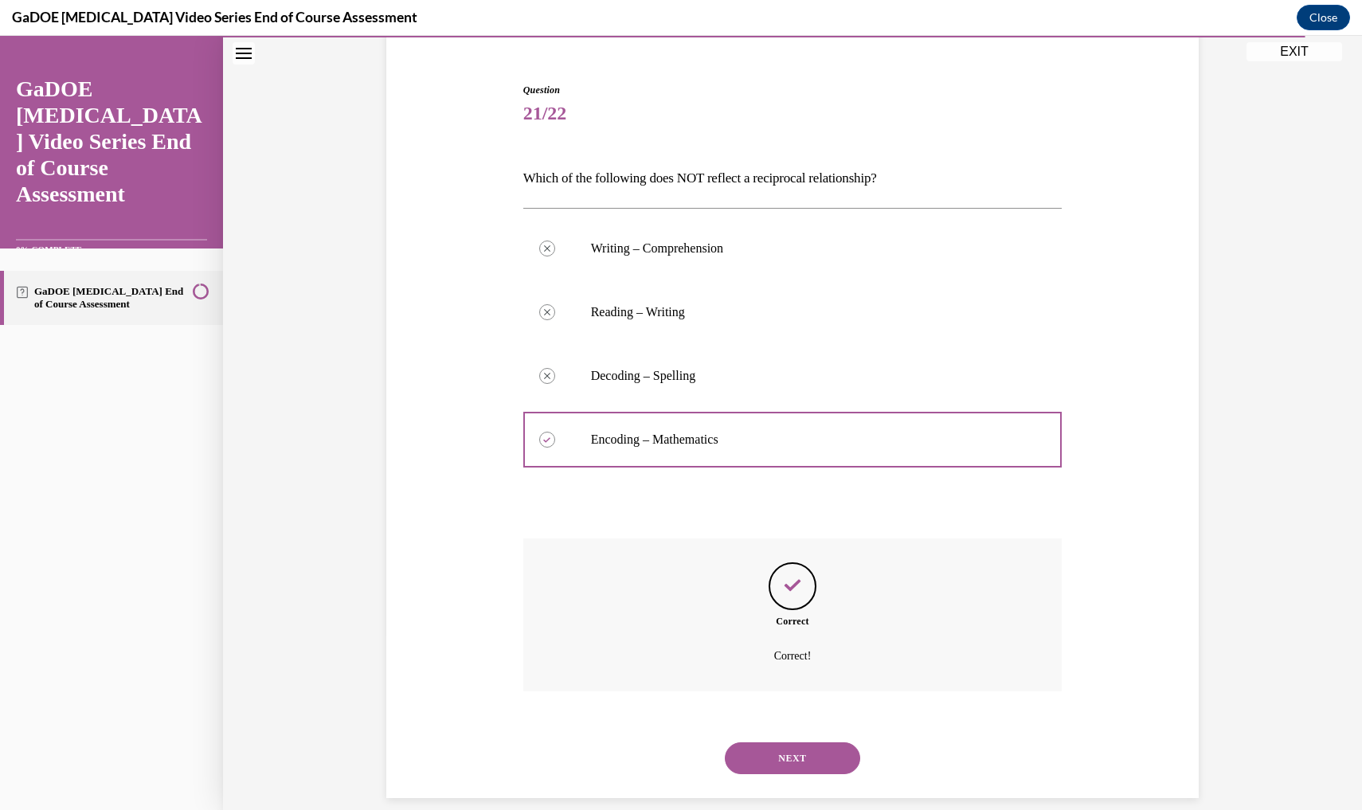
click at [809, 752] on button "NEXT" at bounding box center [792, 758] width 135 height 32
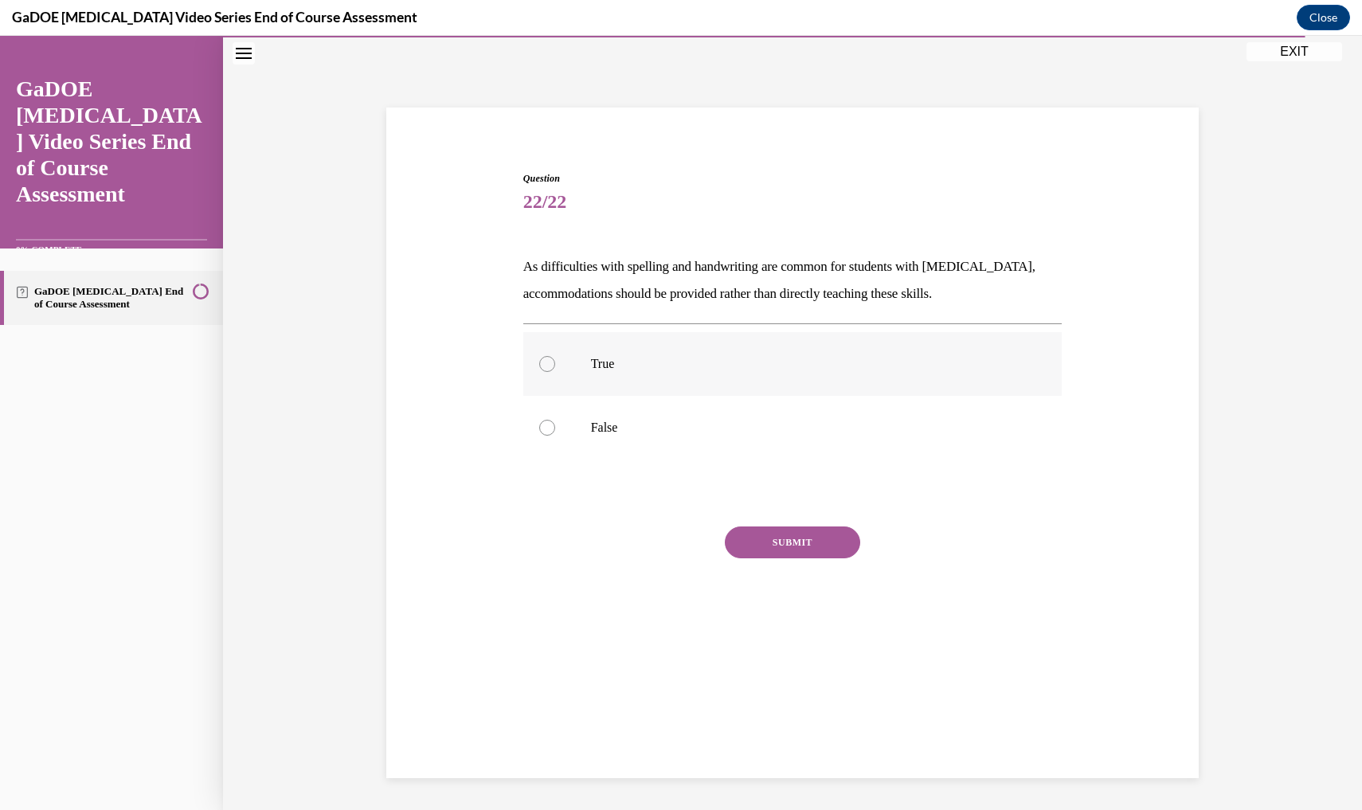
click at [609, 338] on label "True" at bounding box center [792, 364] width 539 height 64
click at [555, 356] on input "True" at bounding box center [547, 364] width 16 height 16
radio input "true"
click at [603, 370] on p "True" at bounding box center [807, 364] width 432 height 16
click at [555, 370] on input "True" at bounding box center [547, 364] width 16 height 16
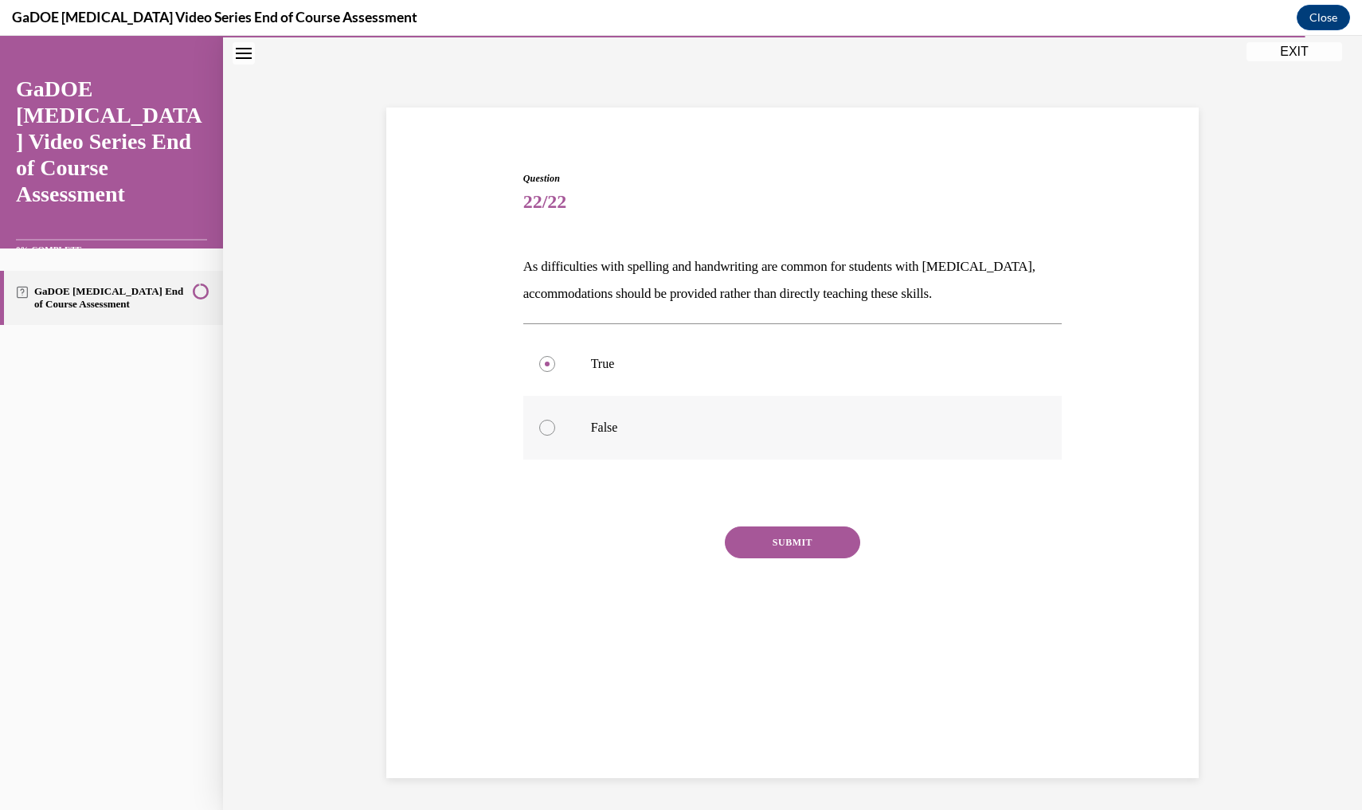
click at [584, 433] on label "False" at bounding box center [792, 428] width 539 height 64
click at [555, 433] on input "False" at bounding box center [547, 428] width 16 height 16
radio input "true"
click at [742, 462] on div "True False" at bounding box center [792, 395] width 539 height 144
click at [797, 505] on div "Question 22/22 As difficulties with spelling and handwriting are common for stu…" at bounding box center [792, 414] width 539 height 486
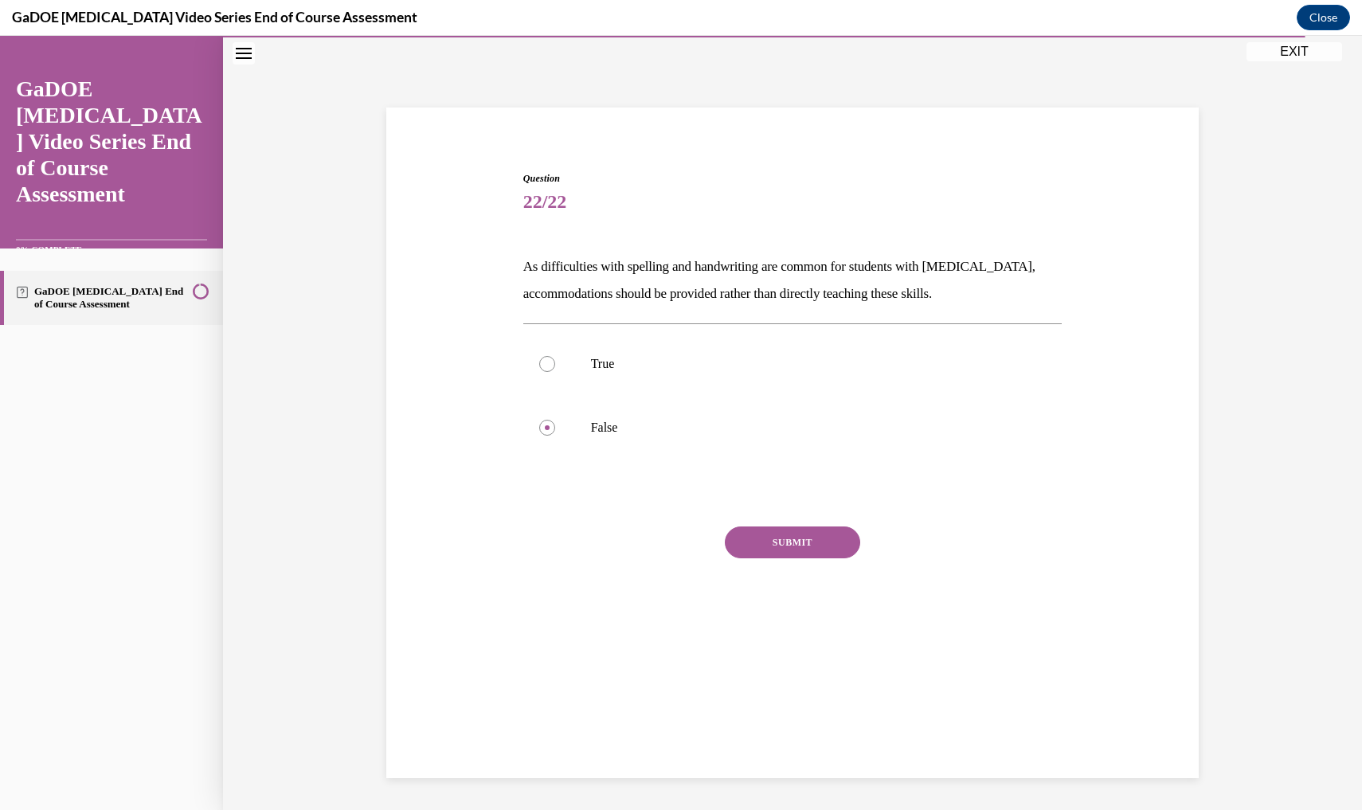
click at [783, 540] on button "SUBMIT" at bounding box center [792, 542] width 135 height 32
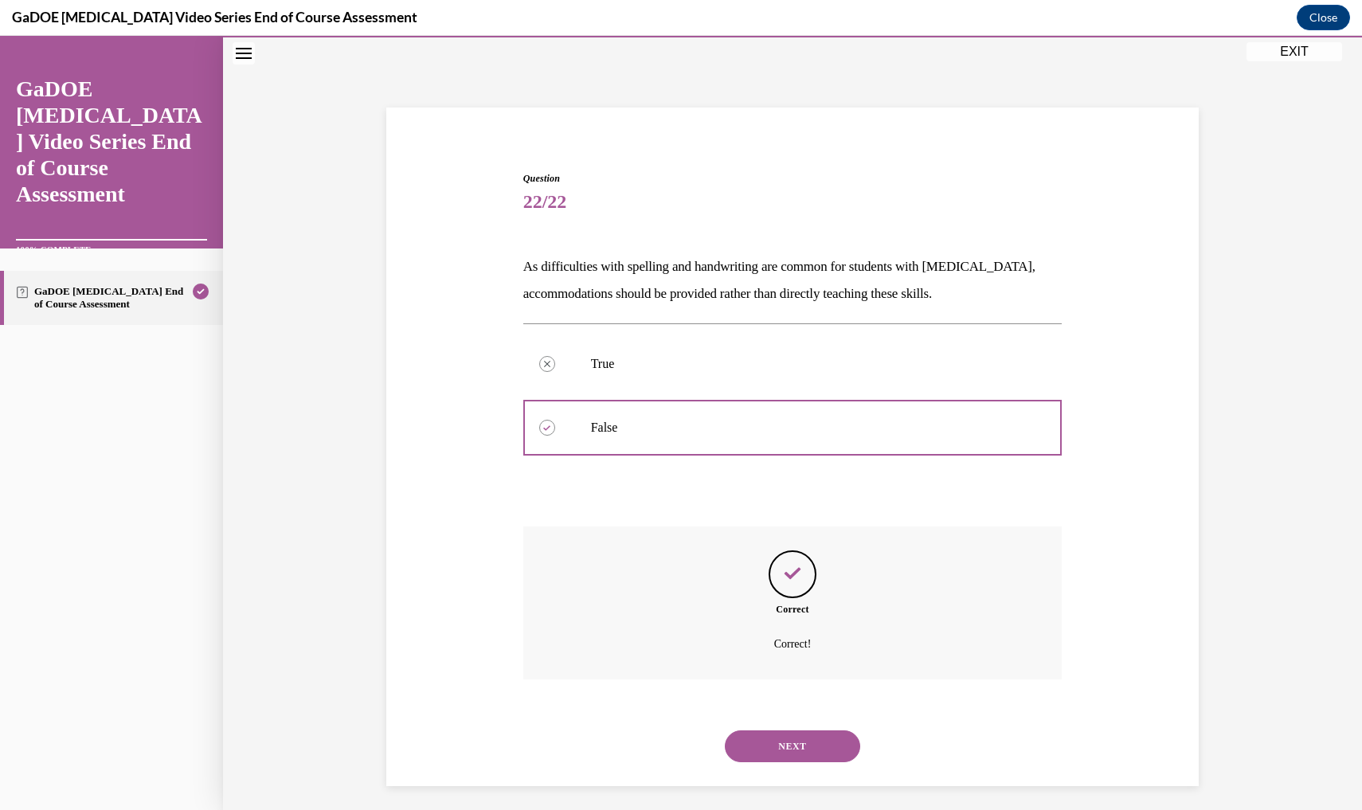
click at [768, 641] on p "Correct!" at bounding box center [792, 644] width 419 height 19
click at [797, 647] on p "Correct!" at bounding box center [792, 644] width 419 height 19
click at [783, 730] on button "NEXT" at bounding box center [792, 746] width 135 height 32
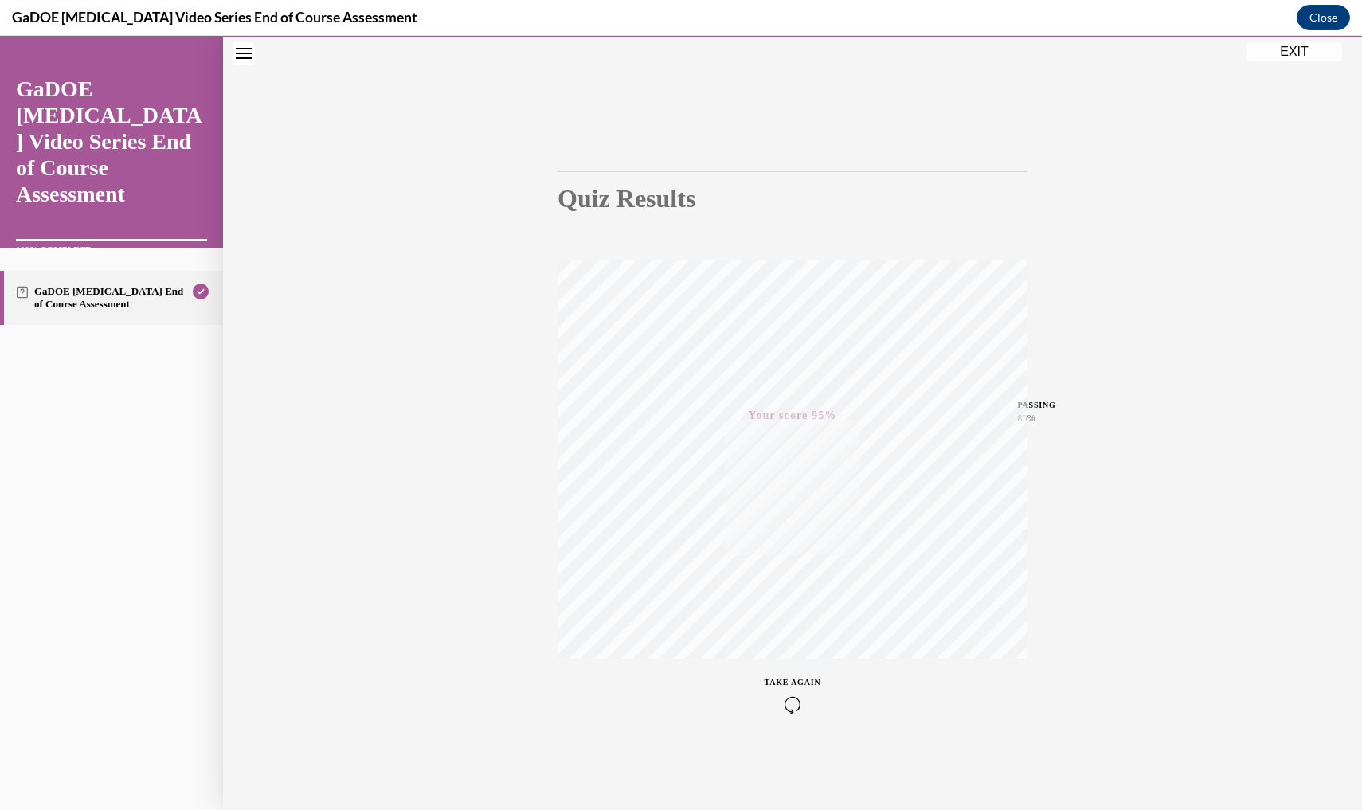
click at [1288, 54] on button "EXIT" at bounding box center [1294, 51] width 96 height 19
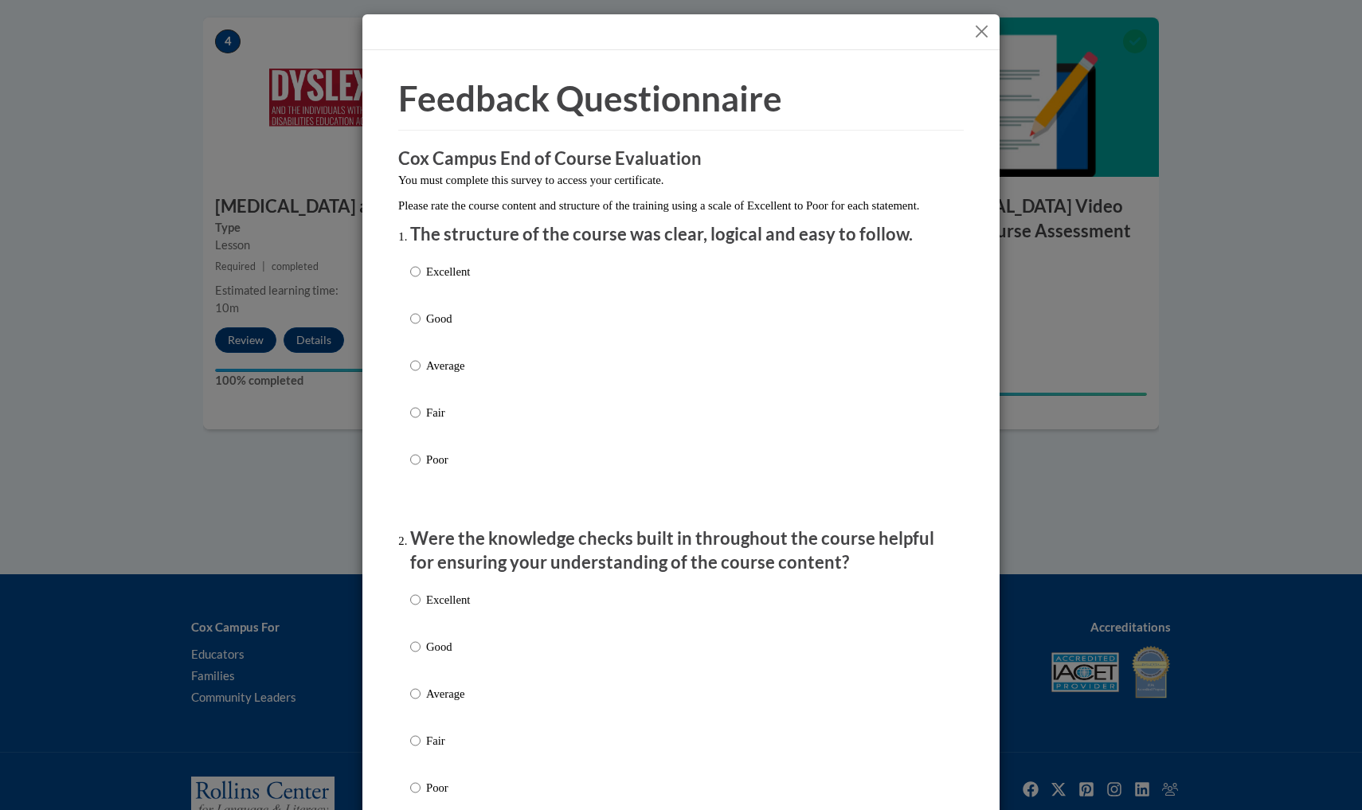
click at [440, 327] on p "Good" at bounding box center [448, 319] width 44 height 18
click at [420, 327] on input "Good" at bounding box center [415, 319] width 10 height 18
radio input "true"
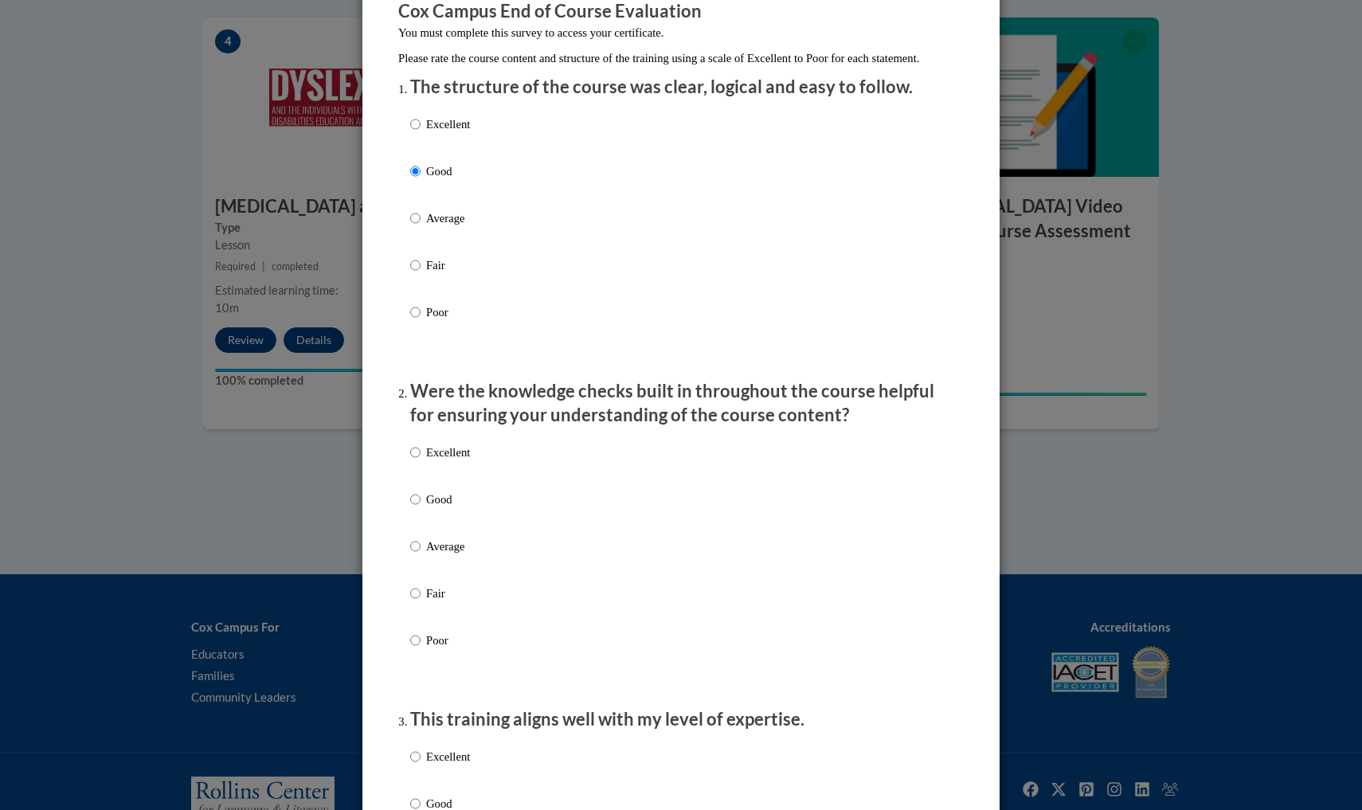
scroll to position [175, 0]
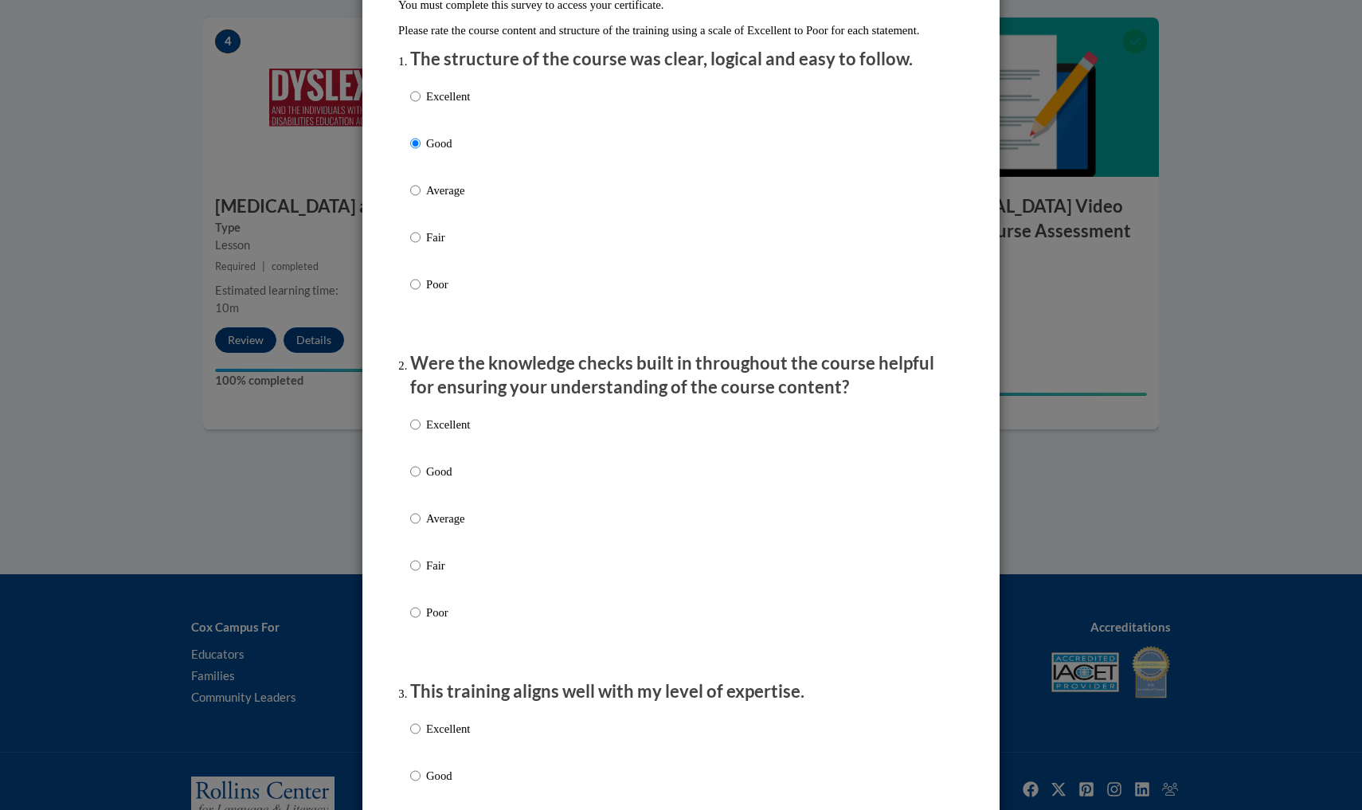
click at [447, 480] on p "Good" at bounding box center [448, 472] width 44 height 18
click at [420, 480] on input "Good" at bounding box center [415, 472] width 10 height 18
radio input "true"
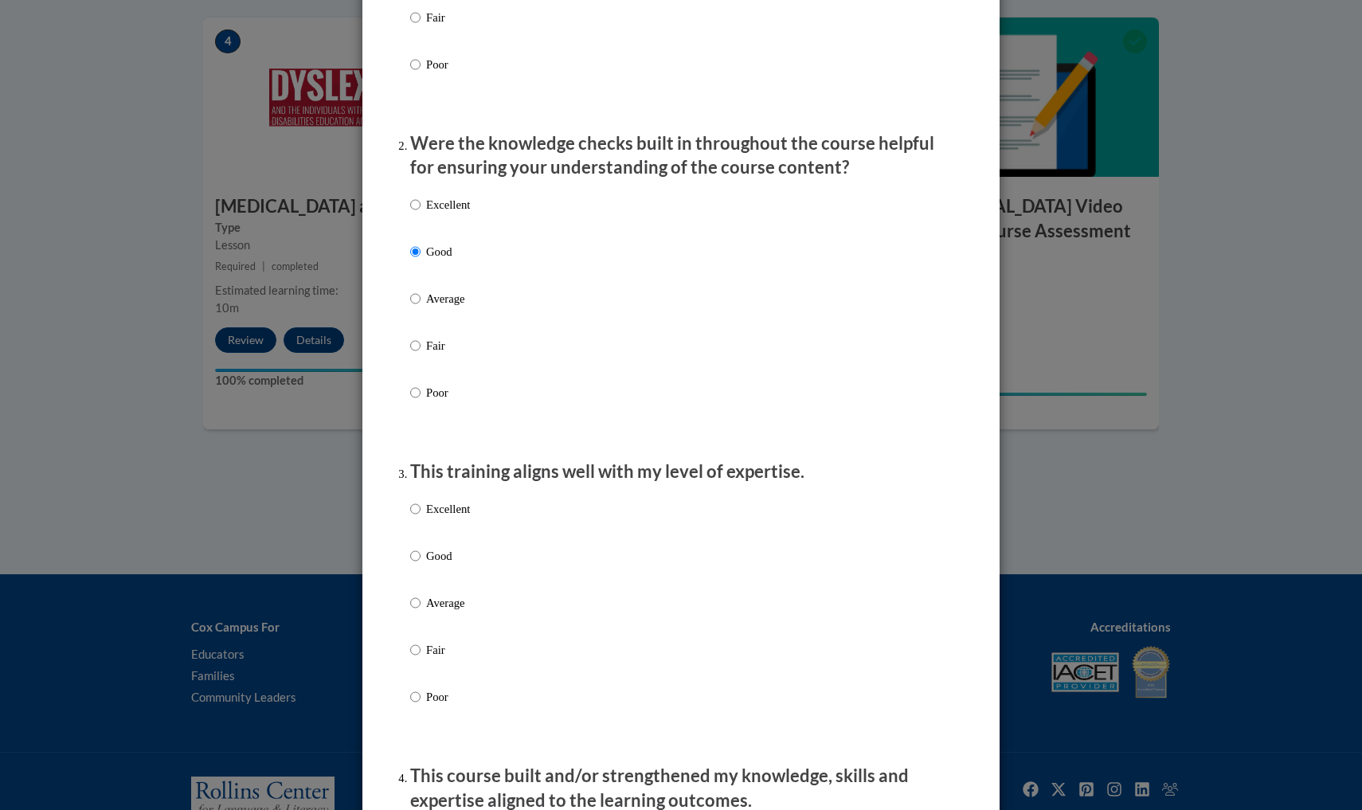
scroll to position [420, 0]
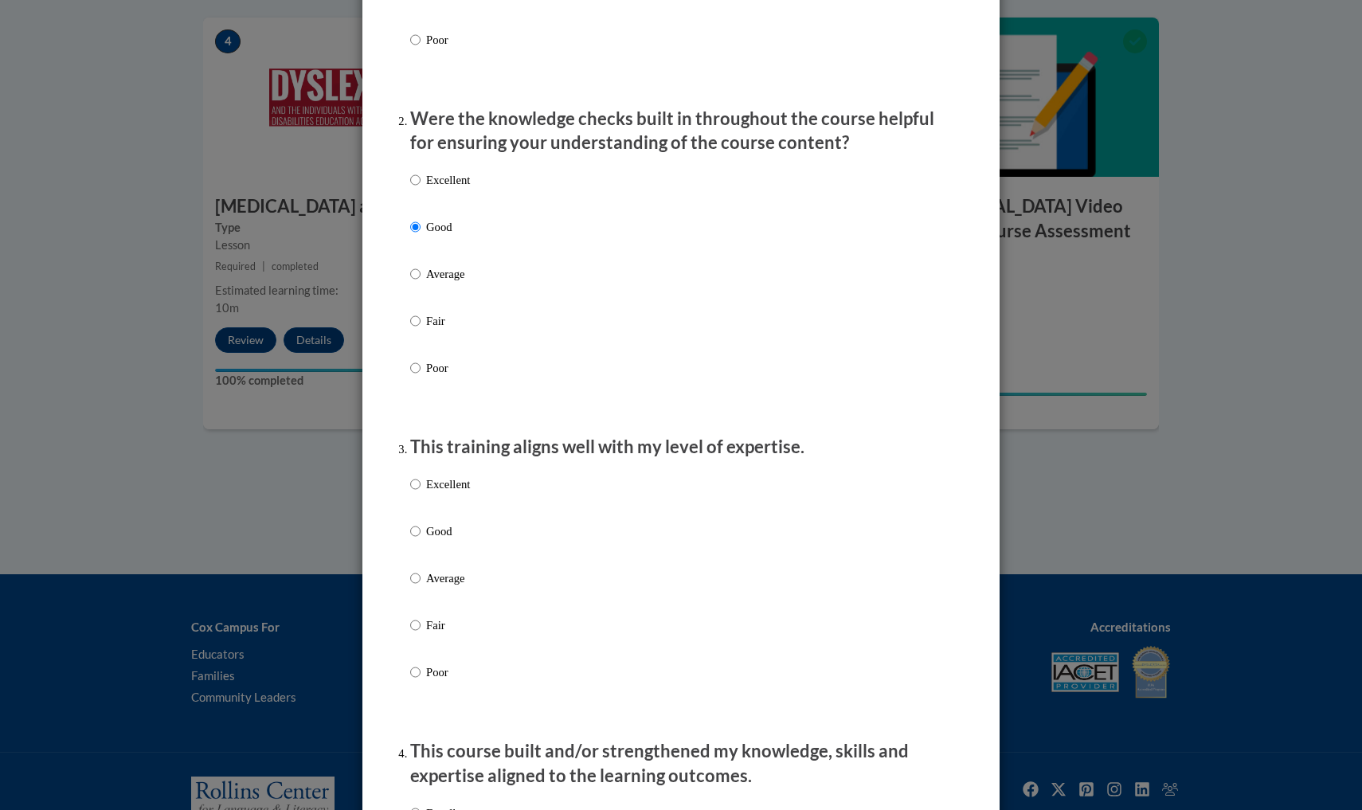
click at [440, 540] on p "Good" at bounding box center [448, 531] width 44 height 18
click at [420, 540] on input "Good" at bounding box center [415, 531] width 10 height 18
radio input "true"
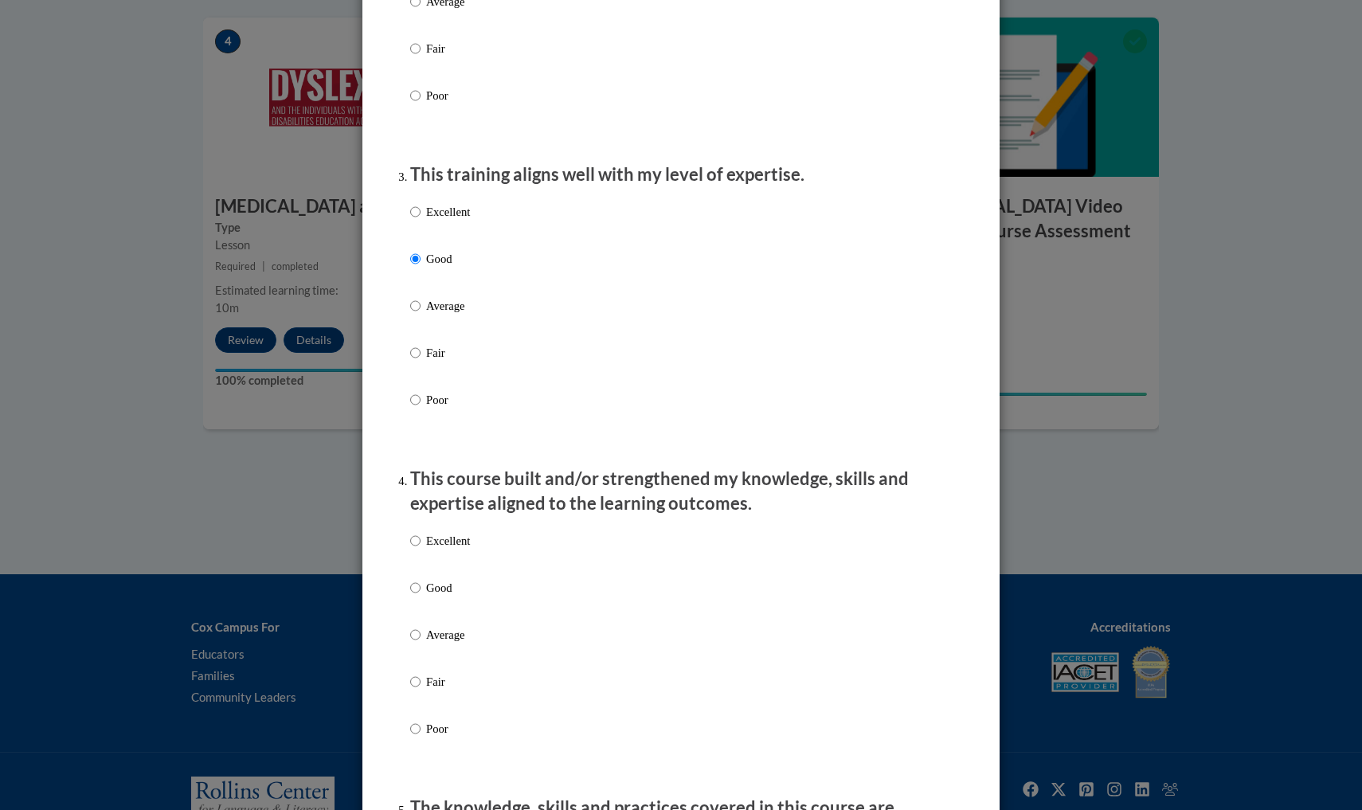
scroll to position [694, 0]
click at [443, 642] on p "Average" at bounding box center [448, 633] width 44 height 18
click at [420, 642] on input "Average" at bounding box center [415, 633] width 10 height 18
radio input "true"
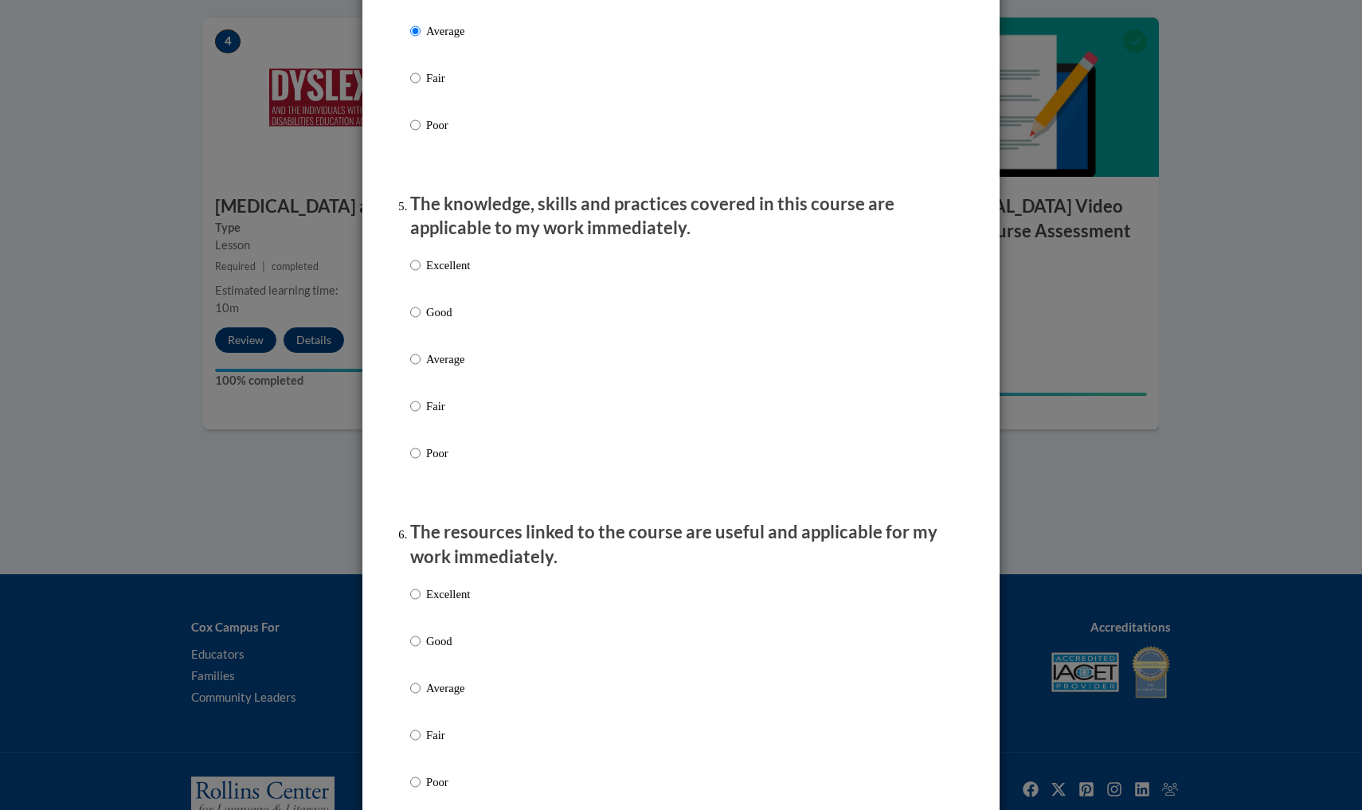
scroll to position [1297, 0]
click at [445, 366] on p "Average" at bounding box center [448, 358] width 44 height 18
click at [420, 366] on input "Average" at bounding box center [415, 358] width 10 height 18
radio input "true"
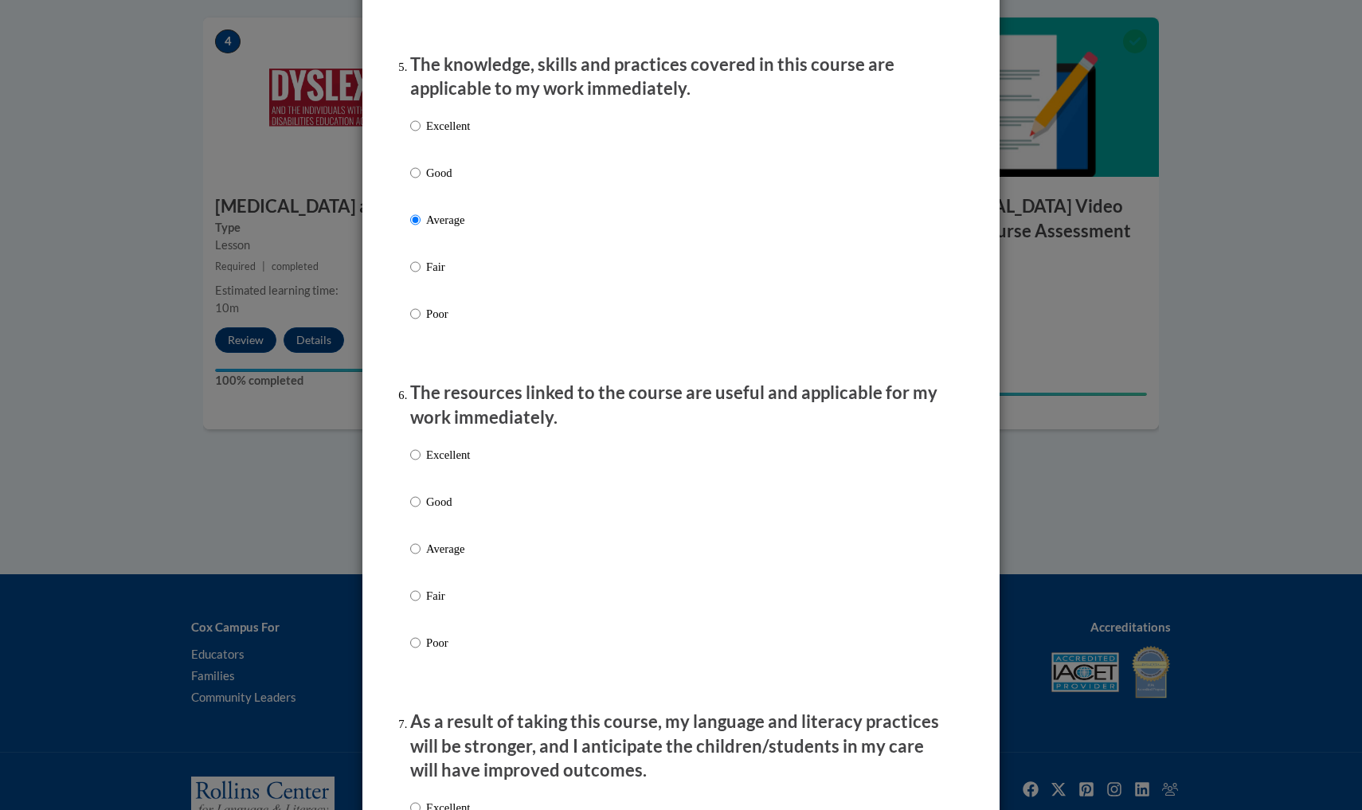
scroll to position [1453, 0]
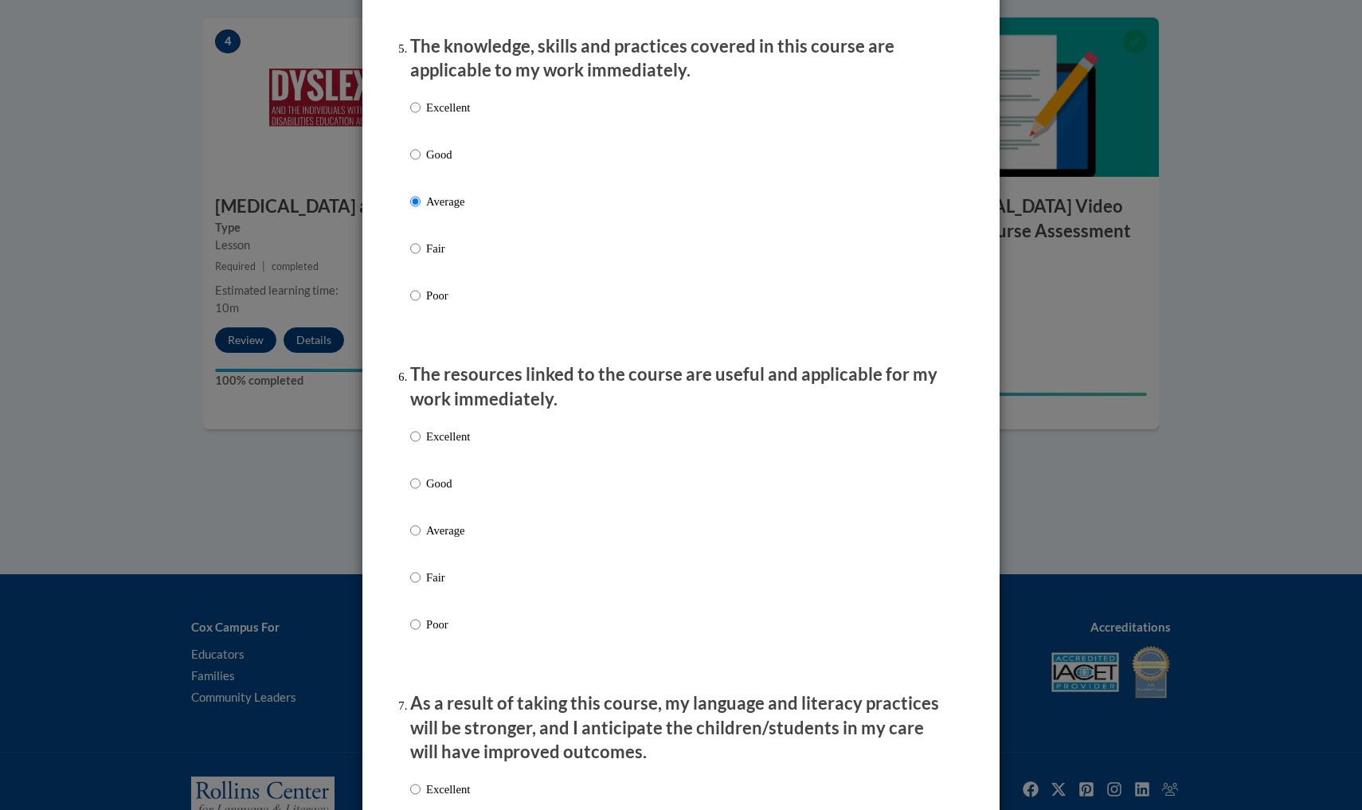
click at [436, 529] on p "Average" at bounding box center [448, 531] width 44 height 18
click at [420, 529] on input "Average" at bounding box center [415, 531] width 10 height 18
radio input "true"
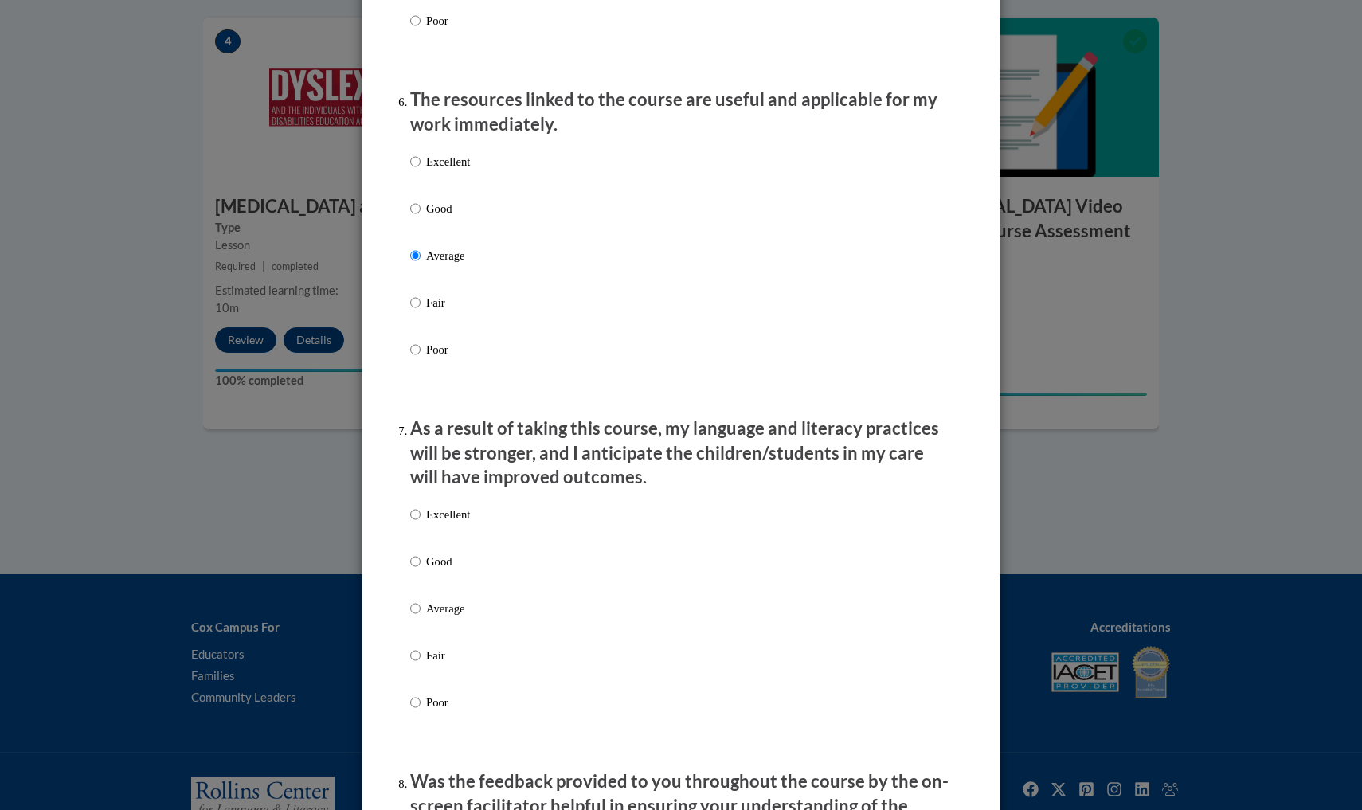
scroll to position [1730, 0]
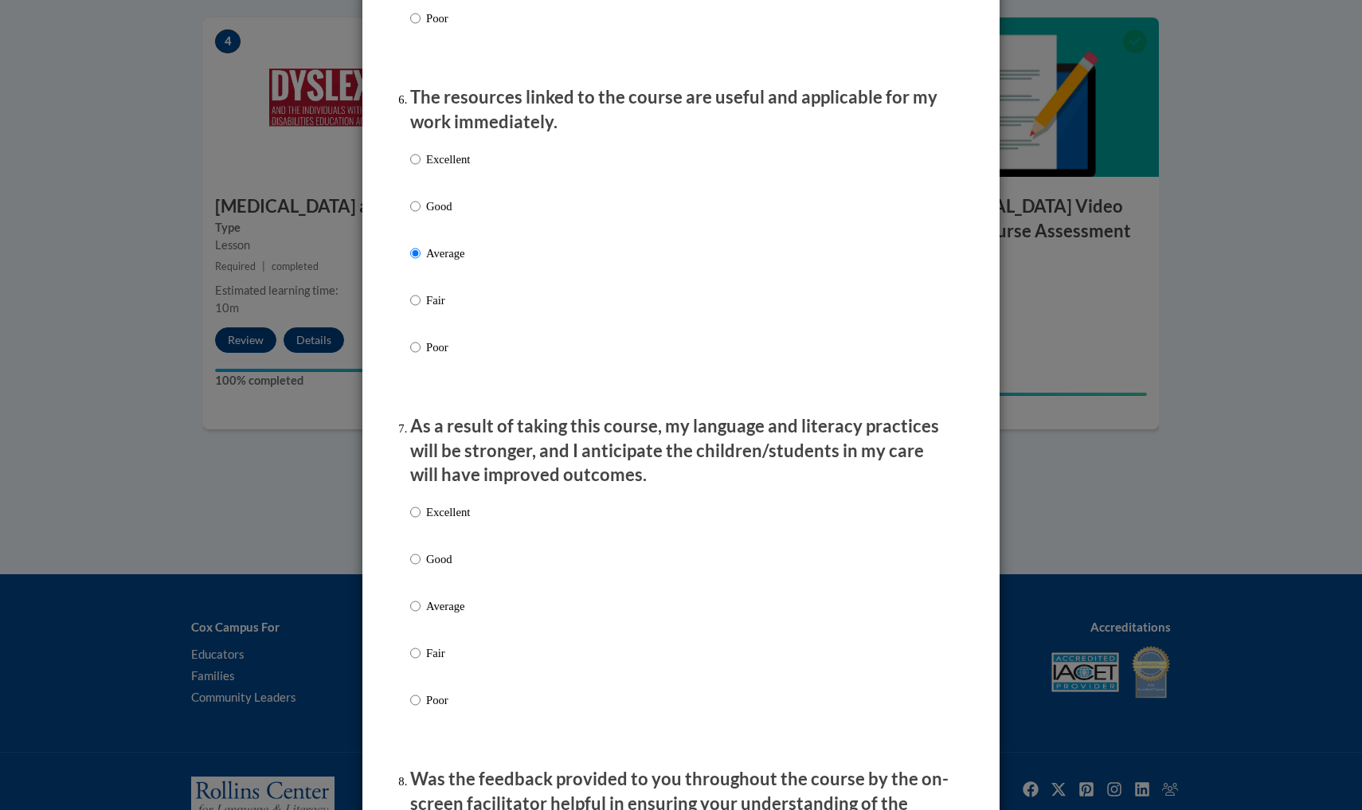
click at [438, 615] on p "Average" at bounding box center [448, 606] width 44 height 18
click at [420, 615] on input "Average" at bounding box center [415, 606] width 10 height 18
radio input "true"
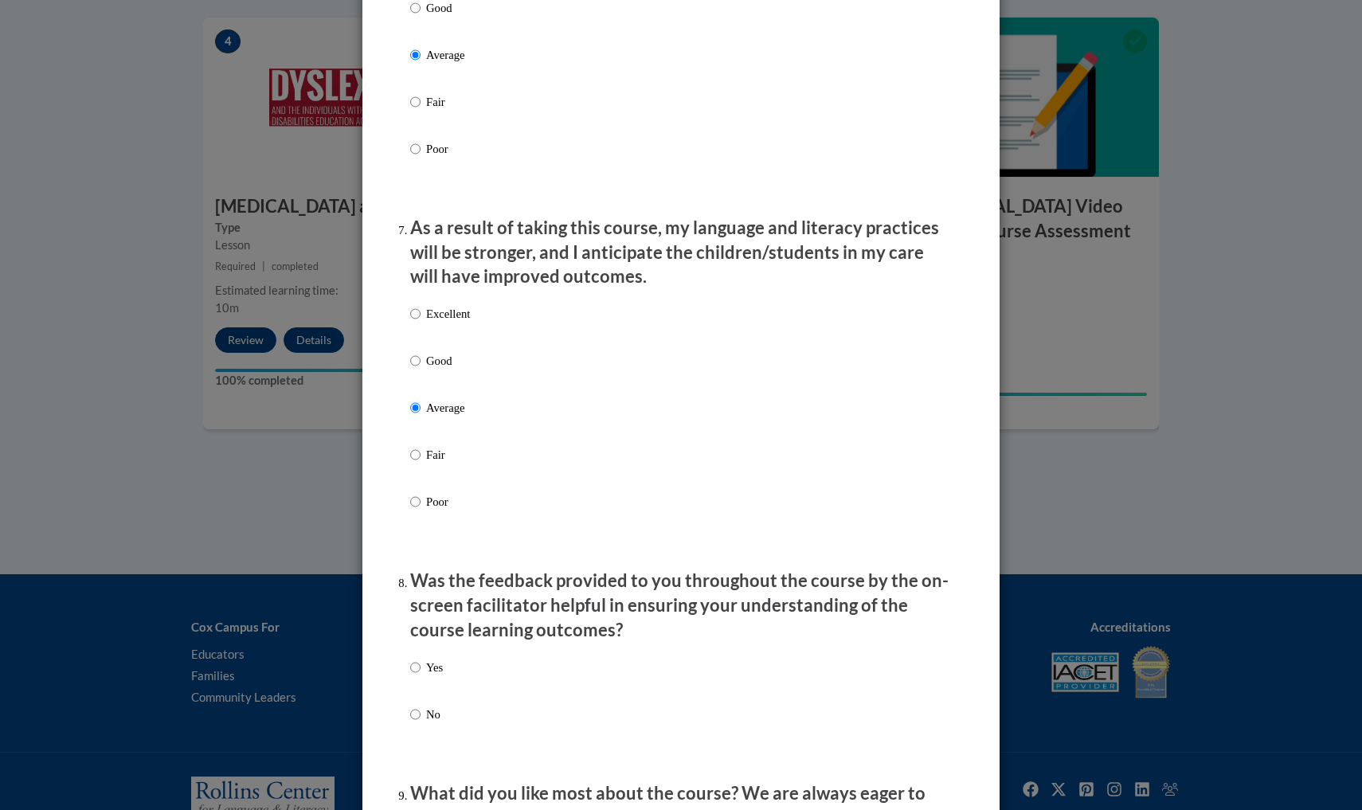
scroll to position [1974, 0]
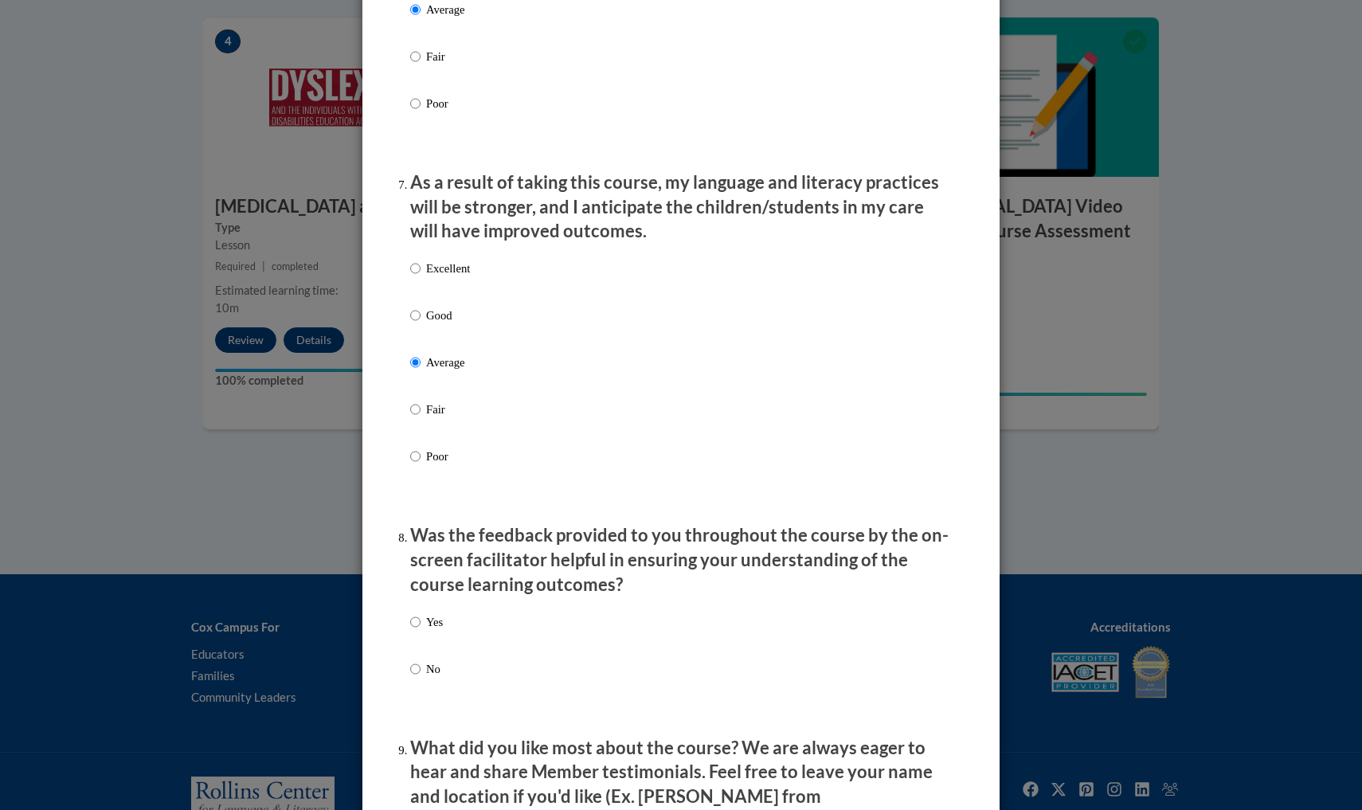
click at [432, 666] on p "No" at bounding box center [434, 669] width 17 height 18
click at [420, 666] on input "No" at bounding box center [415, 669] width 10 height 18
radio input "true"
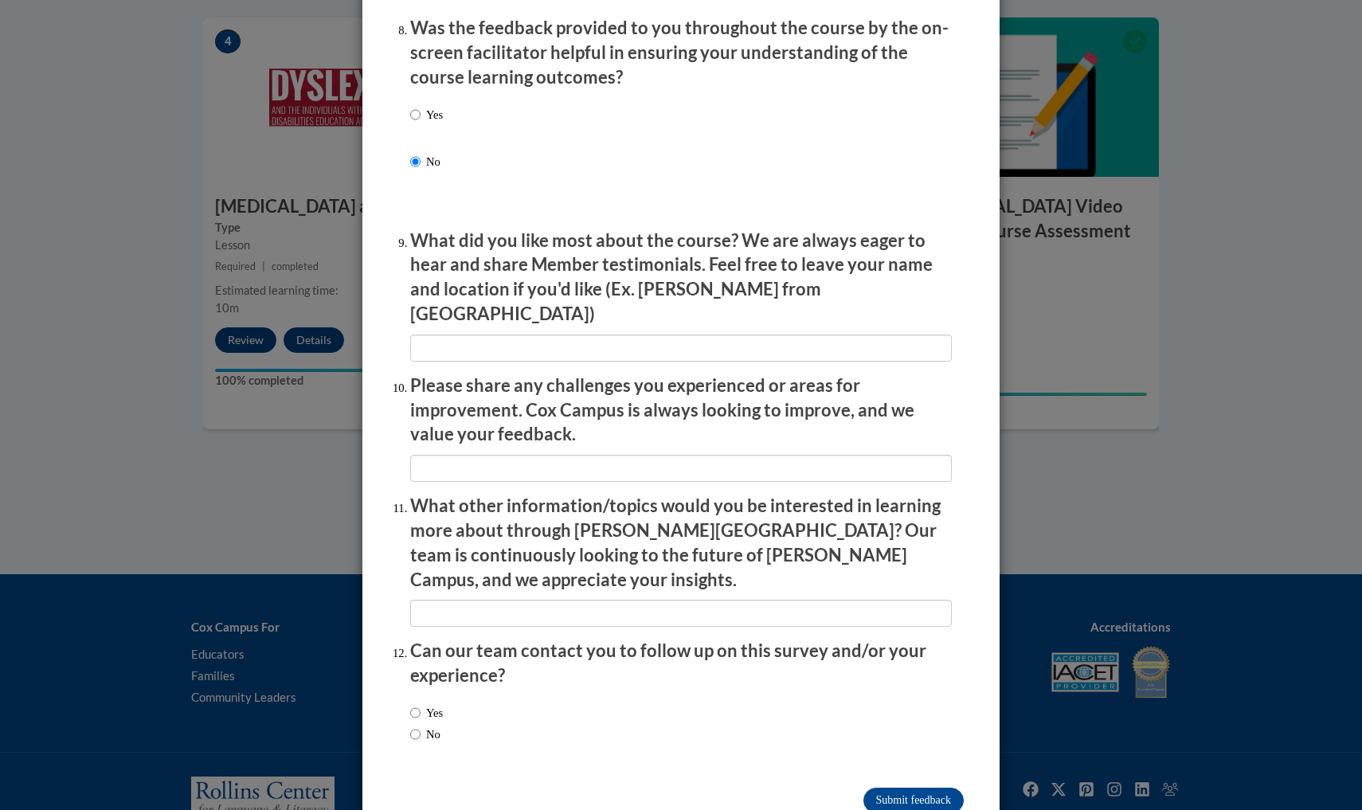
scroll to position [2480, 0]
click at [432, 726] on label "No" at bounding box center [425, 735] width 30 height 18
click at [420, 726] on input "No" at bounding box center [415, 735] width 10 height 18
radio input "true"
click at [929, 788] on input "Submit feedback" at bounding box center [913, 800] width 100 height 25
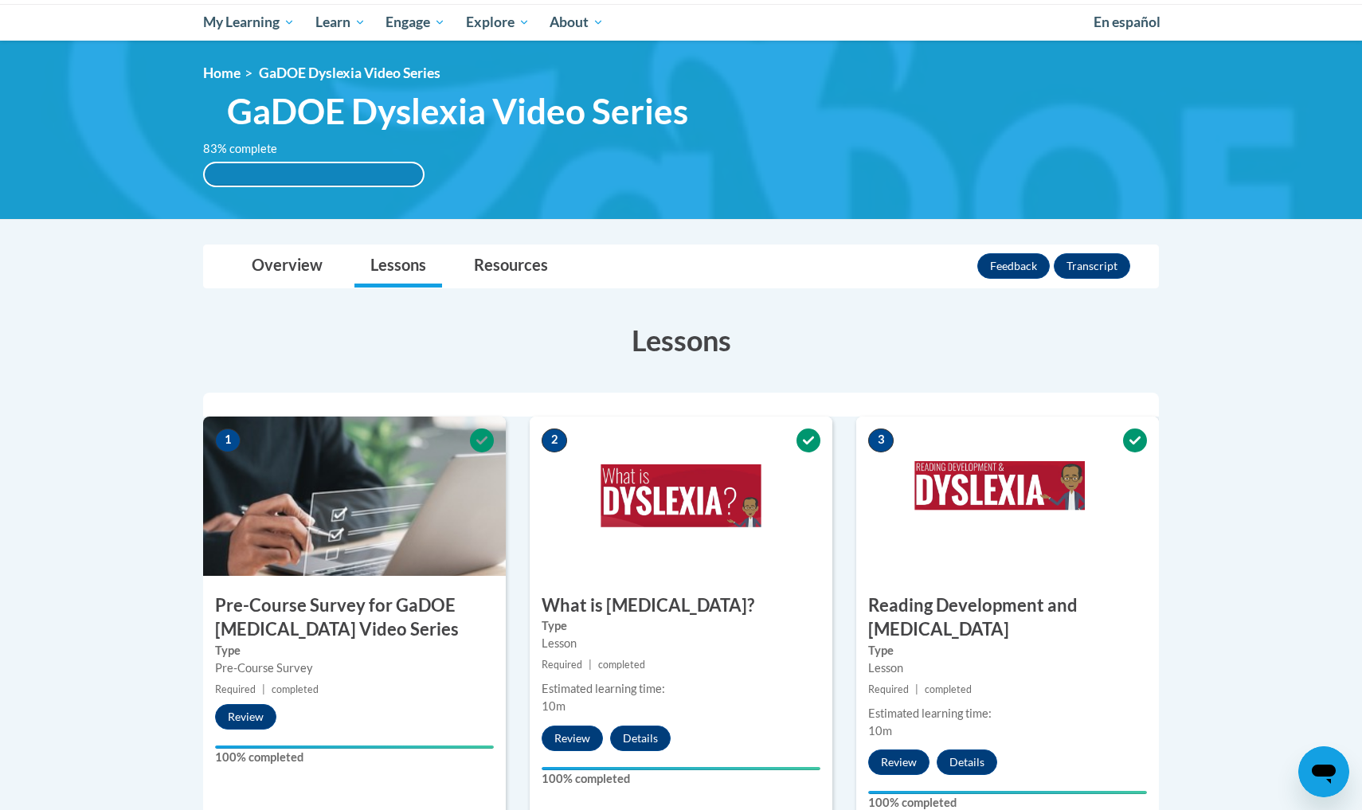
scroll to position [166, 0]
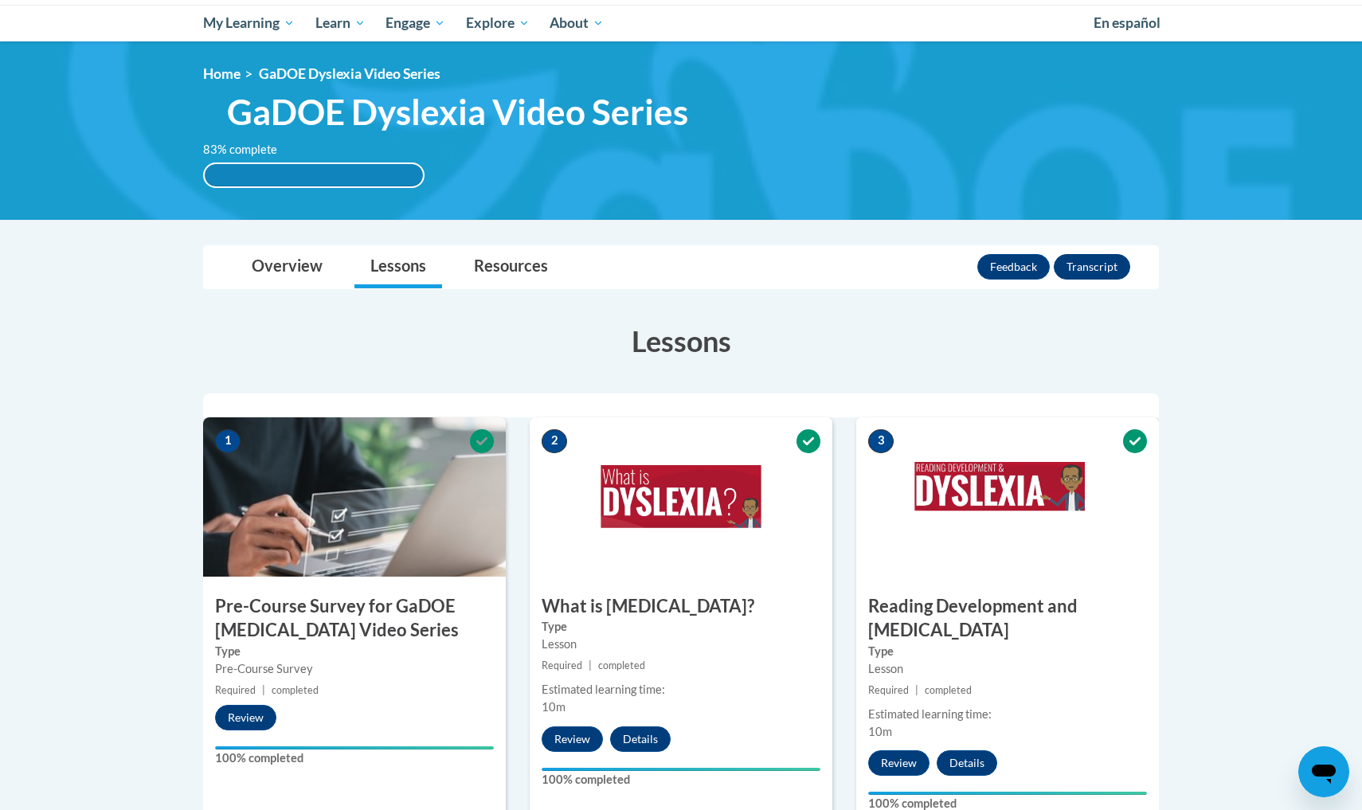
click at [1109, 262] on button "Transcript" at bounding box center [1091, 266] width 76 height 25
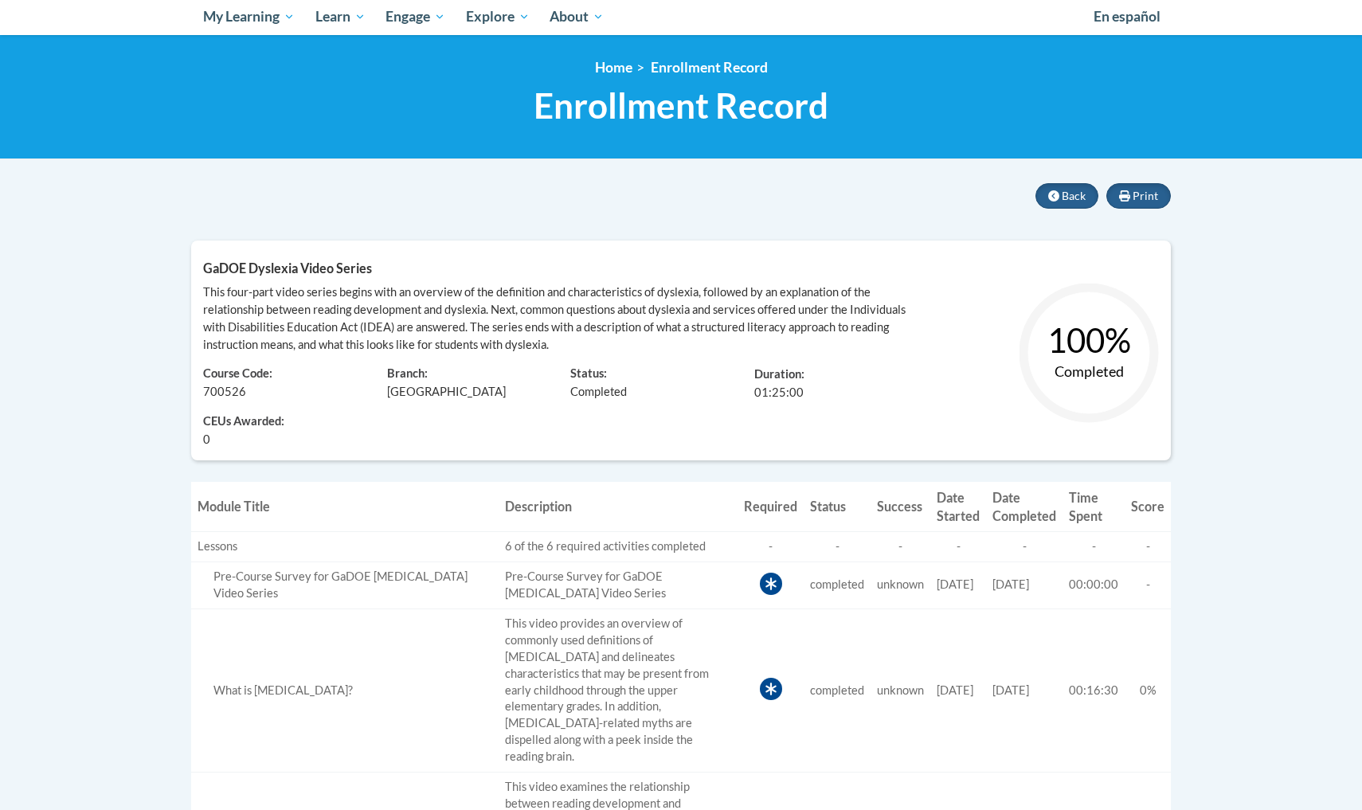
scroll to position [166, 0]
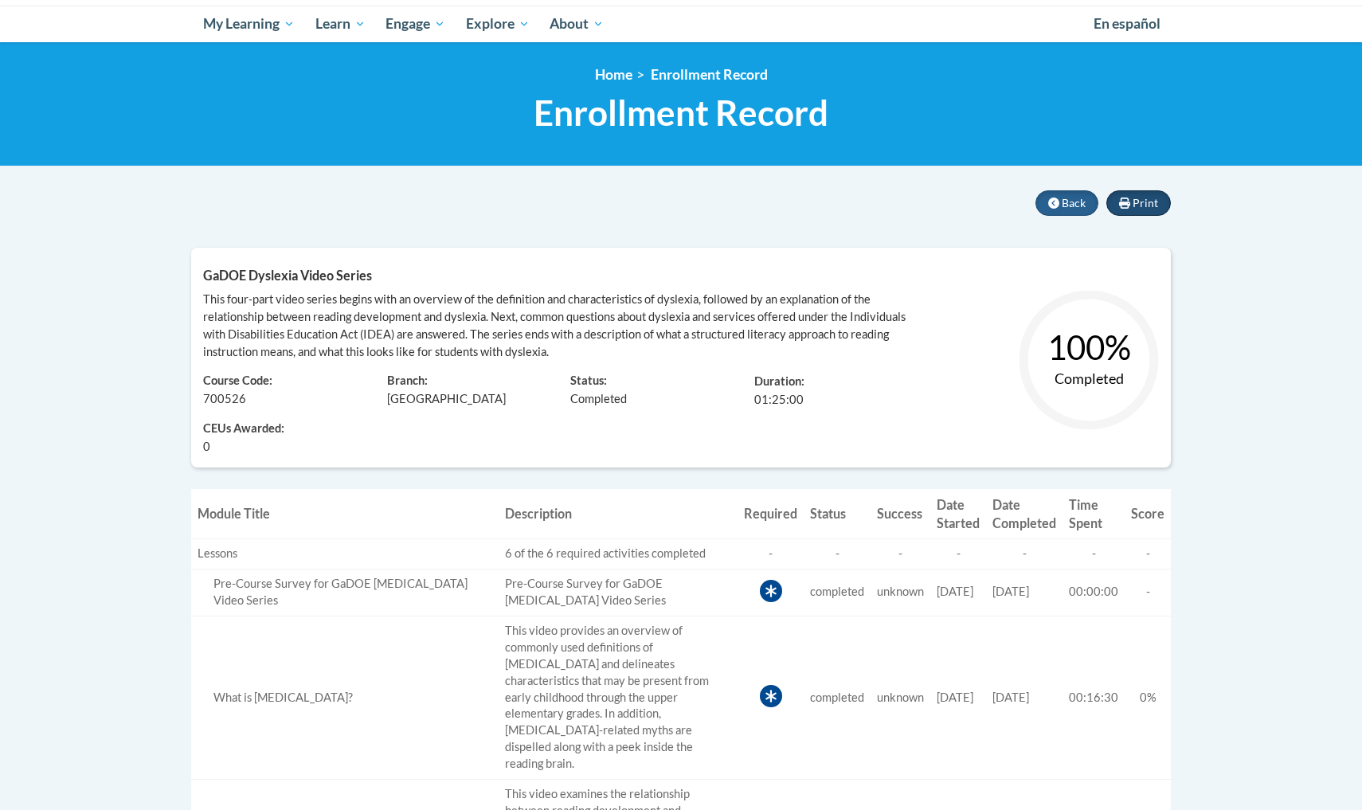
click at [1129, 199] on icon at bounding box center [1124, 202] width 11 height 11
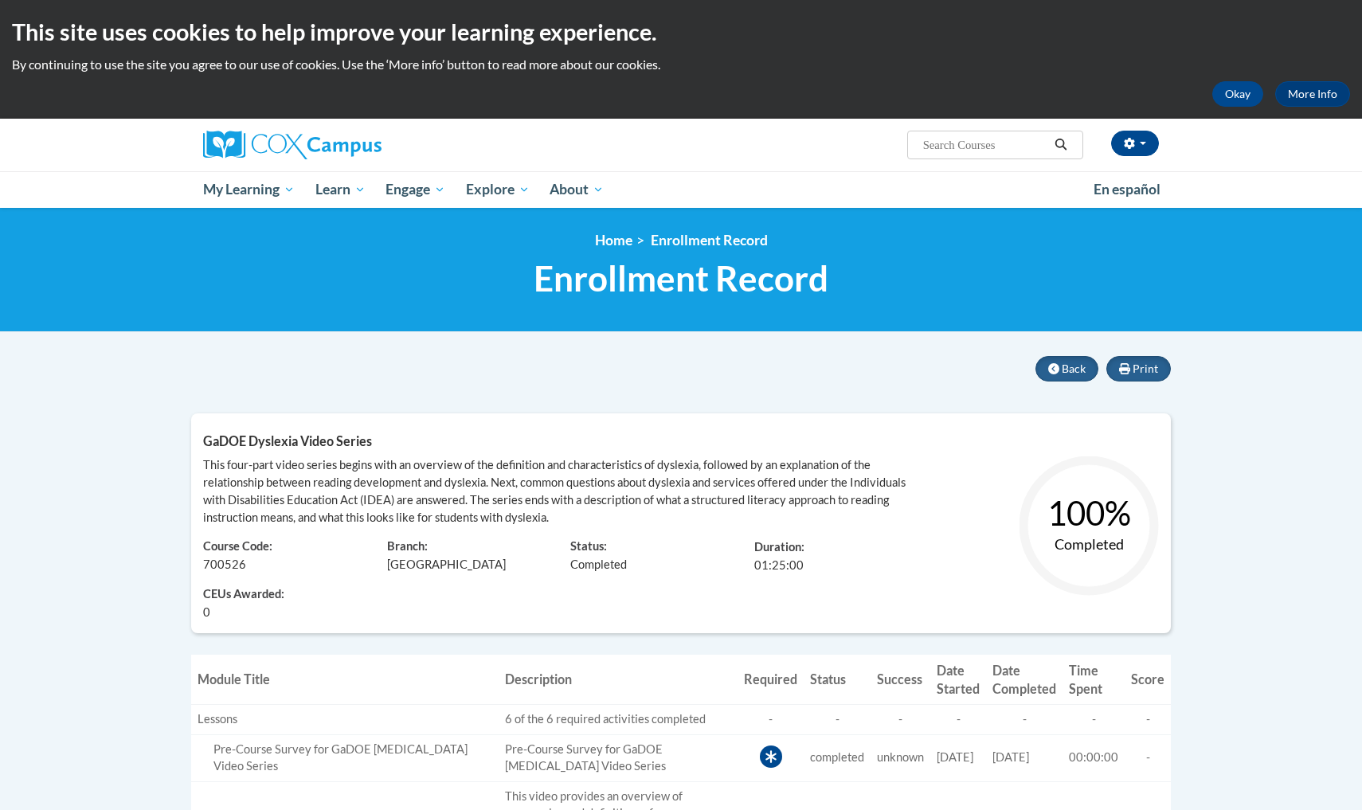
scroll to position [0, 0]
click at [1073, 369] on span "Back" at bounding box center [1073, 368] width 24 height 14
